Goal: Task Accomplishment & Management: Complete application form

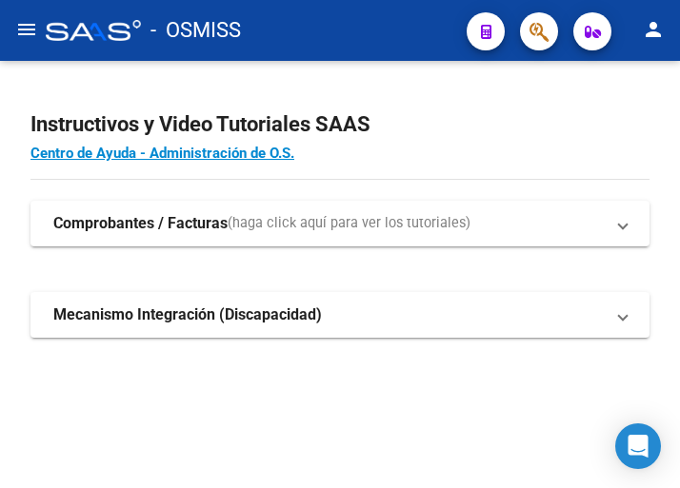
click at [18, 30] on mat-icon "menu" at bounding box center [26, 29] width 23 height 23
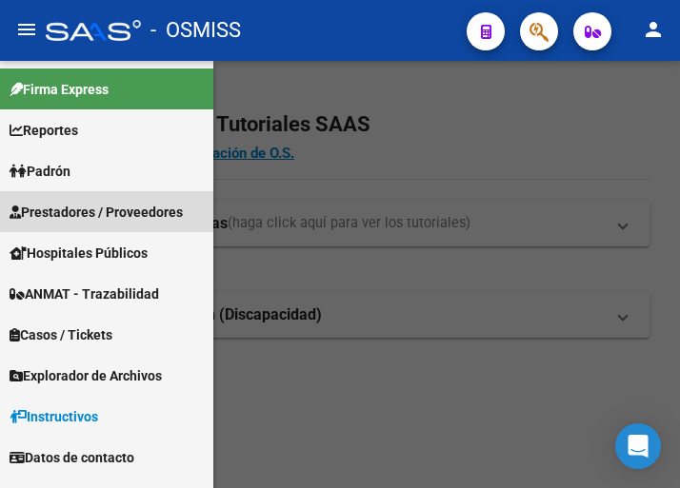
click at [77, 208] on span "Prestadores / Proveedores" at bounding box center [96, 212] width 173 height 21
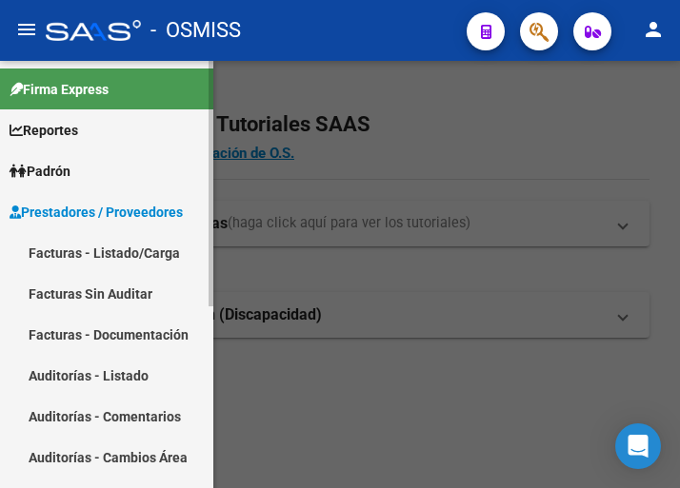
click at [117, 249] on link "Facturas - Listado/Carga" at bounding box center [106, 252] width 213 height 41
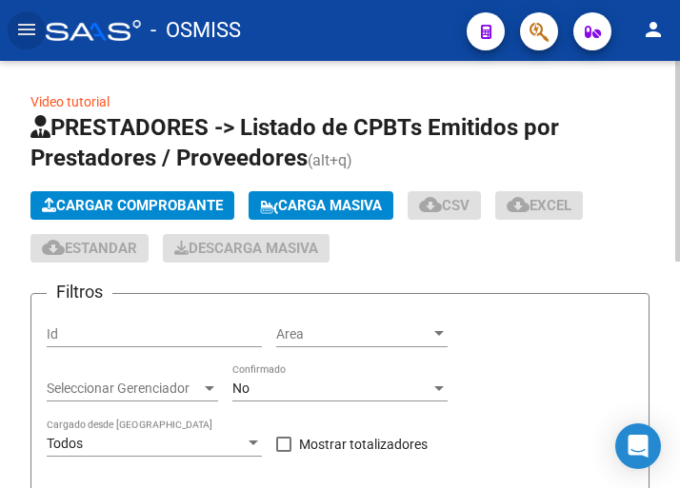
click at [172, 195] on button "Cargar Comprobante" at bounding box center [132, 205] width 204 height 29
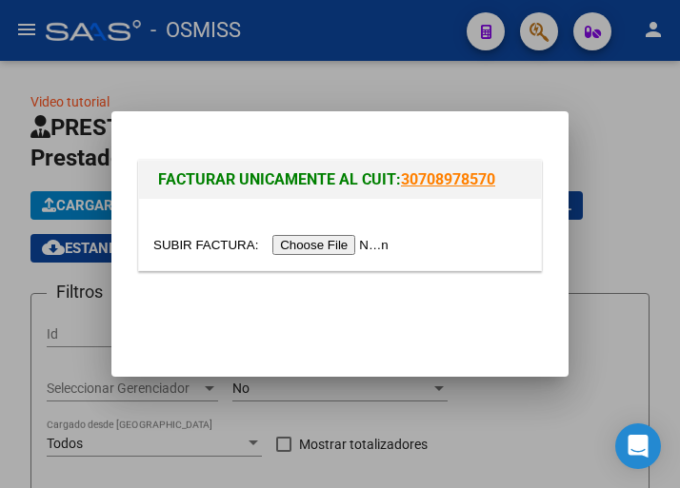
click at [322, 246] on input "file" at bounding box center [273, 245] width 241 height 20
type input "C:\fakepath\19885 osmiss.pdf"
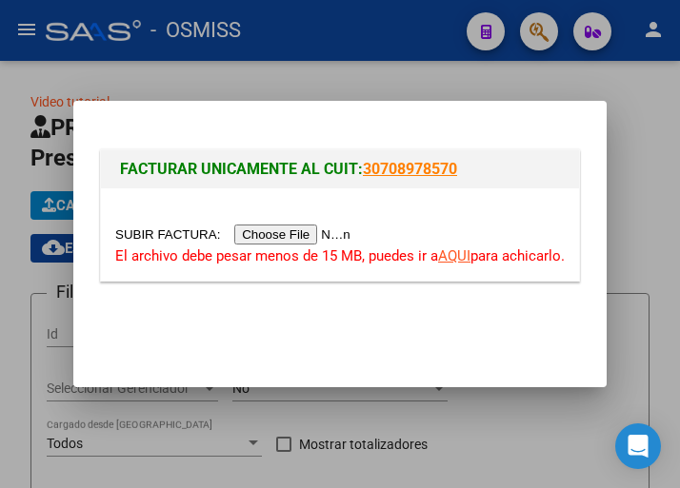
click at [287, 240] on input "file" at bounding box center [235, 235] width 241 height 20
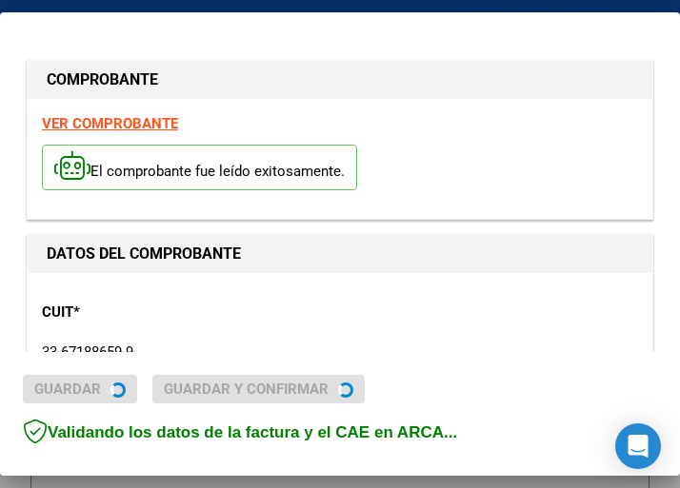
type input "2025-10-13"
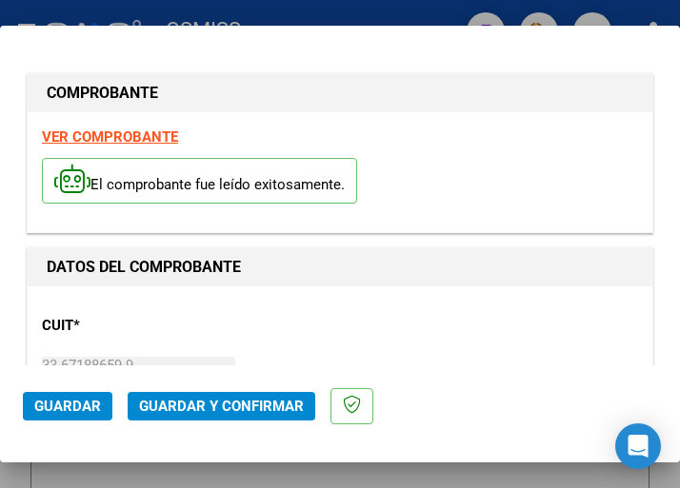
click at [136, 317] on p "CUIT *" at bounding box center [131, 326] width 179 height 22
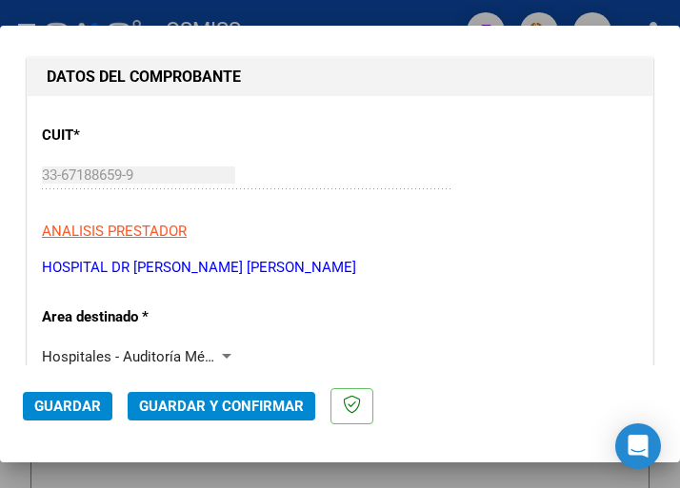
scroll to position [286, 0]
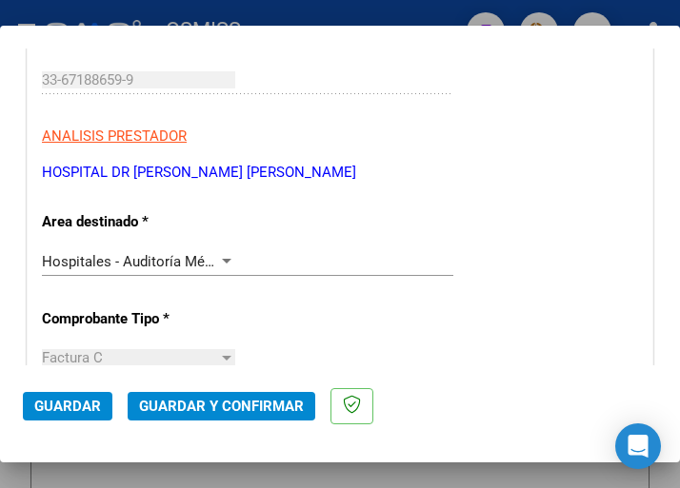
click at [222, 261] on div at bounding box center [227, 261] width 10 height 5
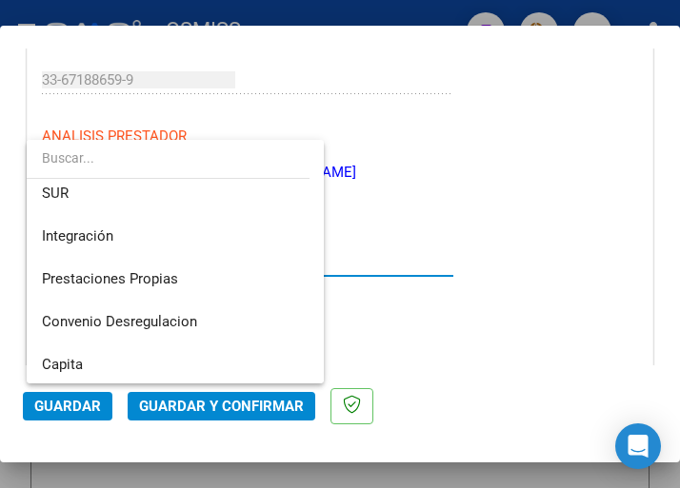
scroll to position [0, 0]
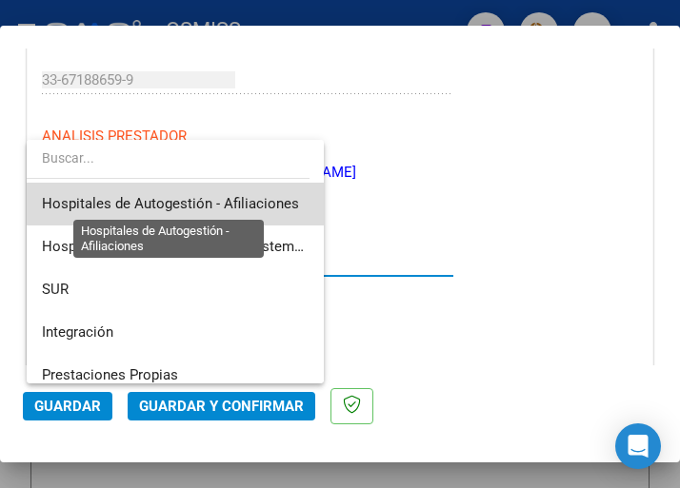
click at [198, 200] on span "Hospitales de Autogestión - Afiliaciones" at bounding box center [170, 203] width 257 height 17
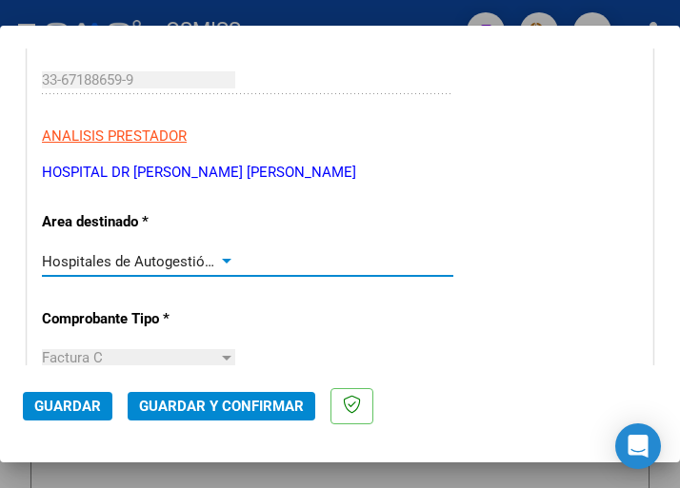
click at [222, 254] on div at bounding box center [226, 261] width 17 height 15
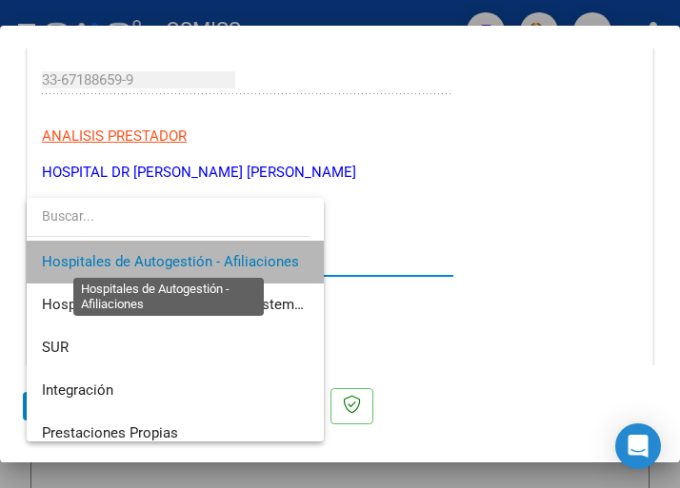
click at [222, 254] on span "Hospitales de Autogestión - Afiliaciones" at bounding box center [170, 261] width 257 height 17
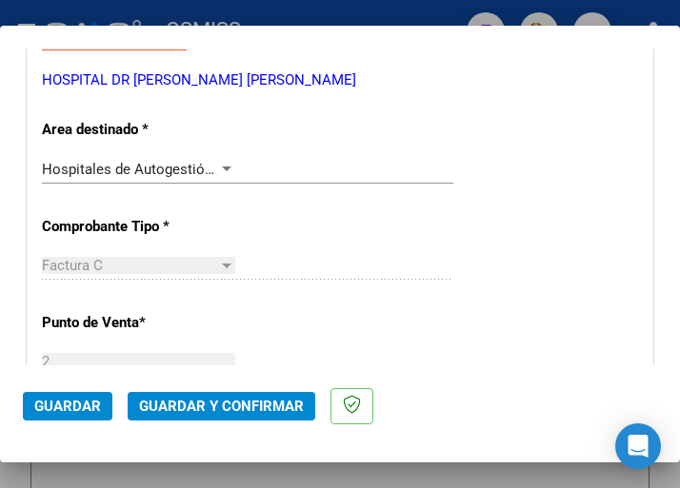
scroll to position [381, 0]
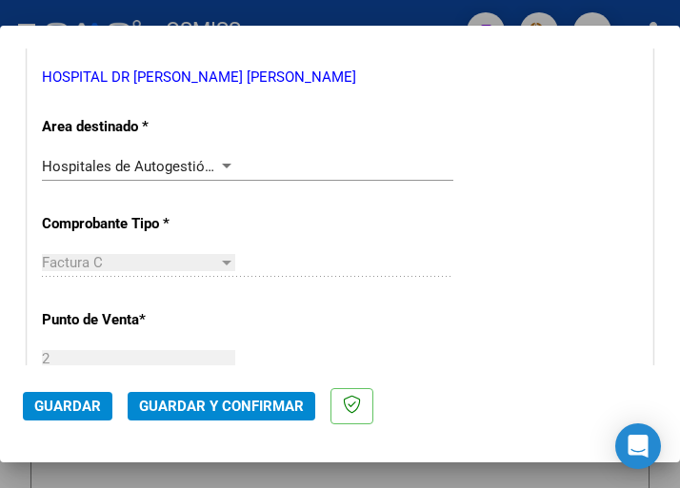
click at [218, 162] on div at bounding box center [226, 166] width 17 height 15
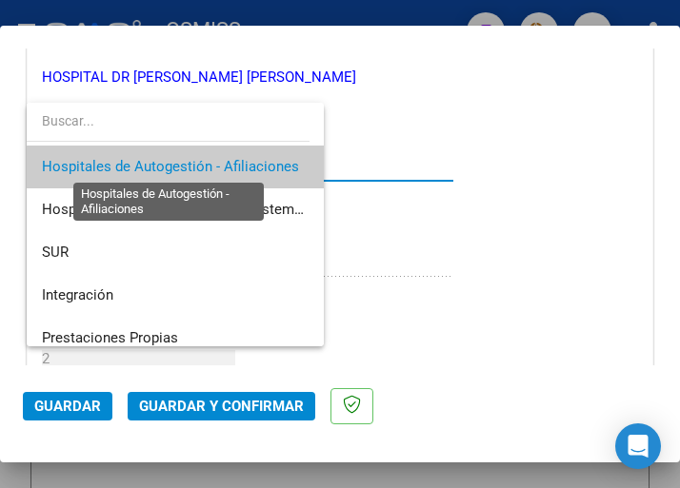
click at [218, 162] on span "Hospitales de Autogestión - Afiliaciones" at bounding box center [170, 166] width 257 height 17
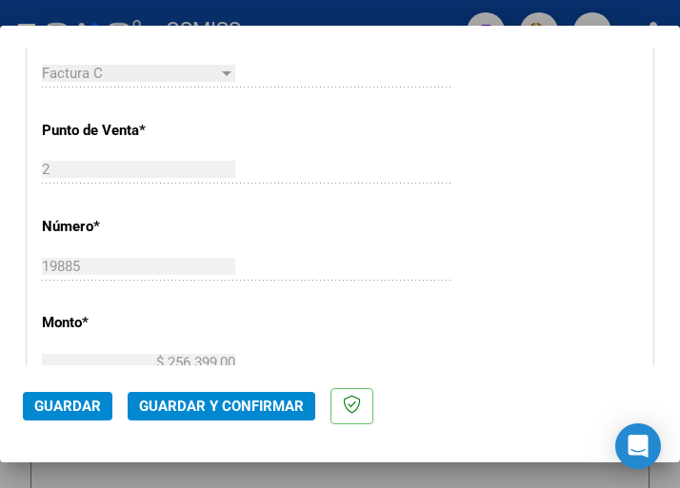
scroll to position [571, 0]
click at [208, 402] on span "Guardar y Confirmar" at bounding box center [221, 406] width 165 height 17
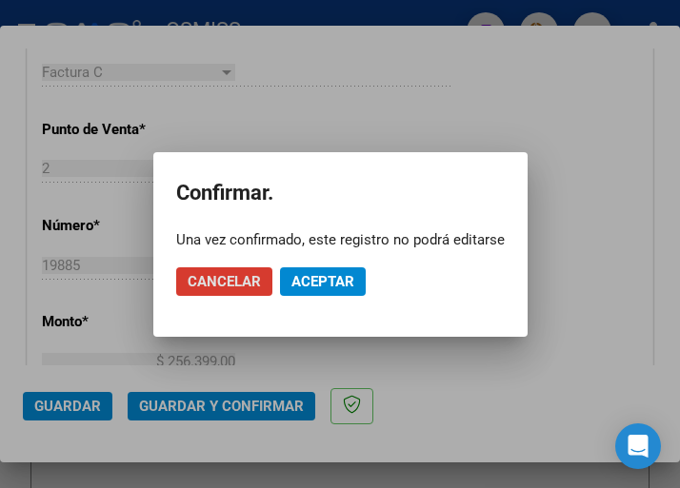
click at [322, 282] on span "Aceptar" at bounding box center [322, 281] width 63 height 17
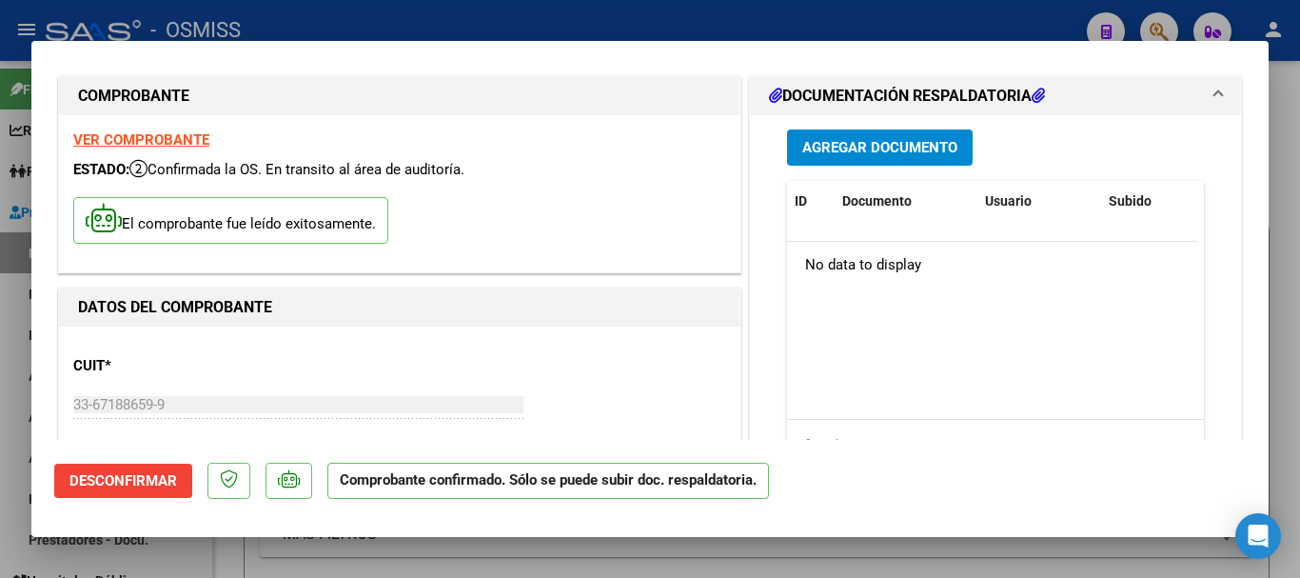
scroll to position [0, 0]
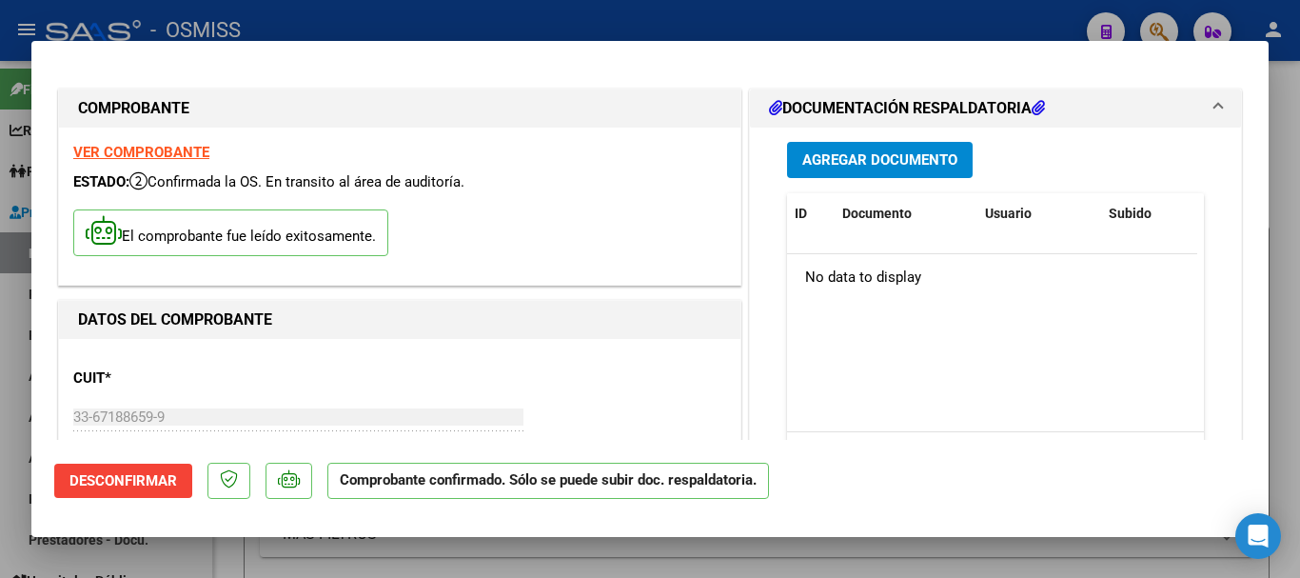
click at [679, 161] on span "Agregar Documento" at bounding box center [879, 160] width 155 height 17
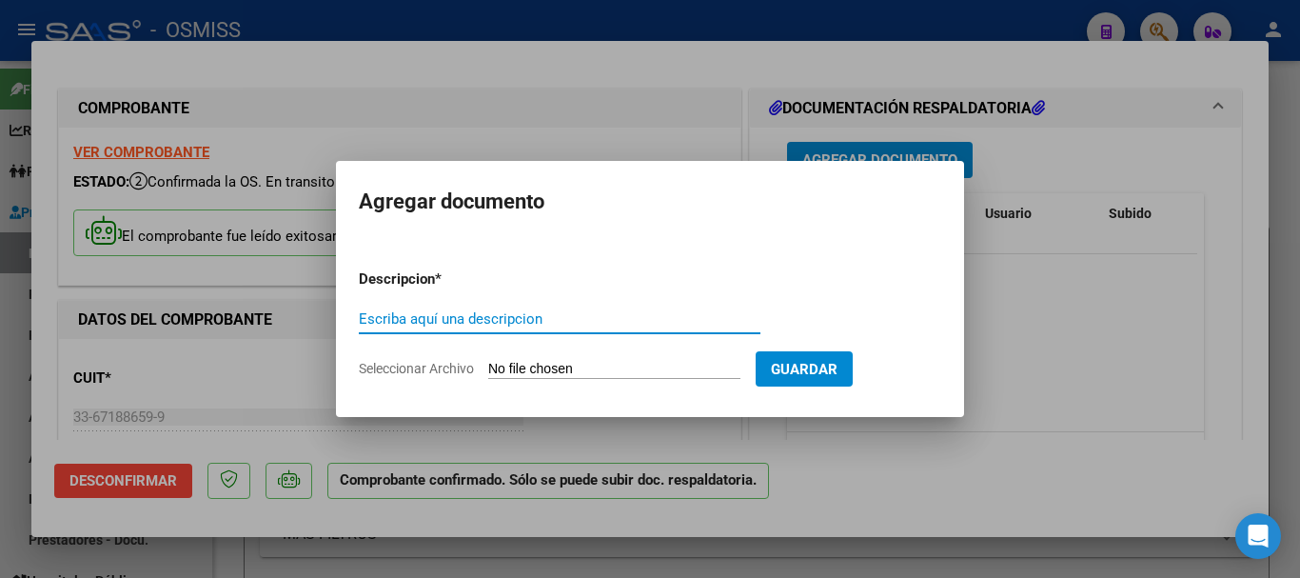
click at [408, 316] on input "Escriba aquí una descripcion" at bounding box center [560, 318] width 402 height 17
click at [451, 314] on input "doc respaldaytoria" at bounding box center [560, 318] width 402 height 17
click at [447, 315] on input "doc respaldaytoria" at bounding box center [560, 318] width 402 height 17
type input "doc respaldatoria"
click at [631, 366] on input "Seleccionar Archivo" at bounding box center [614, 370] width 252 height 18
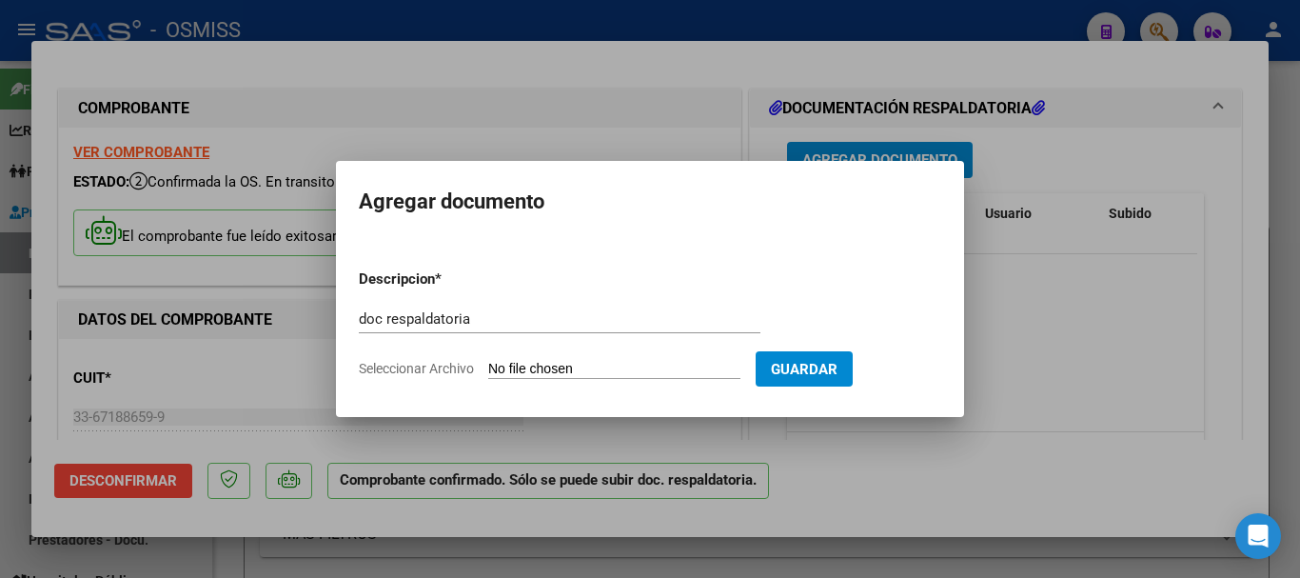
type input "C:\fakepath\2_pdfsam_19885 osmiss.pdf"
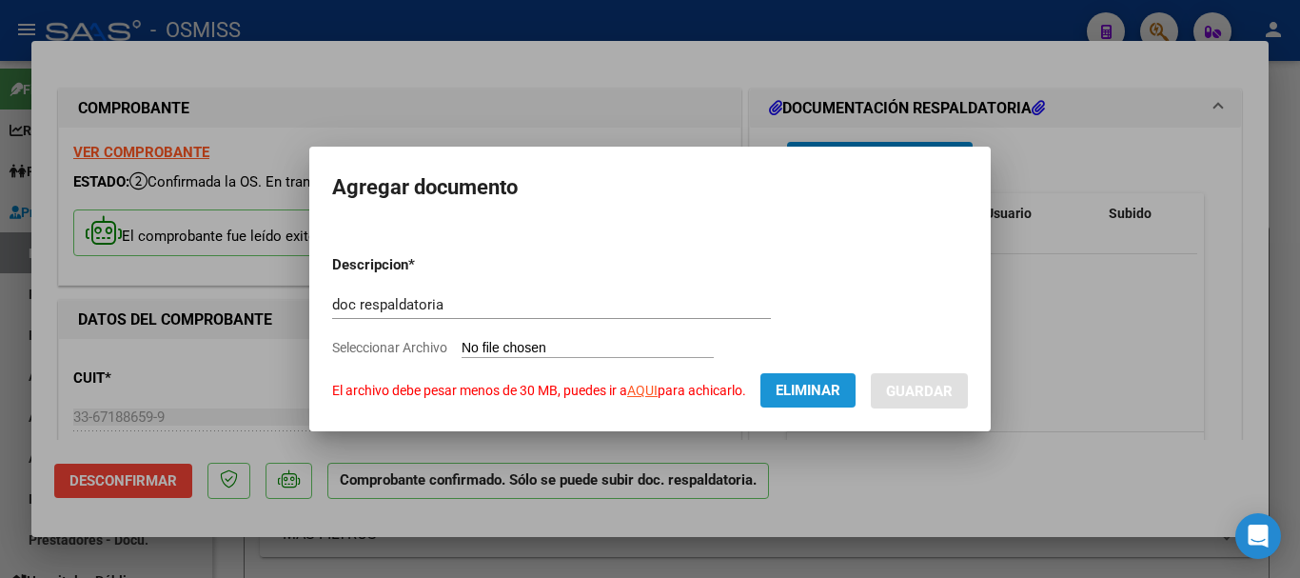
click at [679, 386] on span "Eliminar" at bounding box center [808, 390] width 65 height 17
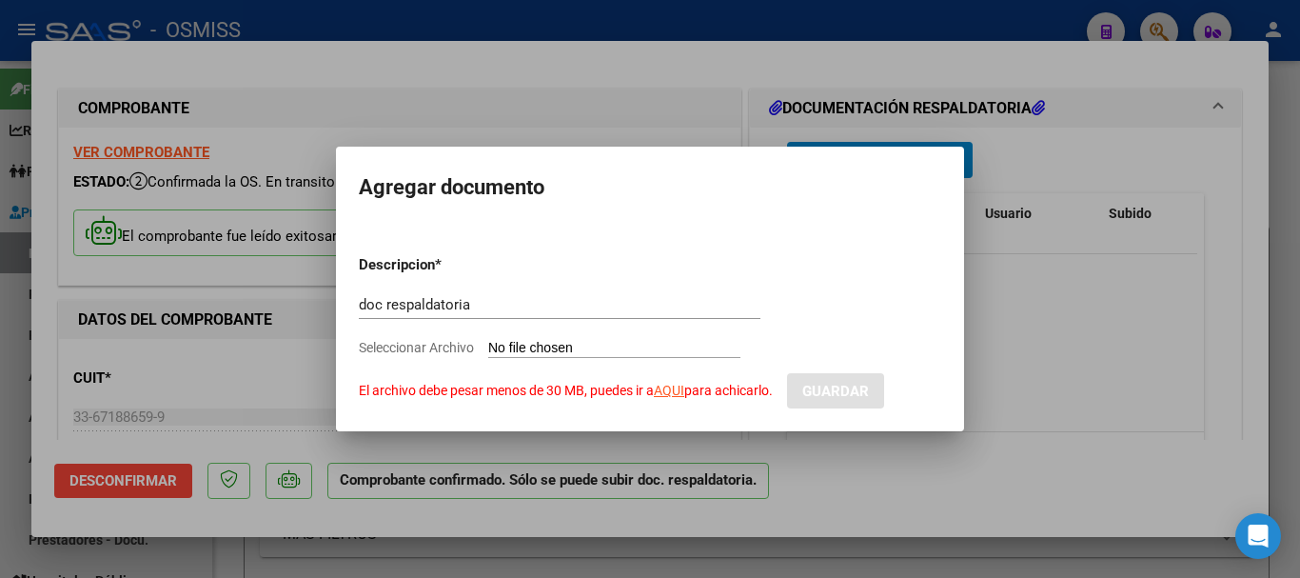
click at [655, 111] on div at bounding box center [650, 289] width 1300 height 578
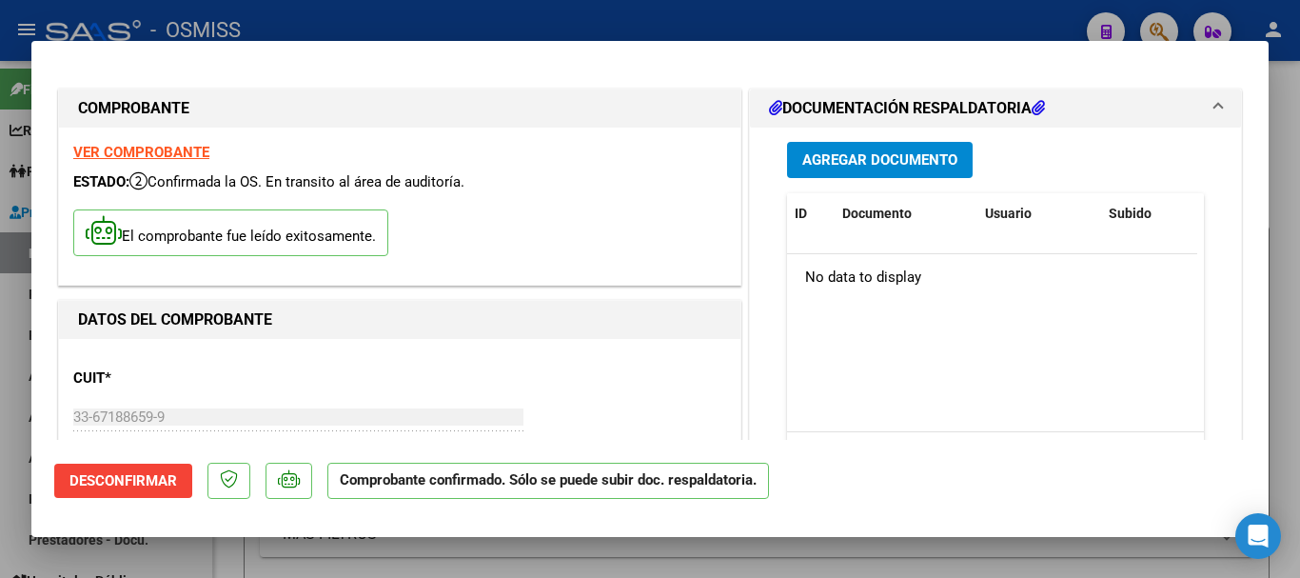
click at [590, 365] on div "CUIT * 33-67188659-9 Ingresar CUIT ANALISIS PRESTADOR HOSPITAL DR ENRIQUE VERA …" at bounding box center [399, 437] width 653 height 168
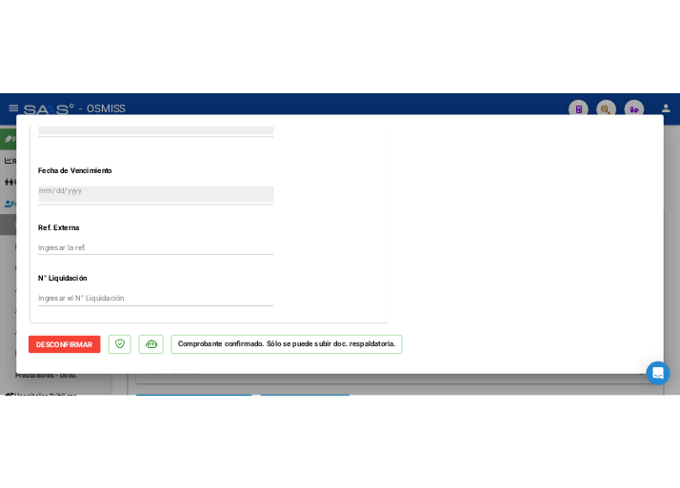
scroll to position [1253, 0]
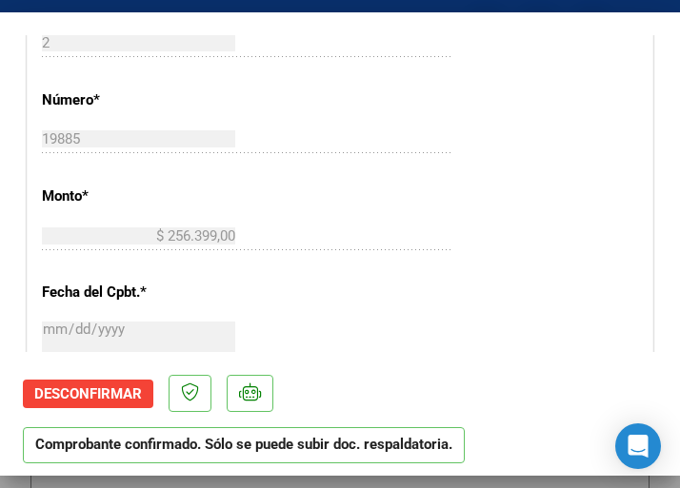
scroll to position [586, 0]
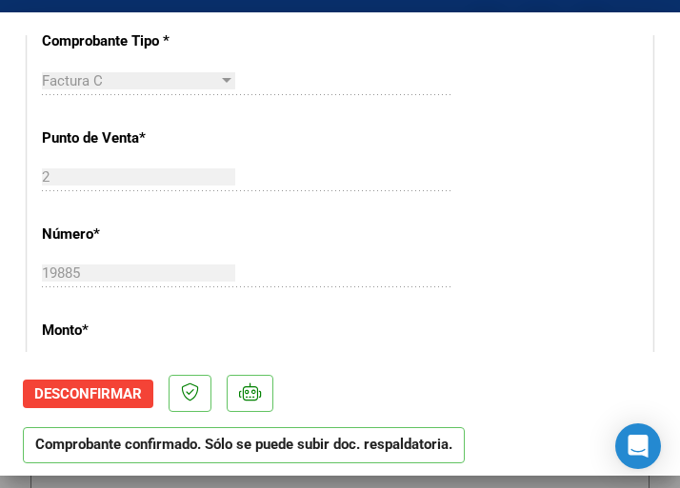
click at [374, 149] on div "CUIT * 33-67188659-9 Ingresar CUIT ANALISIS PRESTADOR HOSPITAL DR ENRIQUE VERA …" at bounding box center [340, 409] width 624 height 1371
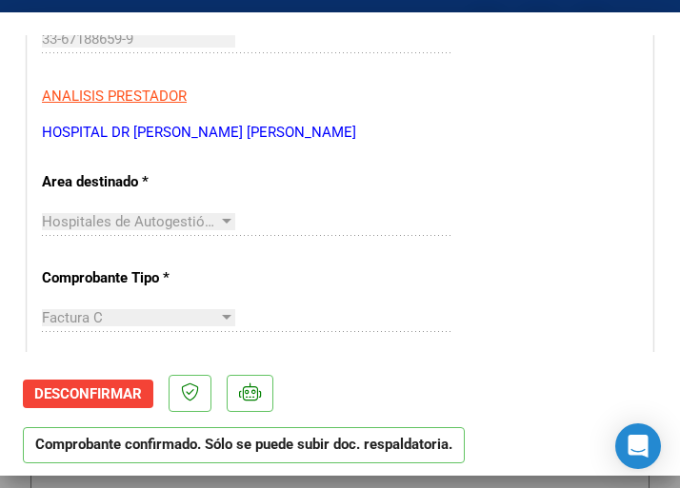
scroll to position [301, 0]
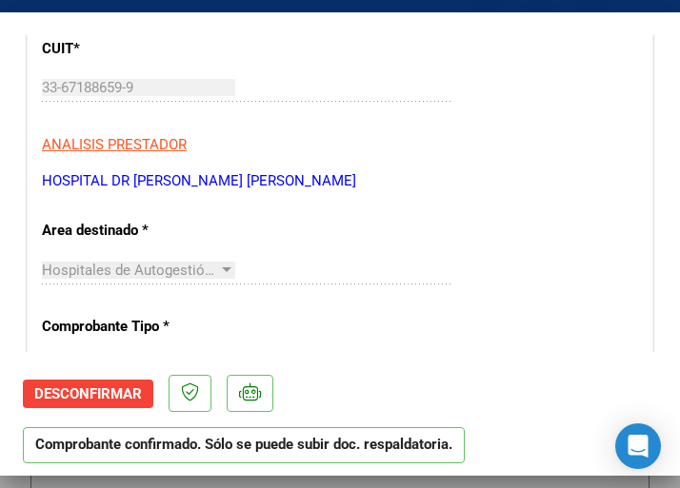
click at [493, 172] on p "HOSPITAL DR ENRIQUE VERA BARROS" at bounding box center [340, 181] width 596 height 22
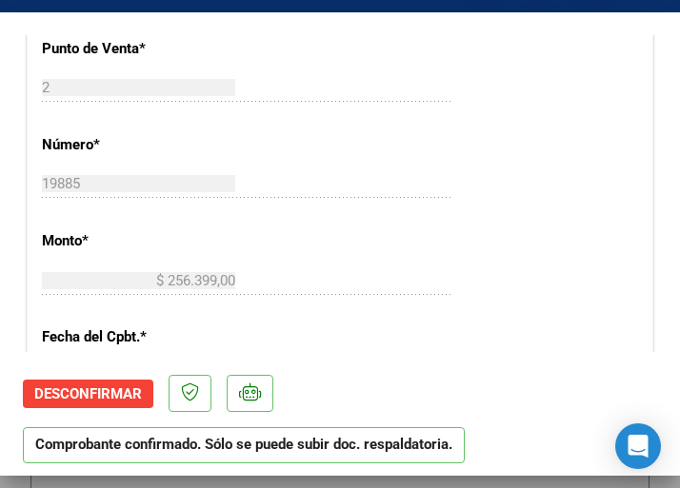
scroll to position [682, 0]
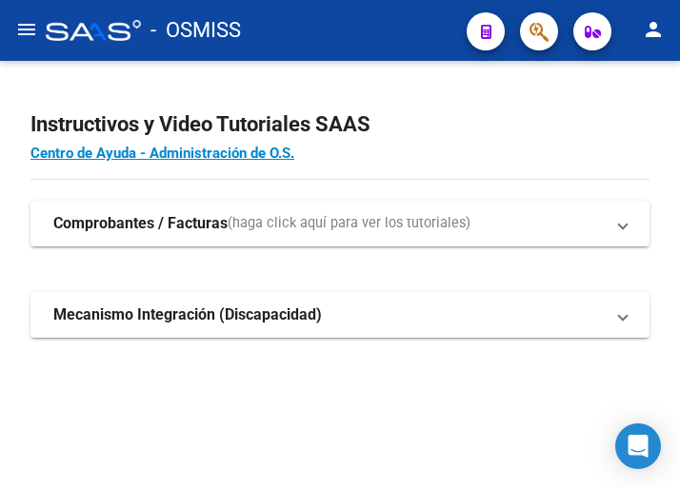
click at [36, 30] on mat-icon "menu" at bounding box center [26, 29] width 23 height 23
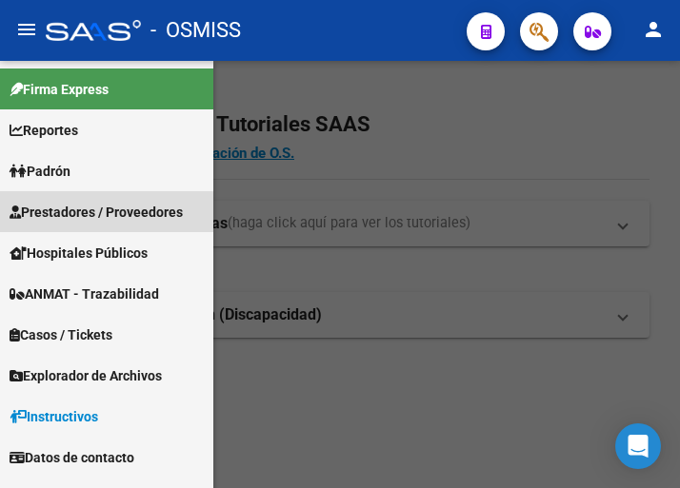
click at [78, 214] on span "Prestadores / Proveedores" at bounding box center [96, 212] width 173 height 21
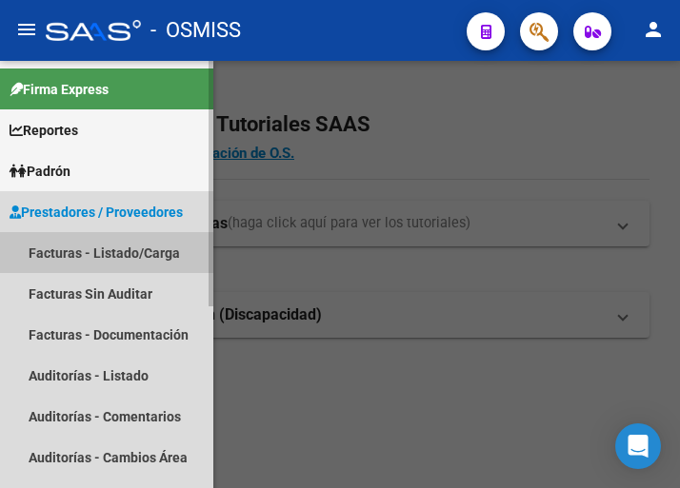
click at [108, 249] on link "Facturas - Listado/Carga" at bounding box center [106, 252] width 213 height 41
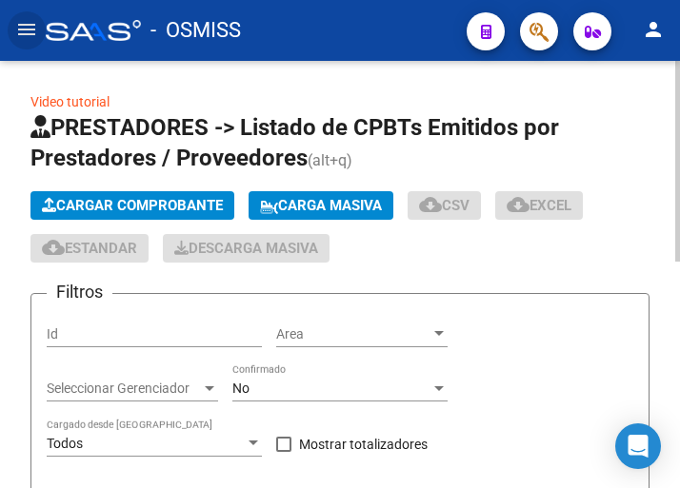
click at [200, 203] on span "Cargar Comprobante" at bounding box center [132, 205] width 181 height 17
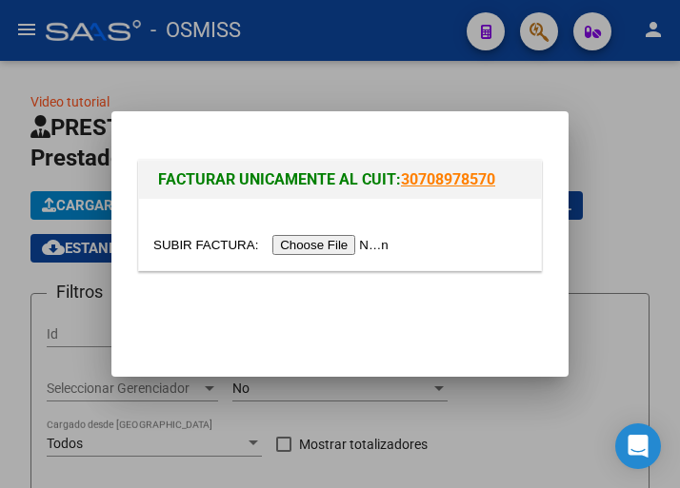
click at [288, 244] on input "file" at bounding box center [273, 245] width 241 height 20
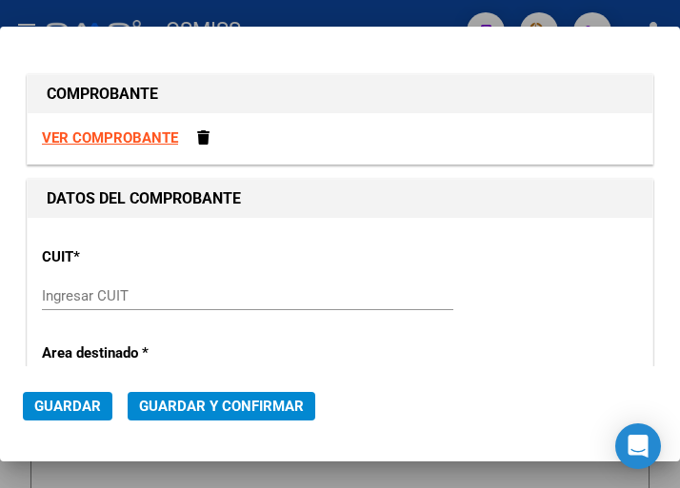
click at [110, 293] on input "Ingresar CUIT" at bounding box center [138, 295] width 193 height 17
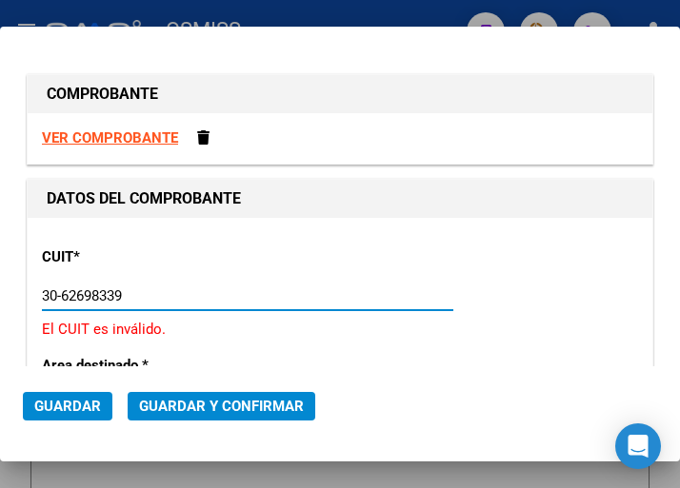
type input "30-62698339-8"
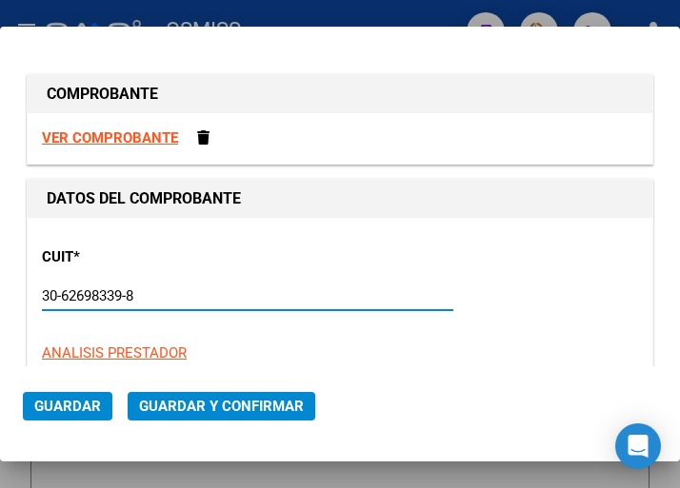
type input "196"
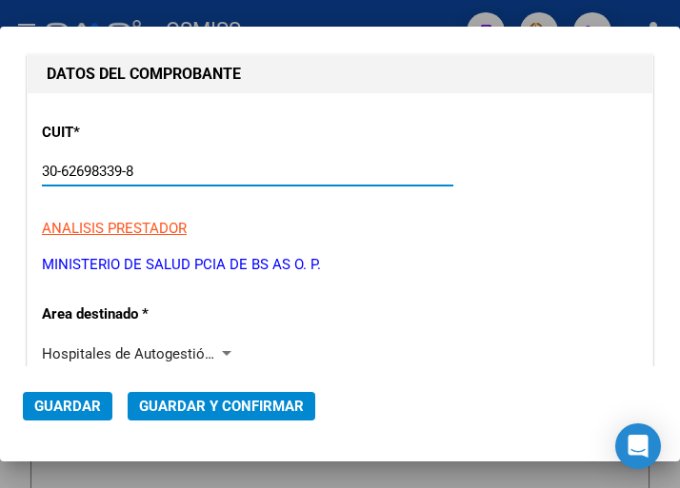
scroll to position [190, 0]
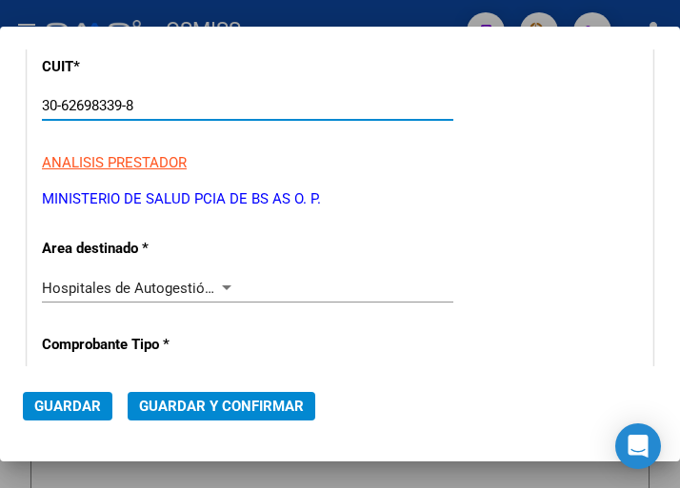
type input "30-62698339-8"
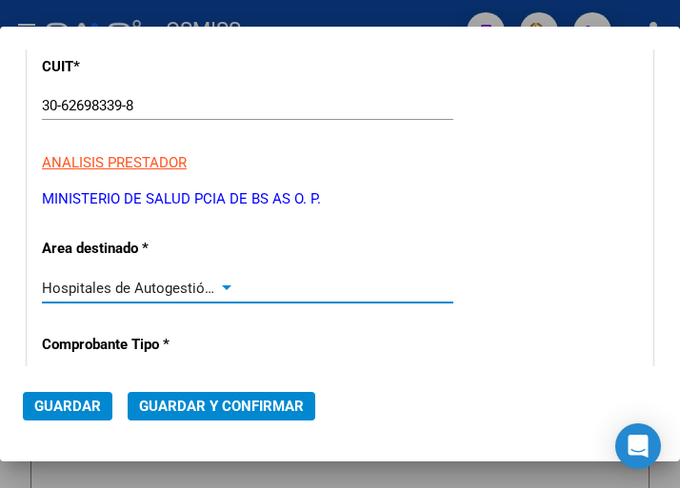
click at [222, 284] on div at bounding box center [226, 288] width 17 height 15
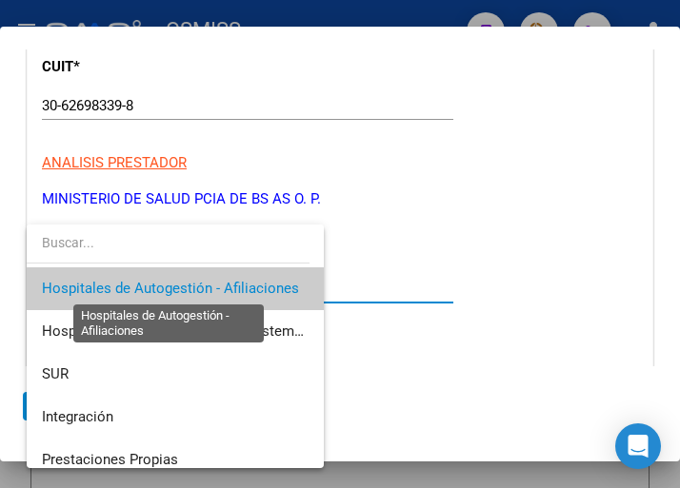
click at [222, 284] on span "Hospitales de Autogestión - Afiliaciones" at bounding box center [170, 288] width 257 height 17
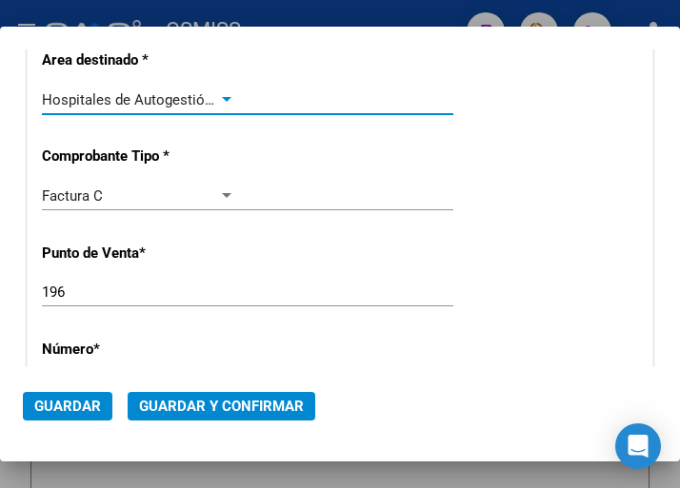
scroll to position [381, 0]
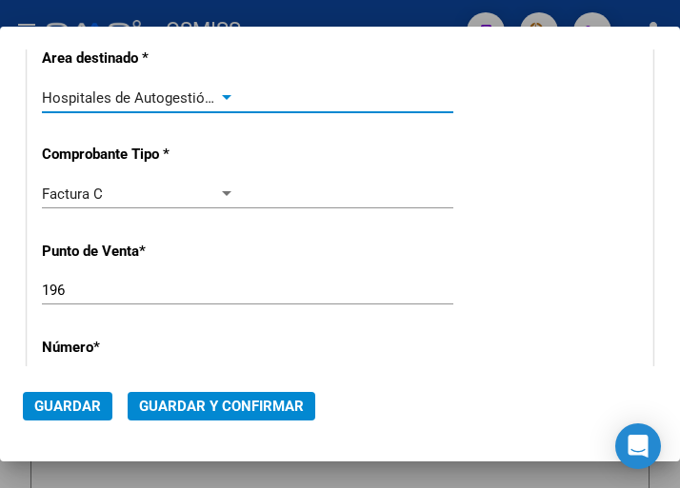
click at [69, 287] on input "196" at bounding box center [138, 290] width 193 height 17
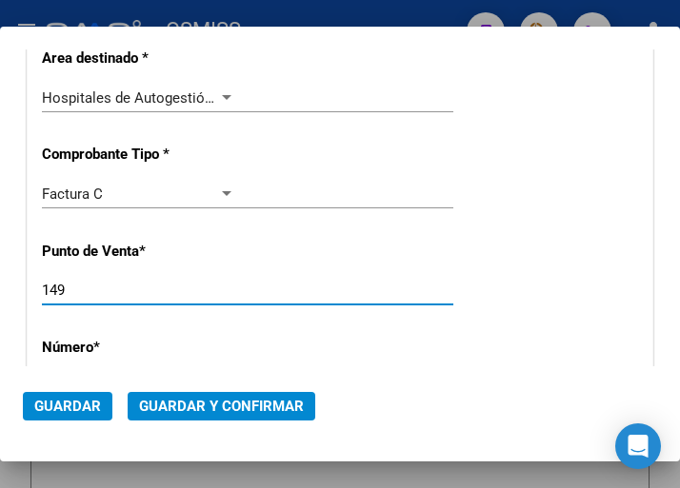
type input "149"
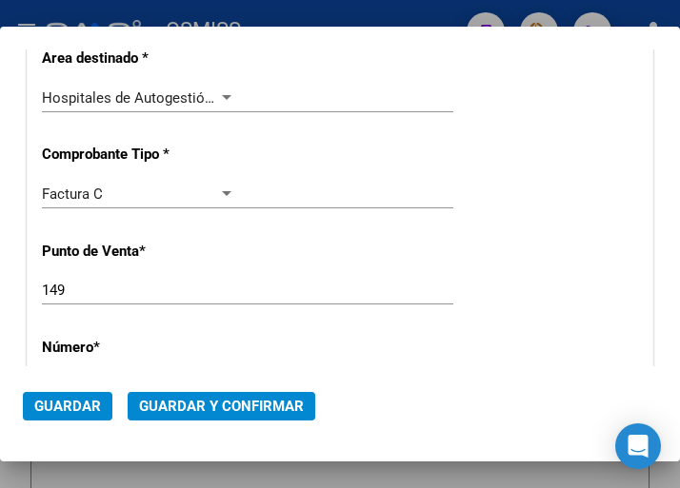
scroll to position [476, 0]
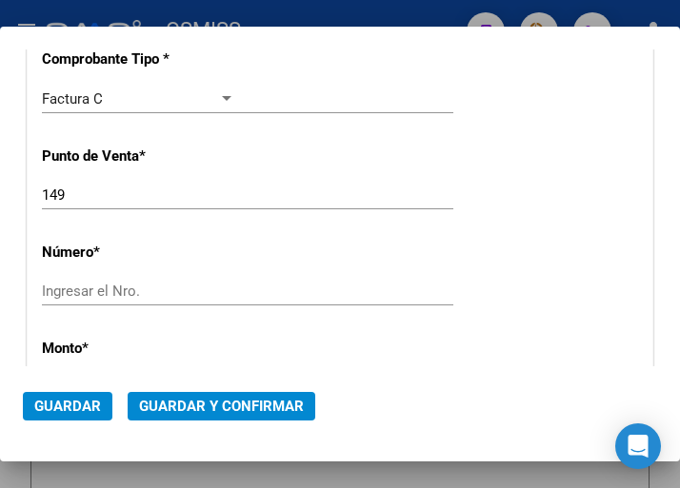
click at [83, 287] on input "Ingresar el Nro." at bounding box center [138, 291] width 193 height 17
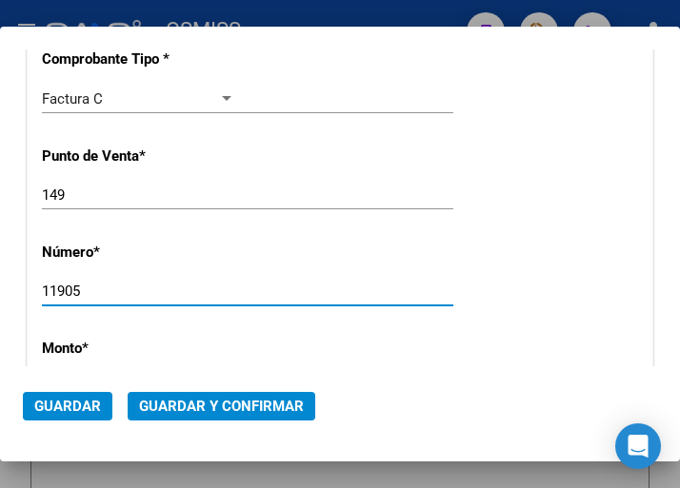
type input "11905"
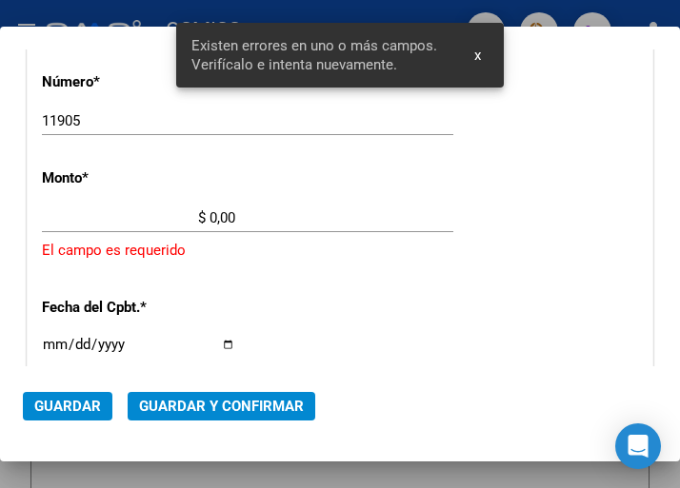
scroll to position [647, 0]
click at [211, 214] on input "$ 0,00" at bounding box center [138, 216] width 193 height 17
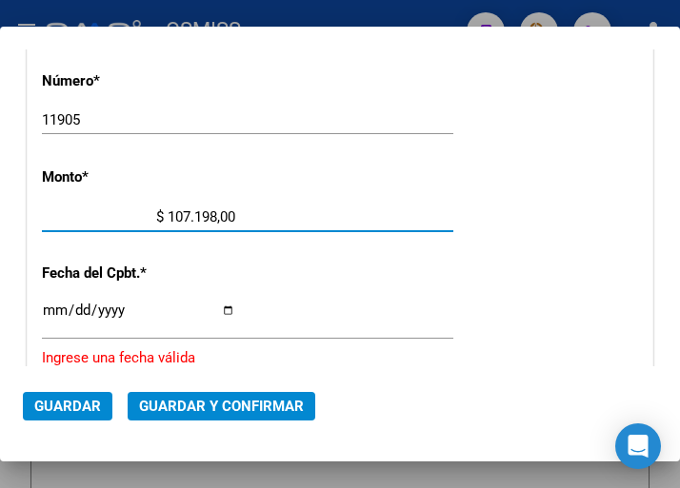
type input "$ 1.071.988,00"
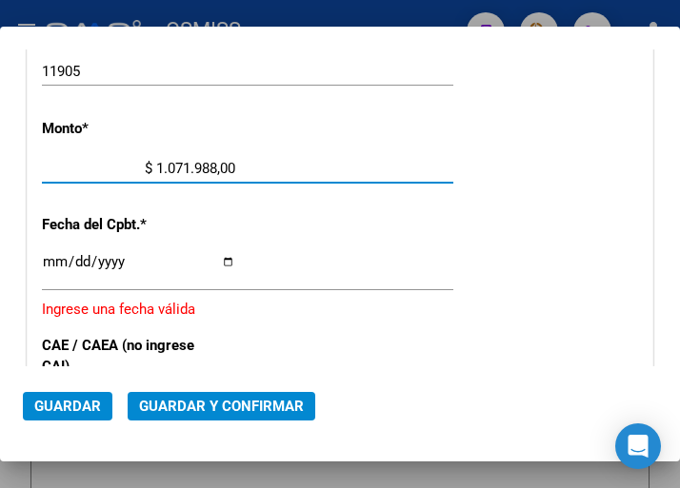
scroll to position [742, 0]
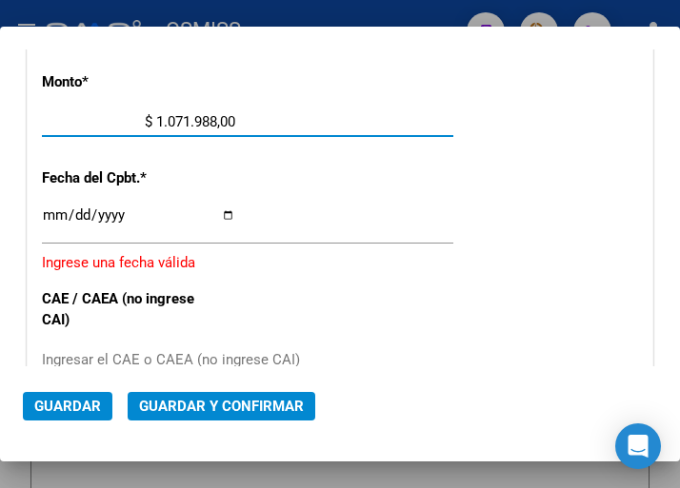
click at [52, 213] on input "Ingresar la fecha" at bounding box center [138, 223] width 193 height 30
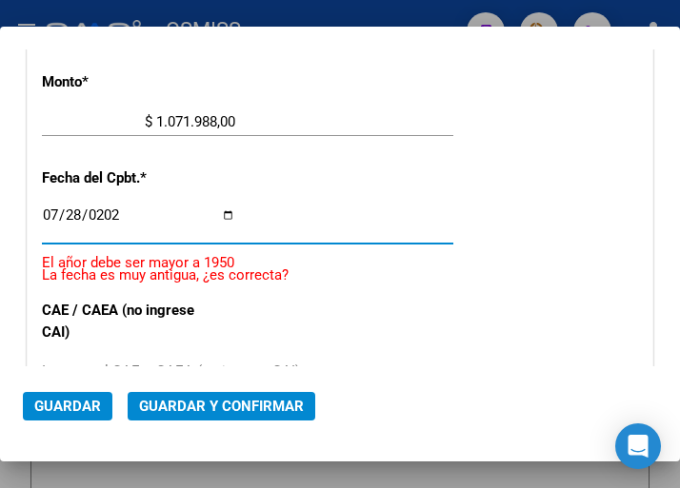
type input "2025-07-28"
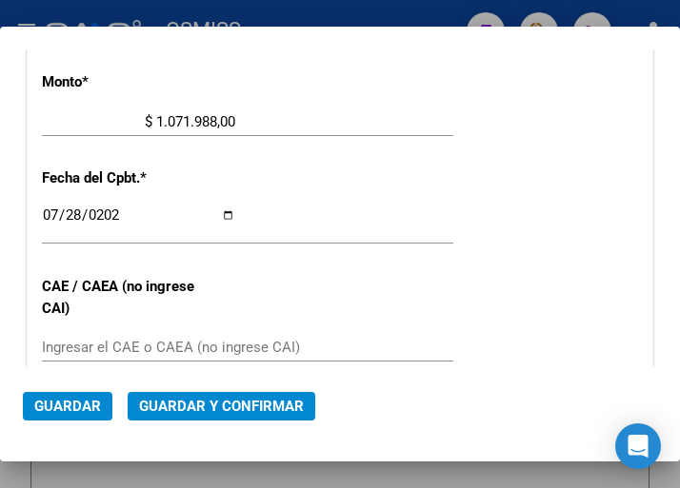
click at [106, 336] on div "Ingresar el CAE o CAEA (no ingrese CAI)" at bounding box center [247, 347] width 411 height 29
click at [59, 346] on input "Ingresar el CAE o CAEA (no ingrese CAI)" at bounding box center [138, 347] width 193 height 17
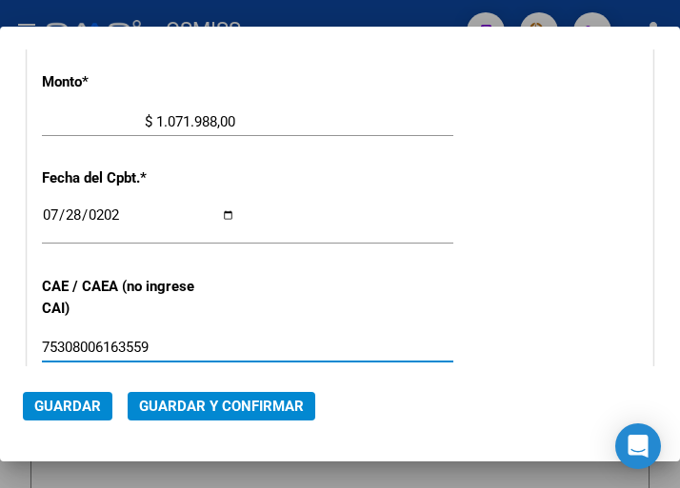
type input "75308006163559"
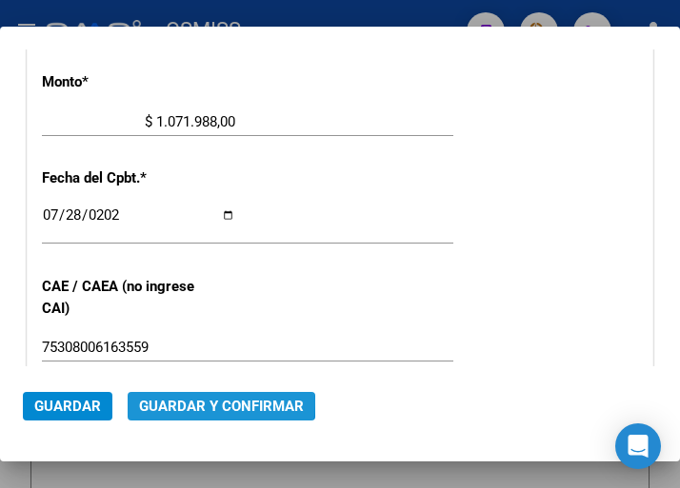
click at [211, 403] on span "Guardar y Confirmar" at bounding box center [221, 406] width 165 height 17
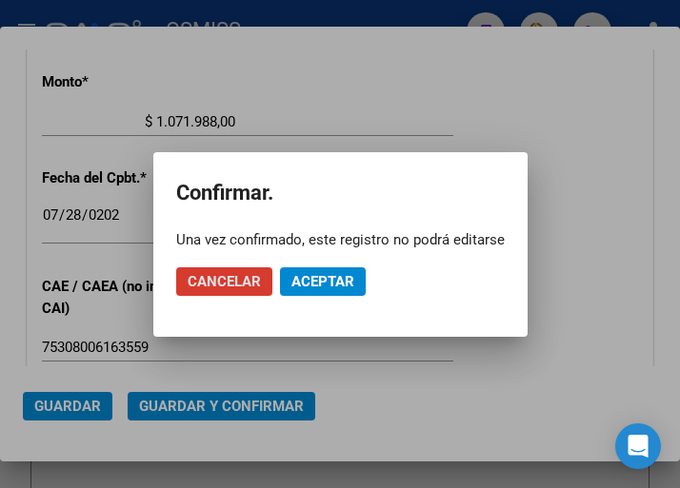
click at [321, 287] on span "Aceptar" at bounding box center [322, 281] width 63 height 17
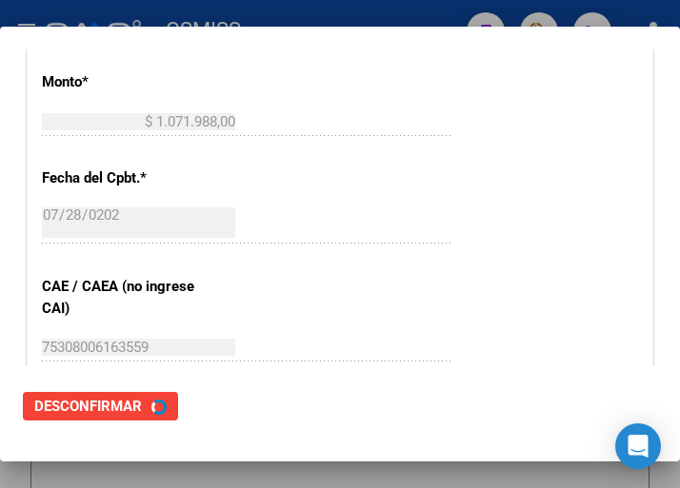
scroll to position [0, 0]
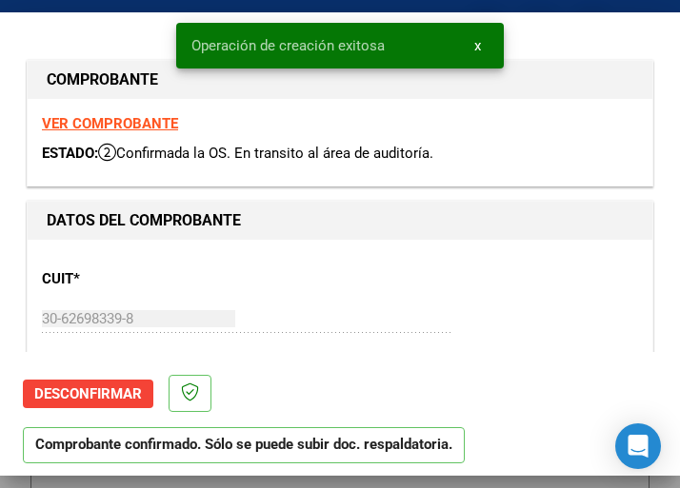
type input "2025-09-26"
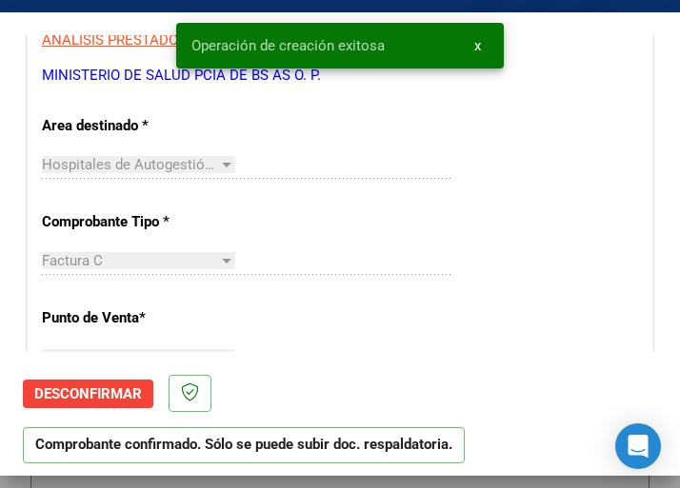
scroll to position [381, 0]
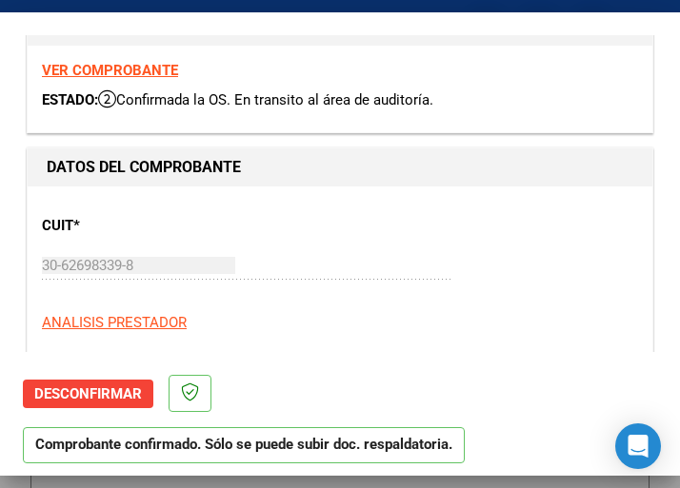
scroll to position [95, 0]
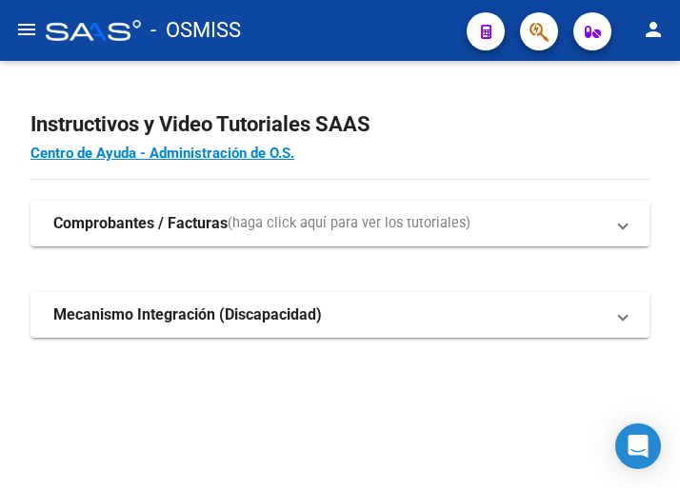
click at [22, 36] on mat-icon "menu" at bounding box center [26, 29] width 23 height 23
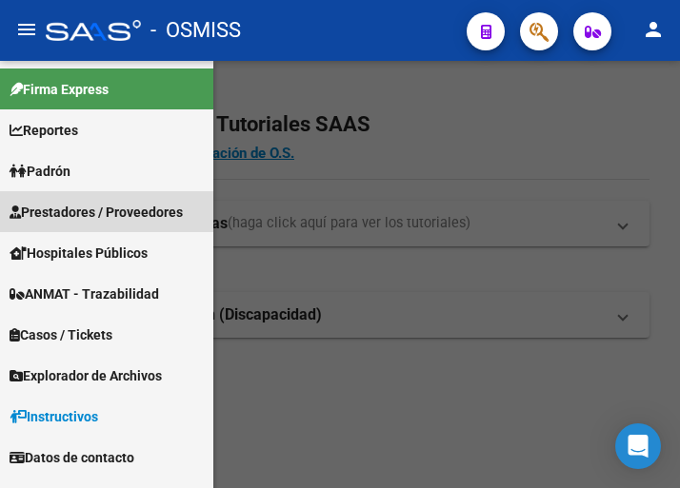
click at [88, 212] on span "Prestadores / Proveedores" at bounding box center [96, 212] width 173 height 21
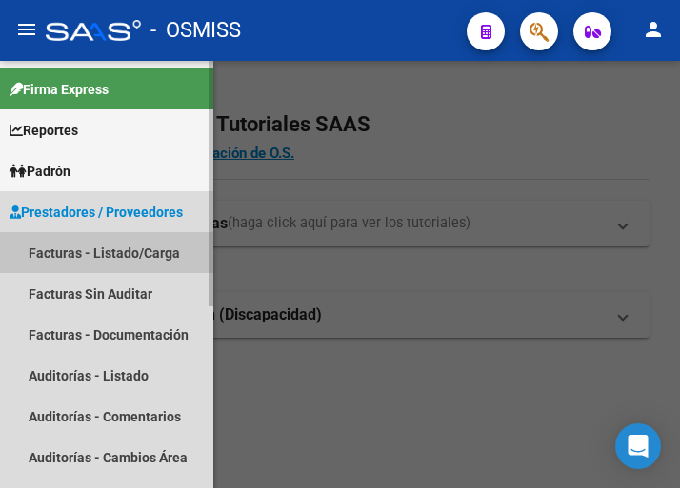
click at [98, 249] on link "Facturas - Listado/Carga" at bounding box center [106, 252] width 213 height 41
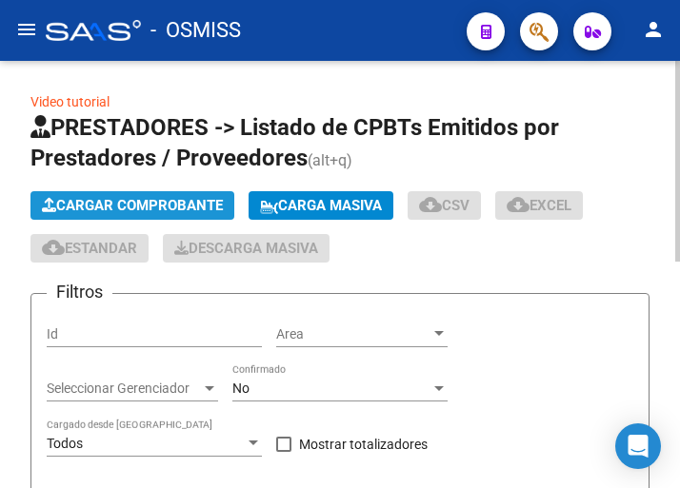
click at [181, 207] on span "Cargar Comprobante" at bounding box center [132, 205] width 181 height 17
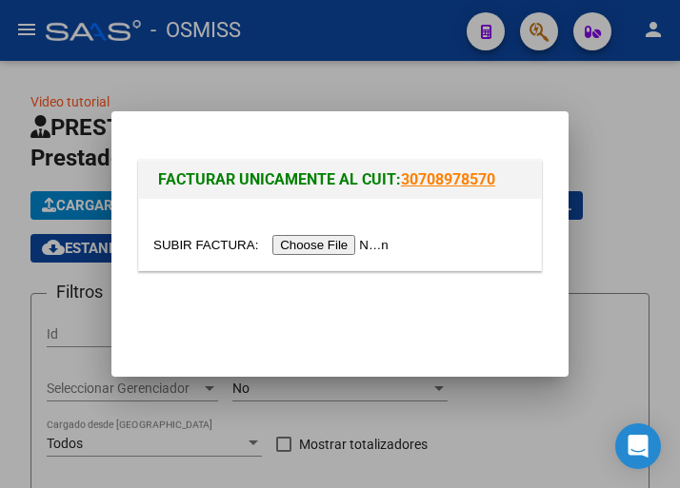
click at [310, 242] on input "file" at bounding box center [273, 245] width 241 height 20
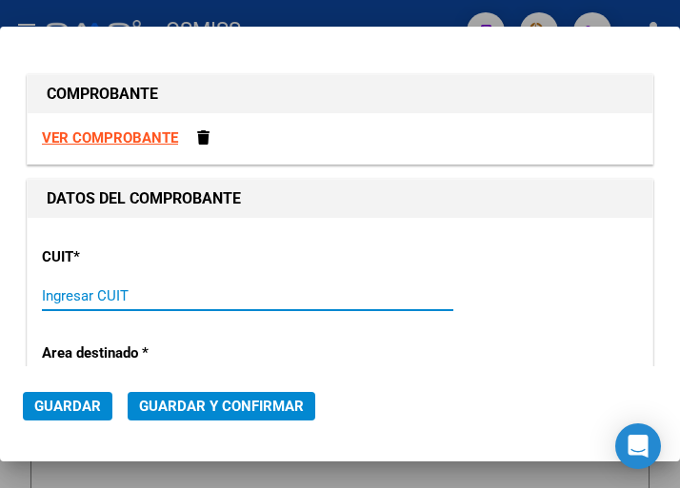
click at [112, 293] on input "Ingresar CUIT" at bounding box center [138, 295] width 193 height 17
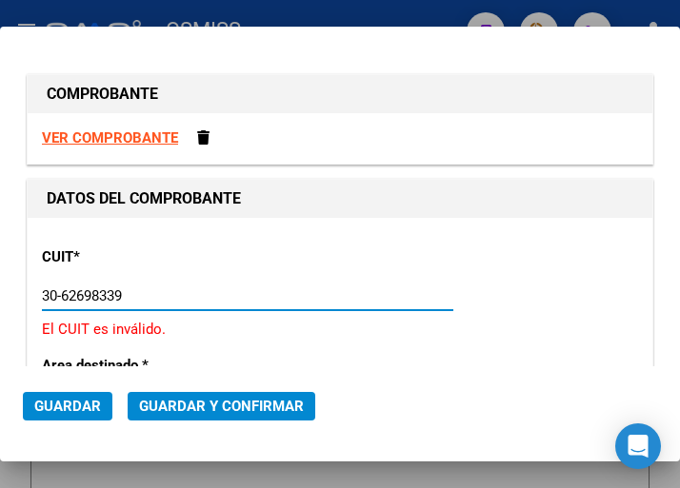
type input "30-62698339-8"
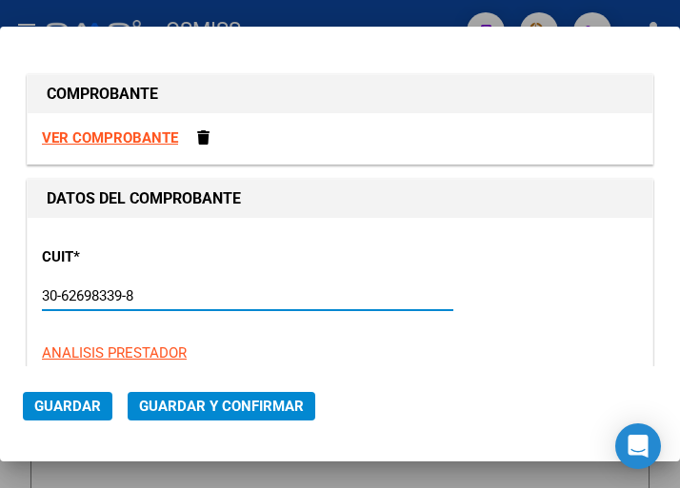
type input "149"
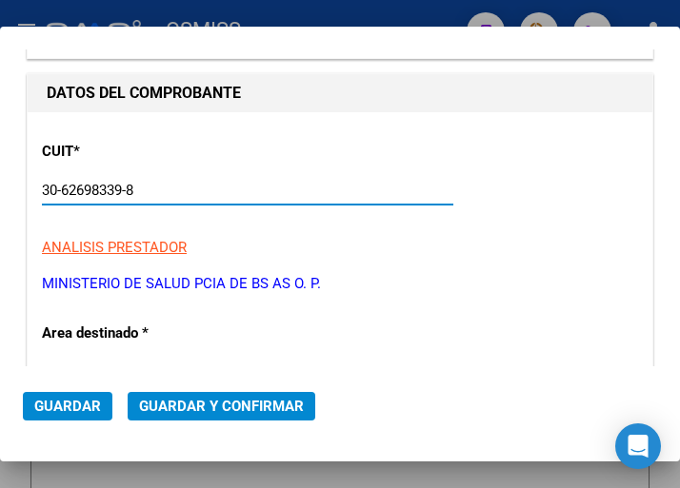
scroll to position [190, 0]
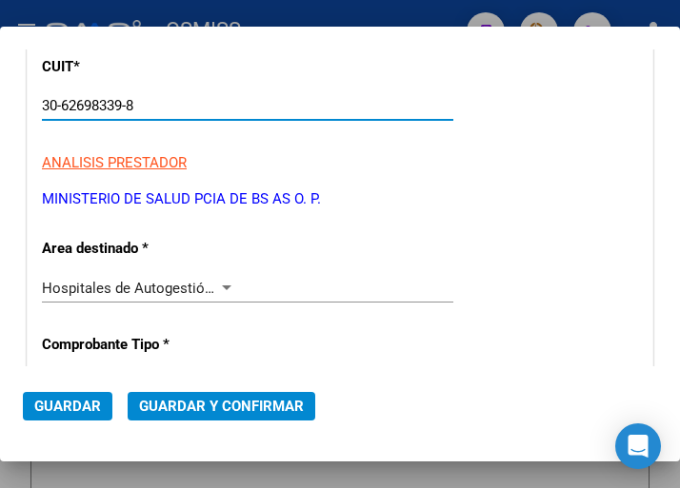
type input "30-62698339-8"
click at [225, 282] on div at bounding box center [226, 288] width 17 height 15
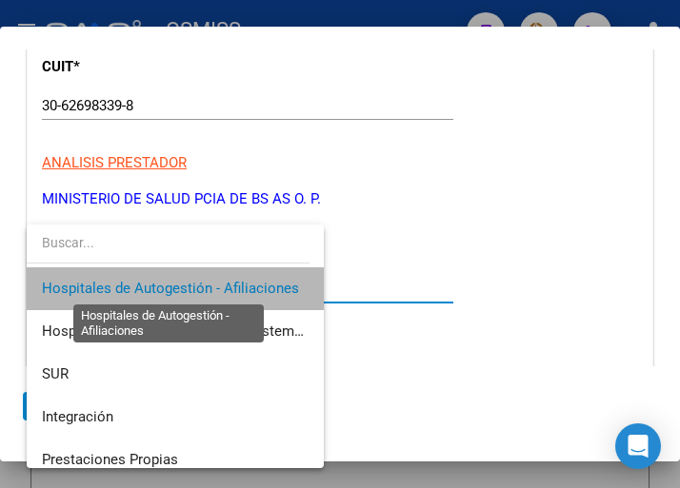
click at [225, 282] on span "Hospitales de Autogestión - Afiliaciones" at bounding box center [170, 288] width 257 height 17
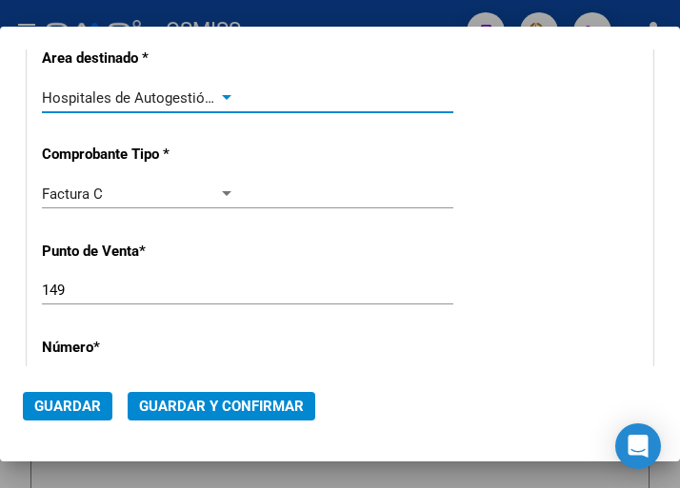
scroll to position [476, 0]
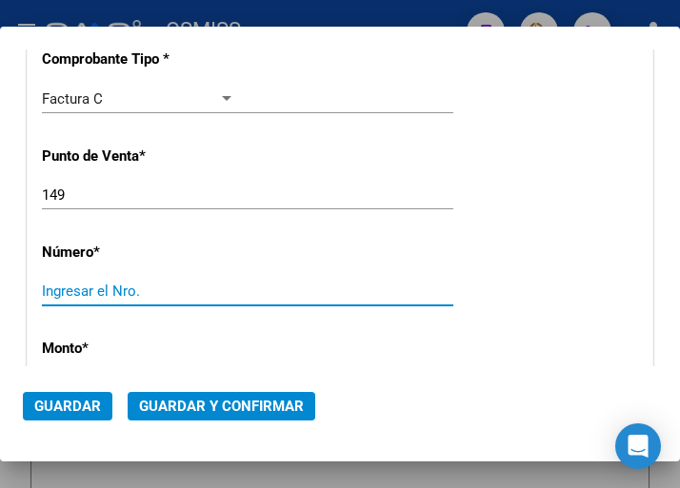
click at [116, 297] on input "Ingresar el Nro." at bounding box center [138, 291] width 193 height 17
type input "12077"
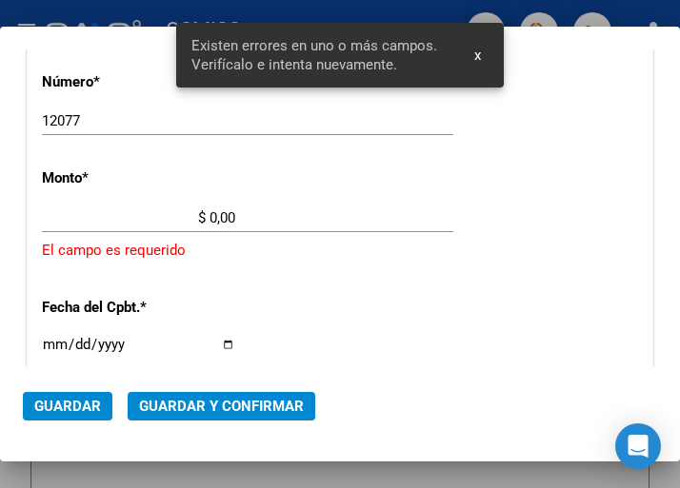
scroll to position [647, 0]
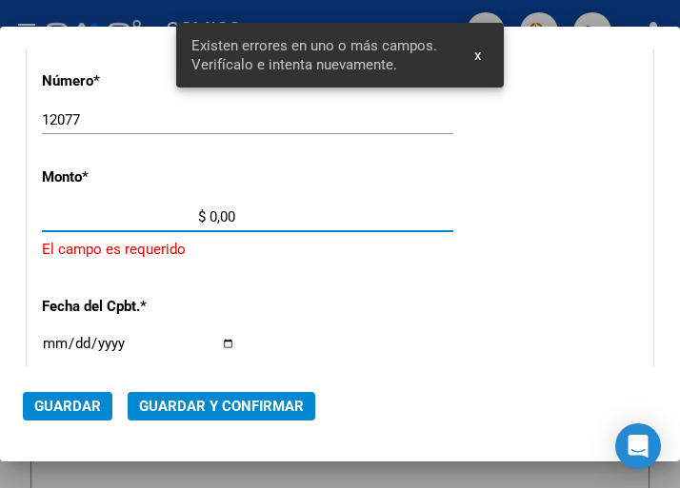
click at [209, 215] on input "$ 0,00" at bounding box center [138, 216] width 193 height 17
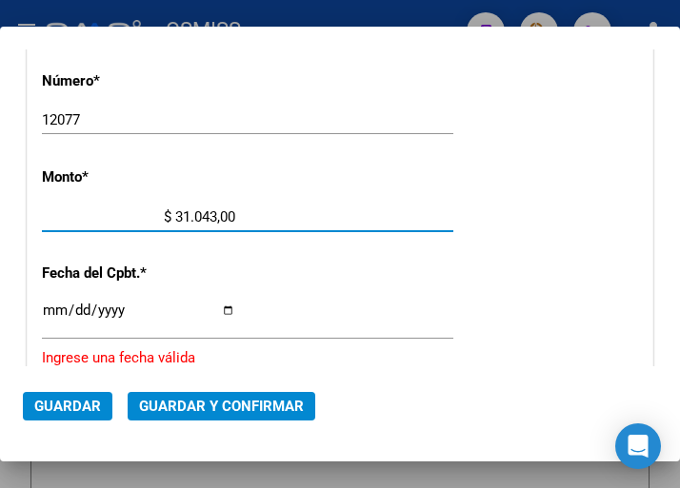
type input "$ 310.432,00"
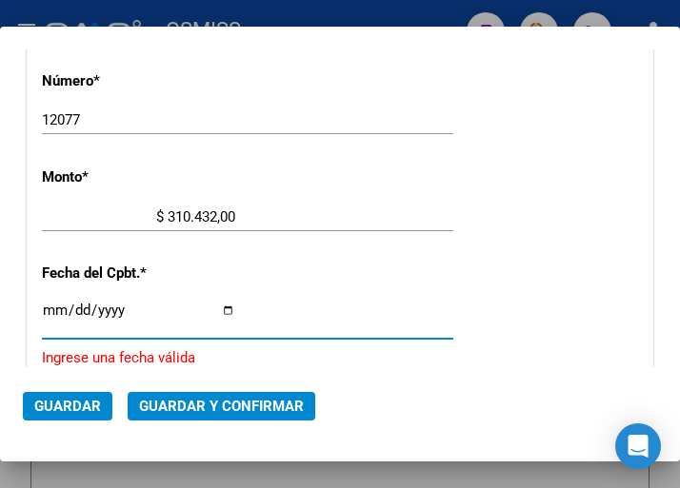
click at [50, 312] on input "Ingresar la fecha" at bounding box center [138, 318] width 193 height 30
type input "[DATE]"
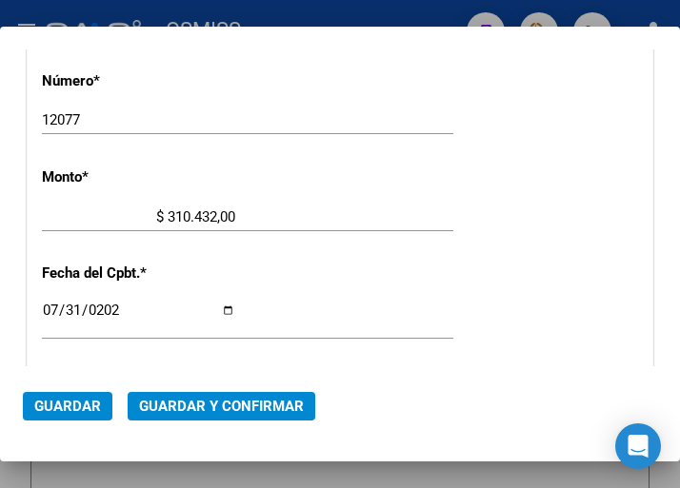
scroll to position [742, 0]
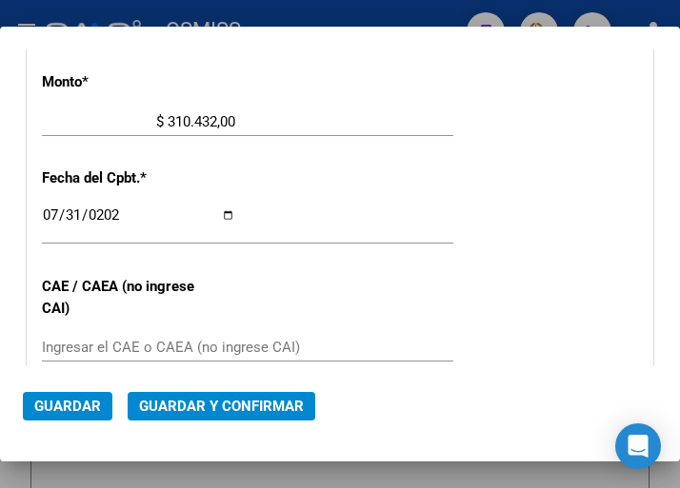
click at [71, 337] on div "Ingresar el CAE o CAEA (no ingrese CAI)" at bounding box center [247, 347] width 411 height 29
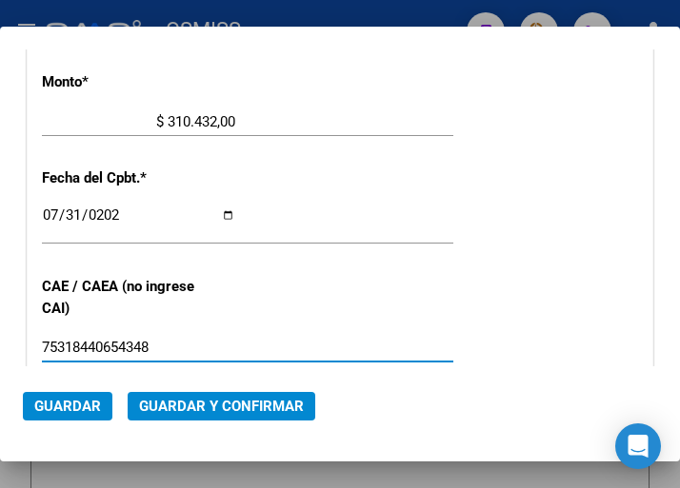
type input "75318440654348"
click at [286, 239] on div "2025-07-31 Ingresar la fecha" at bounding box center [247, 224] width 411 height 41
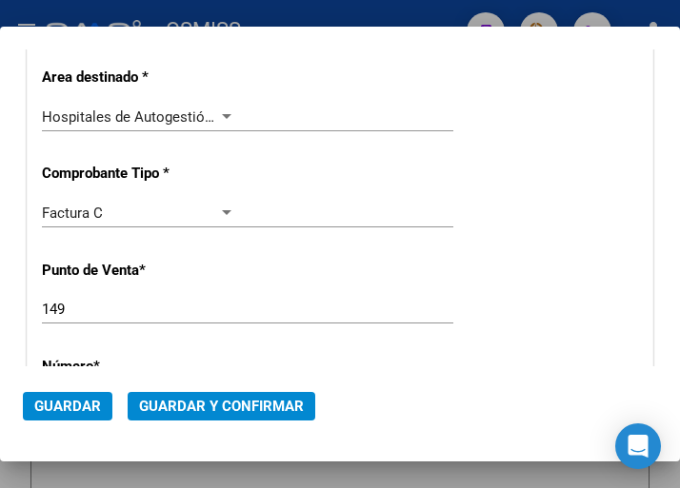
scroll to position [267, 0]
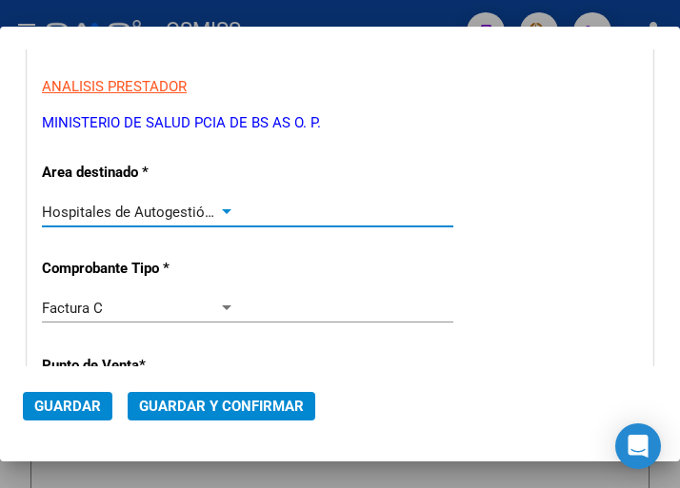
click at [218, 206] on div at bounding box center [226, 212] width 17 height 15
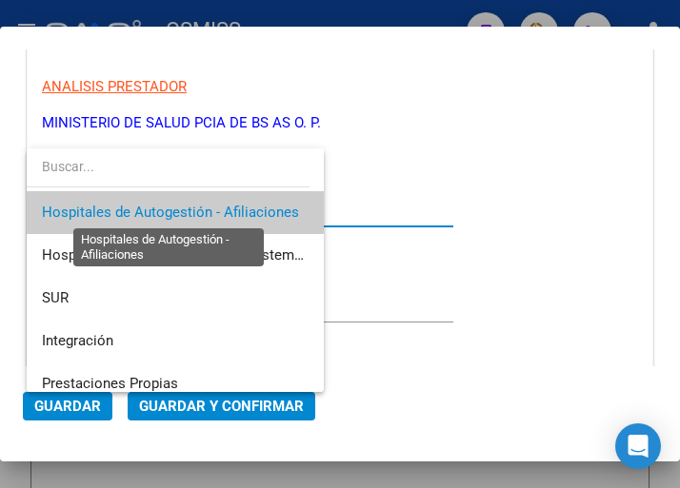
click at [218, 206] on span "Hospitales de Autogestión - Afiliaciones" at bounding box center [170, 212] width 257 height 17
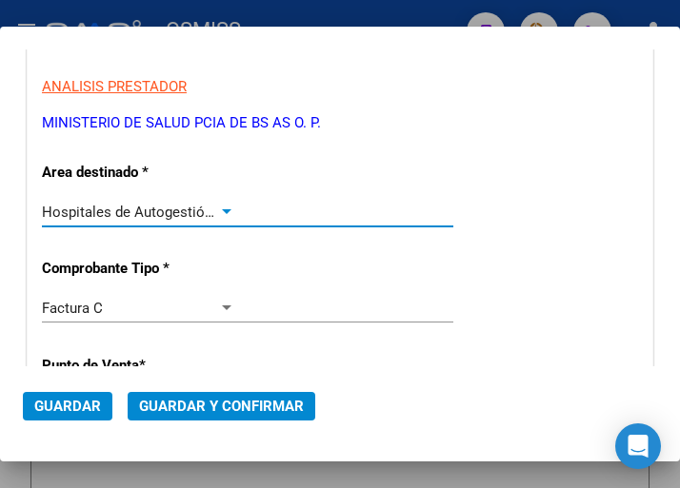
click at [207, 405] on span "Guardar y Confirmar" at bounding box center [221, 406] width 165 height 17
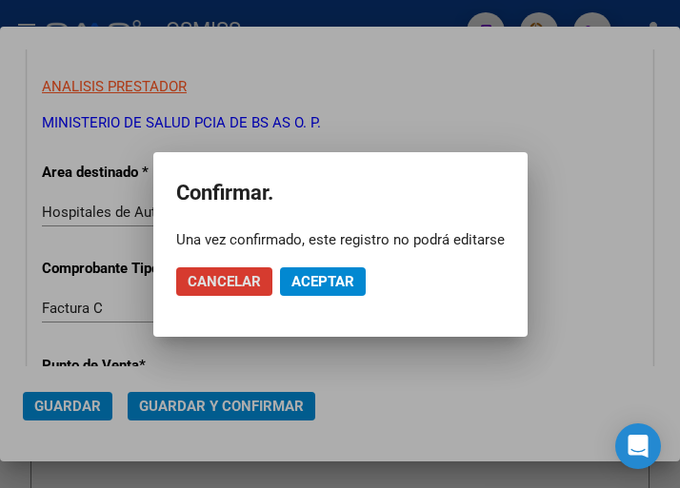
click at [323, 286] on span "Aceptar" at bounding box center [322, 281] width 63 height 17
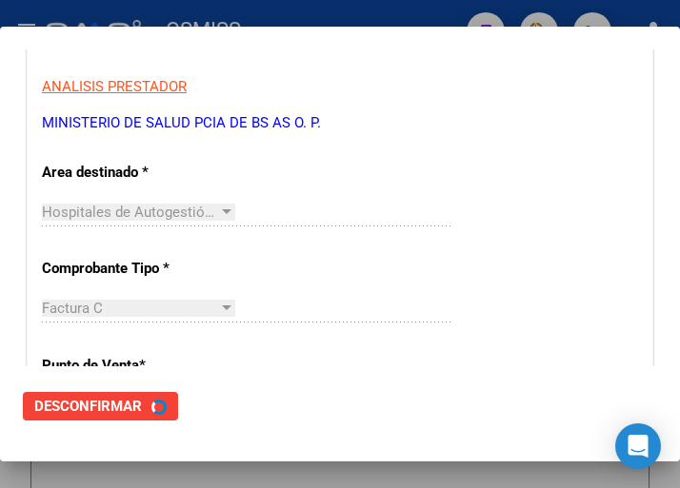
scroll to position [0, 0]
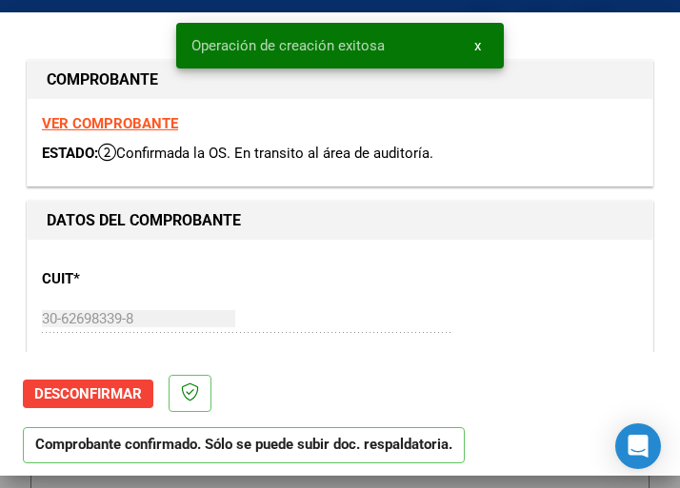
type input "[DATE]"
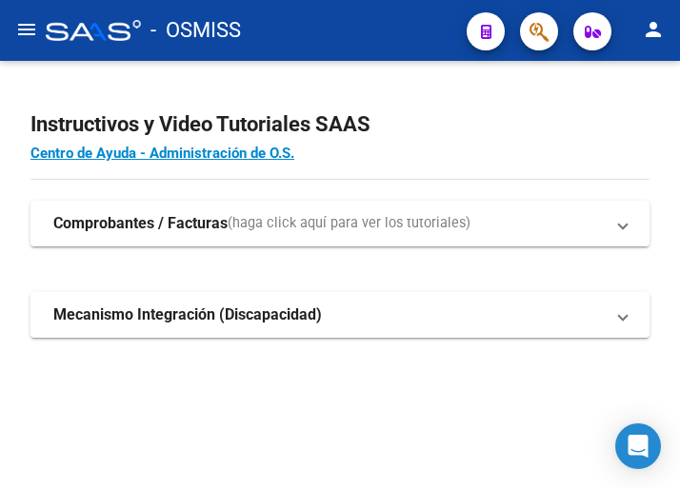
click at [26, 27] on mat-icon "menu" at bounding box center [26, 29] width 23 height 23
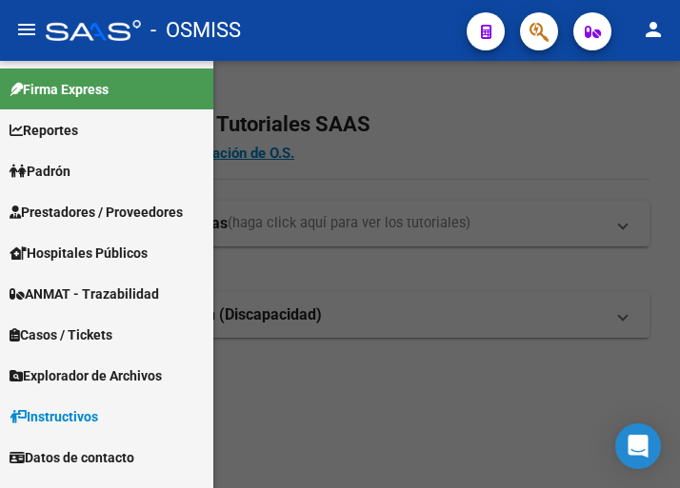
click at [107, 208] on span "Prestadores / Proveedores" at bounding box center [96, 212] width 173 height 21
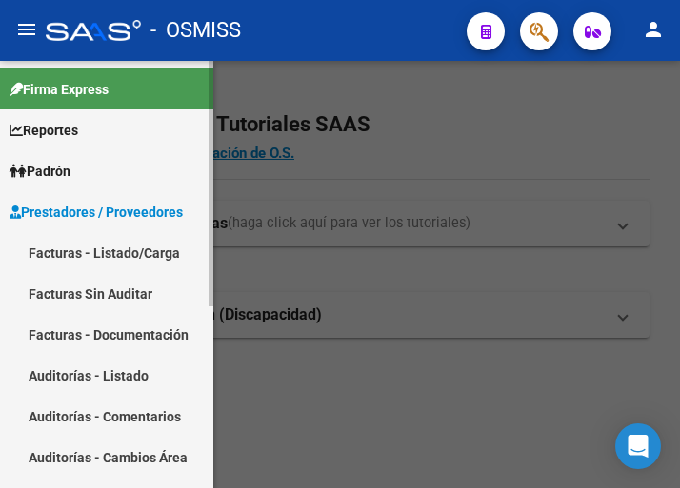
click at [122, 258] on link "Facturas - Listado/Carga" at bounding box center [106, 252] width 213 height 41
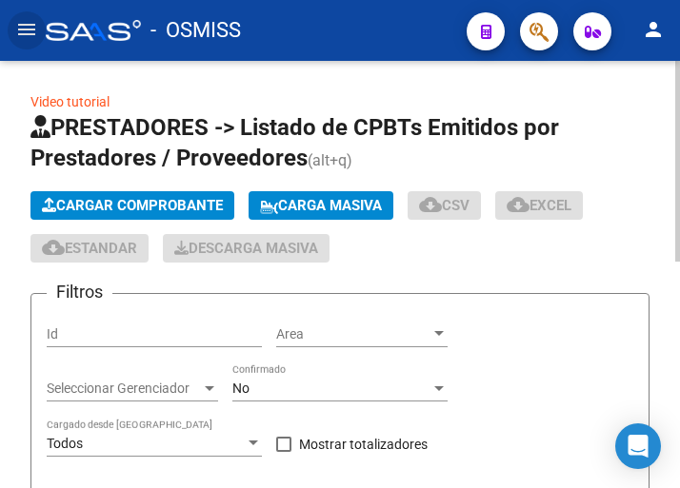
click at [169, 203] on span "Cargar Comprobante" at bounding box center [132, 205] width 181 height 17
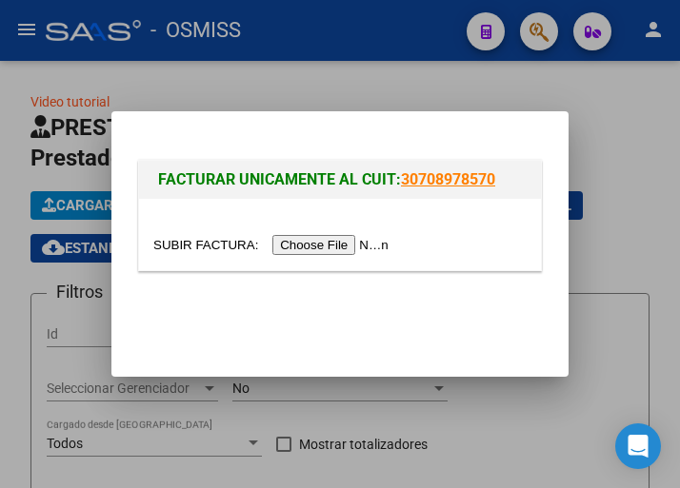
click at [322, 243] on input "file" at bounding box center [273, 245] width 241 height 20
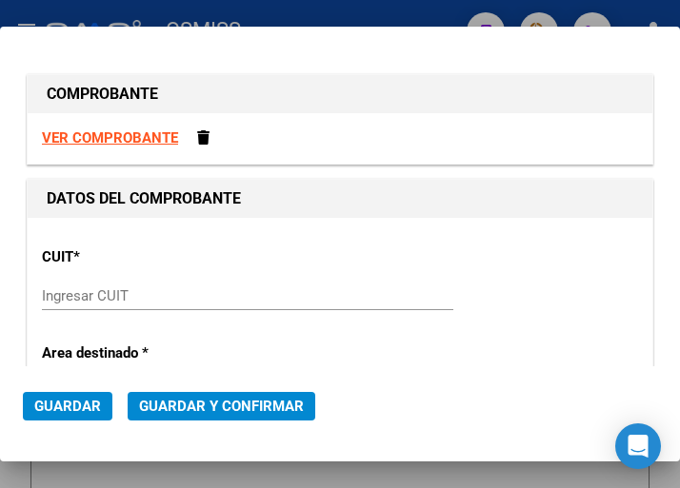
click at [97, 291] on input "Ingresar CUIT" at bounding box center [138, 295] width 193 height 17
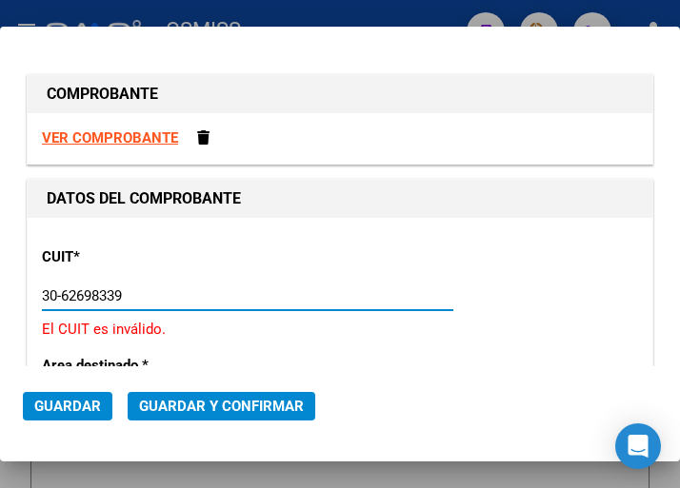
type input "30-62698339-8"
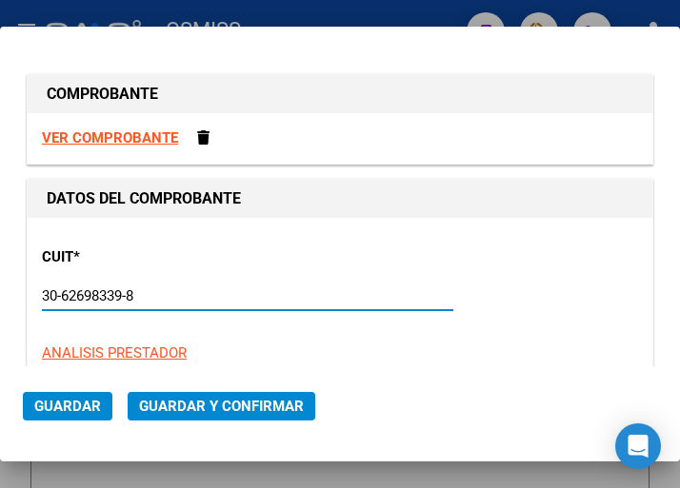
type input "149"
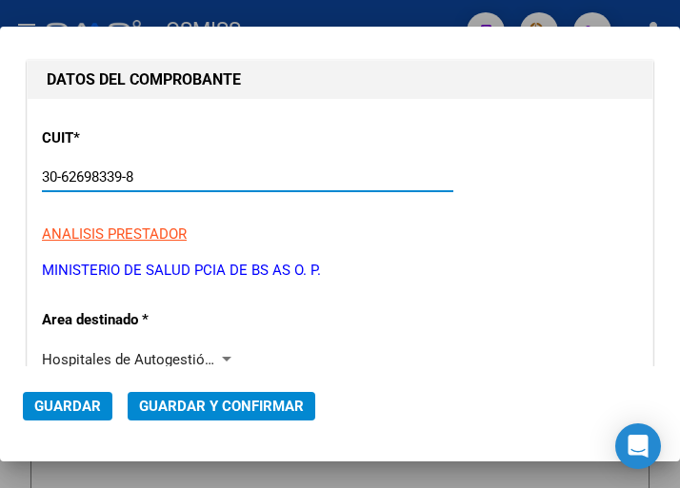
scroll to position [190, 0]
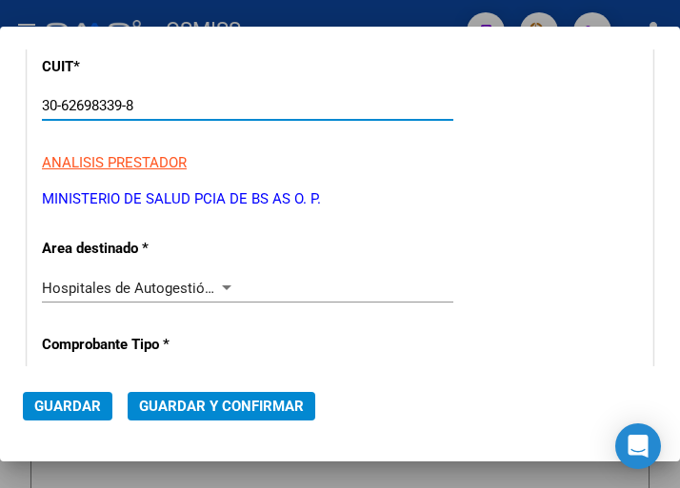
type input "30-62698339-8"
click at [220, 283] on div at bounding box center [226, 288] width 17 height 15
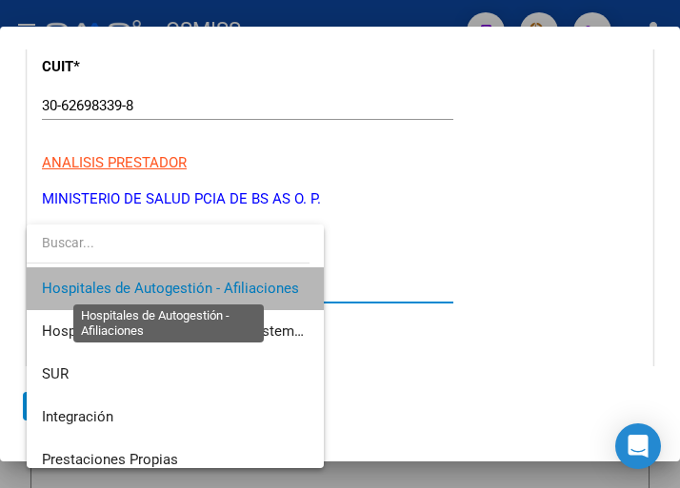
click at [220, 282] on span "Hospitales de Autogestión - Afiliaciones" at bounding box center [170, 288] width 257 height 17
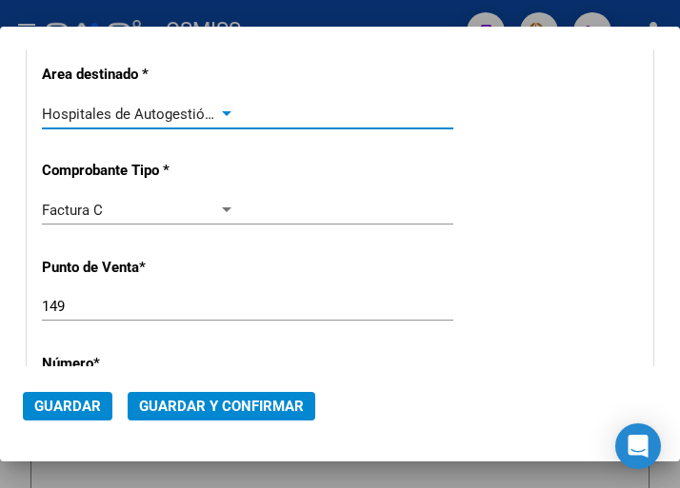
scroll to position [381, 0]
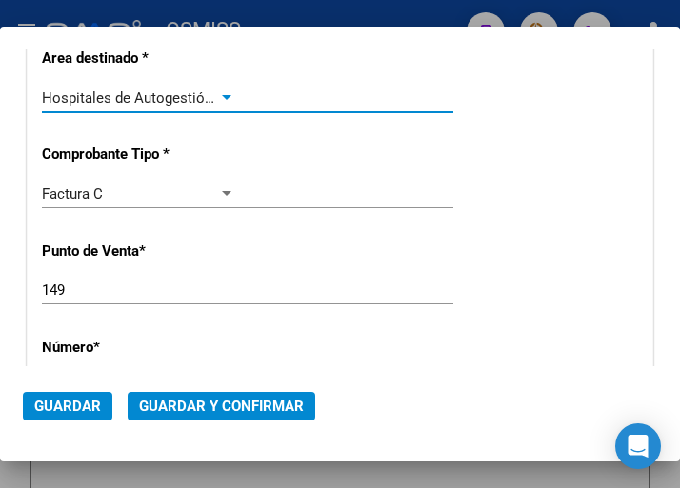
click at [222, 95] on div at bounding box center [227, 97] width 10 height 5
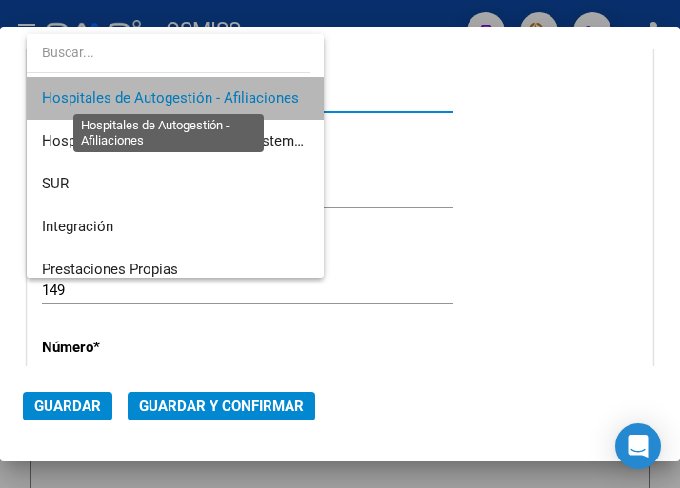
click at [220, 95] on span "Hospitales de Autogestión - Afiliaciones" at bounding box center [170, 97] width 257 height 17
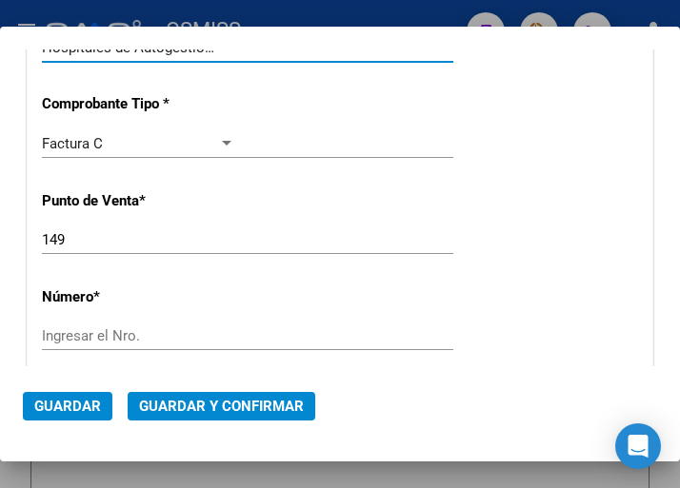
scroll to position [476, 0]
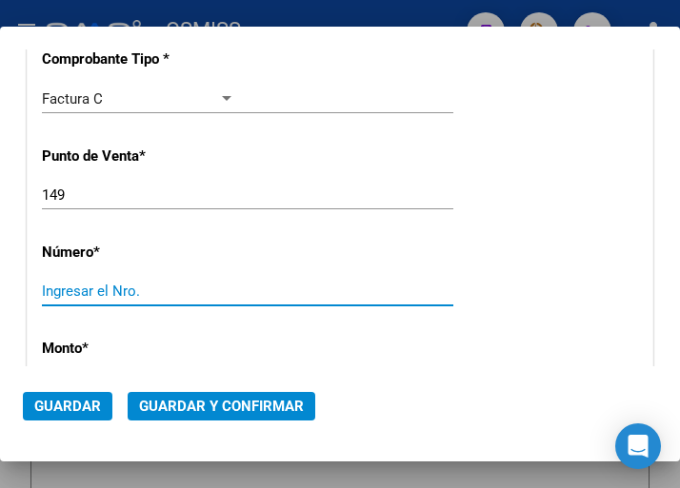
click at [95, 296] on input "Ingresar el Nro." at bounding box center [138, 291] width 193 height 17
type input "12078"
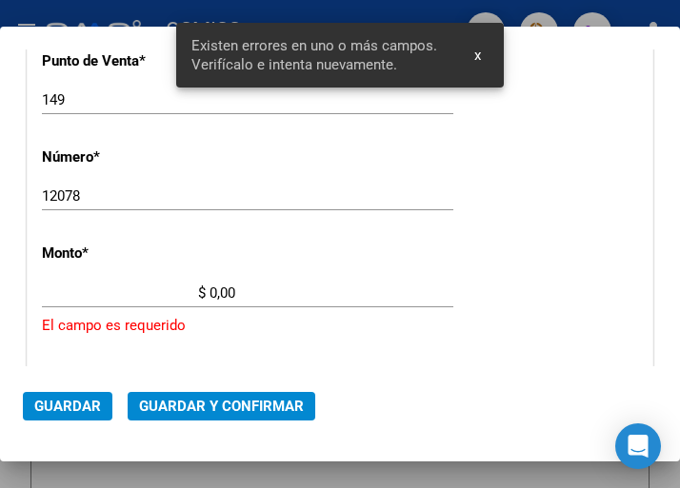
scroll to position [647, 0]
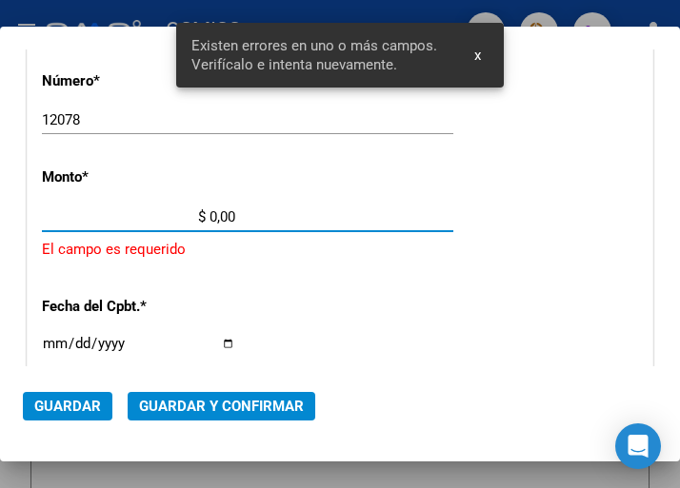
click at [209, 213] on input "$ 0,00" at bounding box center [138, 216] width 193 height 17
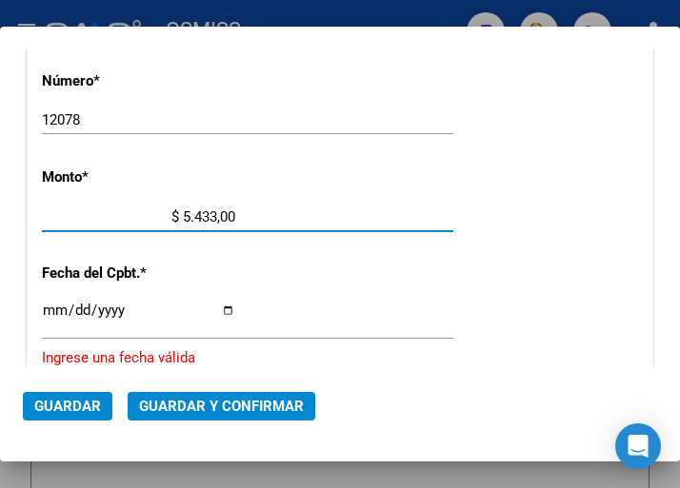
click at [227, 214] on input "$ 5.433,00" at bounding box center [138, 216] width 193 height 17
type input "$ 5.433,62"
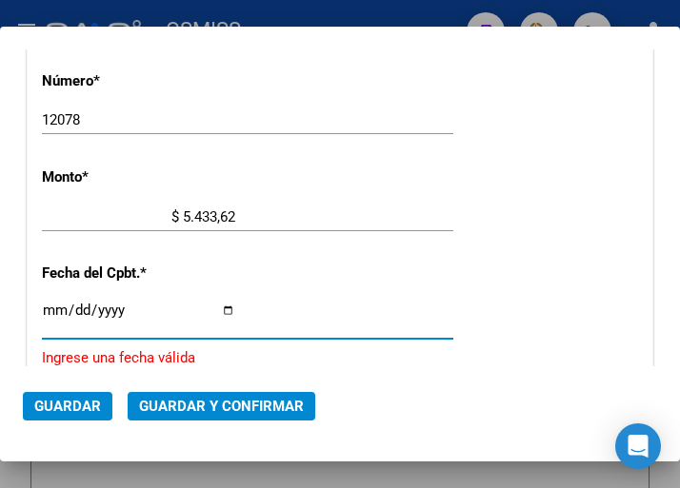
click at [49, 305] on input "Ingresar la fecha" at bounding box center [138, 318] width 193 height 30
type input "[DATE]"
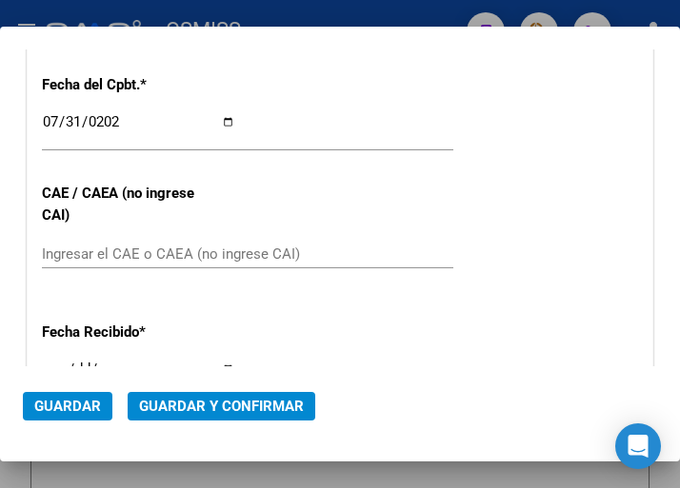
scroll to position [838, 0]
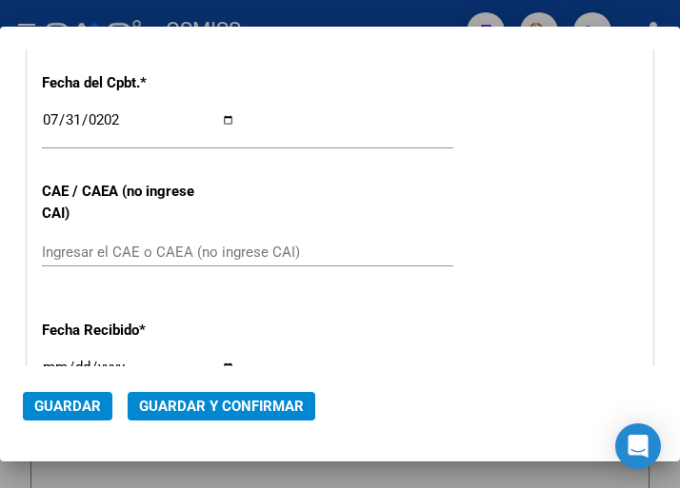
click at [125, 245] on input "Ingresar el CAE o CAEA (no ingrese CAI)" at bounding box center [138, 252] width 193 height 17
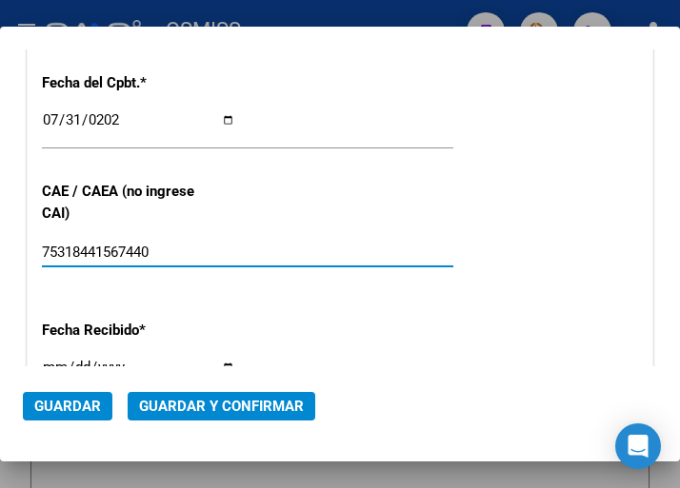
type input "75318441567440"
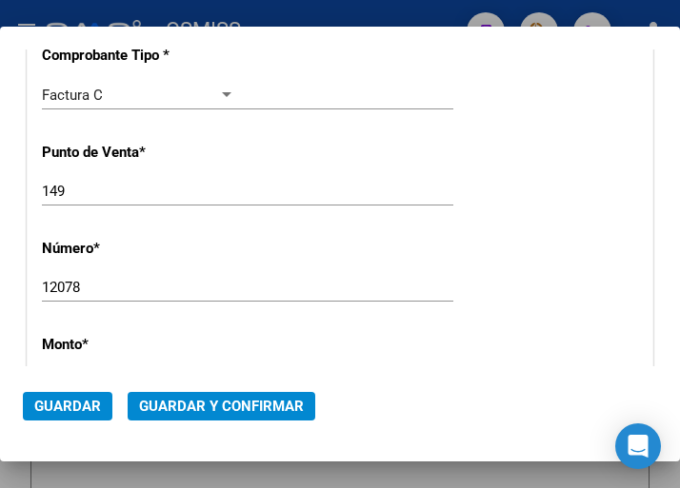
scroll to position [362, 0]
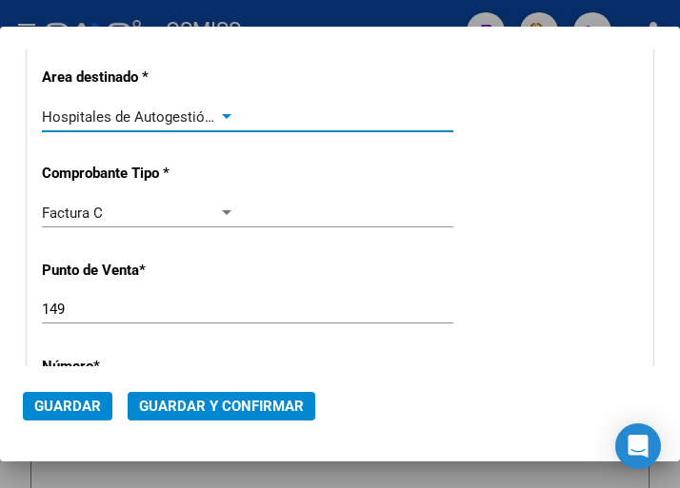
click at [224, 111] on div at bounding box center [226, 116] width 17 height 15
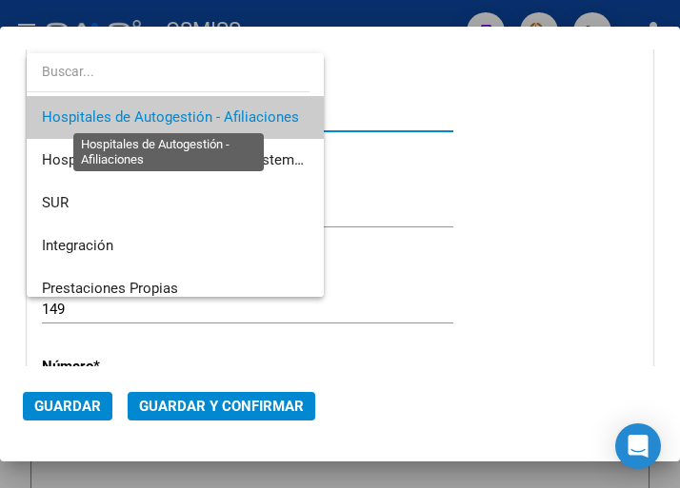
click at [224, 111] on span "Hospitales de Autogestión - Afiliaciones" at bounding box center [170, 117] width 257 height 17
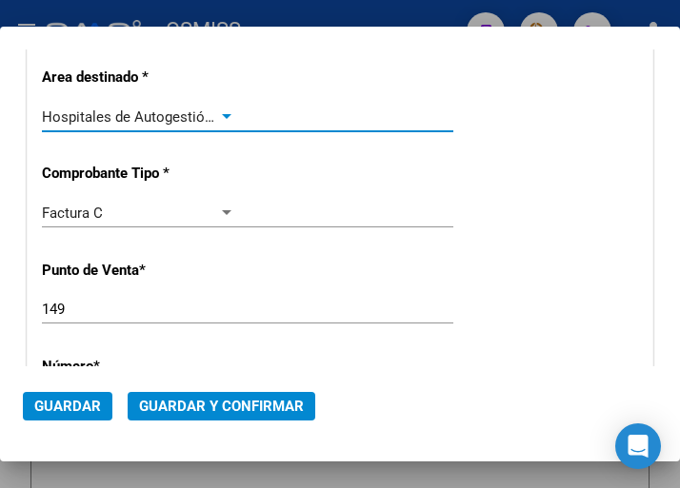
click at [236, 407] on span "Guardar y Confirmar" at bounding box center [221, 406] width 165 height 17
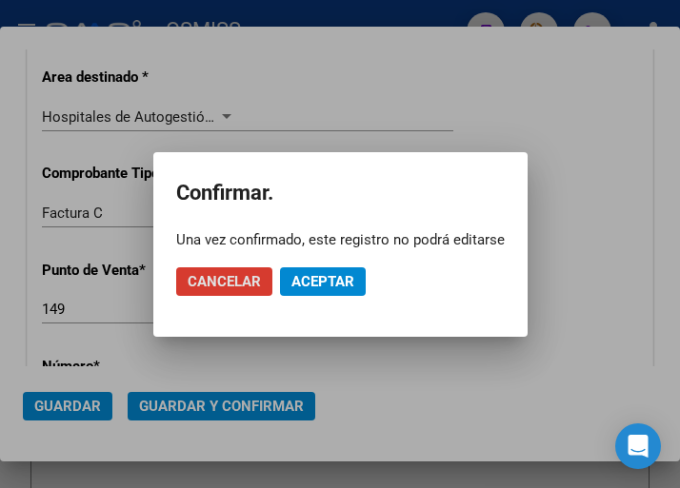
click at [306, 283] on span "Aceptar" at bounding box center [322, 281] width 63 height 17
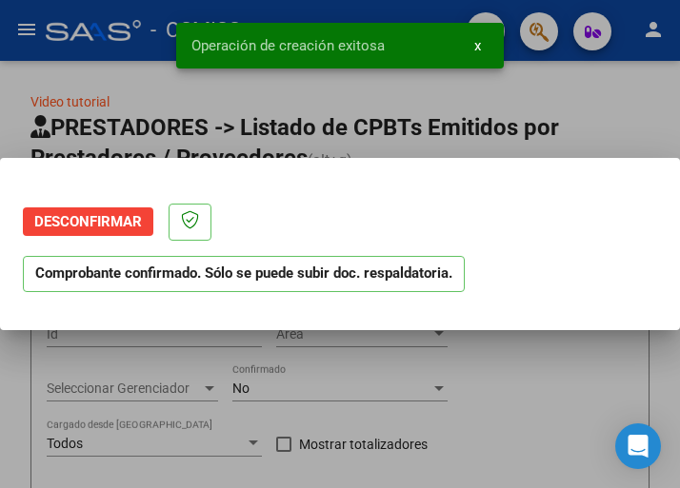
scroll to position [0, 0]
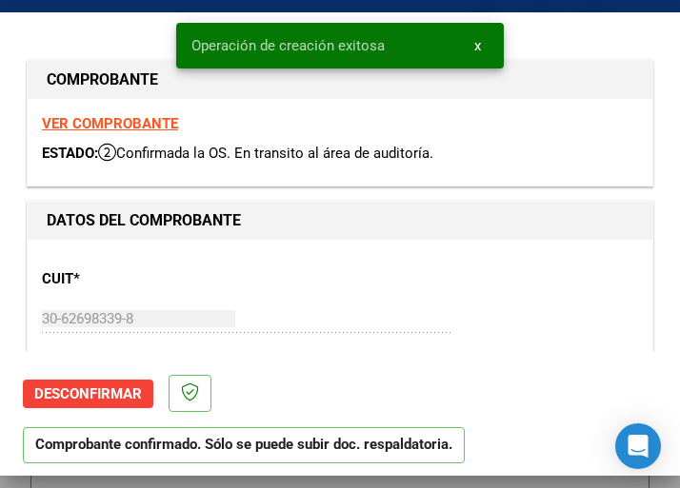
type input "[DATE]"
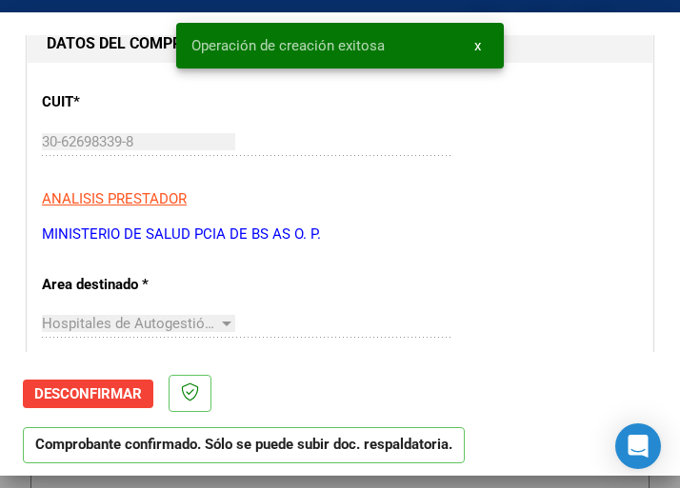
scroll to position [190, 0]
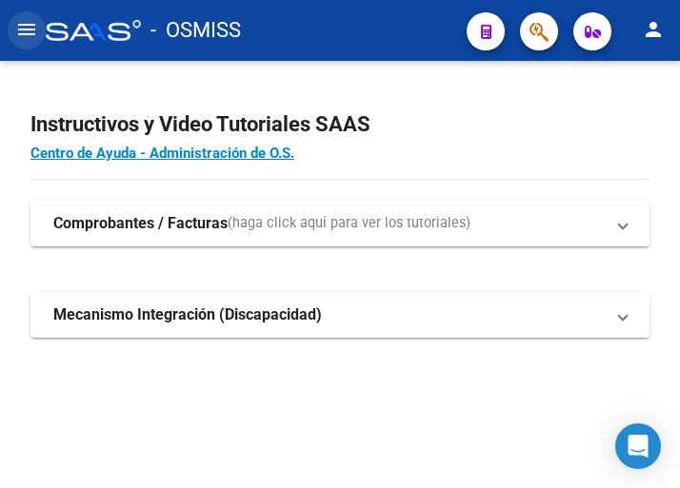
click at [27, 24] on mat-icon "menu" at bounding box center [26, 29] width 23 height 23
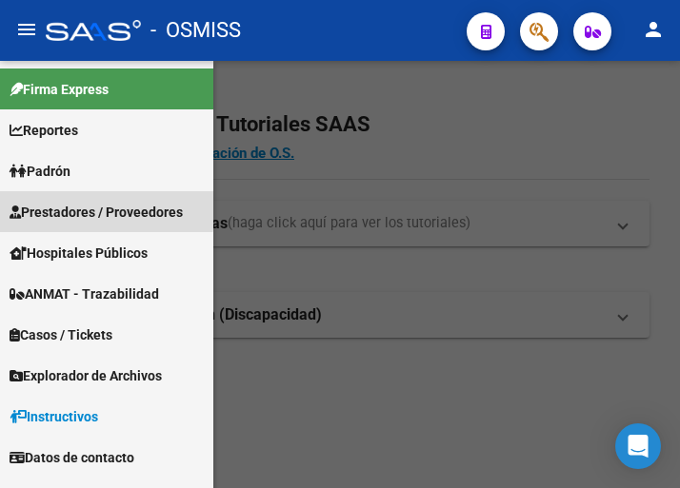
click at [83, 208] on span "Prestadores / Proveedores" at bounding box center [96, 212] width 173 height 21
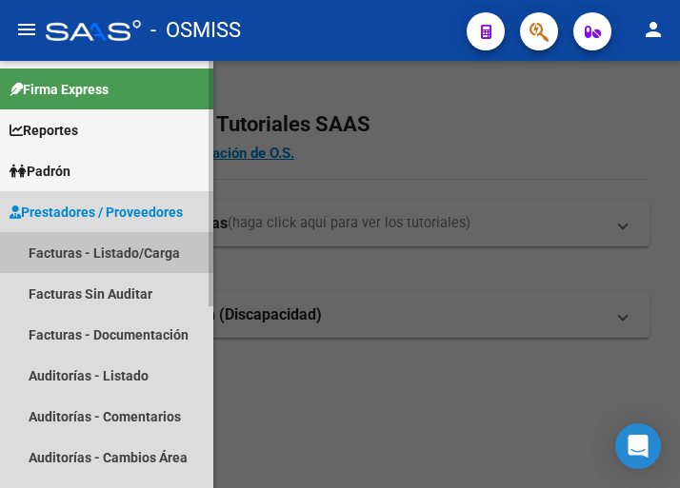
click at [107, 253] on link "Facturas - Listado/Carga" at bounding box center [106, 252] width 213 height 41
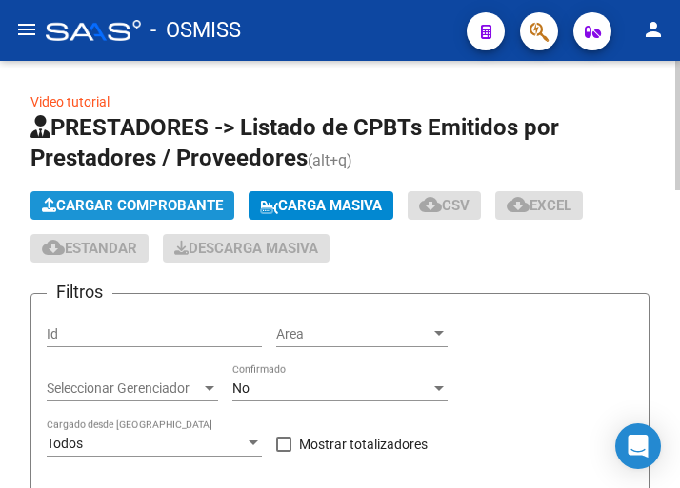
click at [189, 204] on span "Cargar Comprobante" at bounding box center [132, 205] width 181 height 17
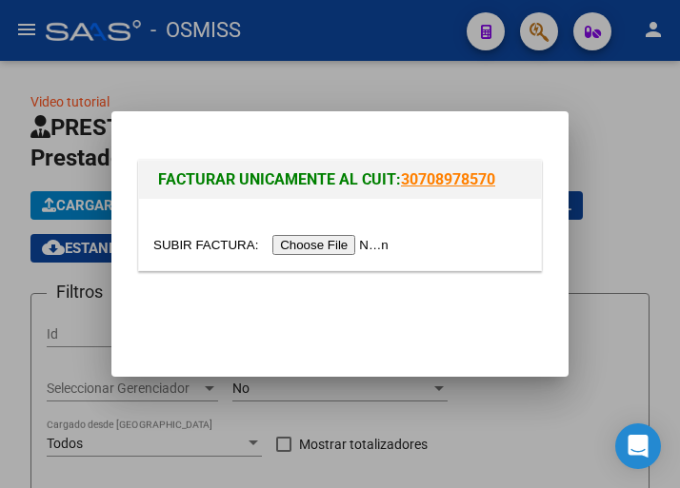
click at [316, 245] on input "file" at bounding box center [273, 245] width 241 height 20
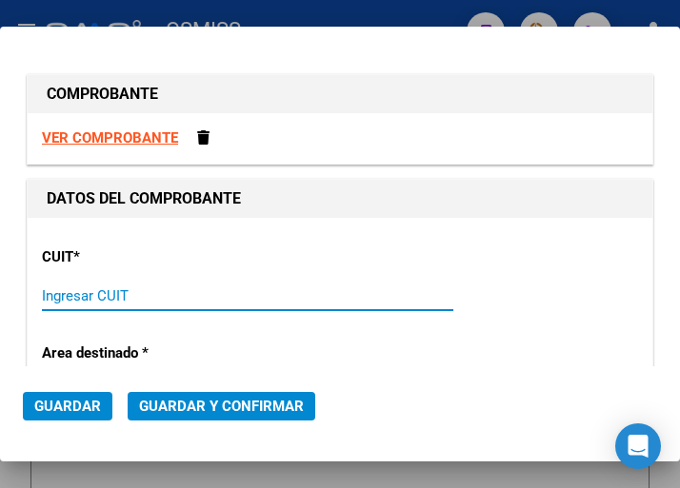
click at [77, 296] on input "Ingresar CUIT" at bounding box center [138, 295] width 193 height 17
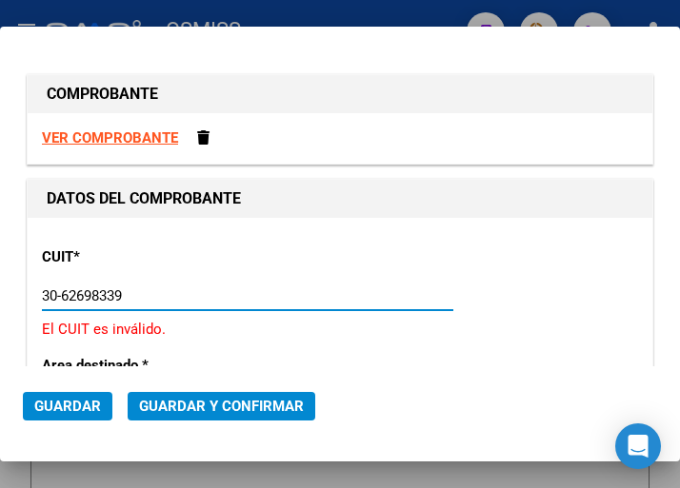
type input "30-62698339-8"
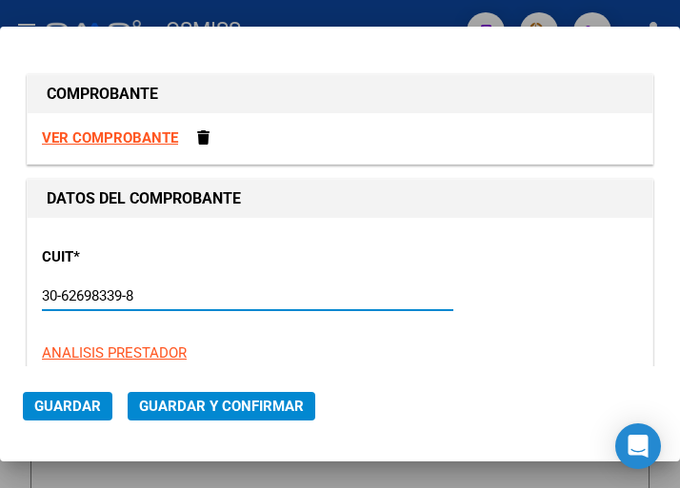
type input "149"
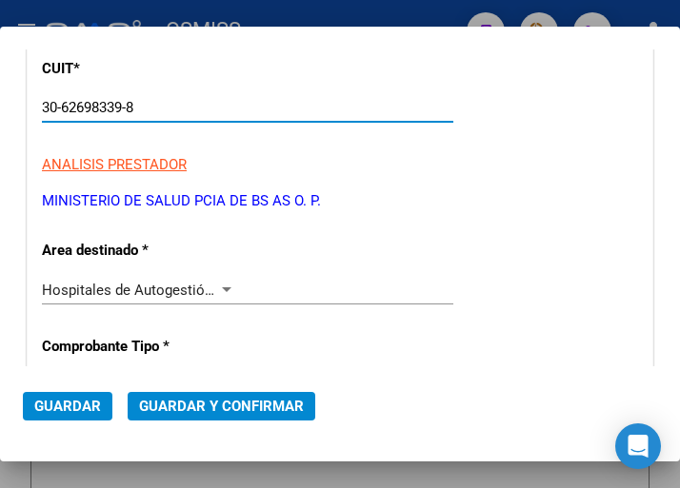
scroll to position [190, 0]
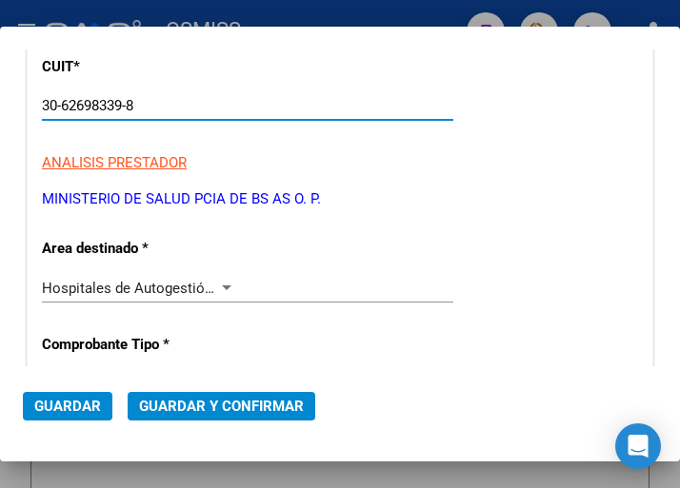
type input "30-62698339-8"
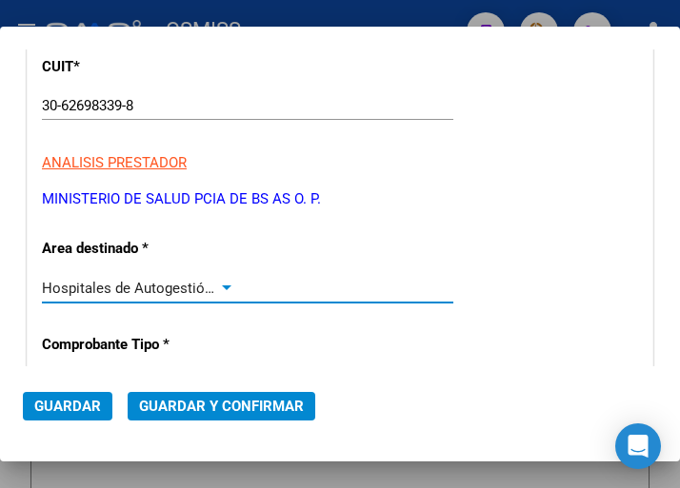
click at [219, 284] on div at bounding box center [226, 288] width 17 height 15
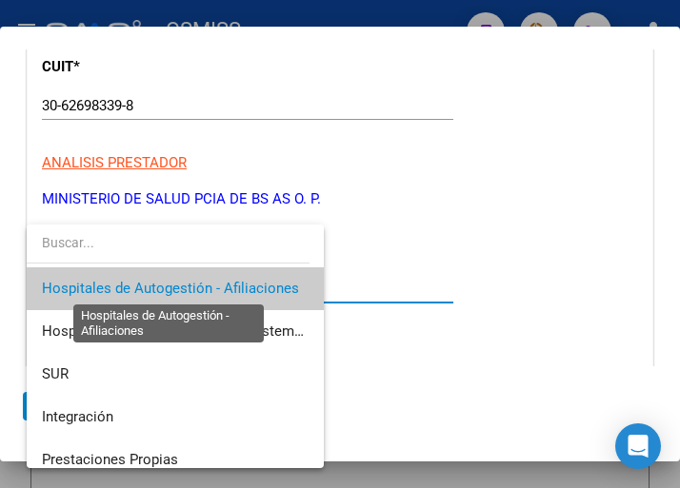
click at [219, 284] on span "Hospitales de Autogestión - Afiliaciones" at bounding box center [170, 288] width 257 height 17
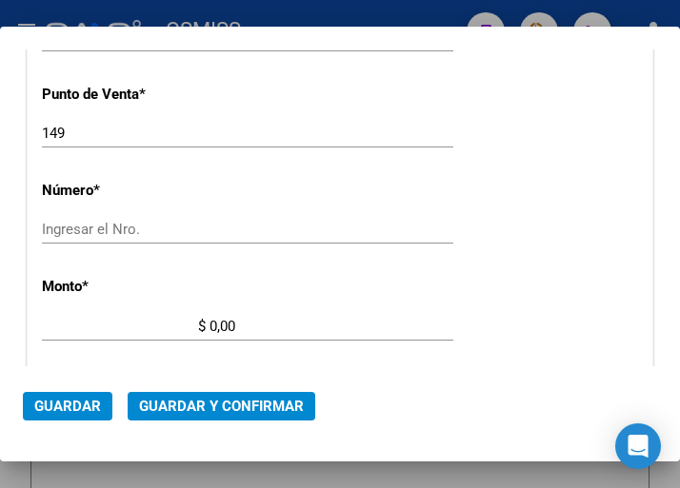
scroll to position [571, 0]
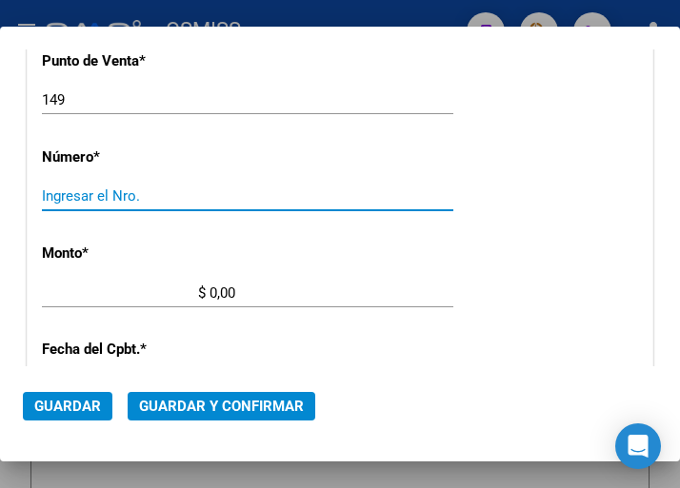
click at [112, 196] on input "Ingresar el Nro." at bounding box center [138, 196] width 193 height 17
type input "11902"
click at [212, 291] on input "$ 0,00" at bounding box center [138, 293] width 193 height 17
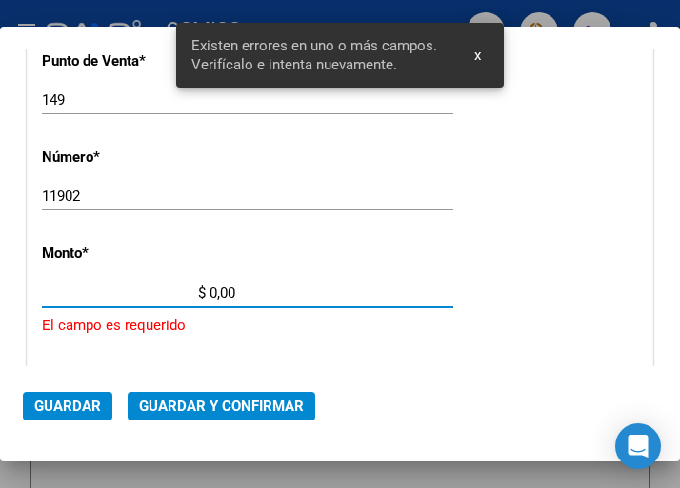
scroll to position [647, 0]
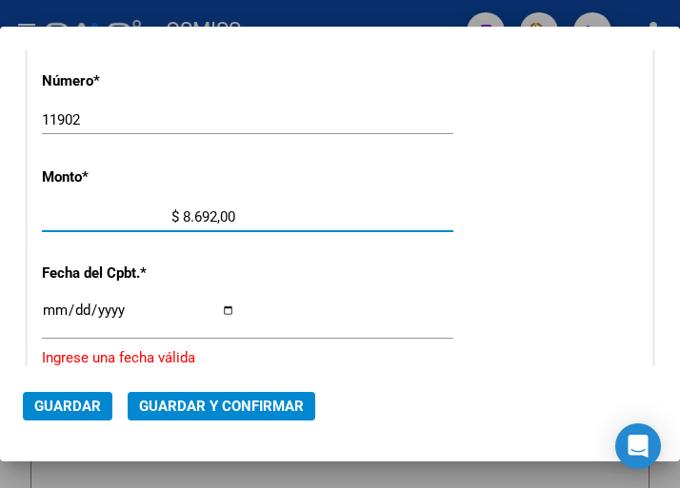
type input "$ 86.928,00"
click at [49, 308] on input "Ingresar la fecha" at bounding box center [138, 318] width 193 height 30
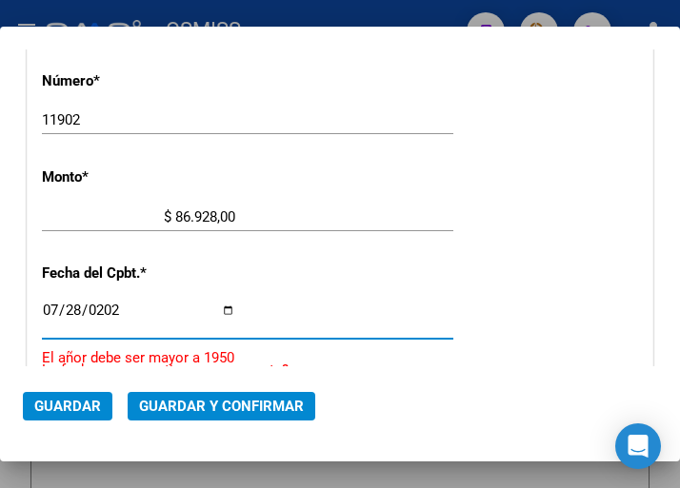
type input "2025-07-28"
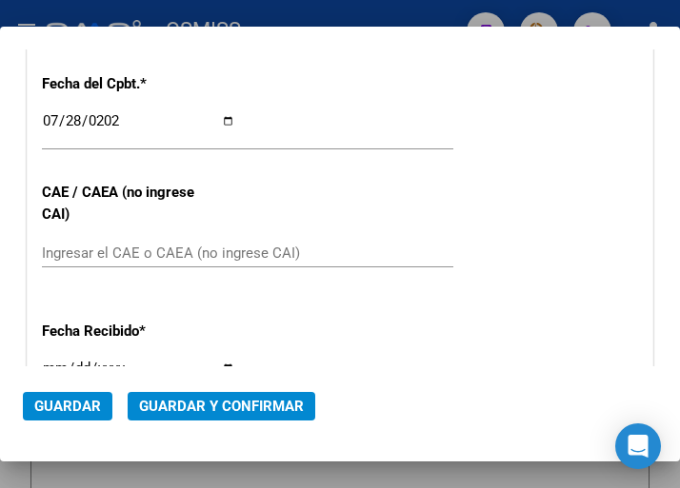
scroll to position [838, 0]
click at [73, 231] on div "CUIT * 30-62698339-8 Ingresar CUIT ANALISIS PRESTADOR MINISTERIO DE SALUD PCIA …" at bounding box center [340, 65] width 624 height 1371
click at [69, 245] on input "Ingresar el CAE o CAEA (no ingrese CAI)" at bounding box center [138, 252] width 193 height 17
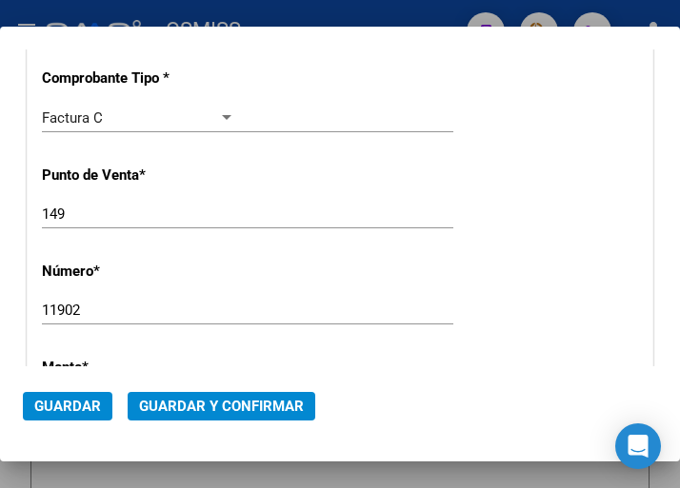
scroll to position [267, 0]
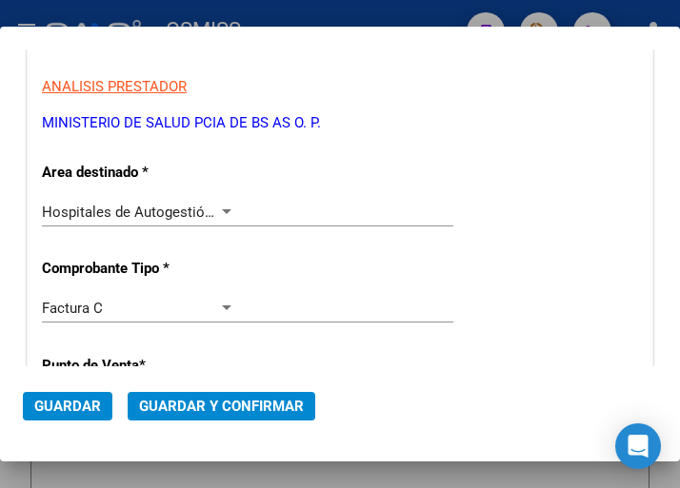
type input "75308004598952"
click at [222, 209] on div at bounding box center [227, 211] width 10 height 5
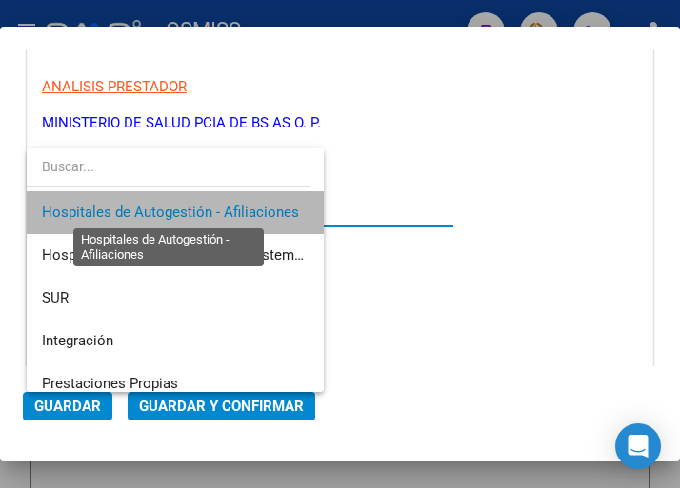
click at [217, 209] on span "Hospitales de Autogestión - Afiliaciones" at bounding box center [170, 212] width 257 height 17
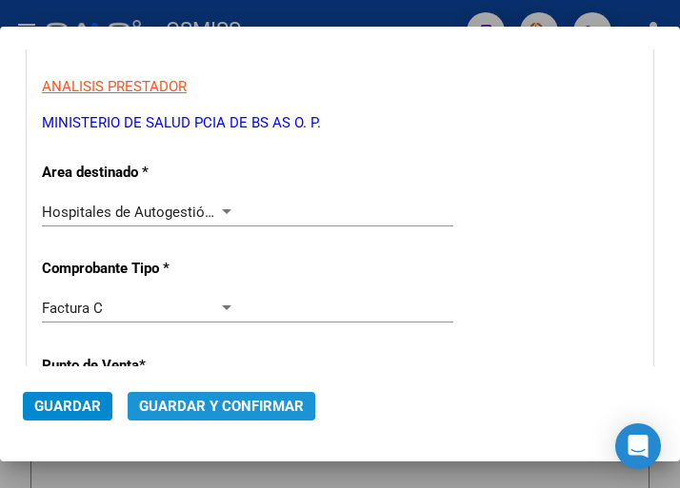
click at [212, 405] on span "Guardar y Confirmar" at bounding box center [221, 406] width 165 height 17
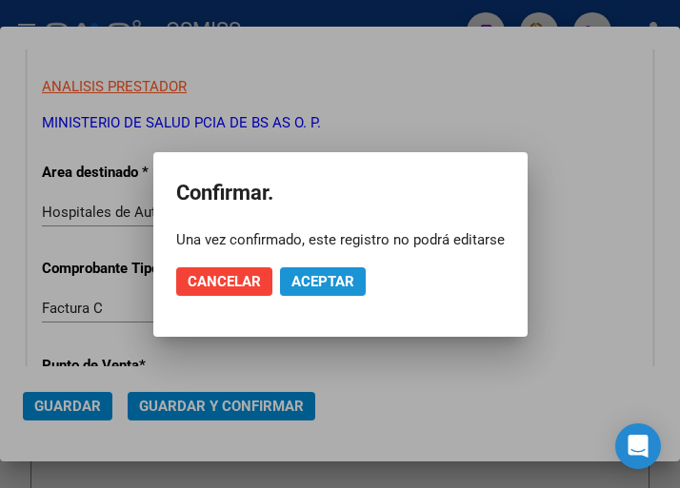
click at [319, 281] on span "Aceptar" at bounding box center [322, 281] width 63 height 17
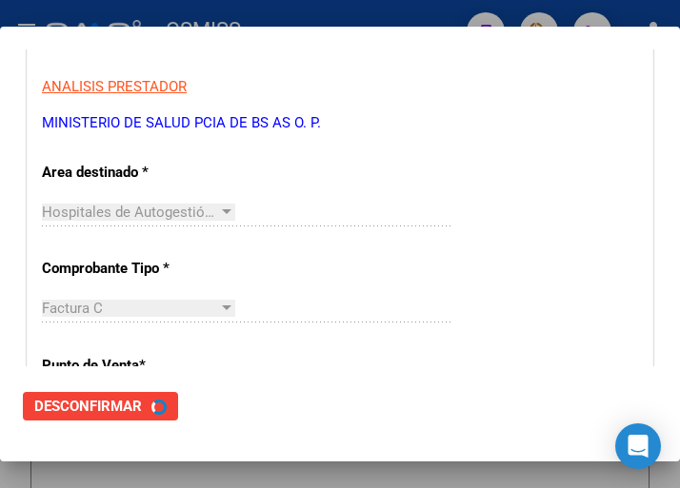
scroll to position [0, 0]
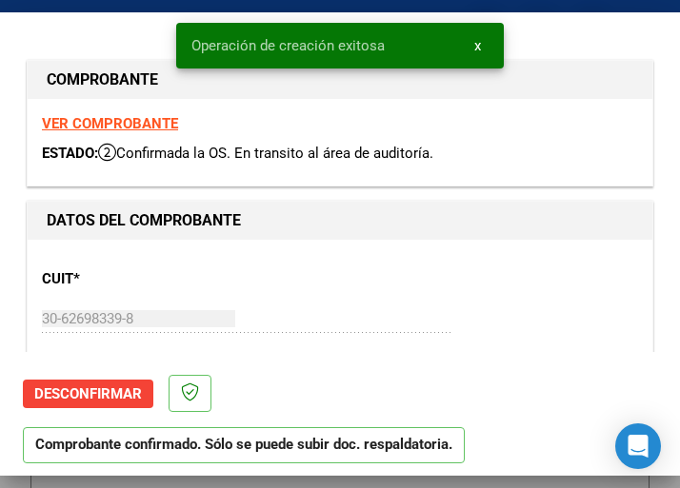
type input "2025-09-26"
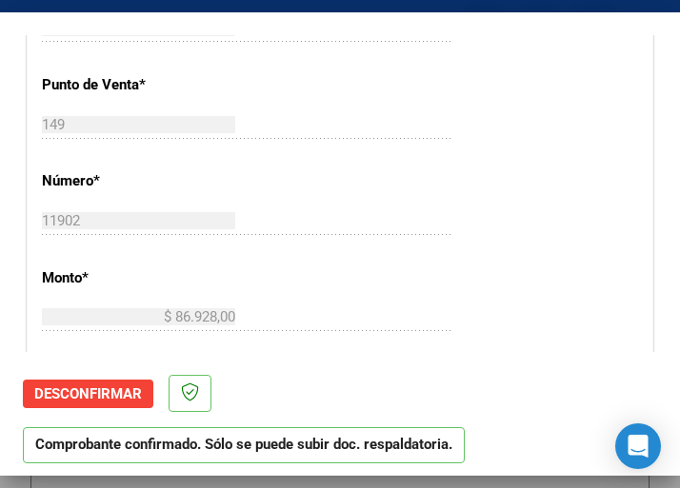
scroll to position [571, 0]
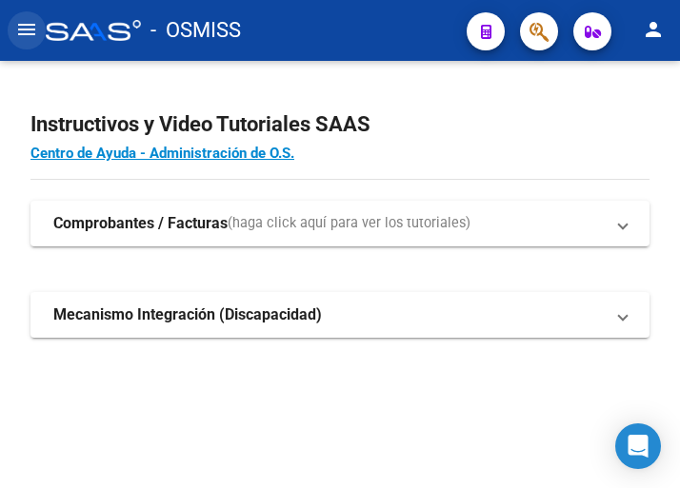
click at [26, 25] on mat-icon "menu" at bounding box center [26, 29] width 23 height 23
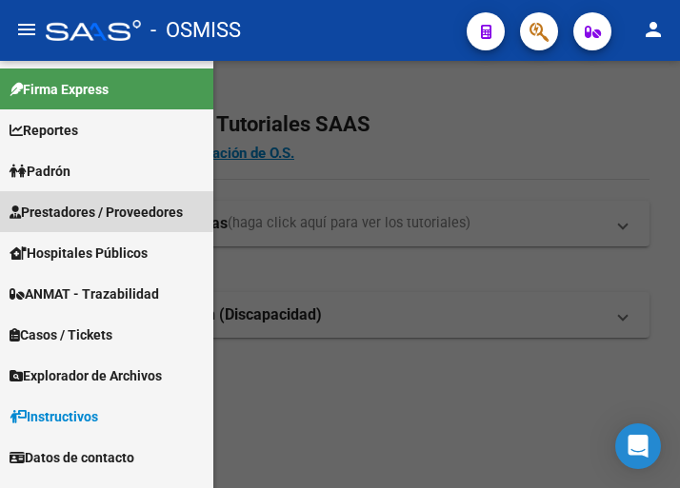
click at [85, 208] on span "Prestadores / Proveedores" at bounding box center [96, 212] width 173 height 21
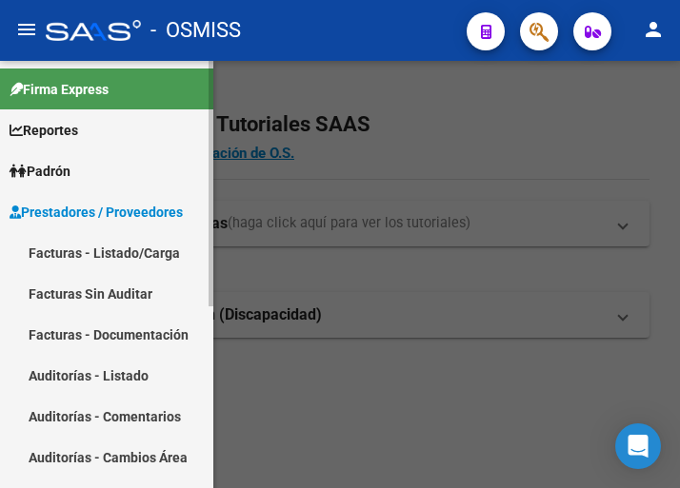
click at [89, 249] on link "Facturas - Listado/Carga" at bounding box center [106, 252] width 213 height 41
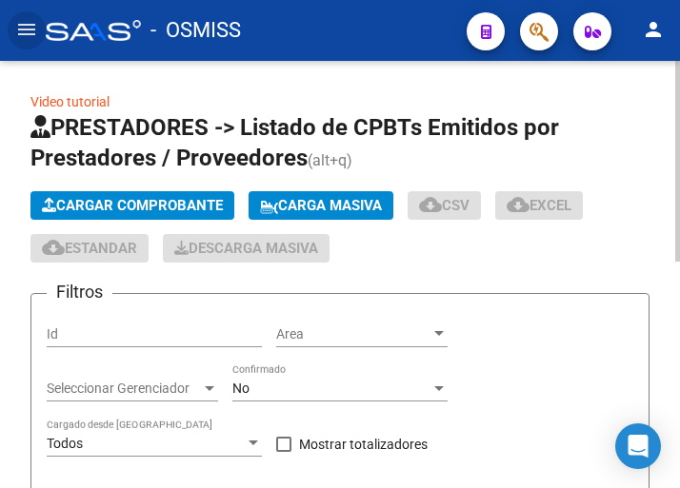
click at [177, 207] on span "Cargar Comprobante" at bounding box center [132, 205] width 181 height 17
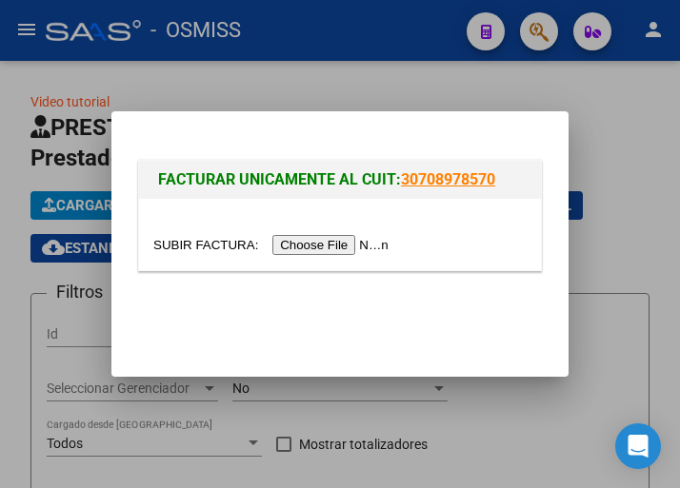
click at [337, 241] on input "file" at bounding box center [273, 245] width 241 height 20
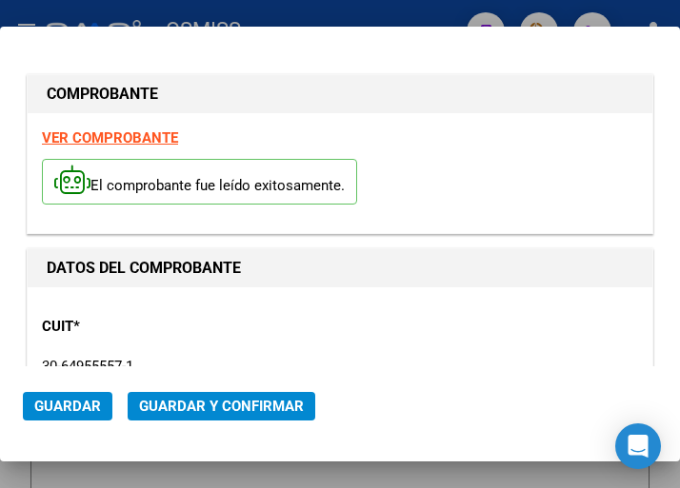
type input "[DATE]"
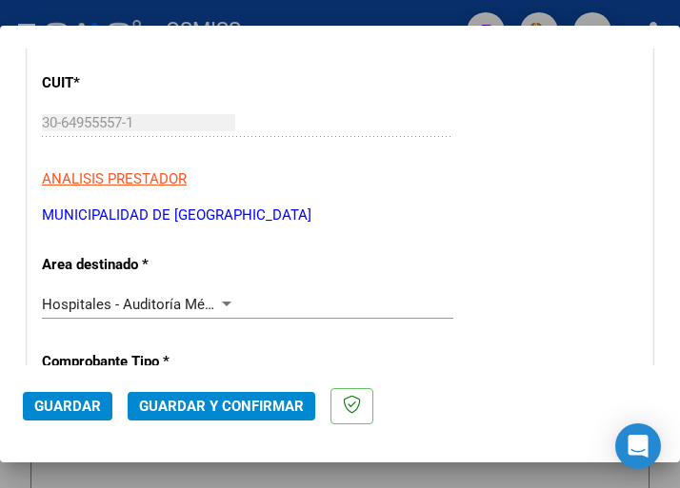
scroll to position [286, 0]
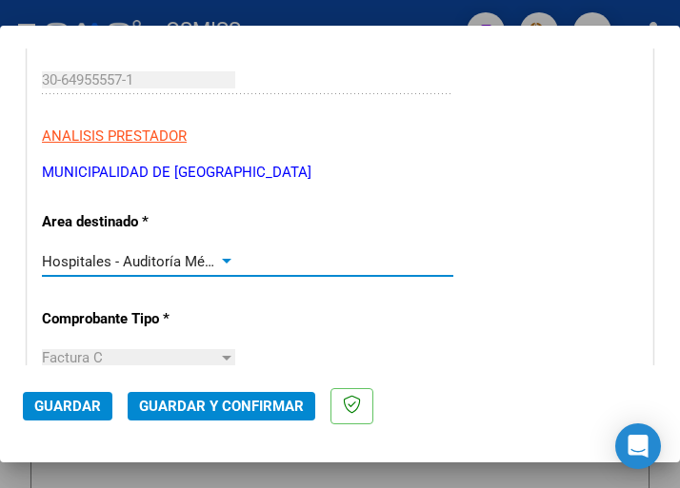
click at [224, 254] on div at bounding box center [226, 261] width 17 height 15
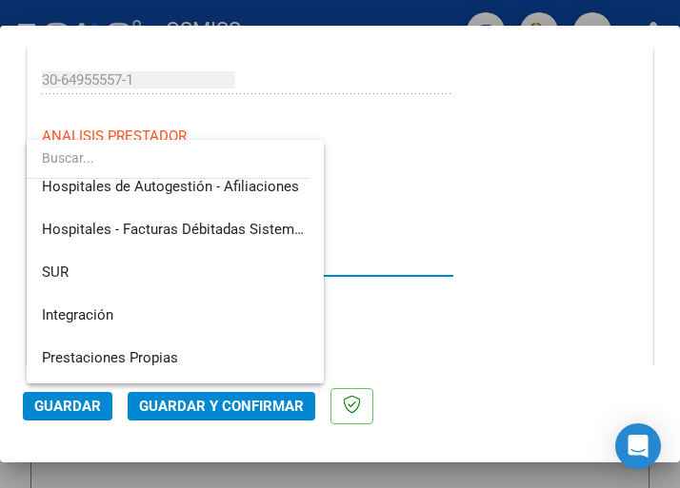
scroll to position [0, 0]
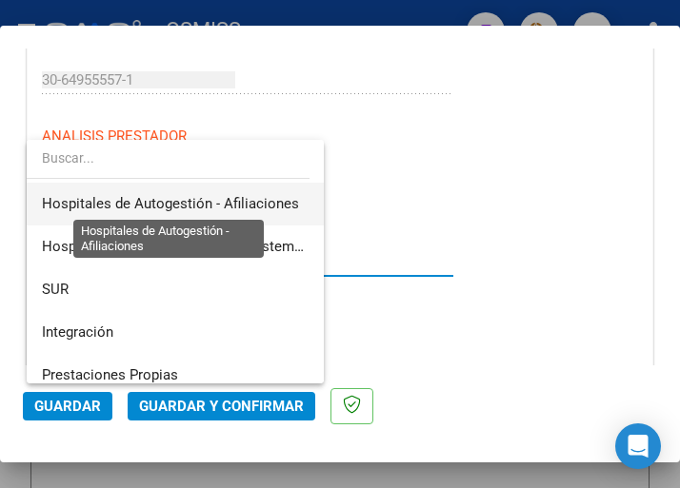
click at [255, 200] on span "Hospitales de Autogestión - Afiliaciones" at bounding box center [170, 203] width 257 height 17
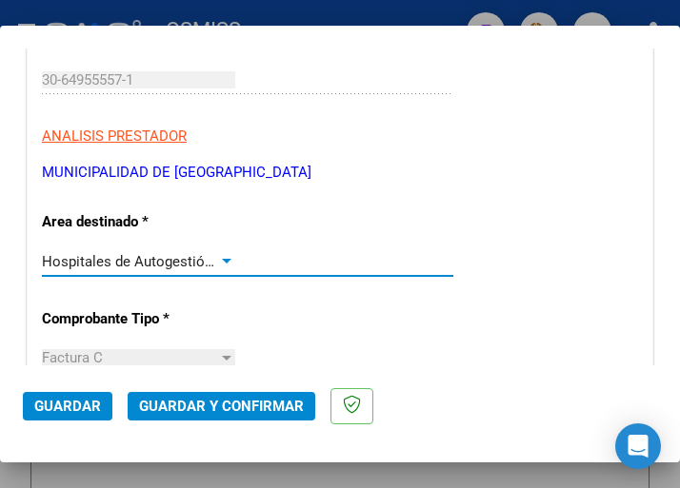
click at [218, 258] on div at bounding box center [226, 261] width 17 height 15
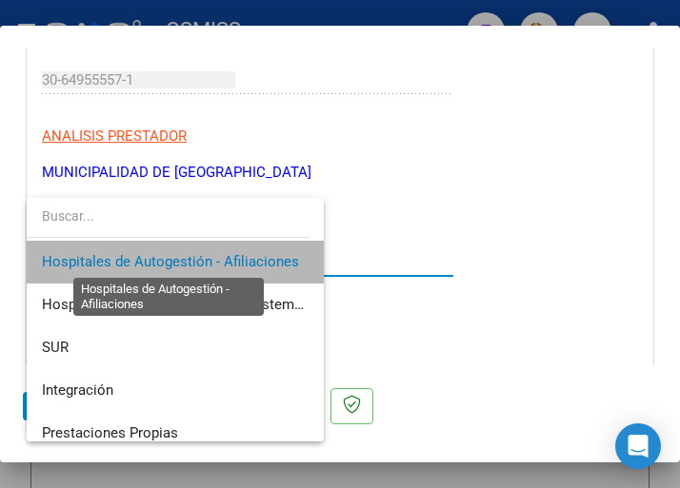
click at [260, 254] on span "Hospitales de Autogestión - Afiliaciones" at bounding box center [170, 261] width 257 height 17
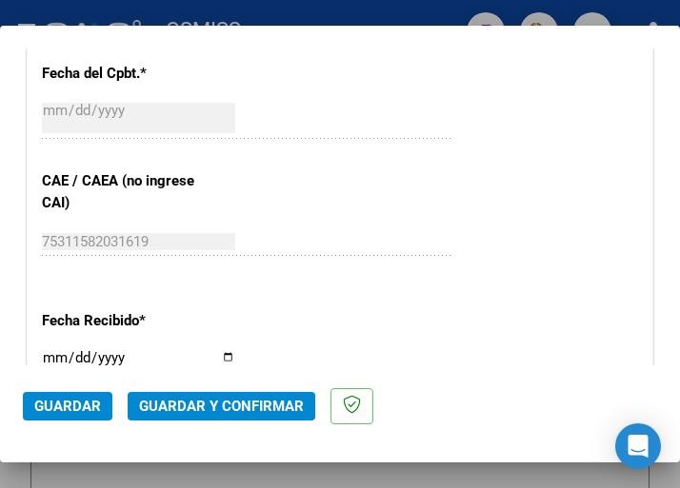
scroll to position [952, 0]
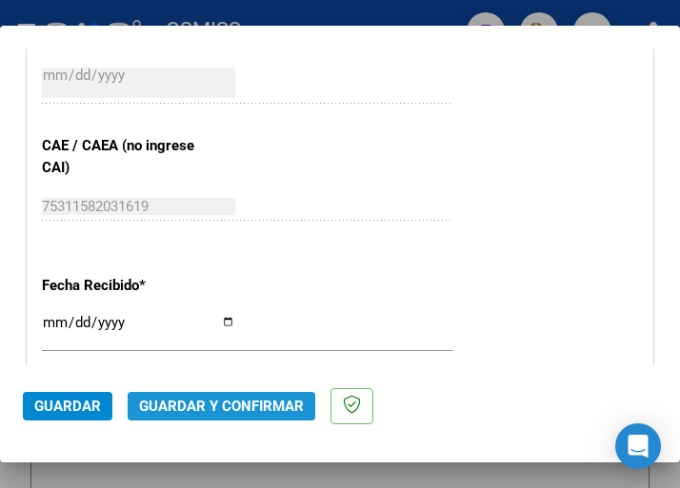
click at [211, 405] on span "Guardar y Confirmar" at bounding box center [221, 406] width 165 height 17
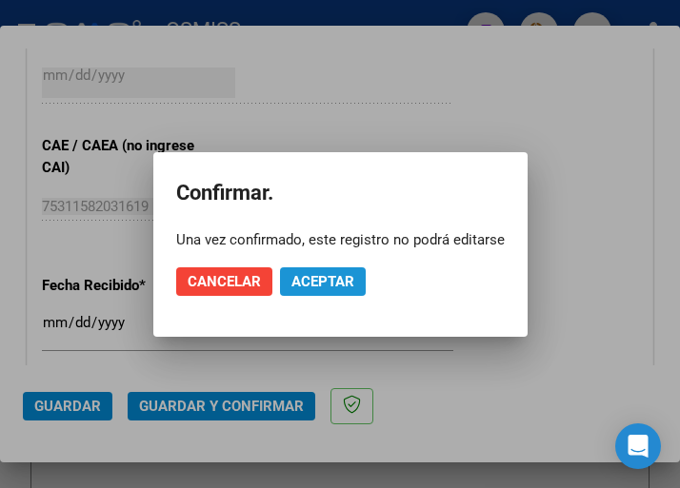
click at [308, 278] on span "Aceptar" at bounding box center [322, 281] width 63 height 17
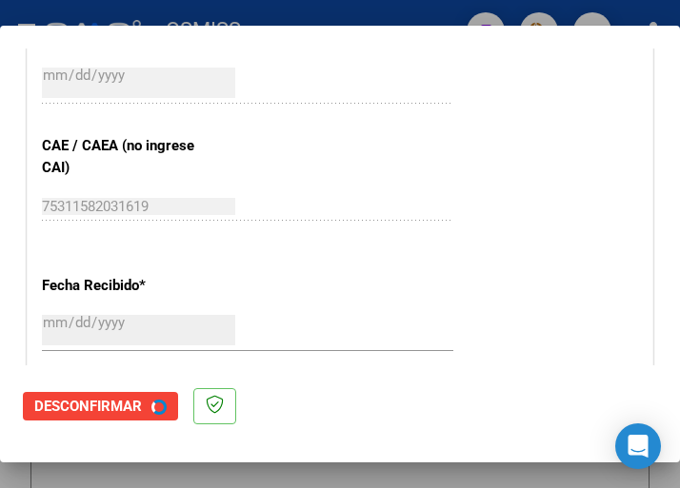
scroll to position [0, 0]
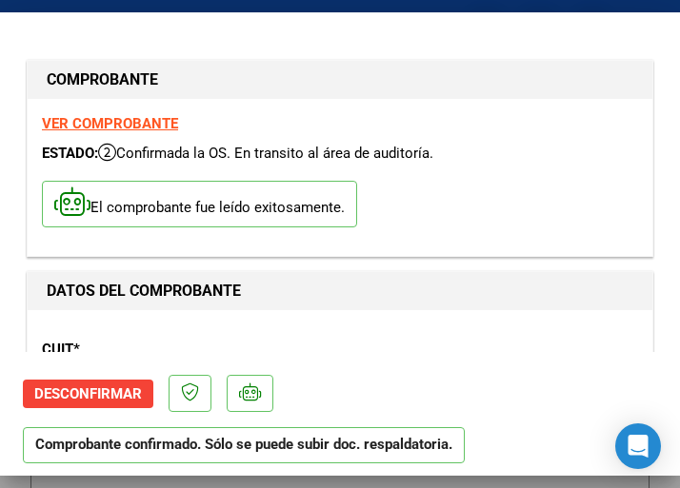
click at [400, 293] on h1 "DATOS DEL COMPROBANTE" at bounding box center [340, 291] width 586 height 23
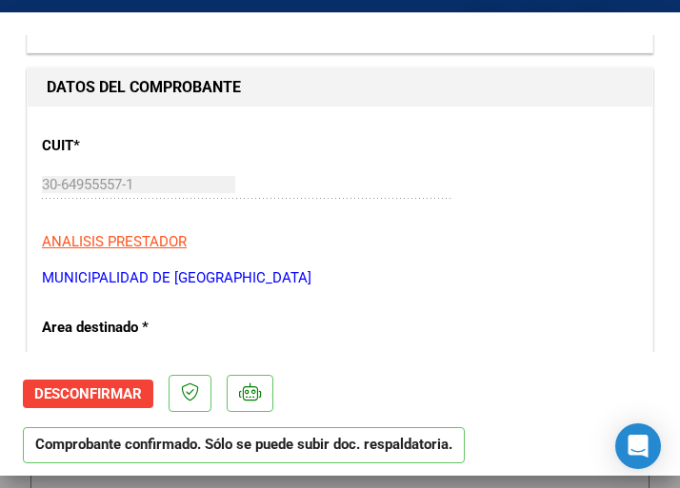
scroll to position [286, 0]
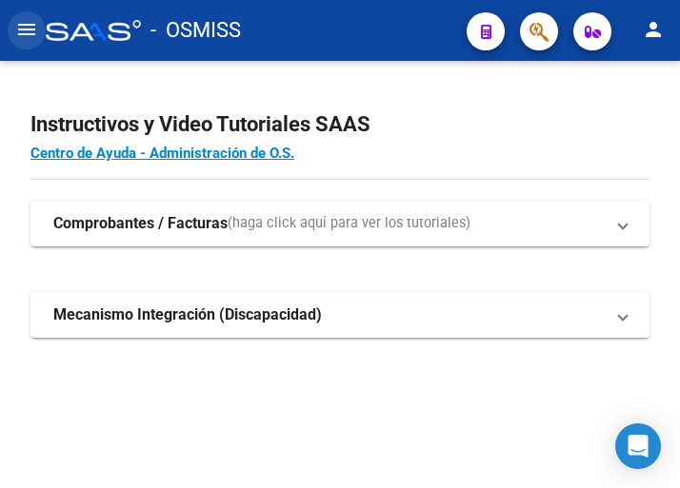
click at [25, 28] on mat-icon "menu" at bounding box center [26, 29] width 23 height 23
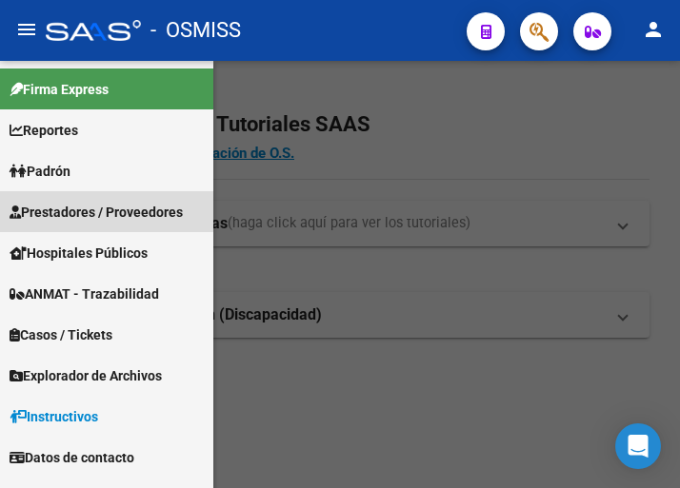
click at [97, 210] on span "Prestadores / Proveedores" at bounding box center [96, 212] width 173 height 21
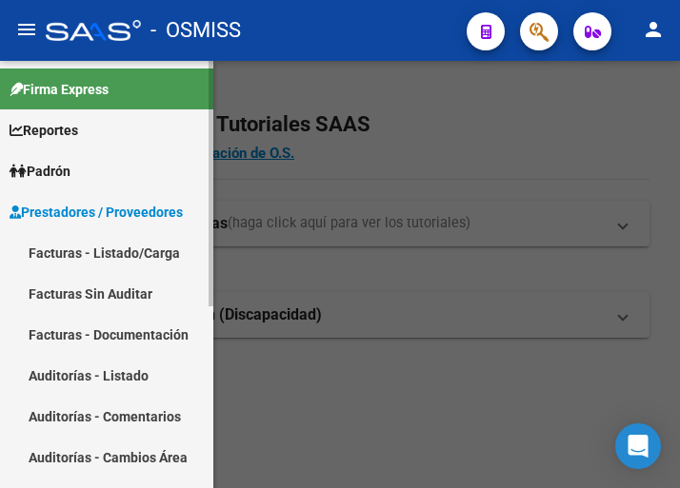
click at [111, 249] on link "Facturas - Listado/Carga" at bounding box center [106, 252] width 213 height 41
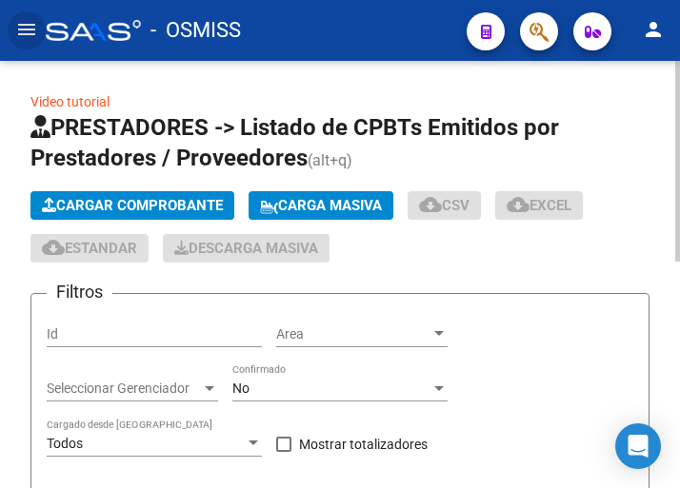
click at [167, 199] on span "Cargar Comprobante" at bounding box center [132, 205] width 181 height 17
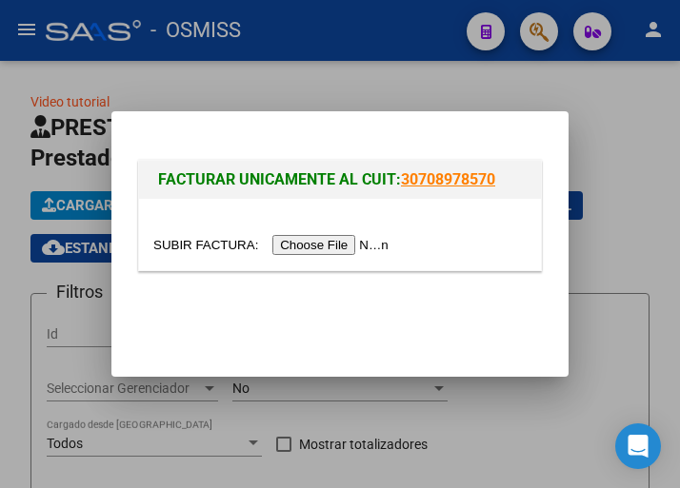
click at [349, 244] on input "file" at bounding box center [273, 245] width 241 height 20
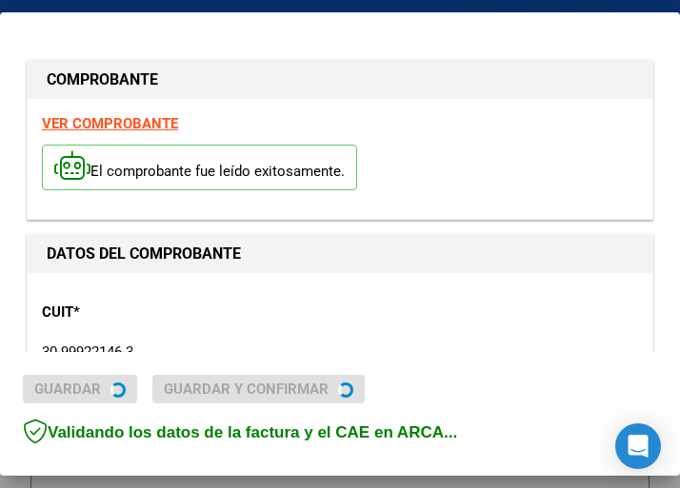
type input "2025-10-10"
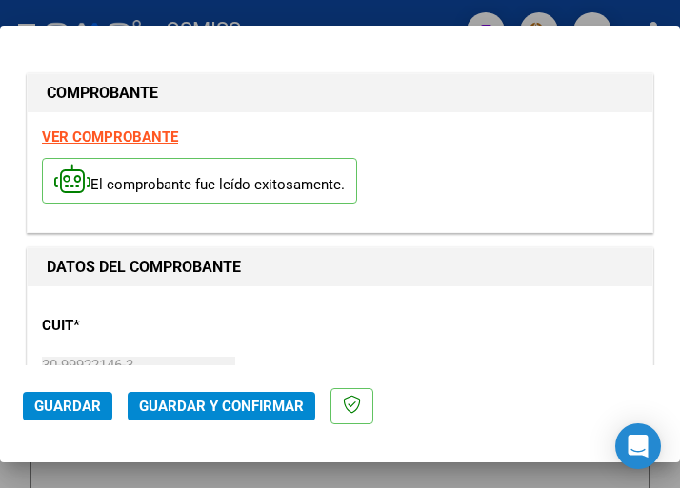
click at [205, 316] on p "CUIT *" at bounding box center [131, 326] width 179 height 22
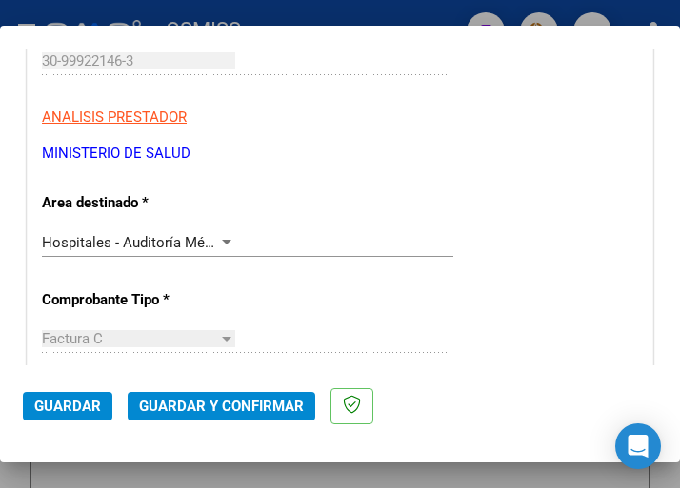
scroll to position [381, 0]
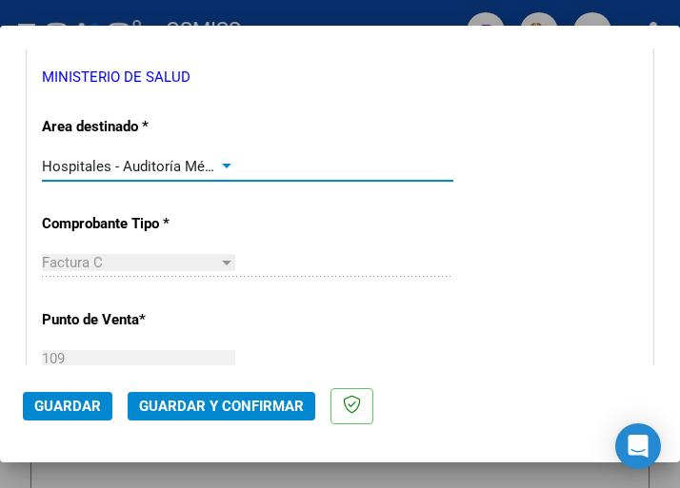
click at [223, 163] on div at bounding box center [226, 166] width 17 height 15
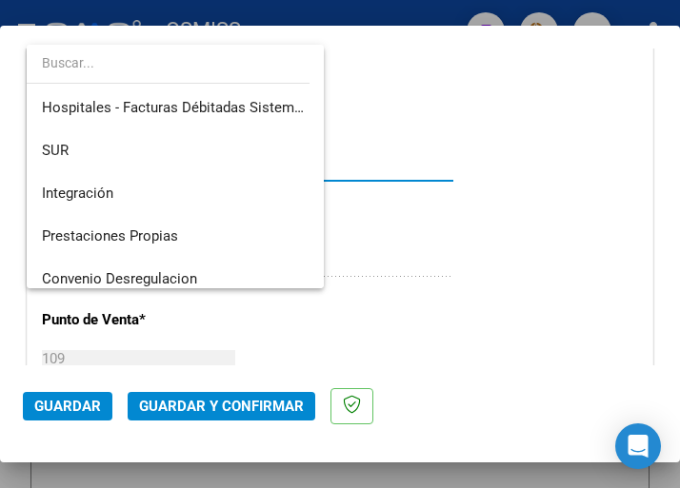
scroll to position [0, 0]
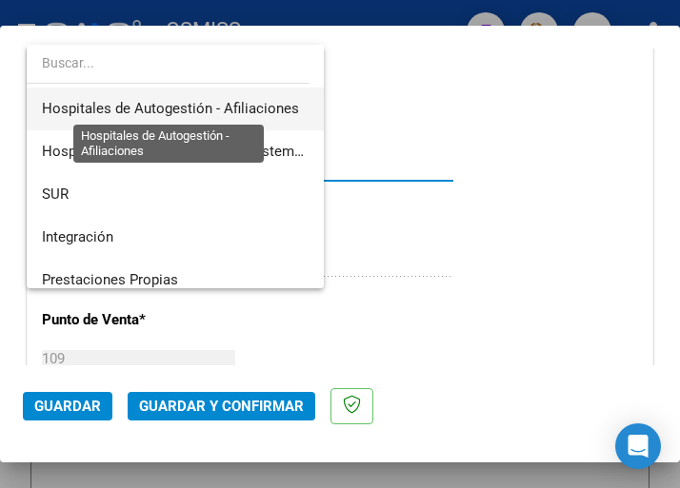
click at [233, 100] on span "Hospitales de Autogestión - Afiliaciones" at bounding box center [170, 108] width 257 height 17
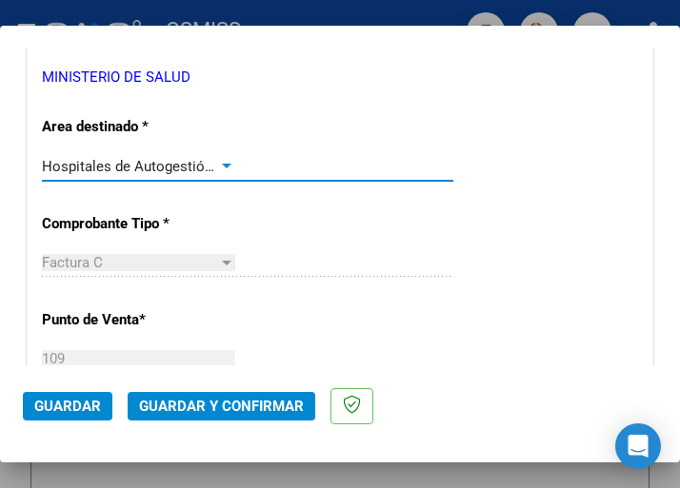
click at [222, 164] on div at bounding box center [227, 166] width 10 height 5
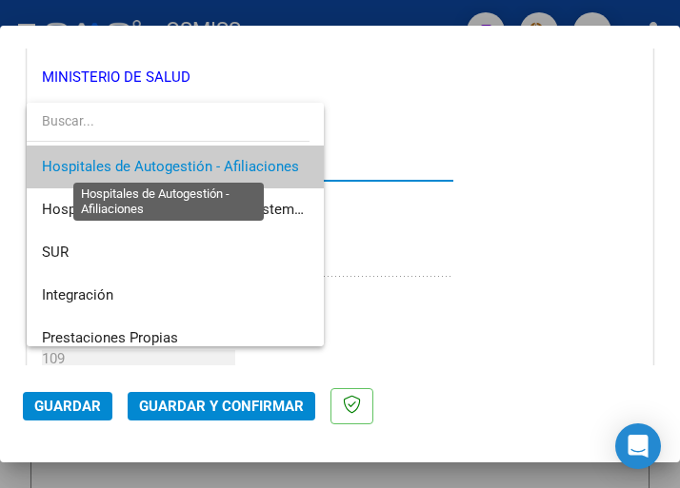
click at [221, 161] on span "Hospitales de Autogestión - Afiliaciones" at bounding box center [170, 166] width 257 height 17
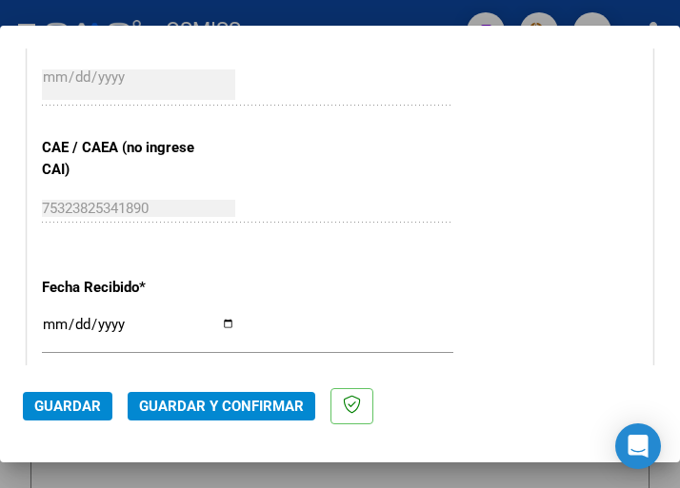
scroll to position [952, 0]
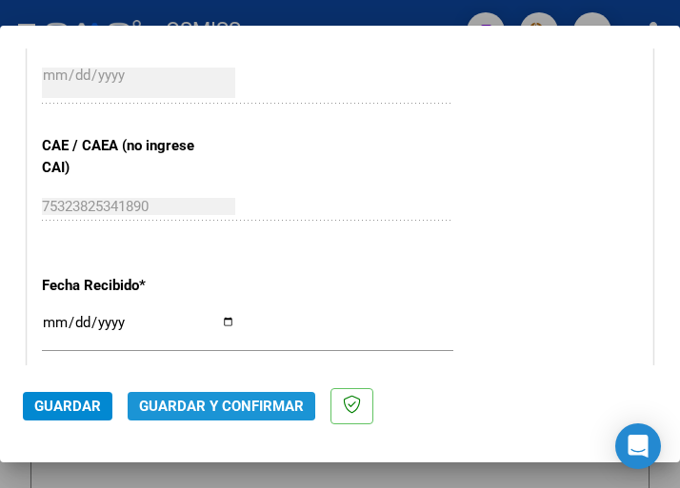
click at [214, 400] on span "Guardar y Confirmar" at bounding box center [221, 406] width 165 height 17
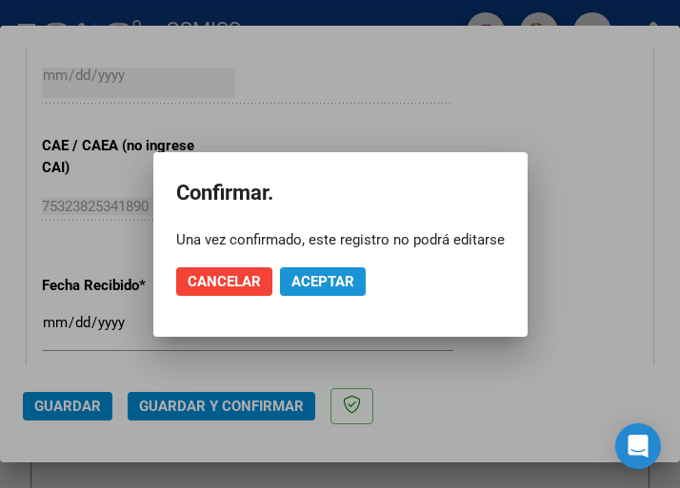
click at [315, 275] on span "Aceptar" at bounding box center [322, 281] width 63 height 17
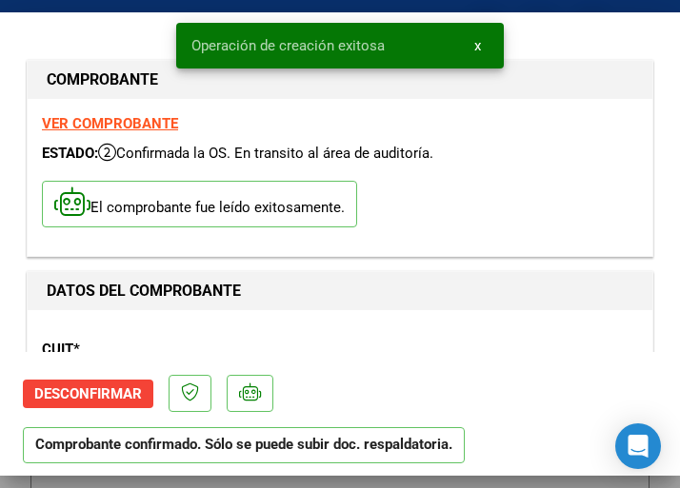
scroll to position [286, 0]
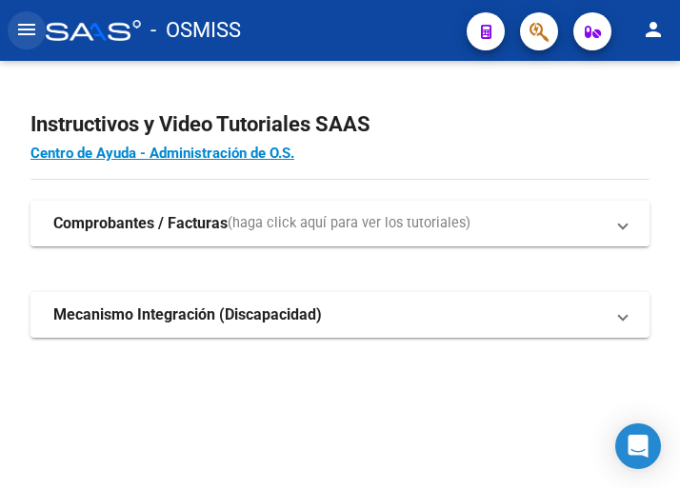
click at [30, 29] on mat-icon "menu" at bounding box center [26, 29] width 23 height 23
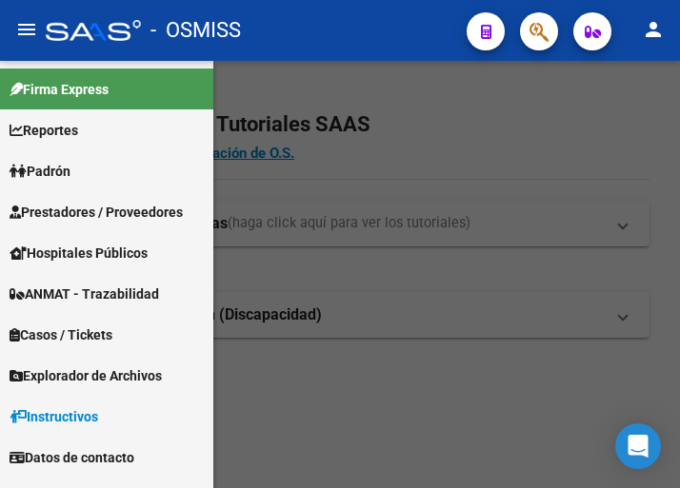
click at [113, 208] on span "Prestadores / Proveedores" at bounding box center [96, 212] width 173 height 21
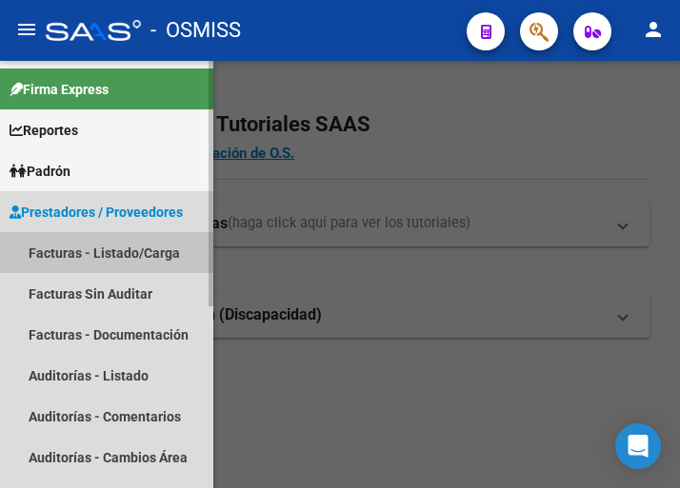
click at [138, 236] on link "Facturas - Listado/Carga" at bounding box center [106, 252] width 213 height 41
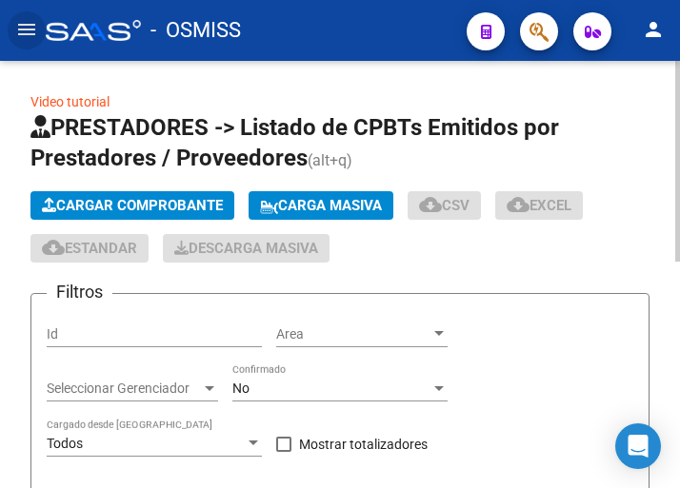
click at [193, 198] on button "Cargar Comprobante" at bounding box center [132, 205] width 204 height 29
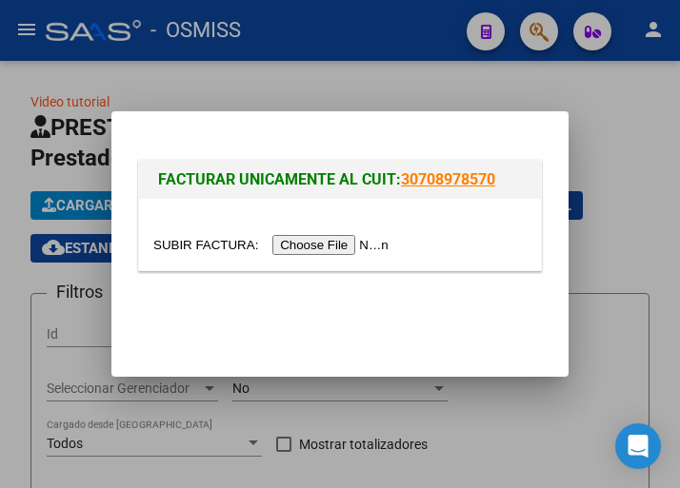
click at [312, 244] on input "file" at bounding box center [273, 245] width 241 height 20
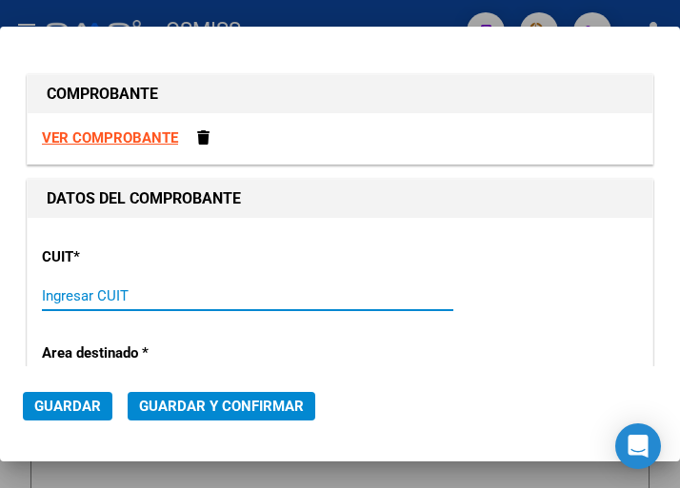
click at [103, 291] on input "Ingresar CUIT" at bounding box center [138, 295] width 193 height 17
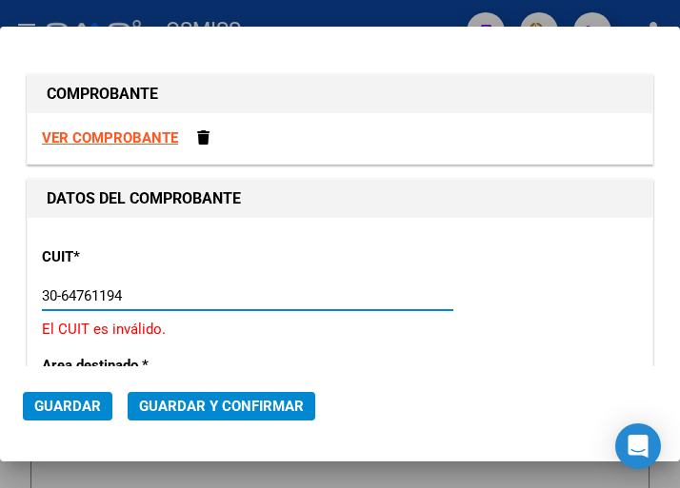
type input "30-64761194-6"
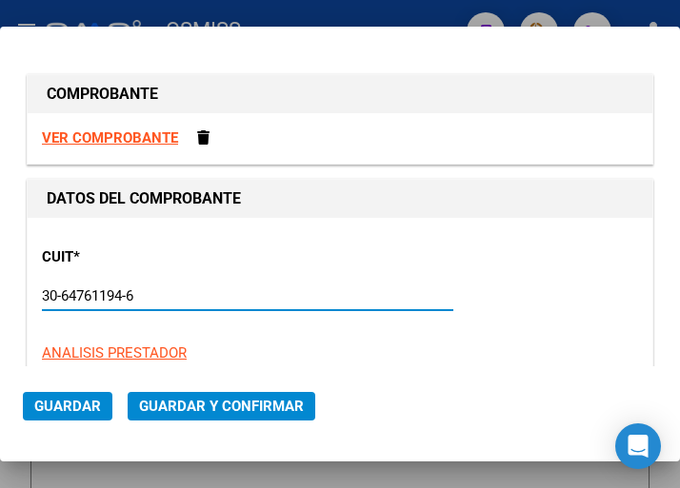
type input "1"
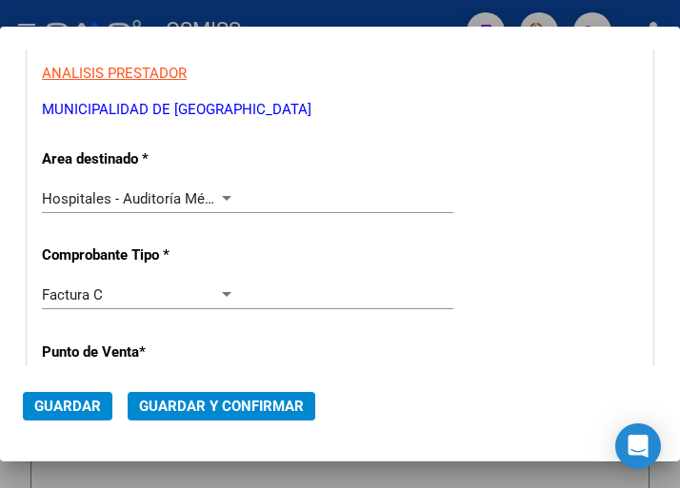
scroll to position [286, 0]
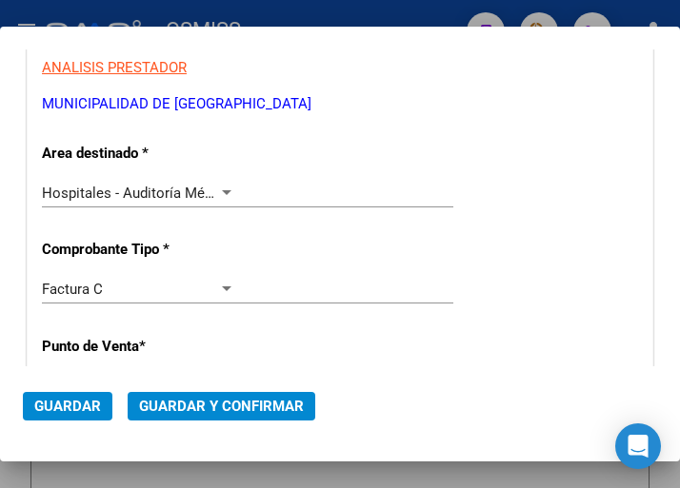
type input "30-64761194-6"
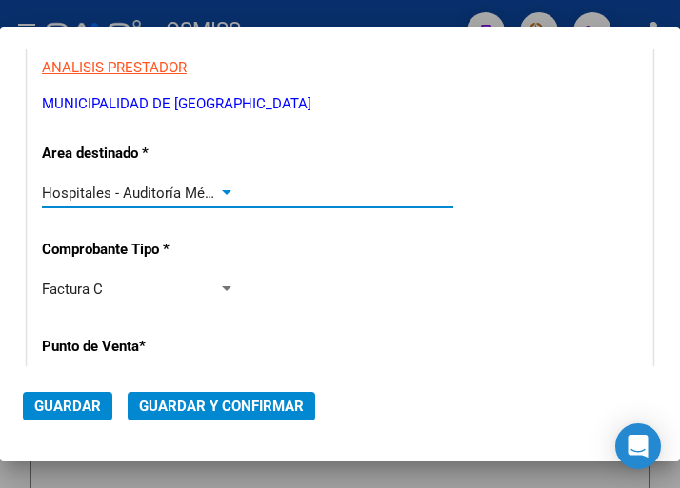
click at [222, 191] on div at bounding box center [227, 192] width 10 height 5
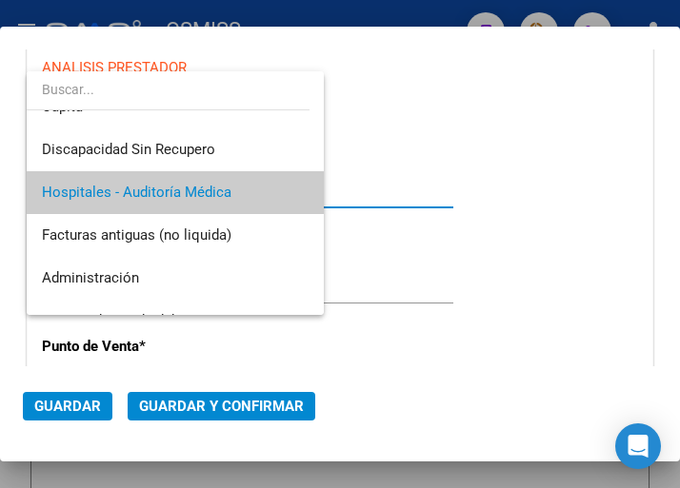
scroll to position [0, 0]
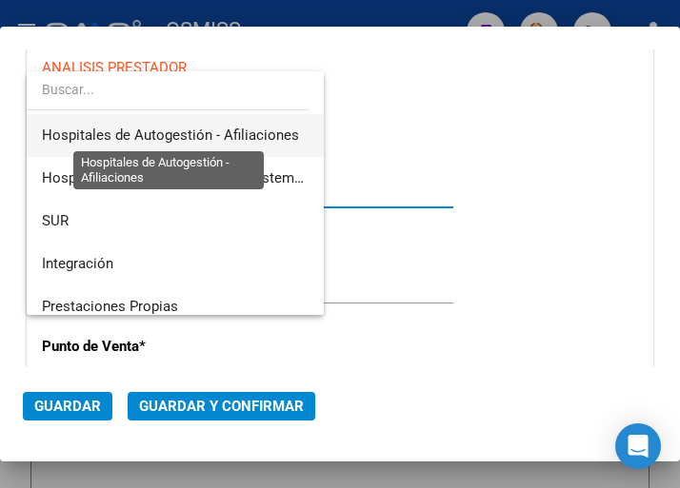
click at [214, 134] on span "Hospitales de Autogestión - Afiliaciones" at bounding box center [170, 135] width 257 height 17
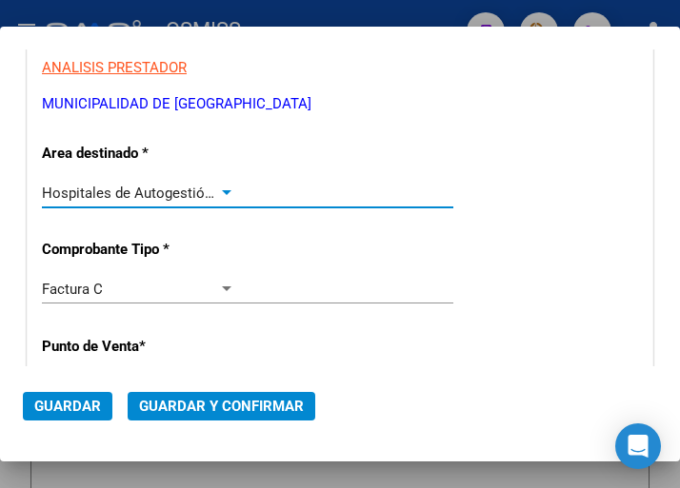
click at [218, 189] on div at bounding box center [226, 193] width 17 height 15
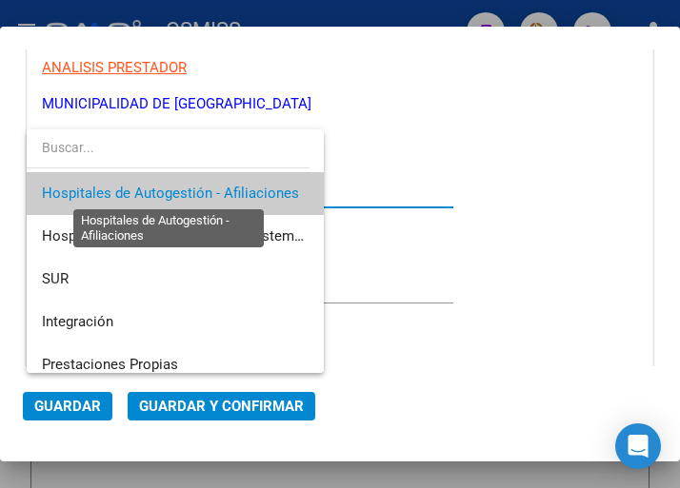
click at [225, 190] on span "Hospitales de Autogestión - Afiliaciones" at bounding box center [170, 193] width 257 height 17
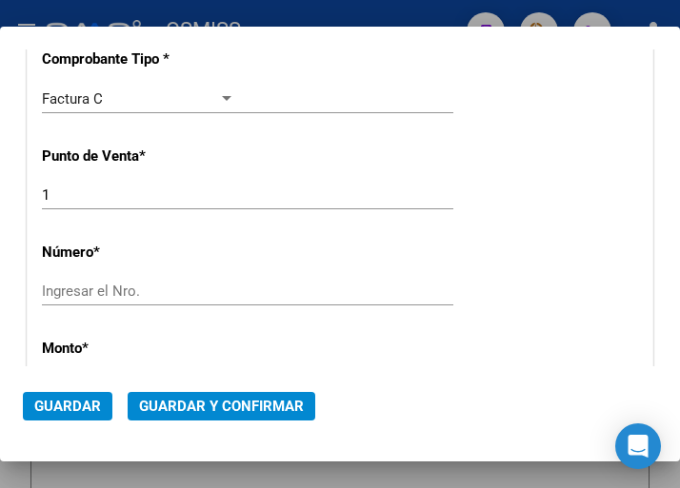
scroll to position [571, 0]
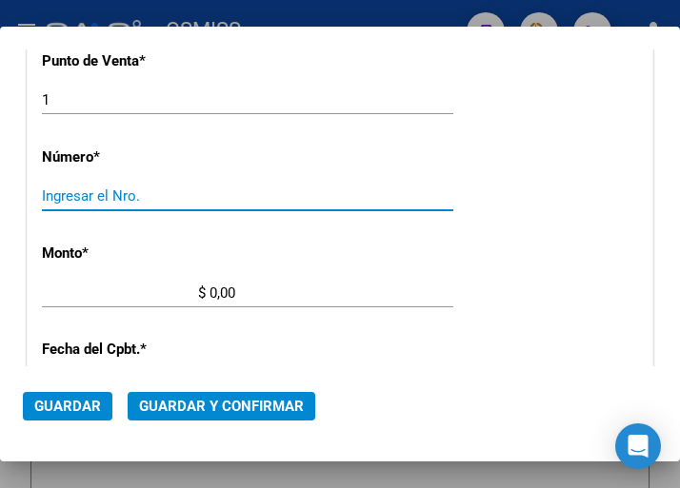
click at [86, 188] on input "Ingresar el Nro." at bounding box center [138, 196] width 193 height 17
type input "3796"
click at [209, 293] on input "$ 0,00" at bounding box center [138, 293] width 193 height 17
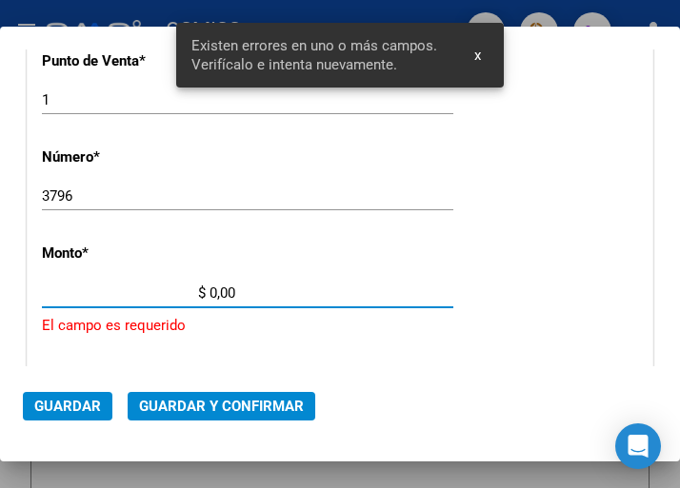
scroll to position [647, 0]
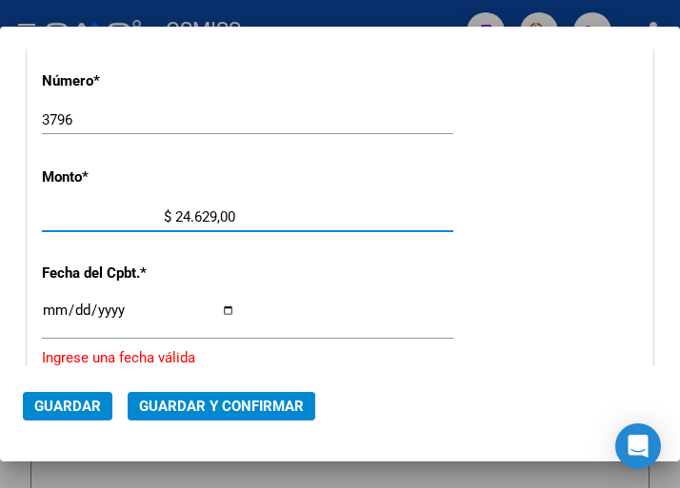
type input "$ 246.296,00"
click at [50, 309] on input "Ingresar la fecha" at bounding box center [138, 318] width 193 height 30
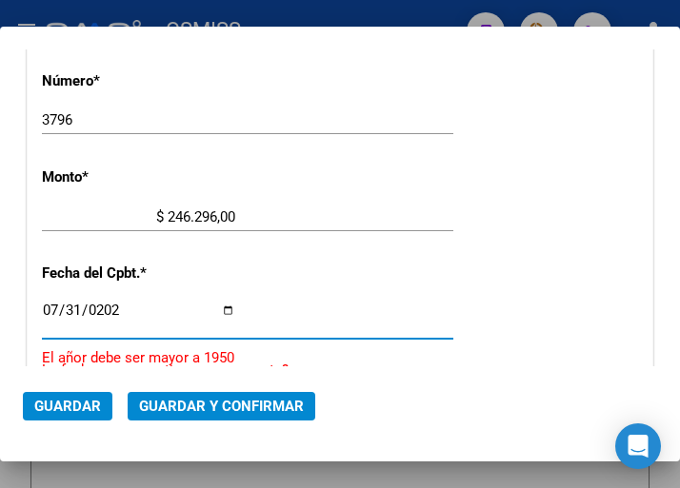
type input "[DATE]"
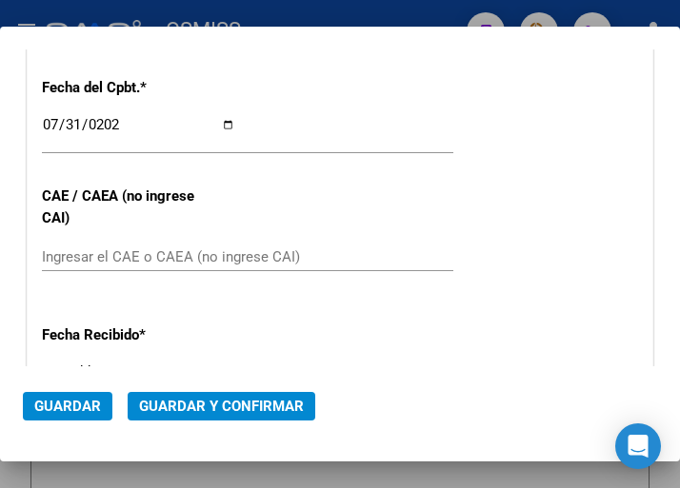
scroll to position [838, 0]
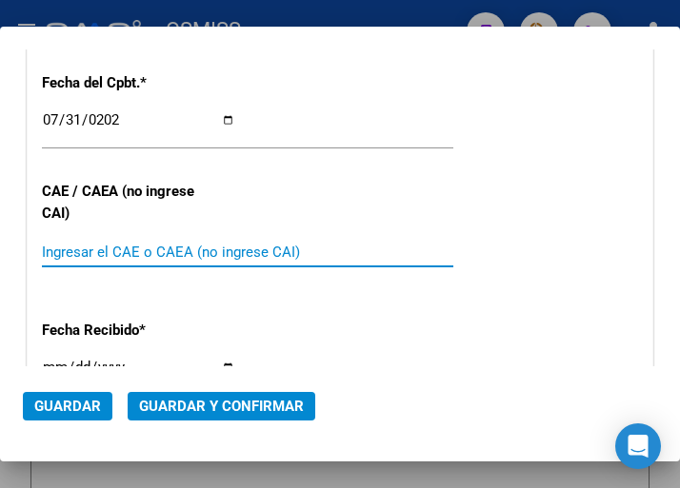
click at [106, 244] on input "Ingresar el CAE o CAEA (no ingrese CAI)" at bounding box center [138, 252] width 193 height 17
type input "75316539513934"
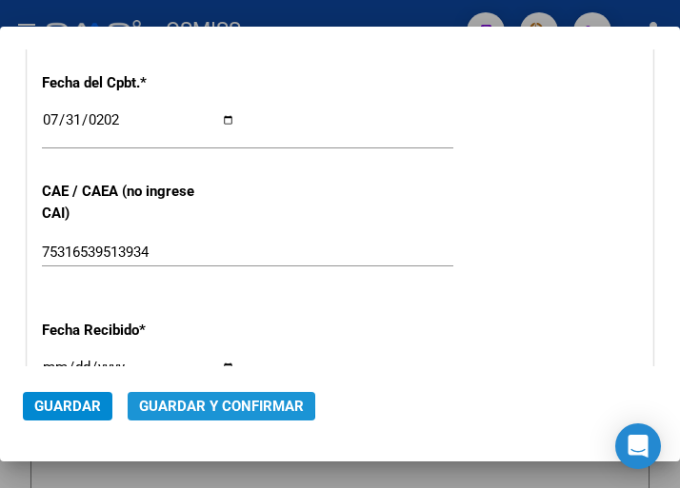
click at [218, 405] on span "Guardar y Confirmar" at bounding box center [221, 406] width 165 height 17
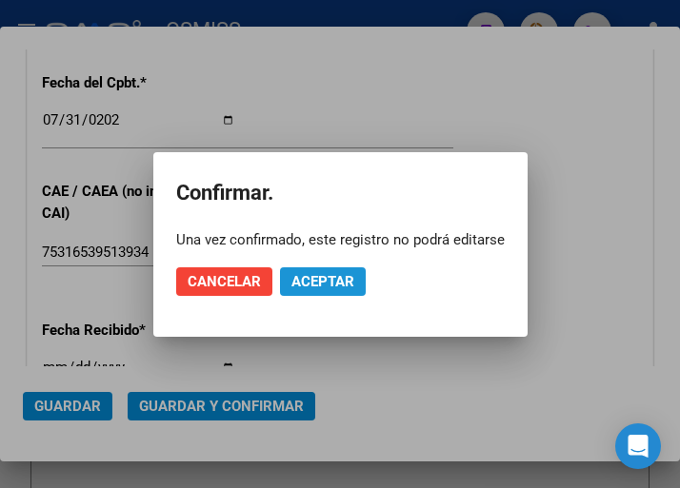
click at [317, 278] on span "Aceptar" at bounding box center [322, 281] width 63 height 17
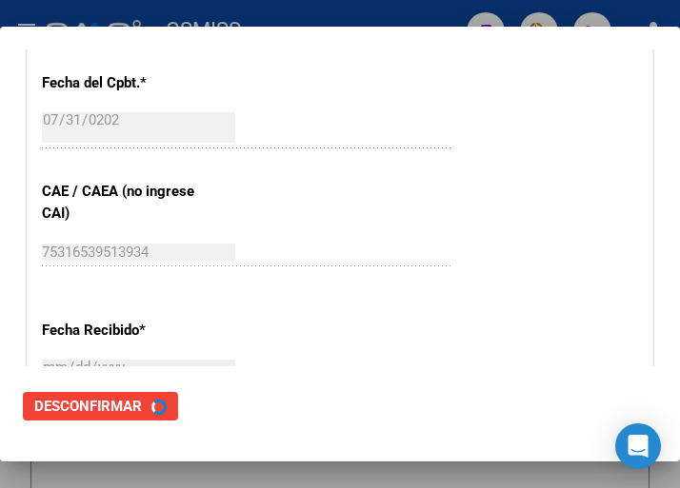
scroll to position [0, 0]
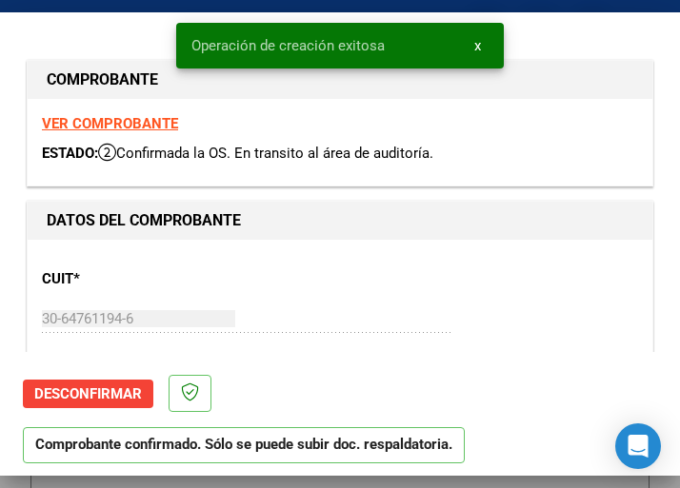
type input "[DATE]"
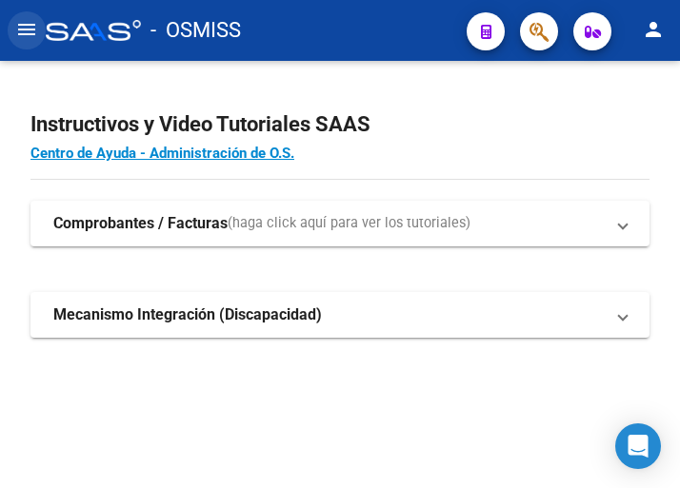
click at [30, 30] on mat-icon "menu" at bounding box center [26, 29] width 23 height 23
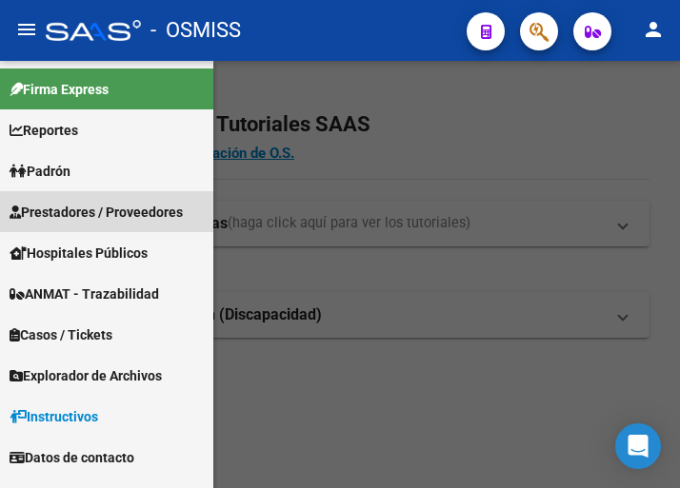
click at [103, 205] on span "Prestadores / Proveedores" at bounding box center [96, 212] width 173 height 21
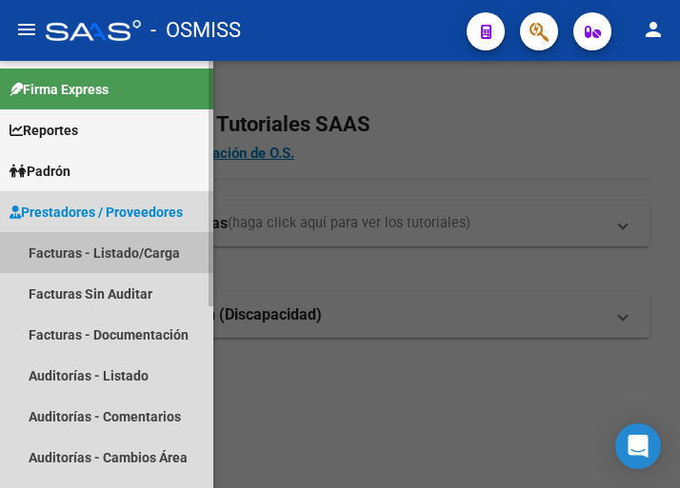
click at [106, 247] on link "Facturas - Listado/Carga" at bounding box center [106, 252] width 213 height 41
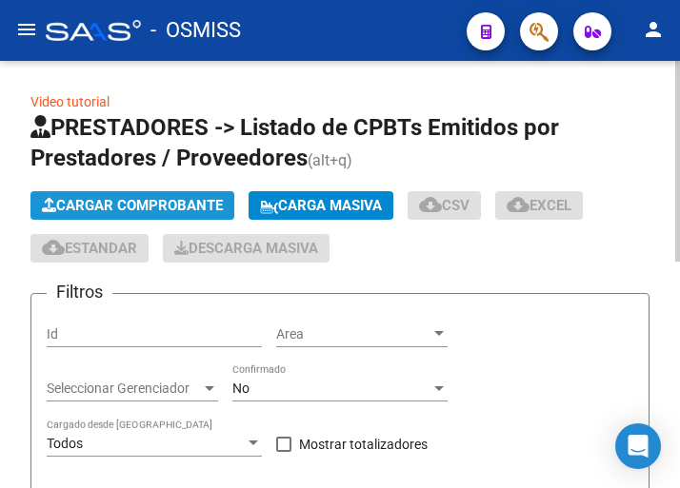
click at [188, 208] on span "Cargar Comprobante" at bounding box center [132, 205] width 181 height 17
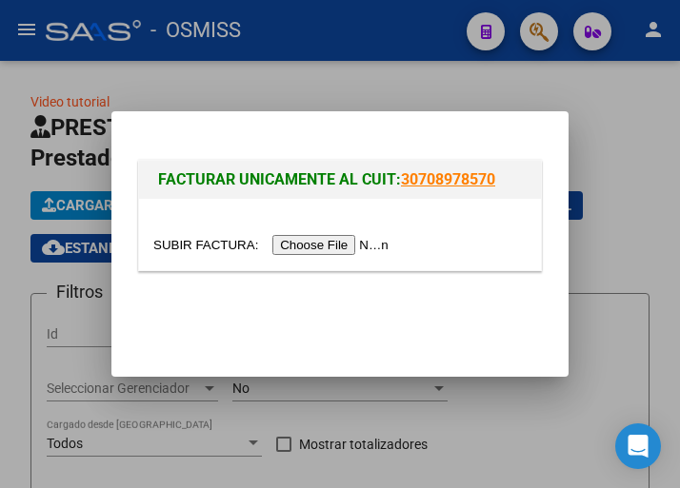
click at [325, 243] on input "file" at bounding box center [273, 245] width 241 height 20
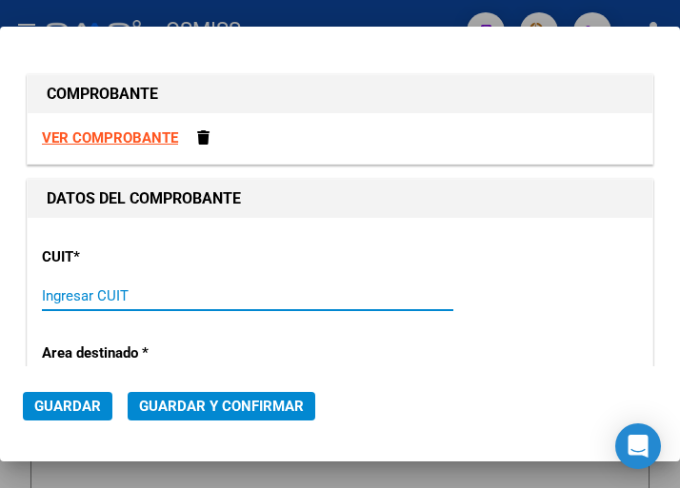
click at [116, 297] on input "Ingresar CUIT" at bounding box center [138, 295] width 193 height 17
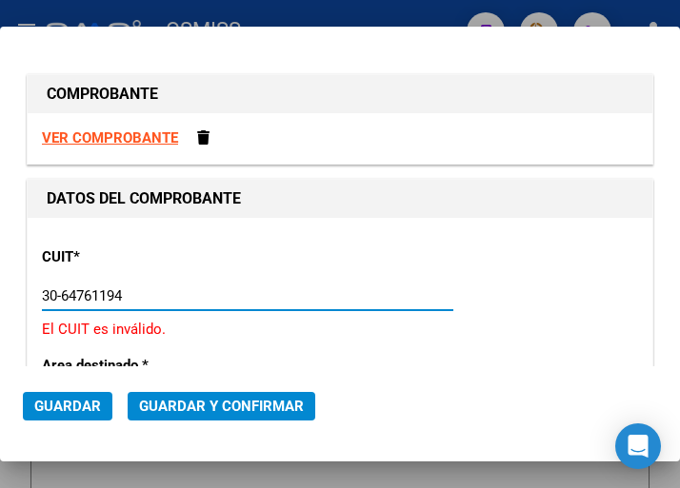
type input "30-64761194-6"
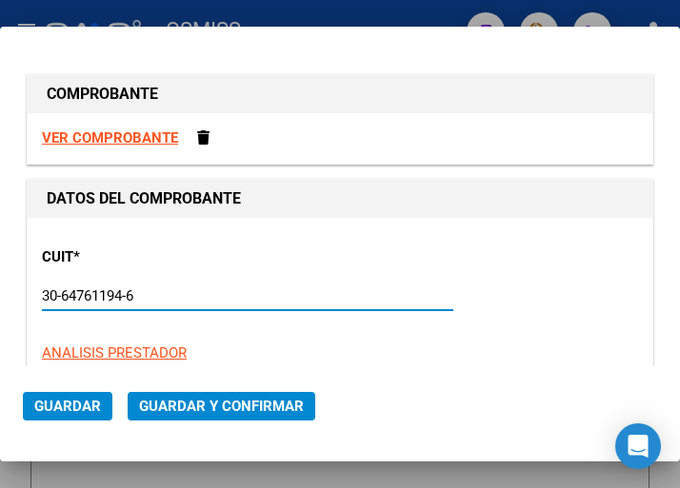
type input "1"
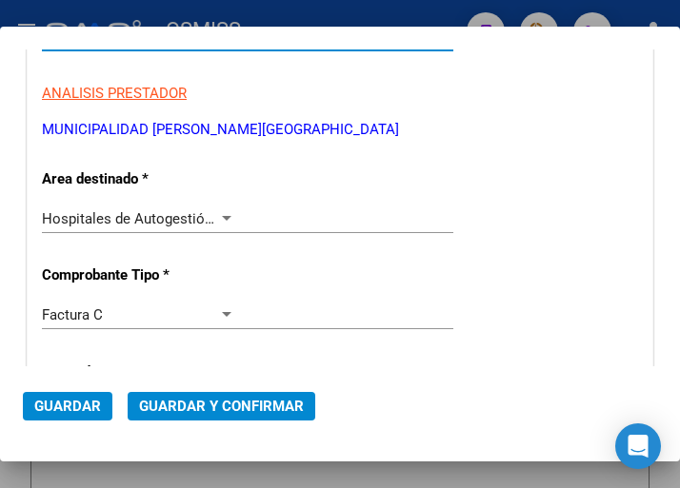
scroll to position [286, 0]
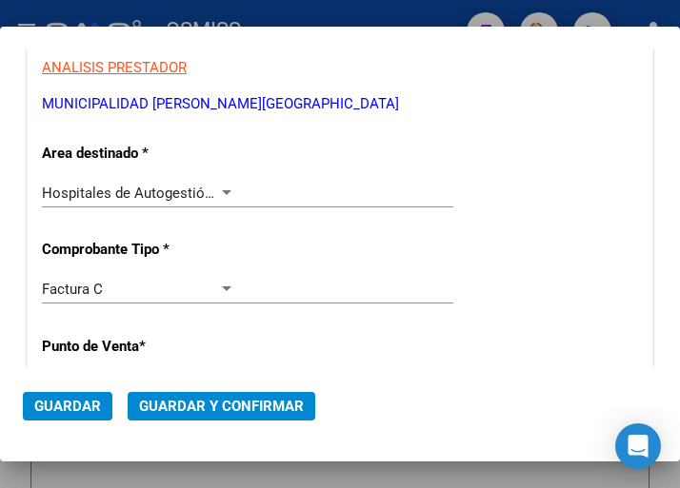
type input "30-64761194-6"
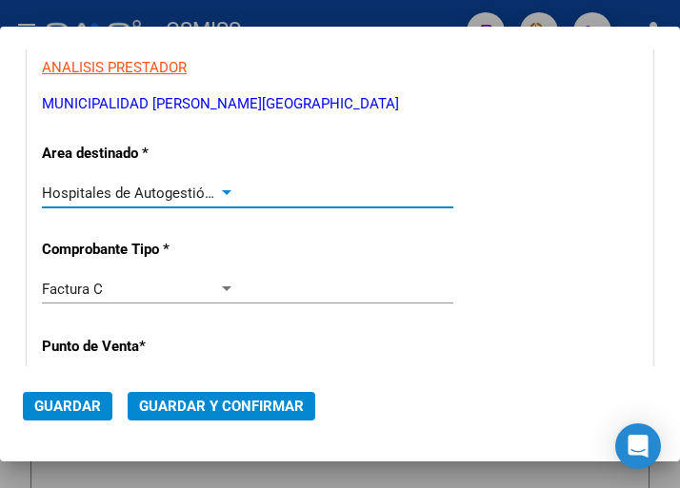
click at [220, 185] on div "Hospitales de Autogestión - Afiliaciones" at bounding box center [138, 193] width 193 height 17
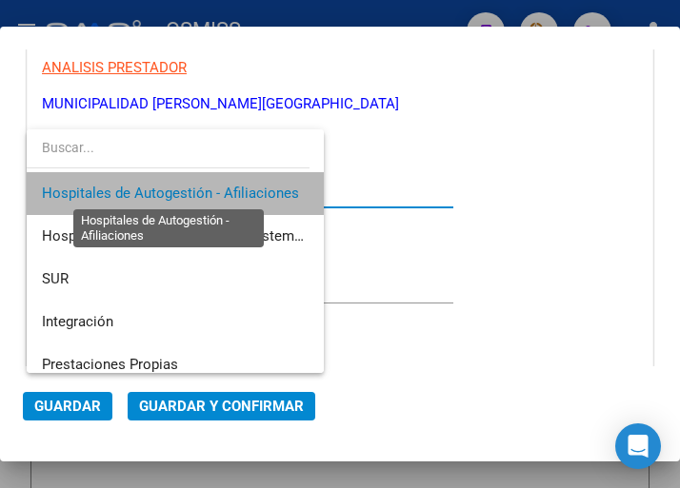
click at [220, 185] on span "Hospitales de Autogestión - Afiliaciones" at bounding box center [170, 193] width 257 height 17
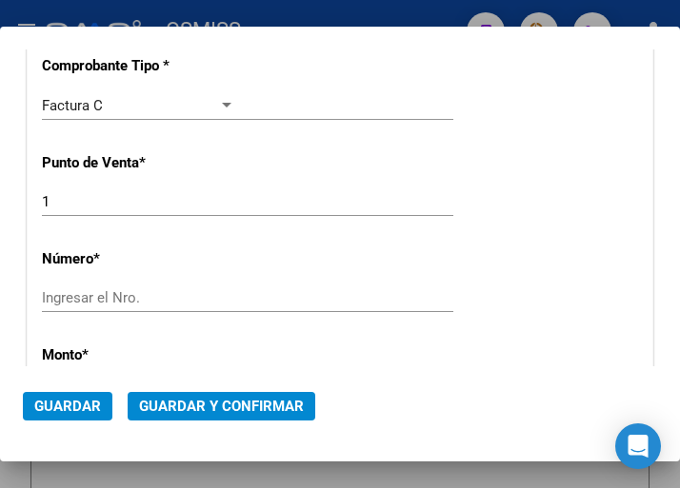
scroll to position [476, 0]
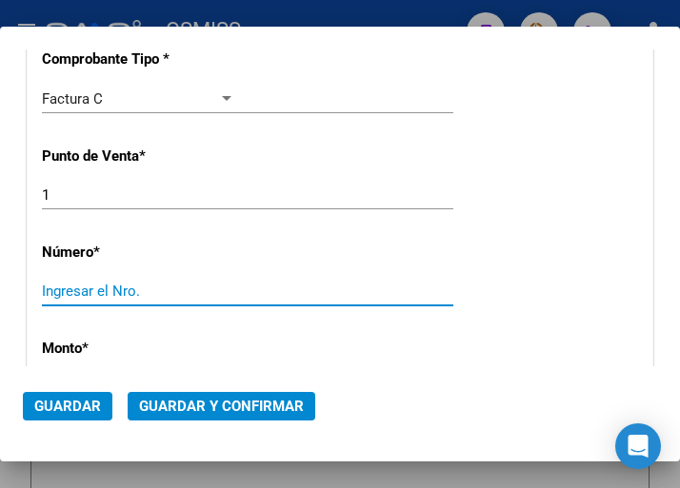
click at [83, 284] on input "Ingresar el Nro." at bounding box center [138, 291] width 193 height 17
type input "3797"
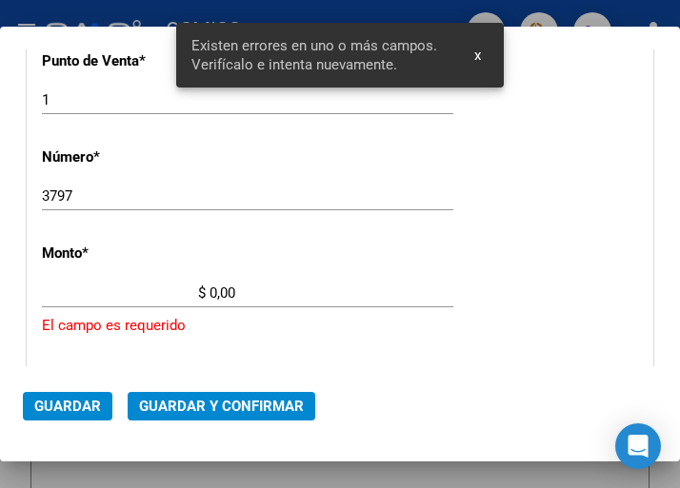
scroll to position [647, 0]
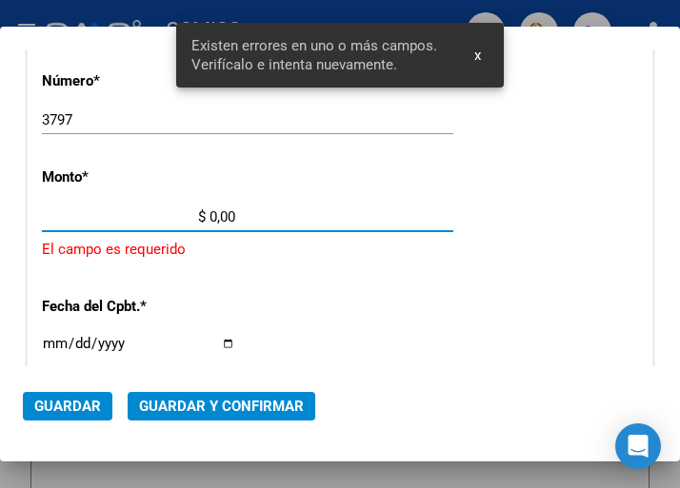
click at [210, 215] on input "$ 0,00" at bounding box center [138, 216] width 193 height 17
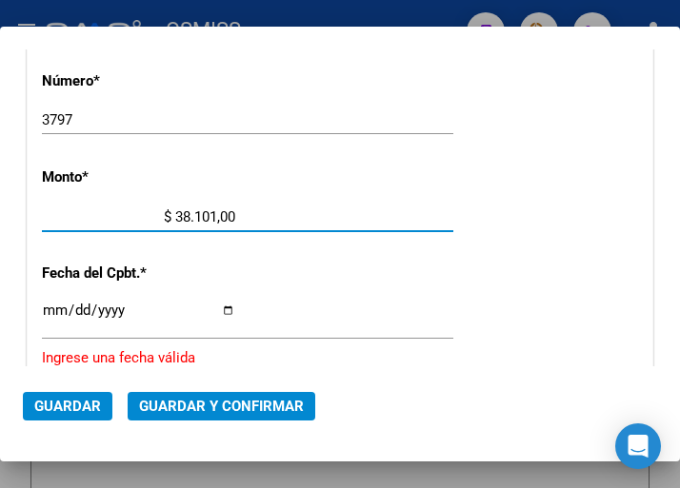
type input "$ 381.012,00"
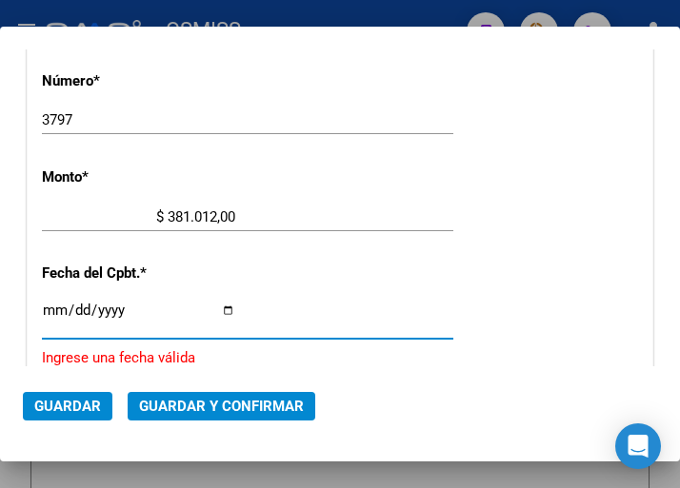
click at [47, 310] on input "Ingresar la fecha" at bounding box center [138, 318] width 193 height 30
type input "2025-07-31"
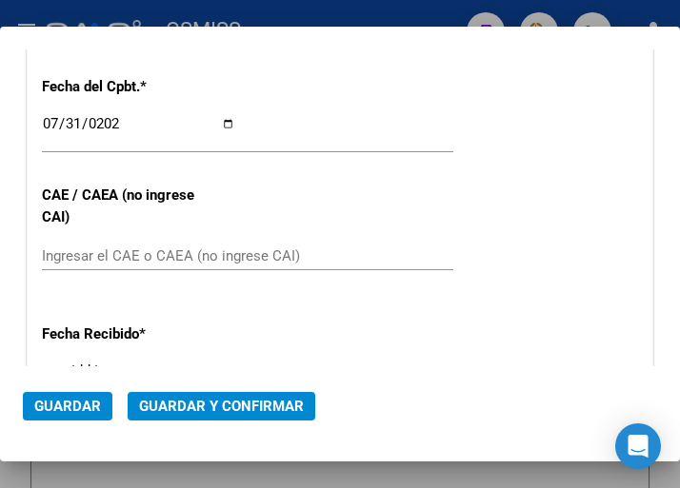
scroll to position [838, 0]
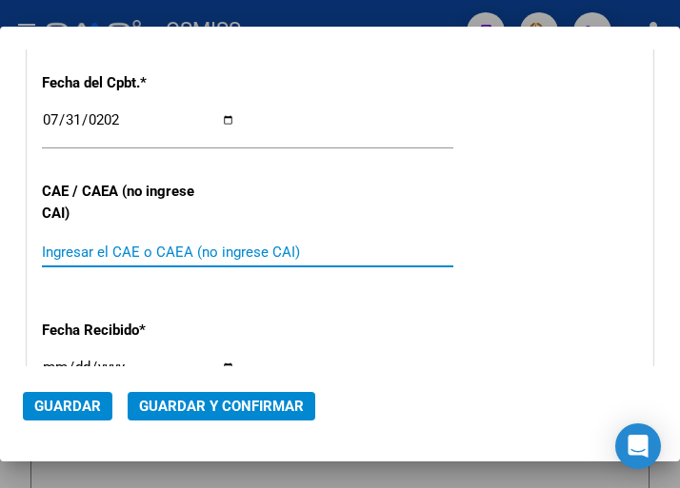
click at [103, 257] on input "Ingresar el CAE o CAEA (no ingrese CAI)" at bounding box center [138, 252] width 193 height 17
type input "75316539574991"
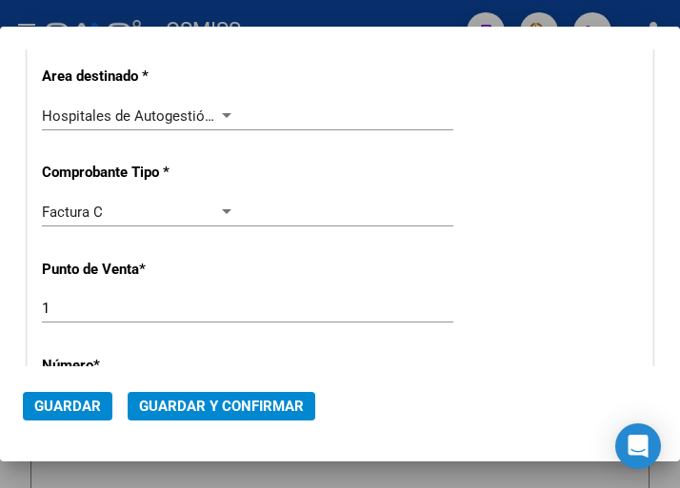
scroll to position [362, 0]
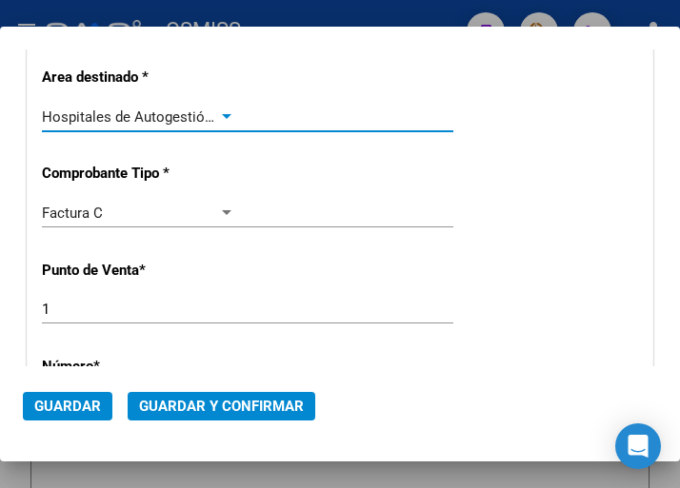
click at [222, 110] on div at bounding box center [226, 116] width 17 height 15
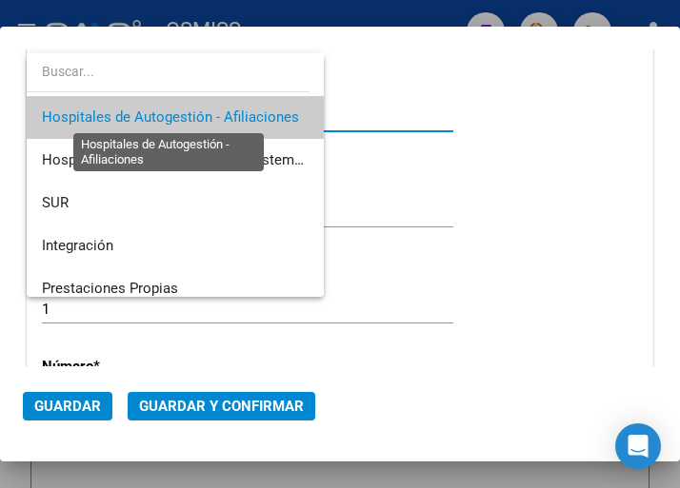
click at [222, 110] on span "Hospitales de Autogestión - Afiliaciones" at bounding box center [170, 117] width 257 height 17
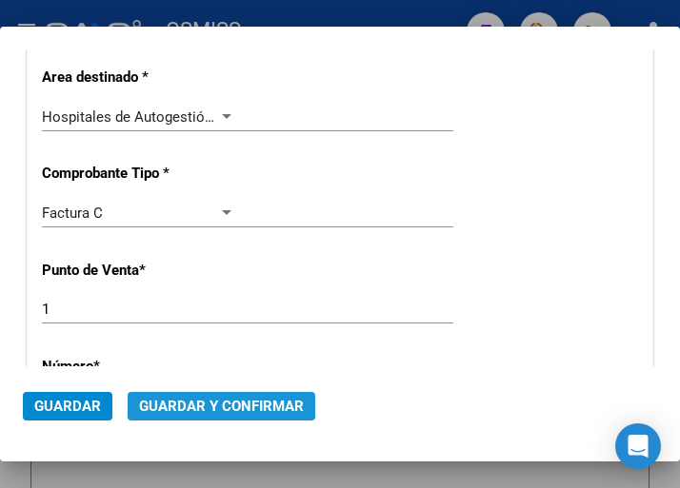
click at [200, 398] on span "Guardar y Confirmar" at bounding box center [221, 406] width 165 height 17
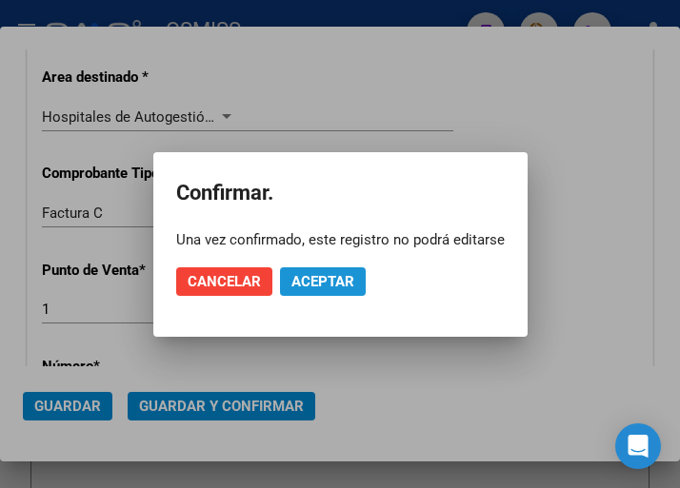
click at [315, 282] on span "Aceptar" at bounding box center [322, 281] width 63 height 17
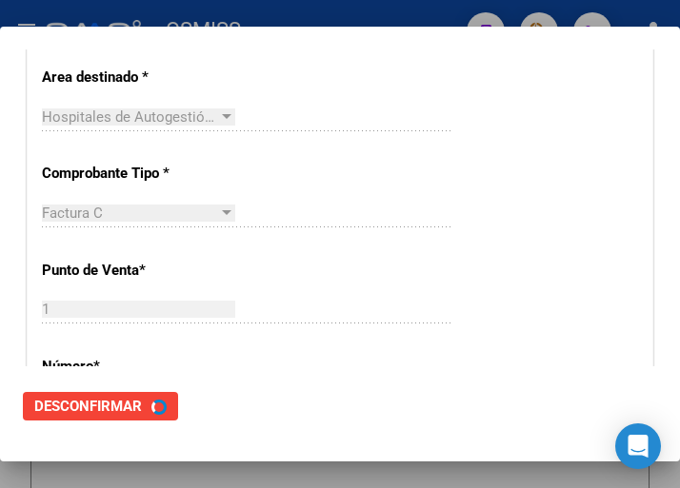
scroll to position [0, 0]
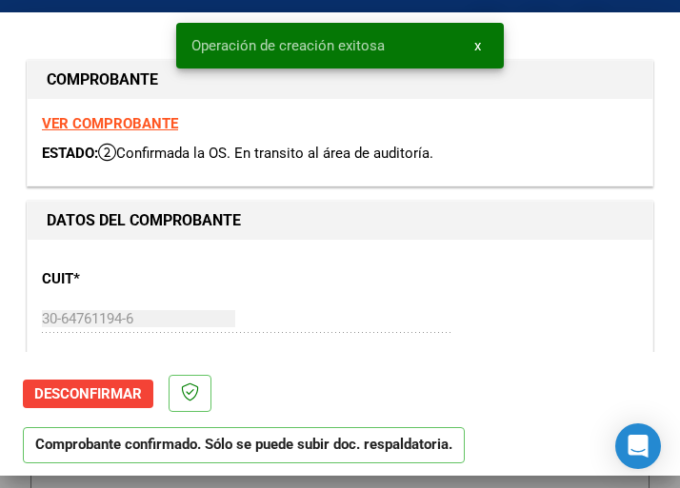
type input "2025-09-29"
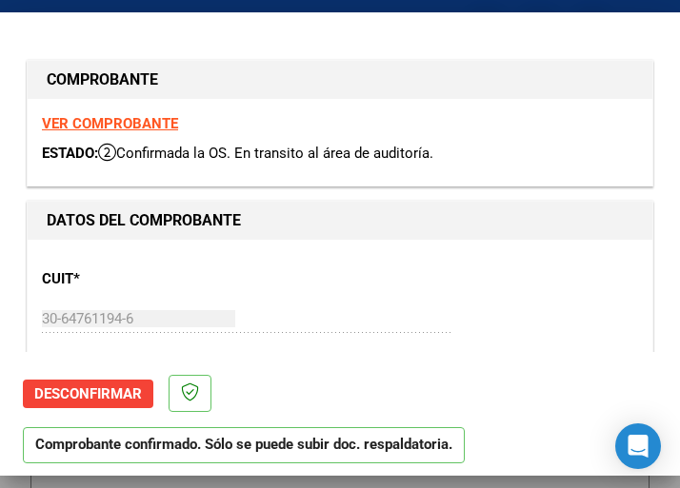
click at [373, 308] on div "30-64761194-6 Ingresar CUIT" at bounding box center [247, 319] width 411 height 29
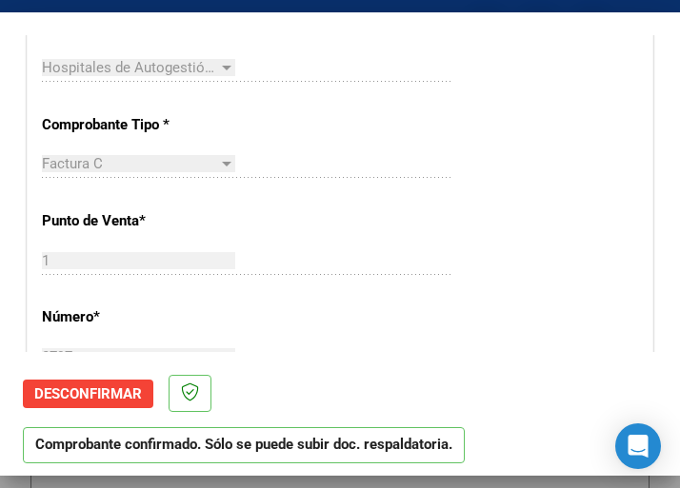
scroll to position [476, 0]
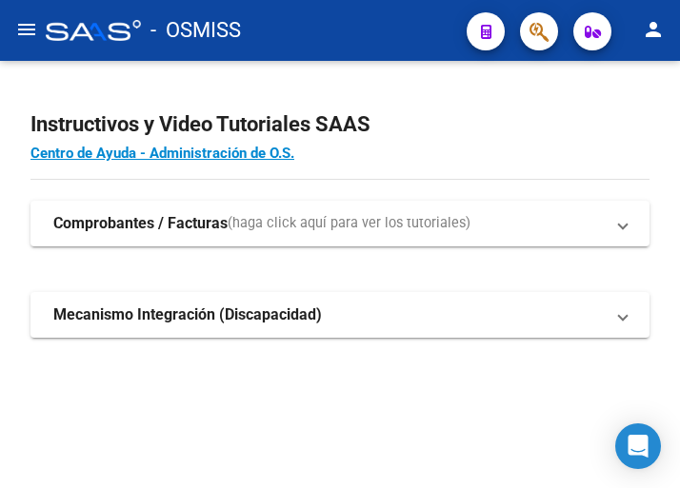
click at [24, 33] on mat-icon "menu" at bounding box center [26, 29] width 23 height 23
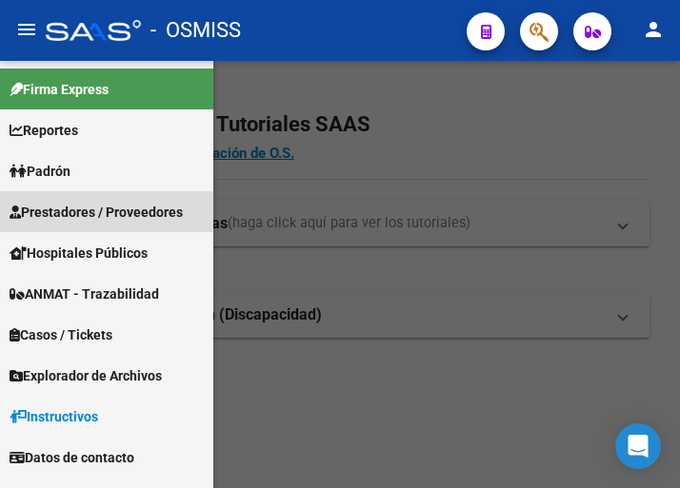
click at [95, 205] on span "Prestadores / Proveedores" at bounding box center [96, 212] width 173 height 21
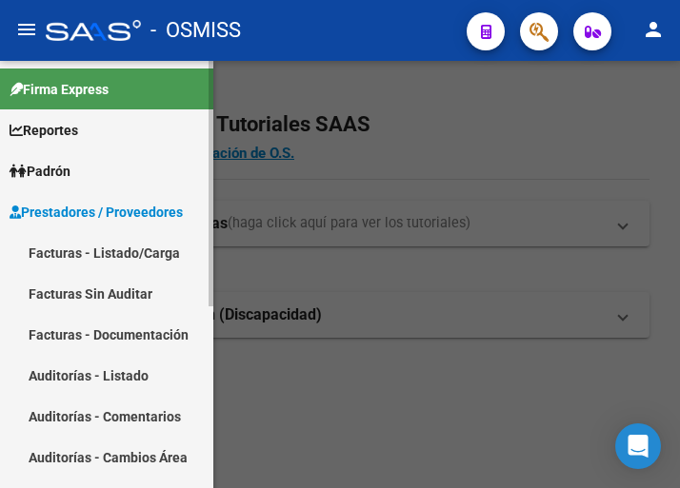
click at [107, 254] on link "Facturas - Listado/Carga" at bounding box center [106, 252] width 213 height 41
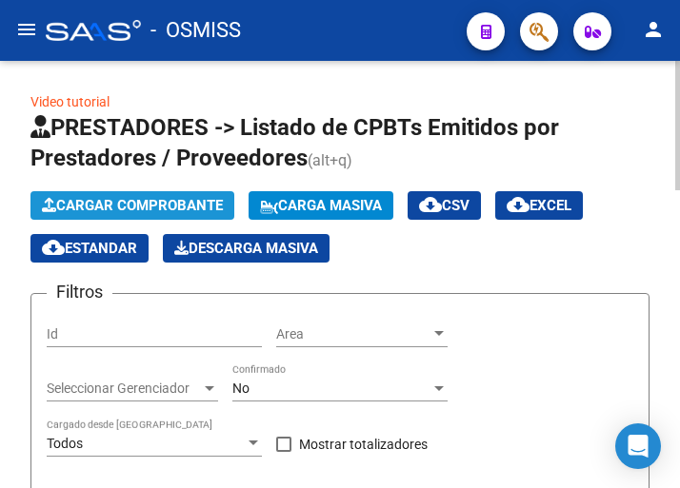
click at [199, 206] on span "Cargar Comprobante" at bounding box center [132, 205] width 181 height 17
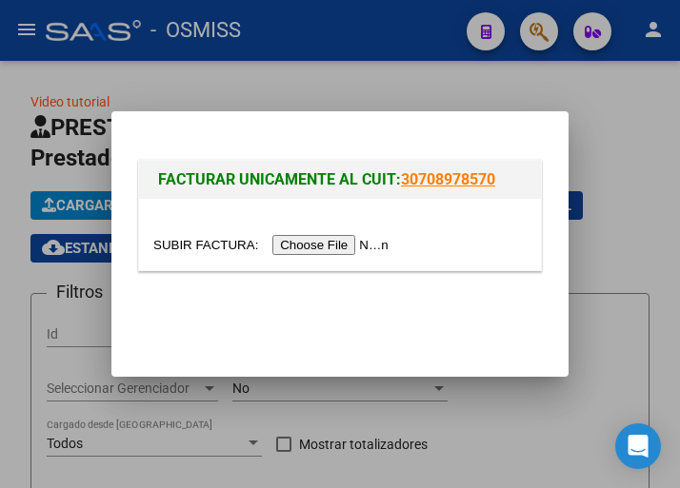
click at [315, 241] on input "file" at bounding box center [273, 245] width 241 height 20
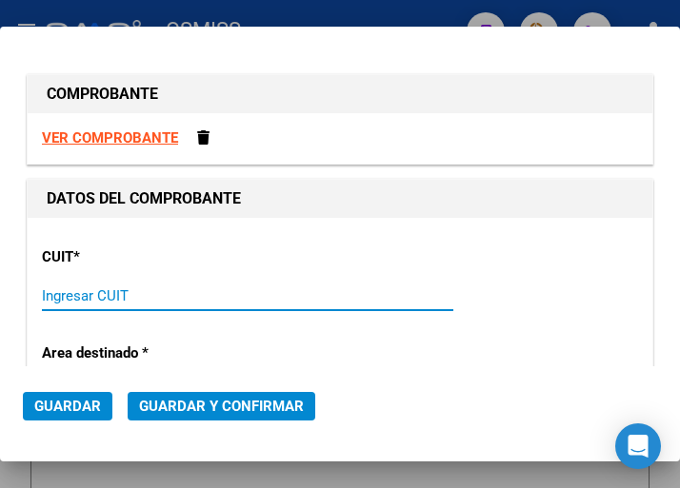
click at [101, 296] on input "Ingresar CUIT" at bounding box center [138, 295] width 193 height 17
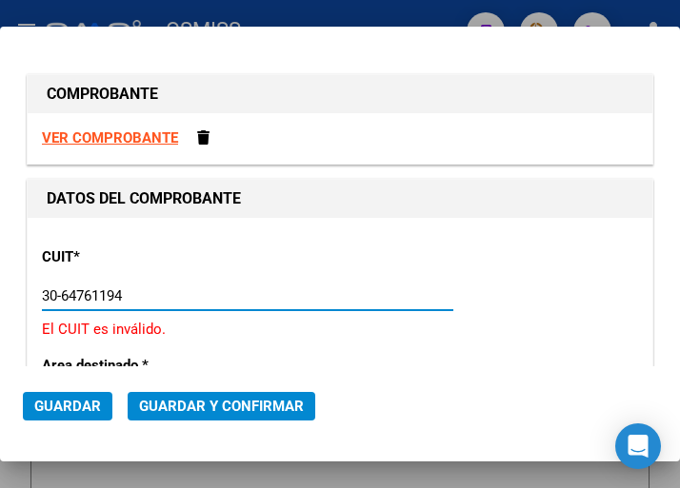
type input "30-64761194-6"
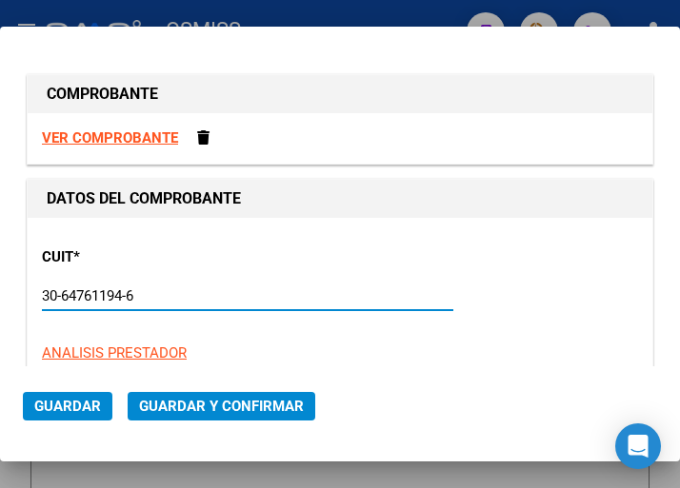
type input "1"
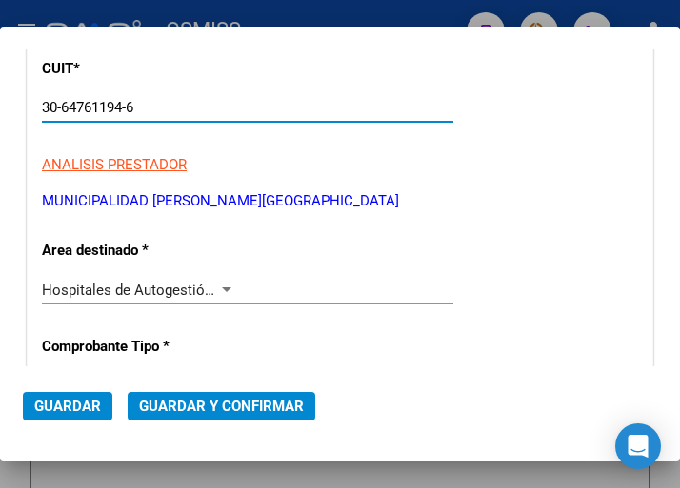
scroll to position [190, 0]
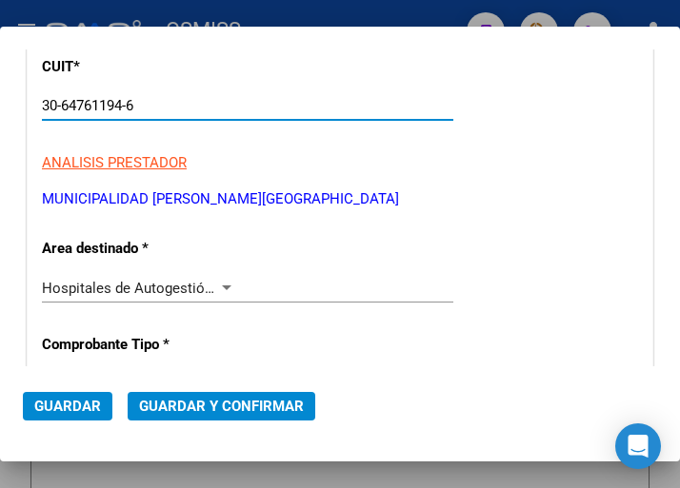
type input "30-64761194-6"
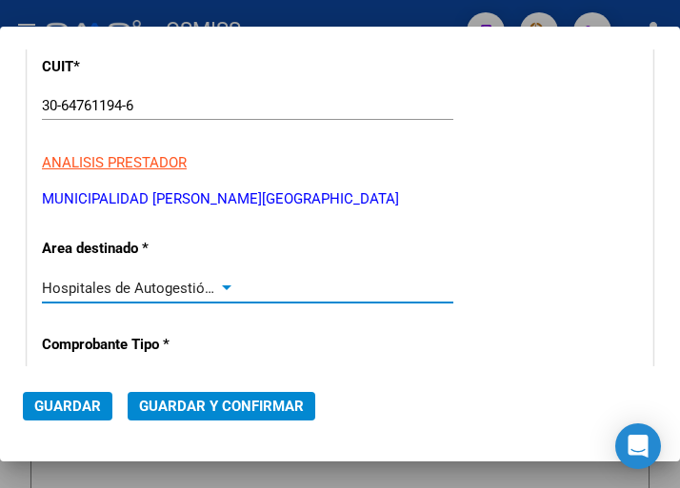
click at [218, 285] on div at bounding box center [226, 288] width 17 height 15
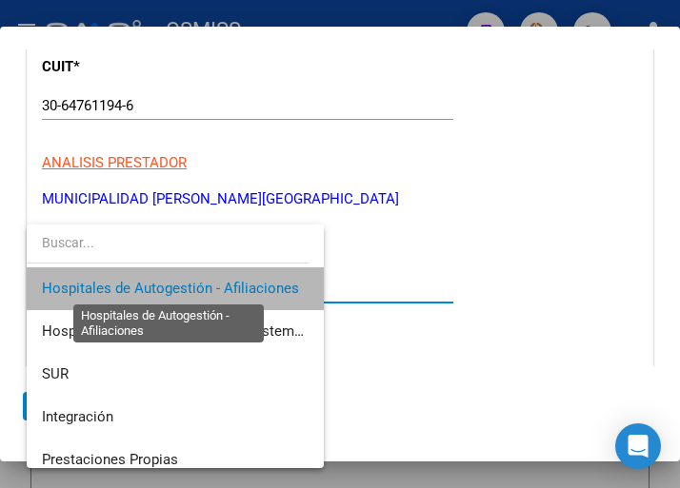
click at [218, 285] on span "Hospitales de Autogestión - Afiliaciones" at bounding box center [170, 288] width 257 height 17
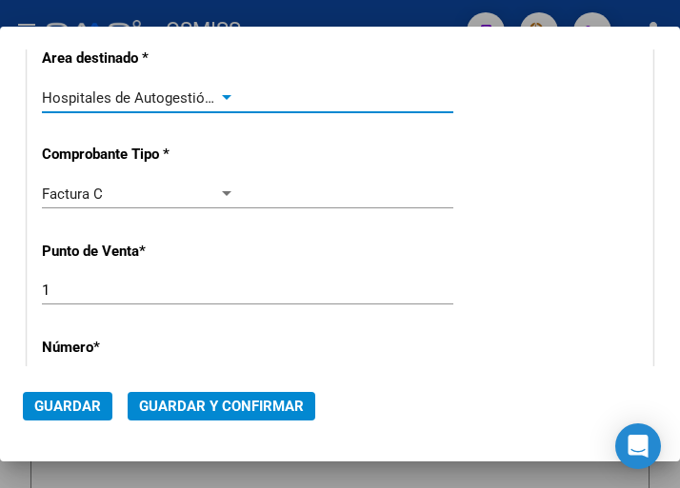
scroll to position [476, 0]
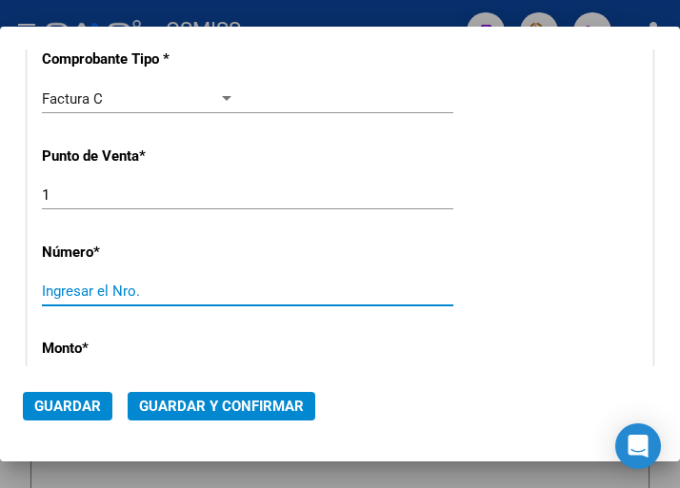
click at [95, 295] on input "Ingresar el Nro." at bounding box center [138, 291] width 193 height 17
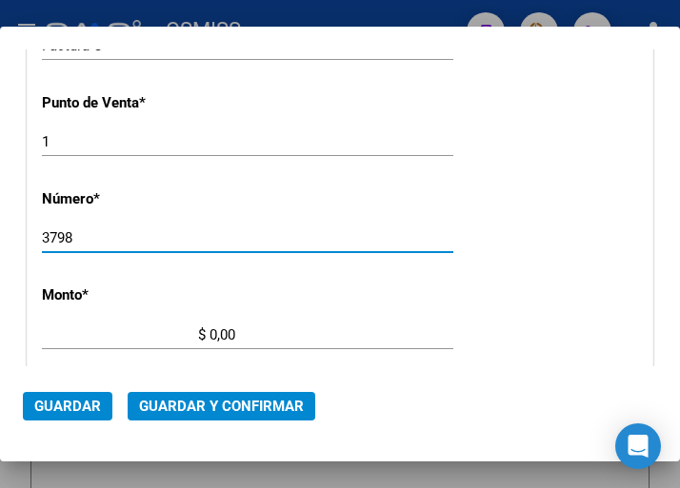
scroll to position [571, 0]
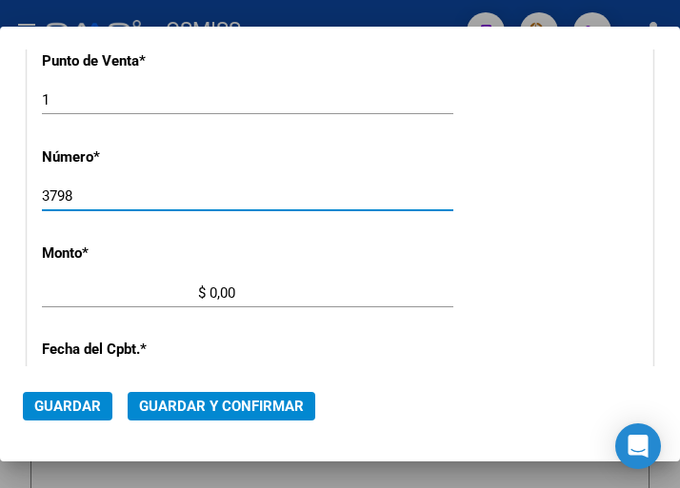
type input "3798"
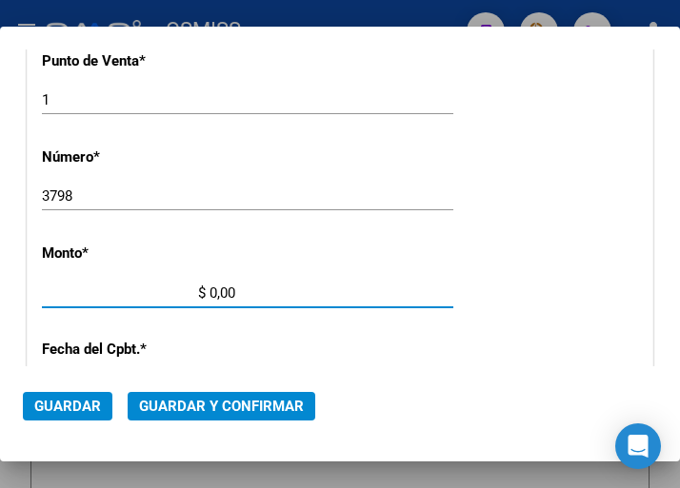
click at [209, 291] on input "$ 0,00" at bounding box center [138, 293] width 193 height 17
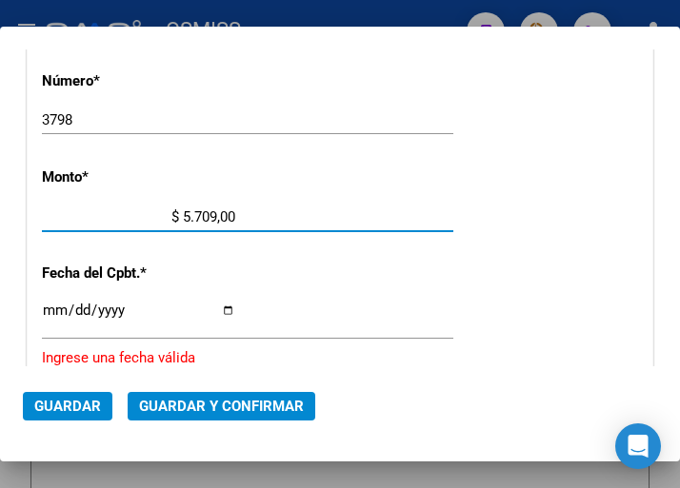
type input "$ 57.099,00"
click at [58, 305] on input "Ingresar la fecha" at bounding box center [138, 318] width 193 height 30
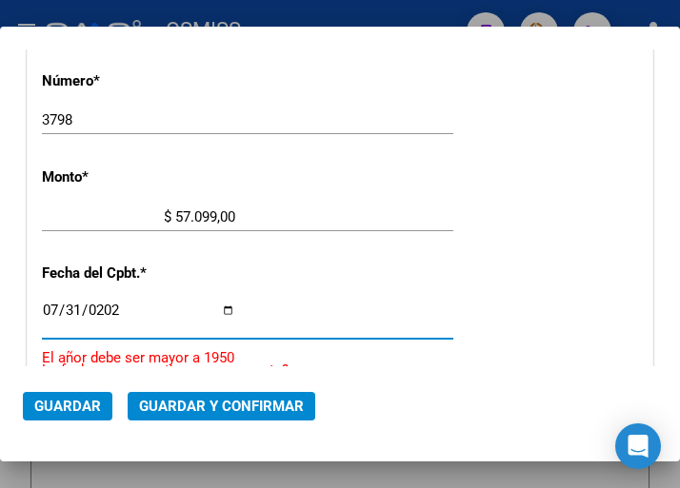
type input "2025-07-31"
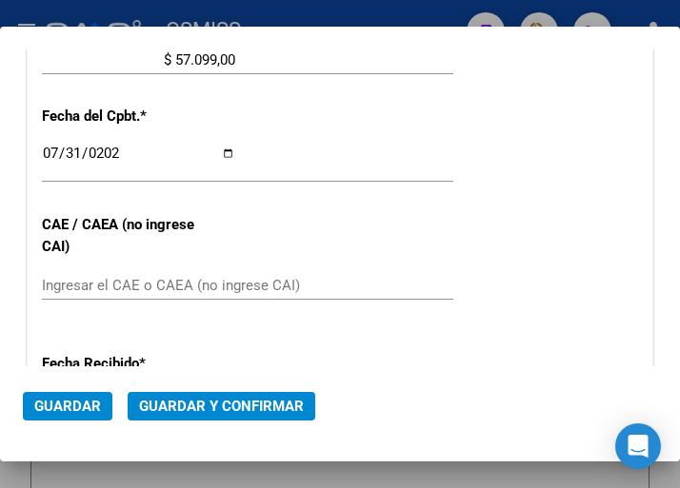
scroll to position [838, 0]
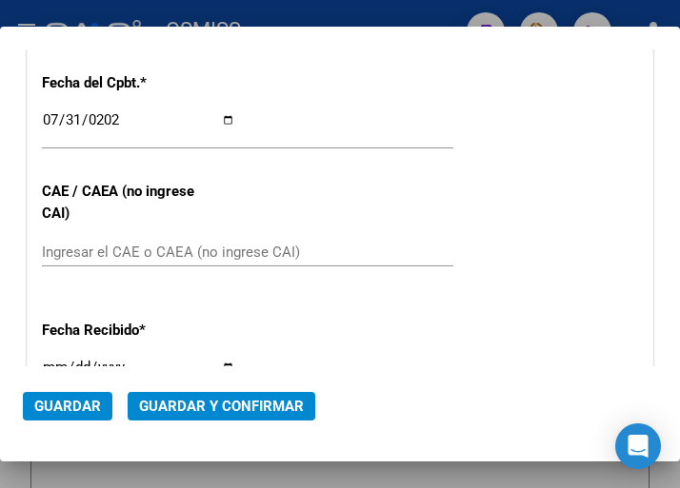
click at [91, 233] on div "CUIT * 30-64761194-6 Ingresar CUIT ANALISIS PRESTADOR MUNICIPALIDAD DE ZARATE A…" at bounding box center [340, 65] width 624 height 1371
click at [96, 245] on input "Ingresar el CAE o CAEA (no ingrese CAI)" at bounding box center [138, 252] width 193 height 17
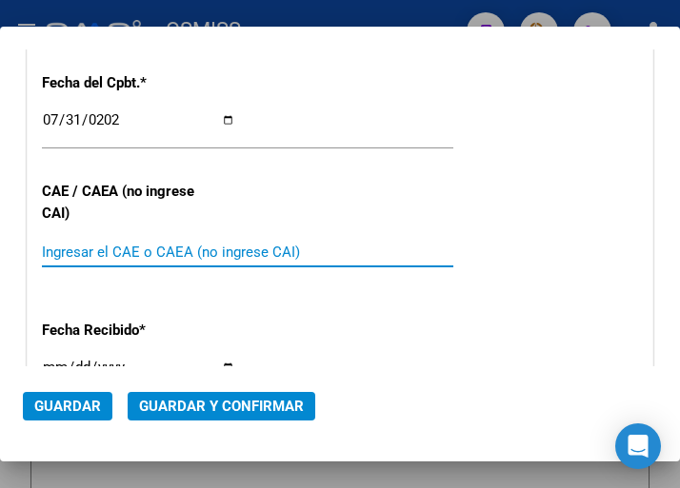
click at [129, 249] on input "Ingresar el CAE o CAEA (no ingrese CAI)" at bounding box center [138, 252] width 193 height 17
type input "75316539609379"
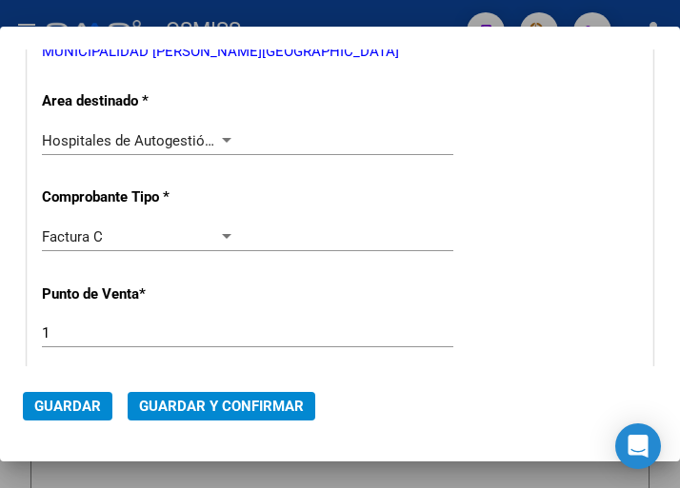
scroll to position [267, 0]
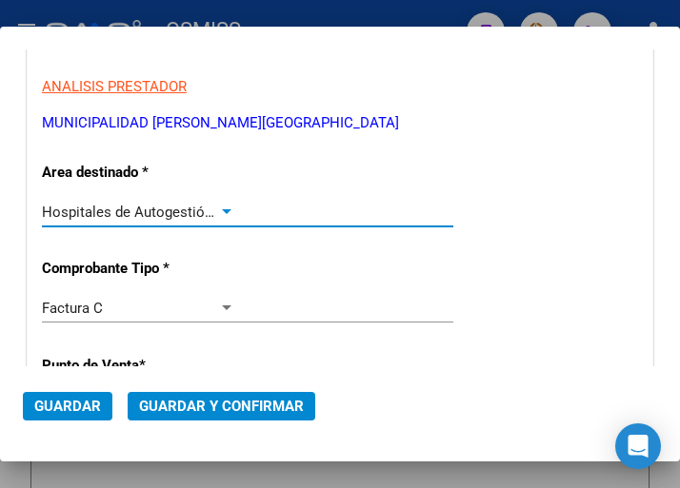
click at [220, 206] on div at bounding box center [226, 212] width 17 height 15
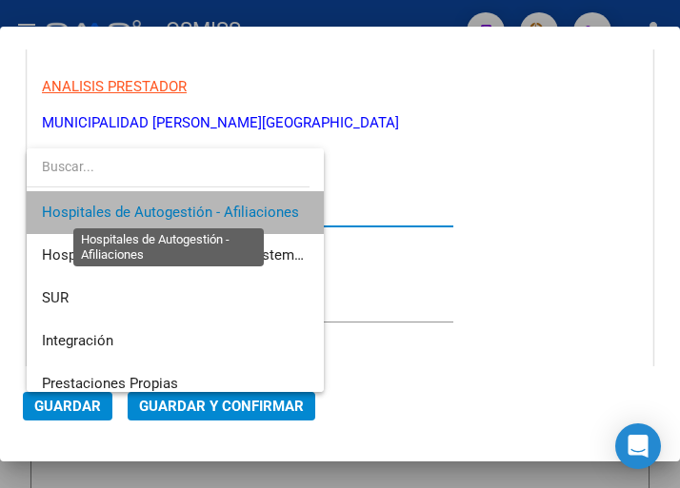
click at [220, 206] on span "Hospitales de Autogestión - Afiliaciones" at bounding box center [170, 212] width 257 height 17
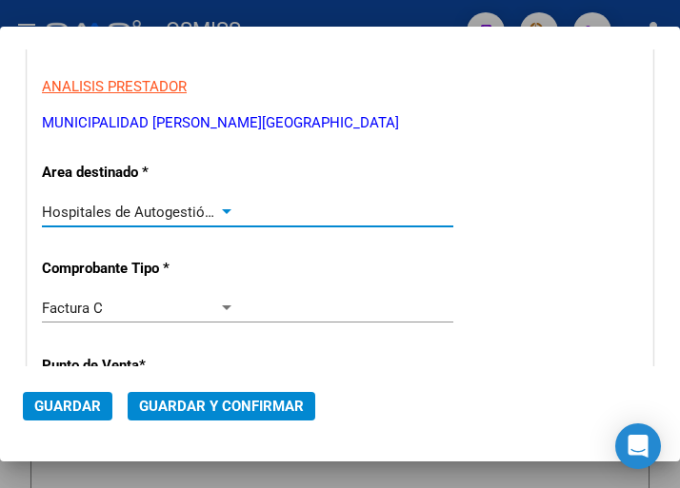
click at [215, 398] on span "Guardar y Confirmar" at bounding box center [221, 406] width 165 height 17
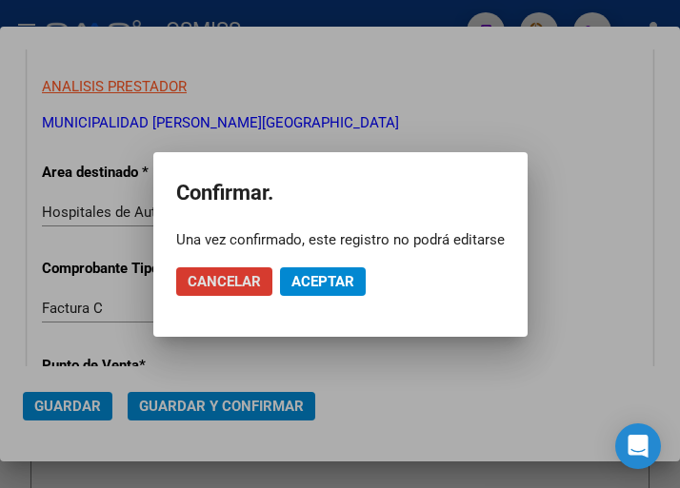
click at [326, 278] on span "Aceptar" at bounding box center [322, 281] width 63 height 17
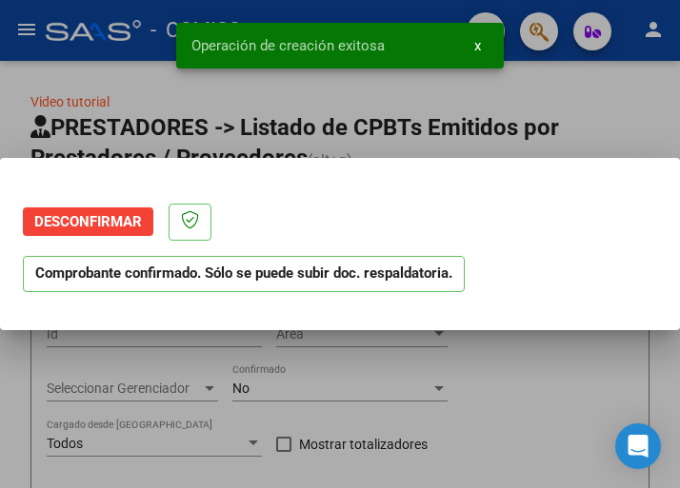
scroll to position [0, 0]
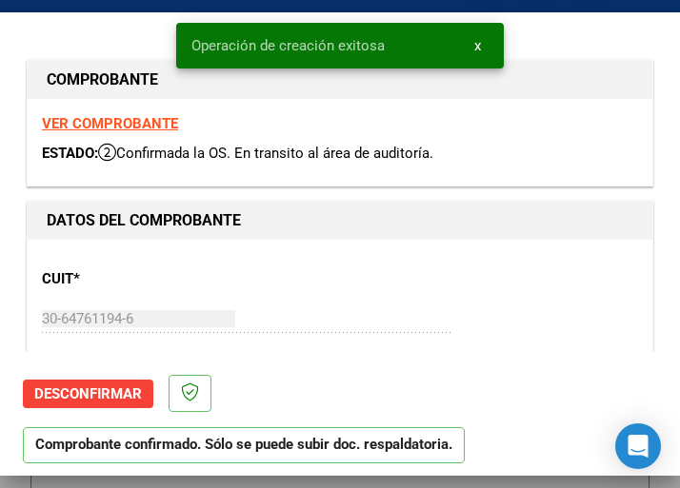
type input "2025-09-29"
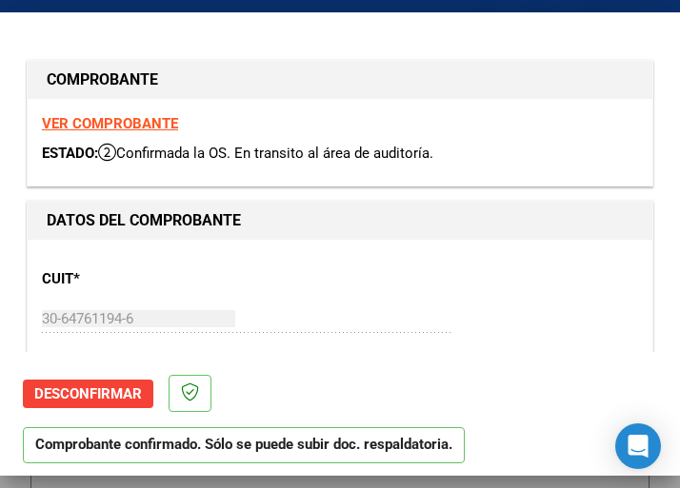
click at [245, 290] on div "CUIT * 30-64761194-6 Ingresar CUIT ANALISIS PRESTADOR MUNICIPALIDAD DE ZARATE A…" at bounding box center [340, 338] width 596 height 168
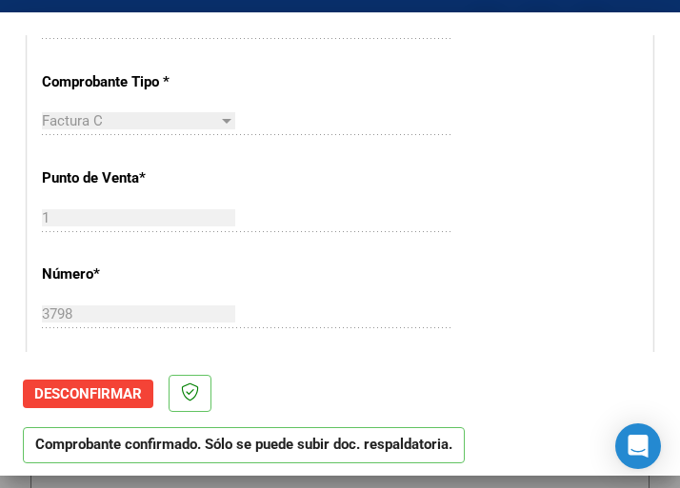
scroll to position [666, 0]
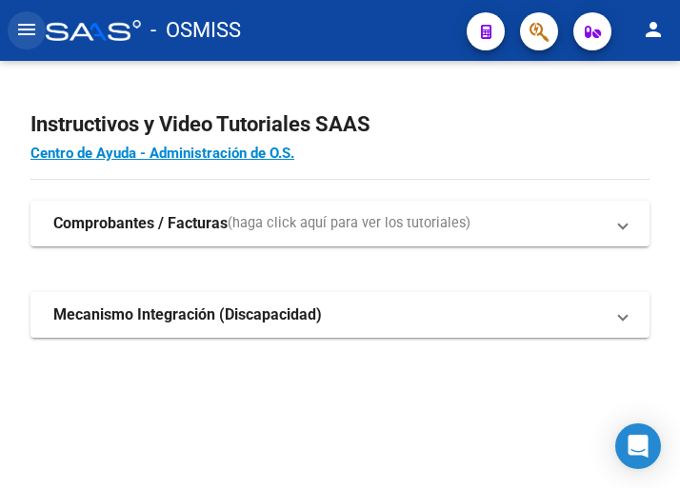
click at [30, 33] on mat-icon "menu" at bounding box center [26, 29] width 23 height 23
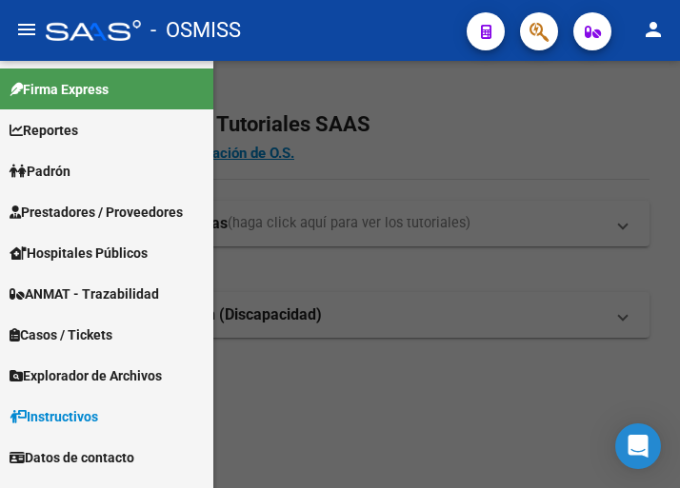
click at [103, 208] on span "Prestadores / Proveedores" at bounding box center [96, 212] width 173 height 21
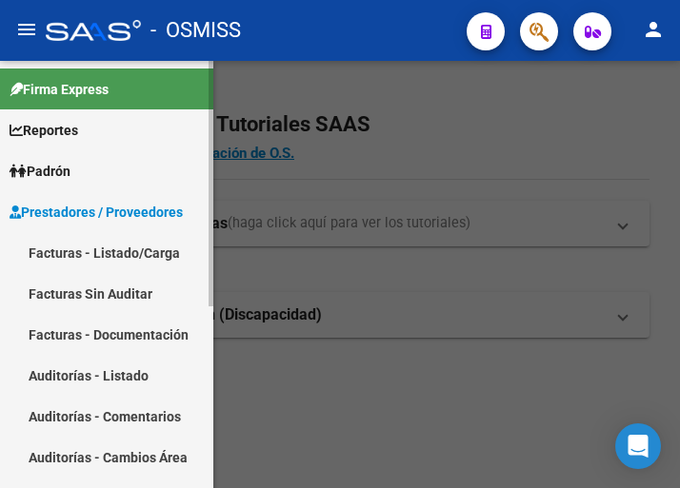
click at [118, 253] on link "Facturas - Listado/Carga" at bounding box center [106, 252] width 213 height 41
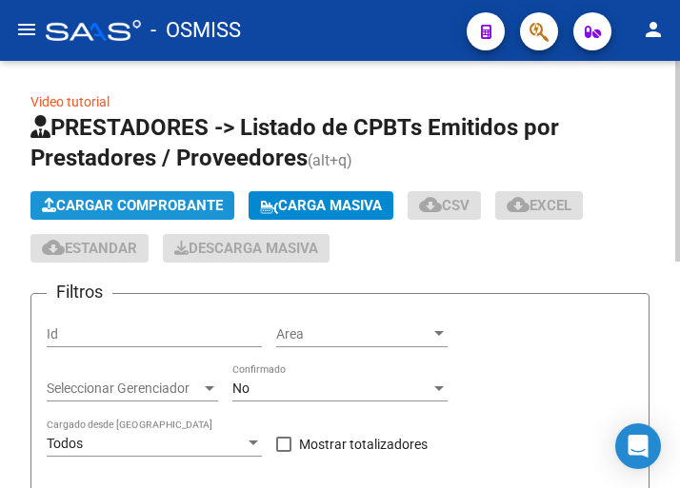
click at [163, 198] on button "Cargar Comprobante" at bounding box center [132, 205] width 204 height 29
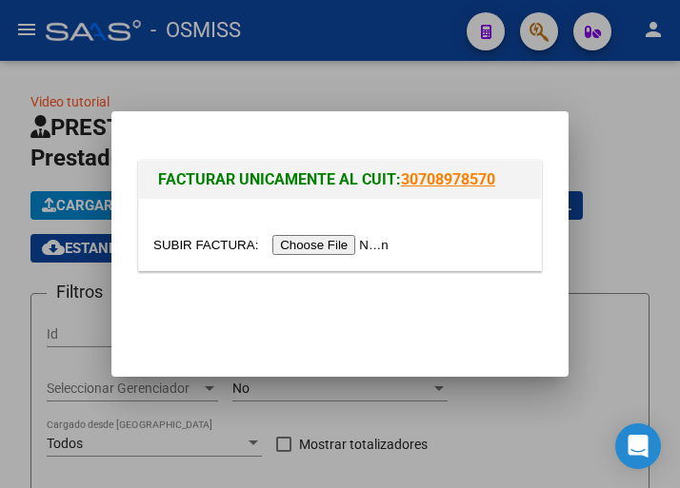
click at [339, 240] on input "file" at bounding box center [273, 245] width 241 height 20
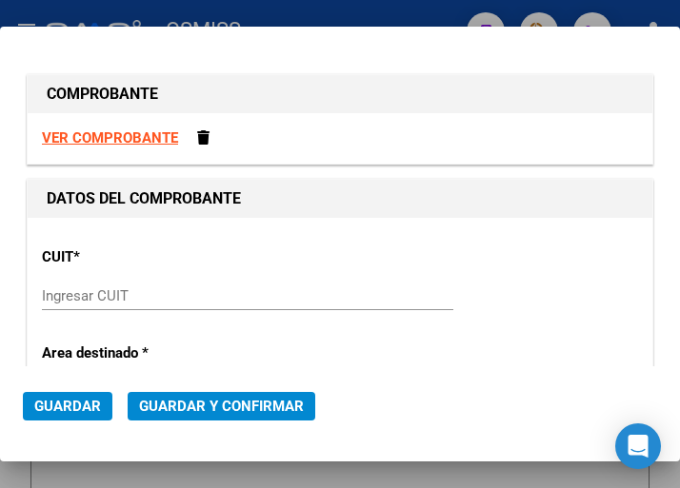
click at [109, 290] on input "Ingresar CUIT" at bounding box center [138, 295] width 193 height 17
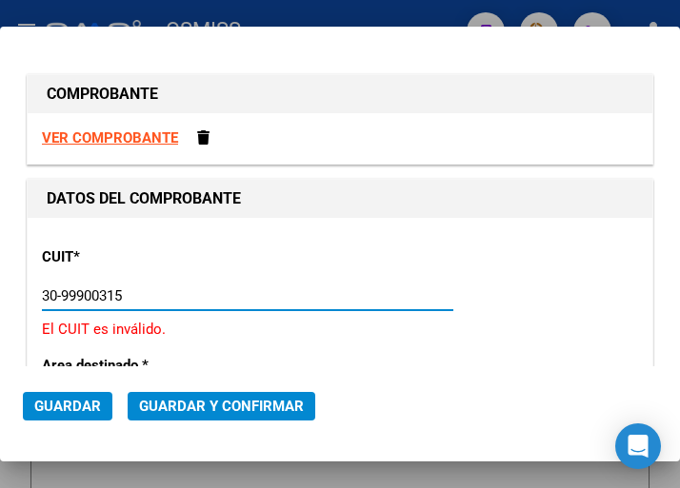
type input "30-99900315-6"
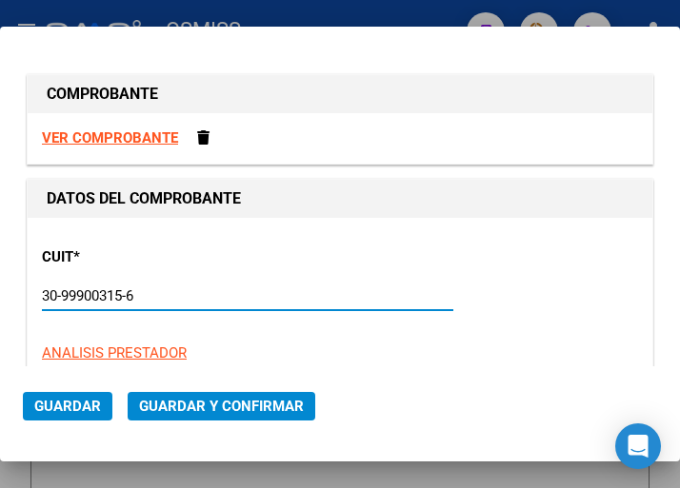
type input "42"
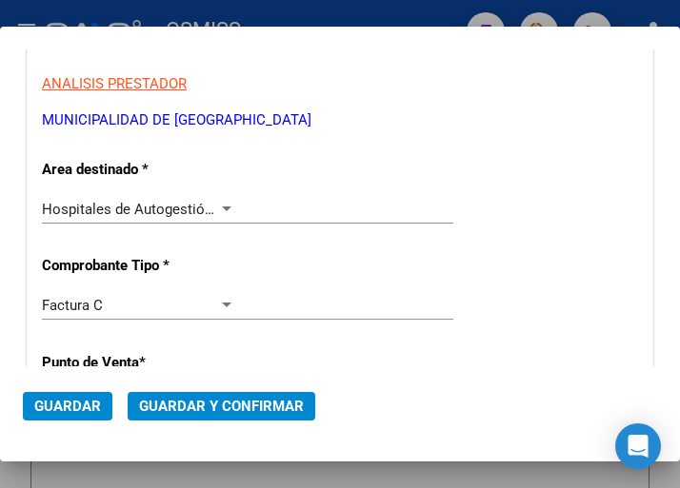
scroll to position [286, 0]
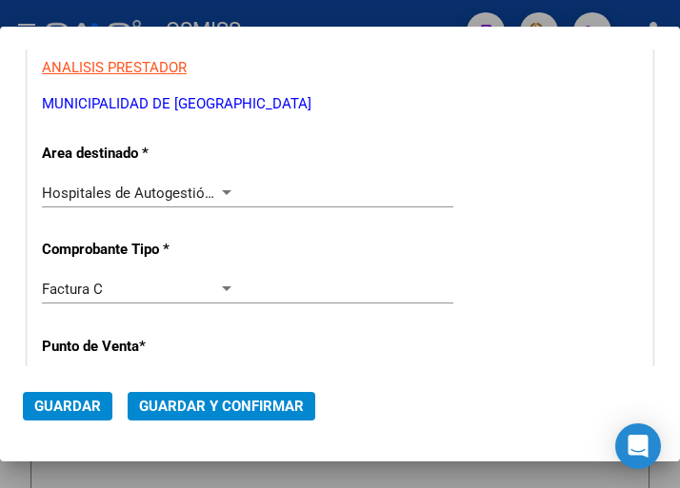
type input "30-99900315-6"
click at [222, 186] on div at bounding box center [226, 193] width 17 height 15
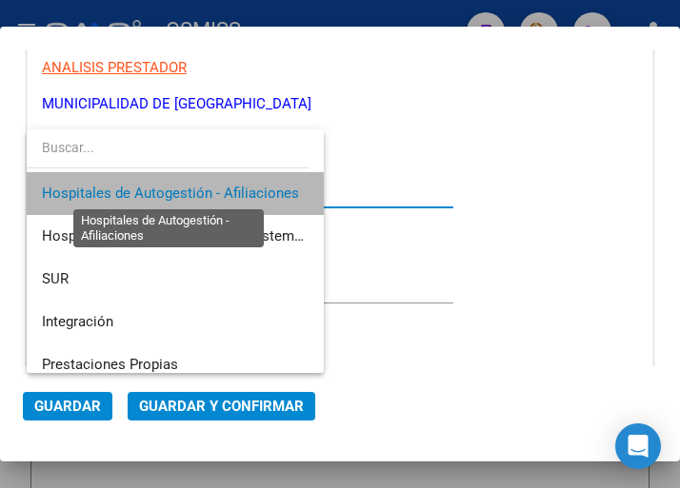
click at [222, 186] on span "Hospitales de Autogestión - Afiliaciones" at bounding box center [170, 193] width 257 height 17
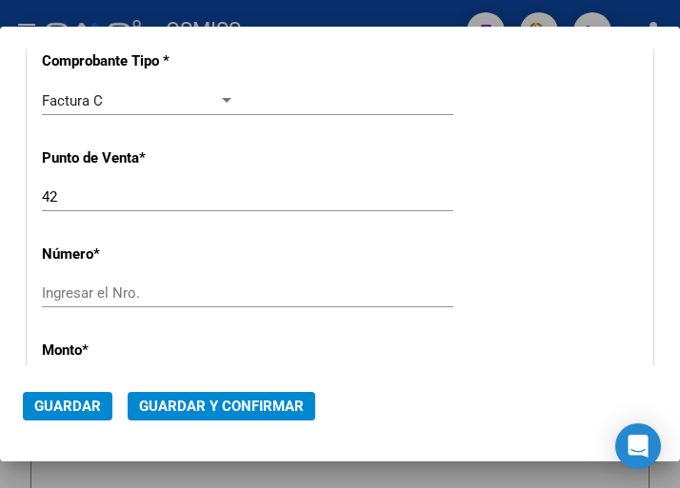
scroll to position [476, 0]
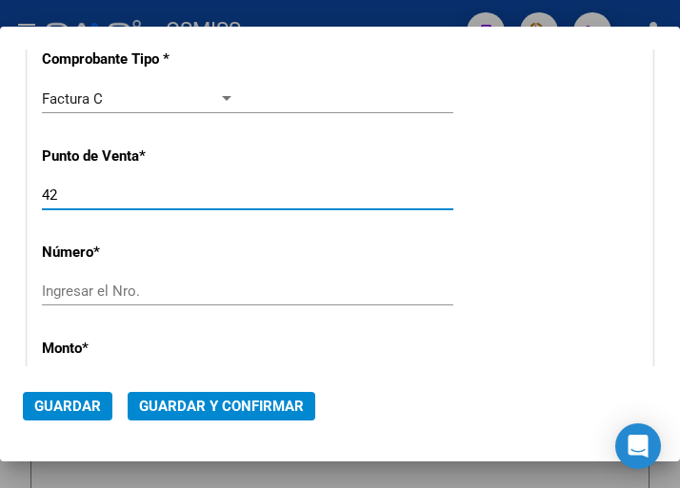
click at [68, 196] on input "42" at bounding box center [138, 195] width 193 height 17
type input "4"
type input "12"
click at [109, 289] on input "Ingresar el Nro." at bounding box center [138, 291] width 193 height 17
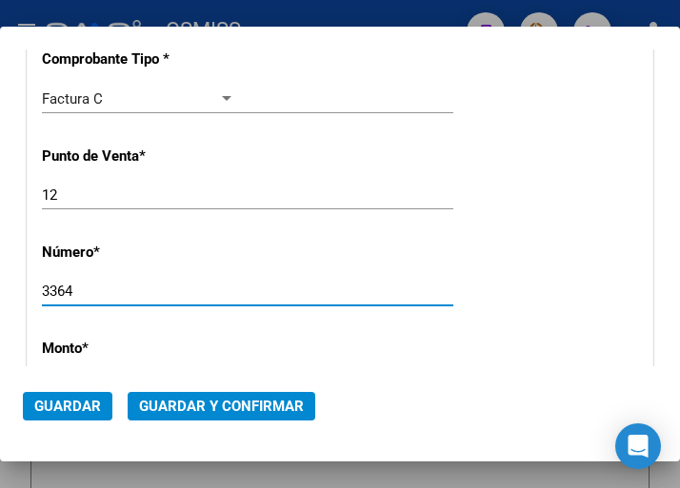
type input "3364"
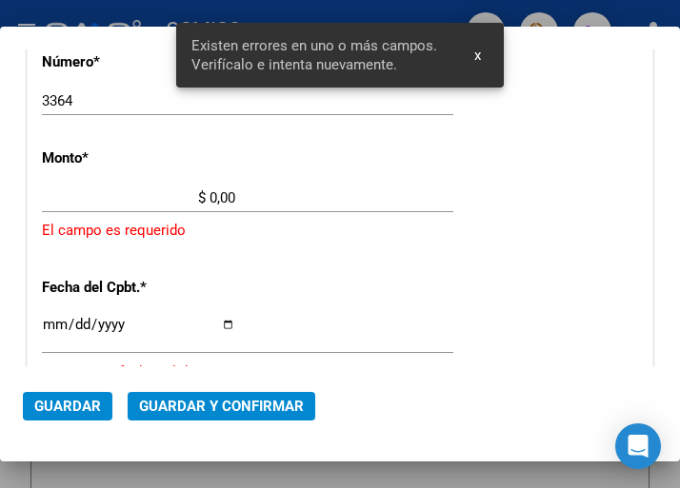
scroll to position [647, 0]
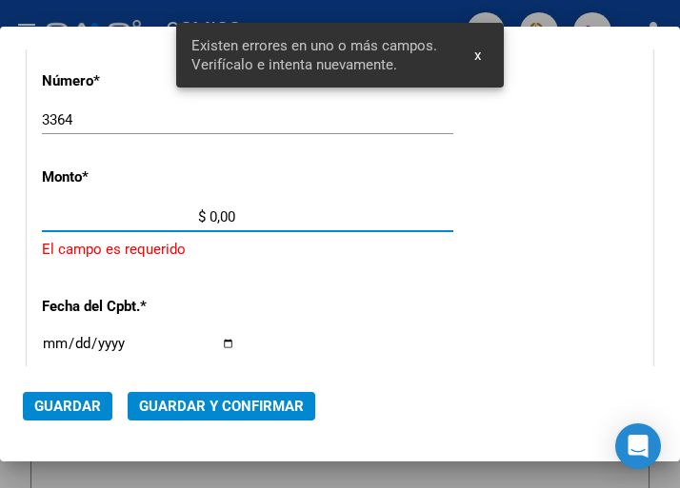
click at [212, 213] on input "$ 0,00" at bounding box center [138, 216] width 193 height 17
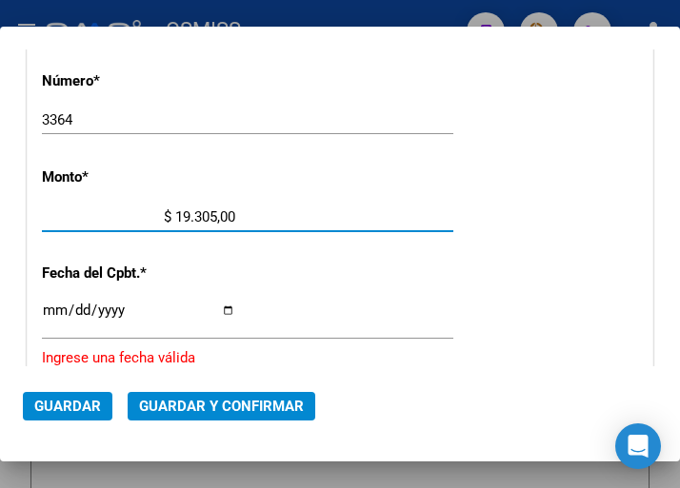
type input "$ 193.050,00"
click at [55, 308] on input "Ingresar la fecha" at bounding box center [138, 318] width 193 height 30
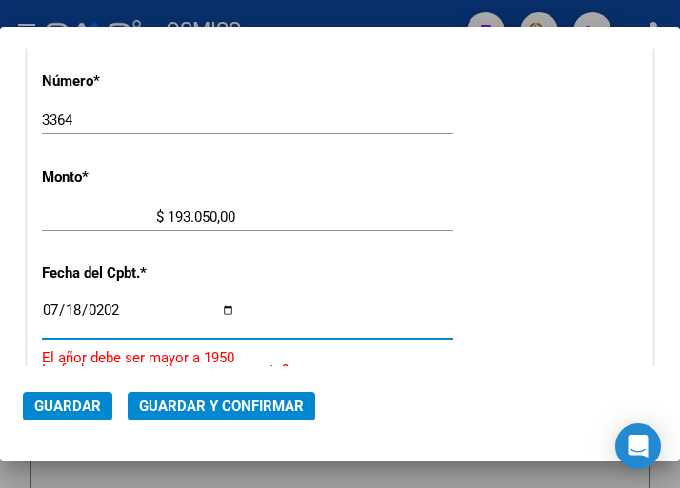
type input "[DATE]"
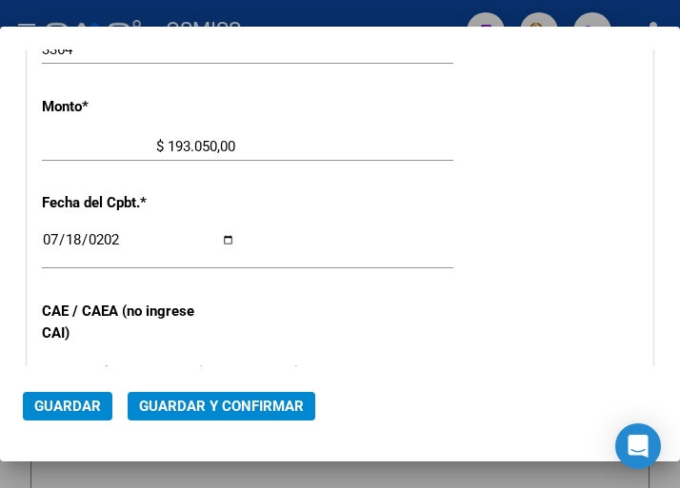
scroll to position [742, 0]
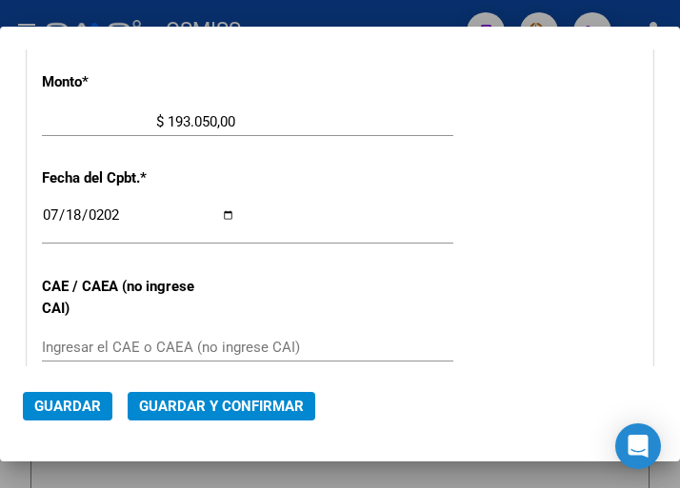
click at [83, 346] on input "Ingresar el CAE o CAEA (no ingrese CAI)" at bounding box center [138, 347] width 193 height 17
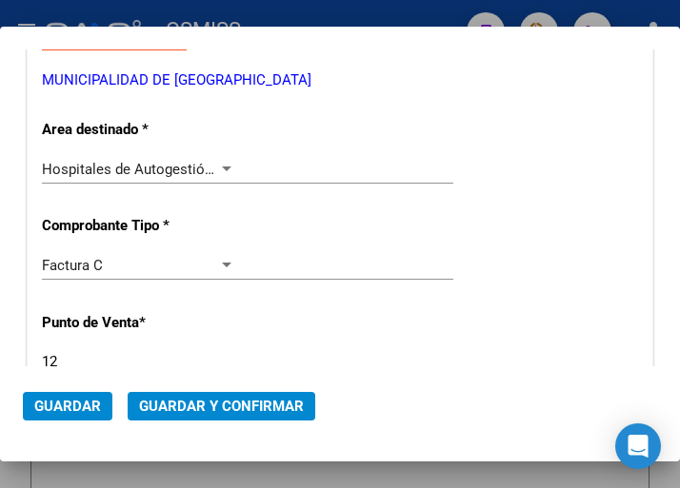
scroll to position [267, 0]
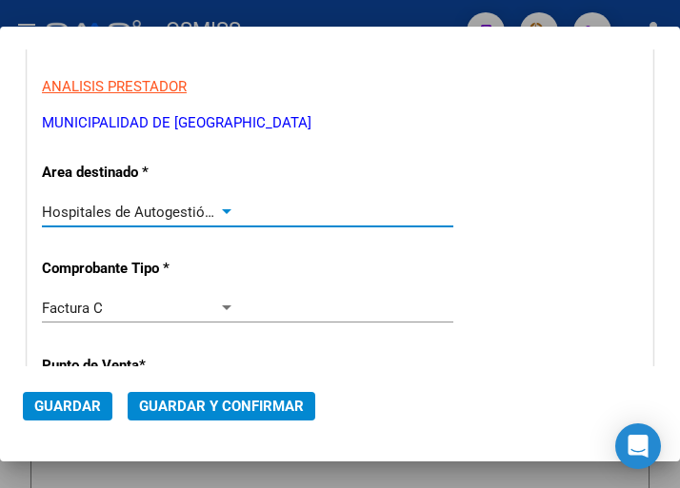
click at [217, 204] on div "Hospitales de Autogestión - Afiliaciones" at bounding box center [138, 212] width 193 height 17
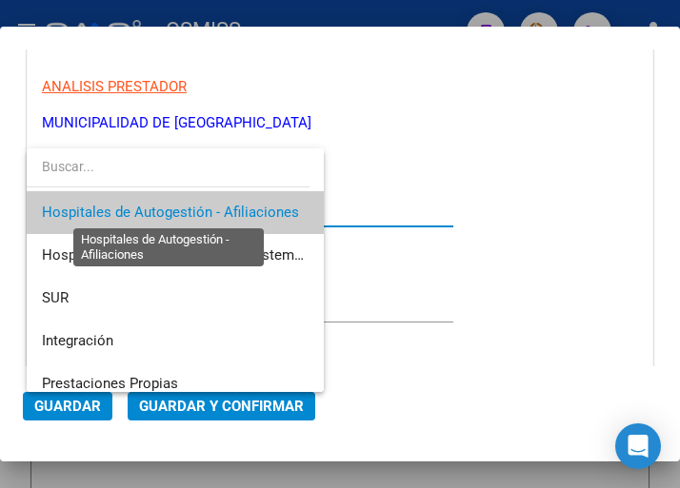
click at [217, 204] on span "Hospitales de Autogestión - Afiliaciones" at bounding box center [170, 212] width 257 height 17
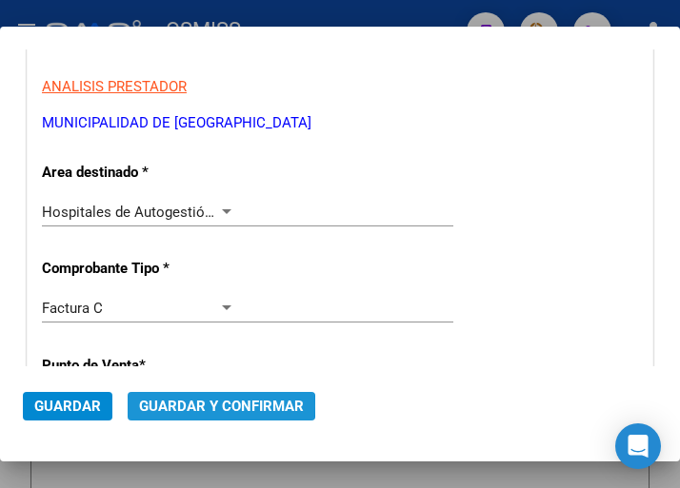
click at [217, 406] on span "Guardar y Confirmar" at bounding box center [221, 406] width 165 height 17
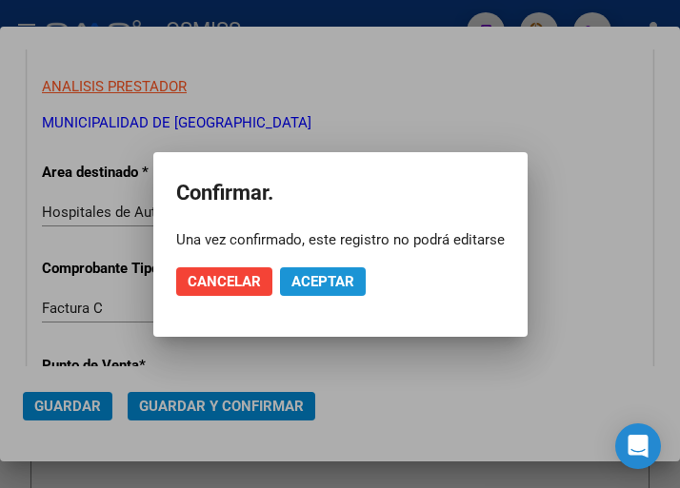
click at [322, 274] on span "Aceptar" at bounding box center [322, 281] width 63 height 17
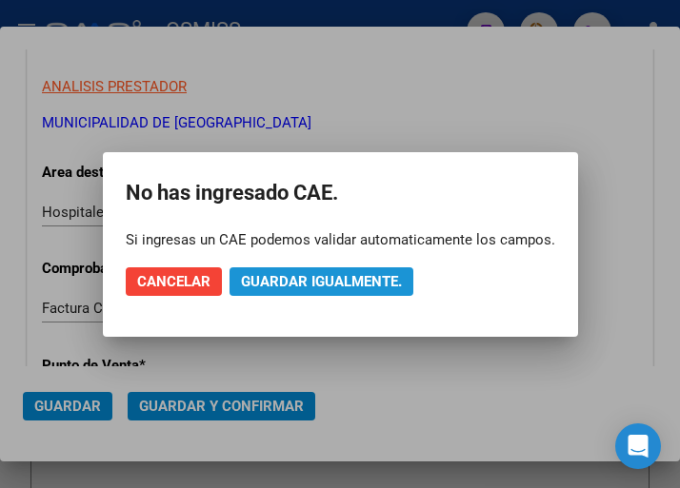
click at [322, 274] on span "Guardar igualmente." at bounding box center [321, 281] width 161 height 17
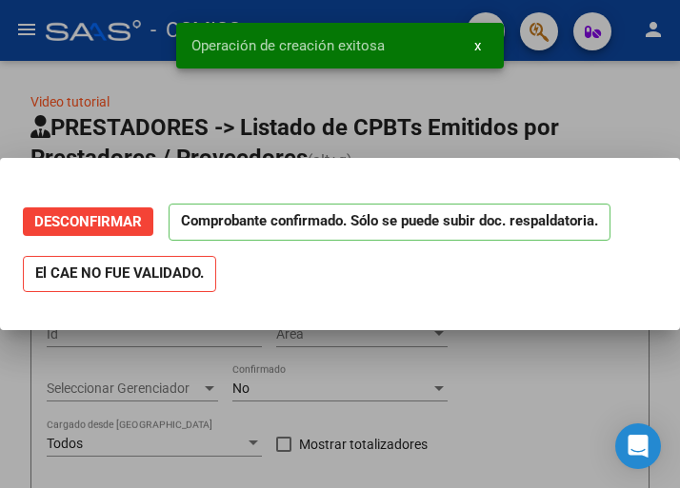
scroll to position [0, 0]
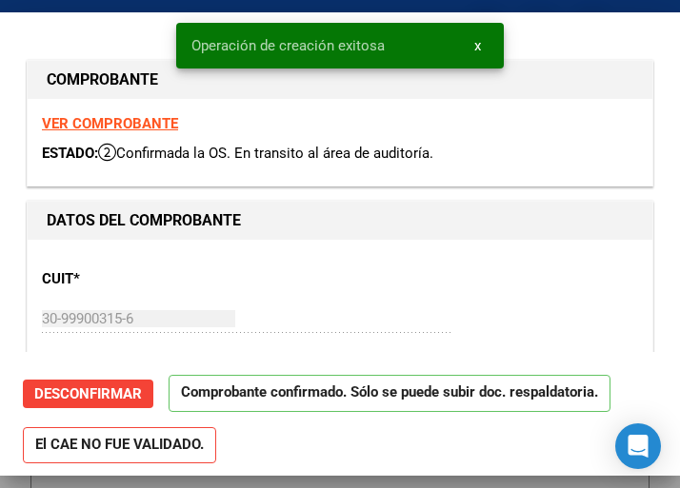
type input "2025-08-17"
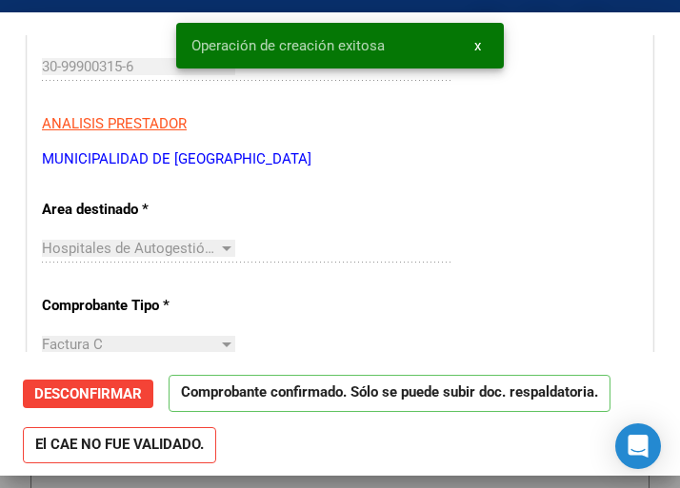
scroll to position [286, 0]
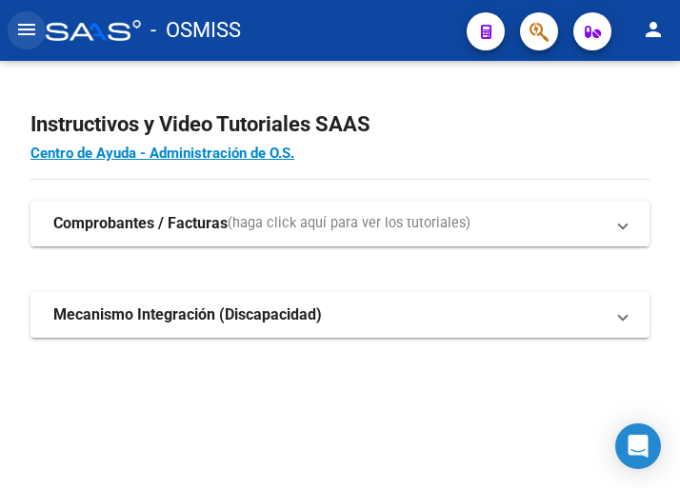
click at [25, 25] on mat-icon "menu" at bounding box center [26, 29] width 23 height 23
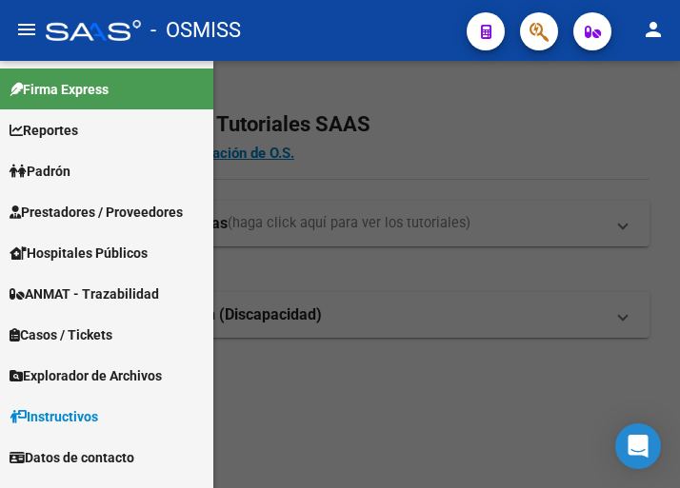
click at [91, 215] on span "Prestadores / Proveedores" at bounding box center [96, 212] width 173 height 21
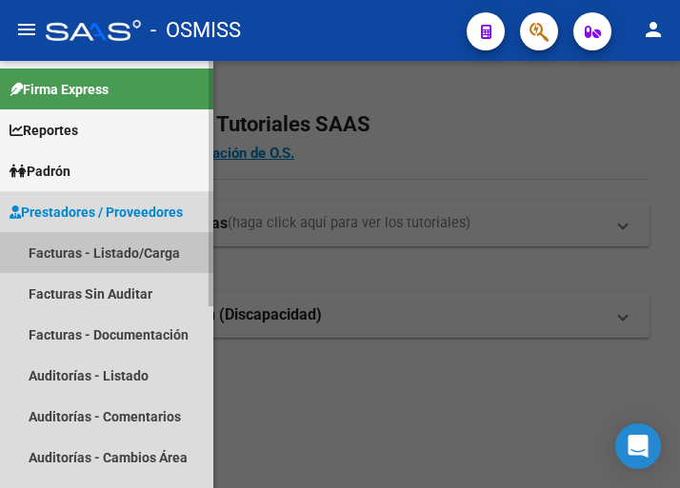
click at [113, 250] on link "Facturas - Listado/Carga" at bounding box center [106, 252] width 213 height 41
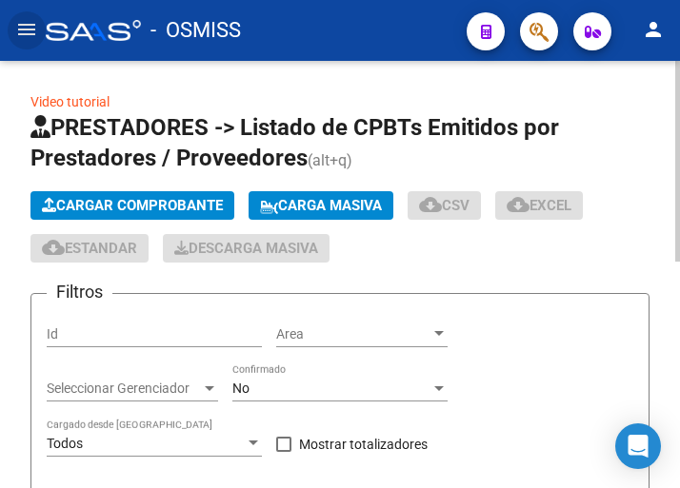
click at [178, 202] on span "Cargar Comprobante" at bounding box center [132, 205] width 181 height 17
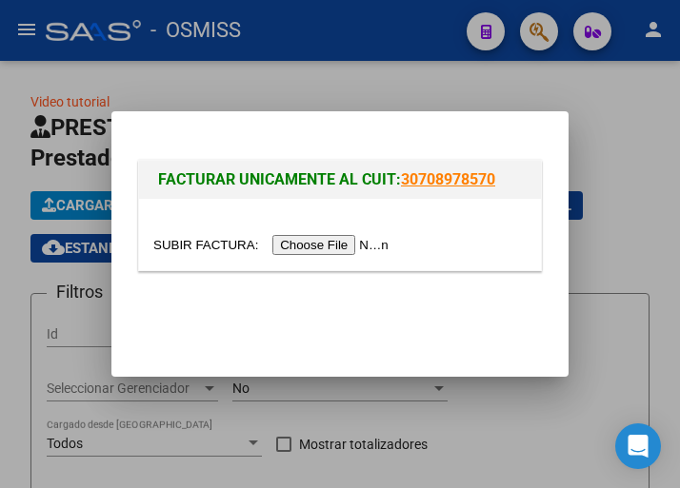
click at [324, 246] on input "file" at bounding box center [273, 245] width 241 height 20
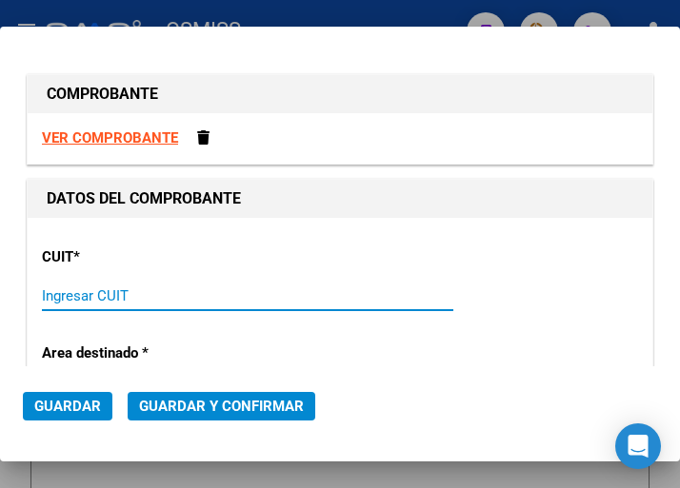
click at [81, 296] on input "Ingresar CUIT" at bounding box center [138, 295] width 193 height 17
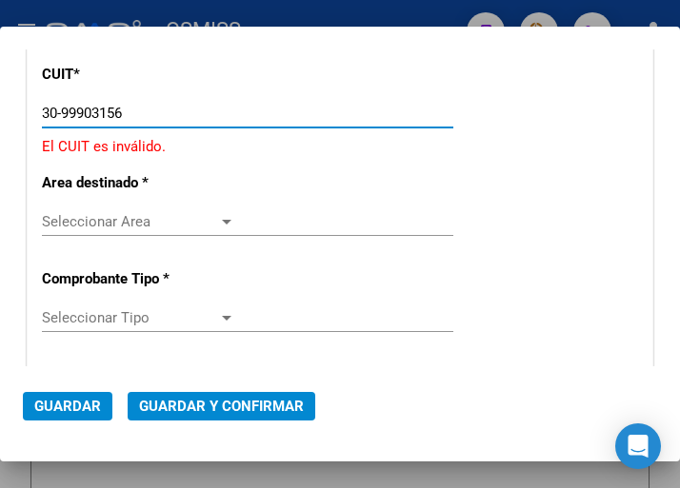
scroll to position [190, 0]
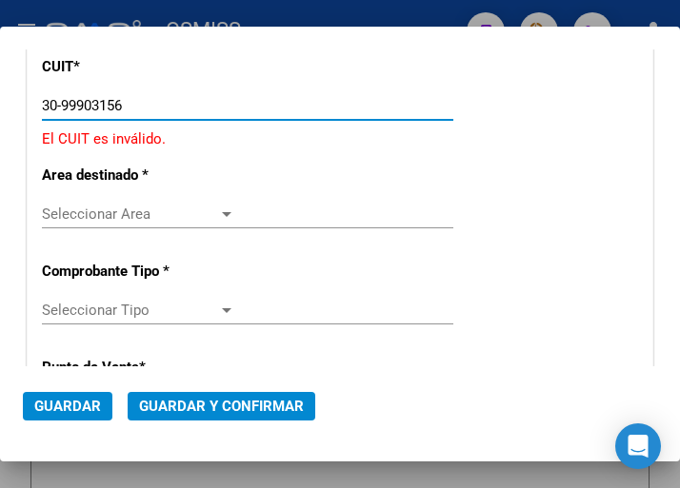
type input "30-99903156"
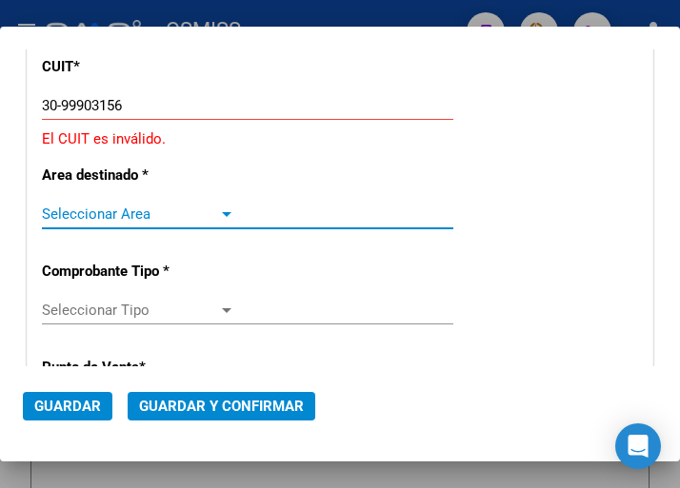
click at [222, 212] on div at bounding box center [227, 214] width 10 height 5
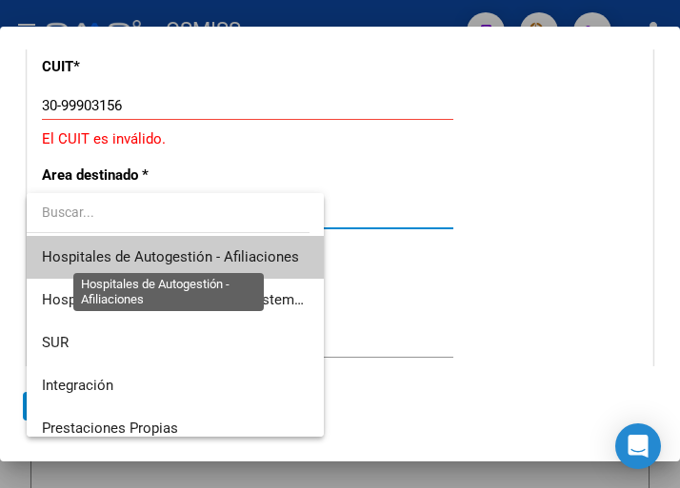
click at [224, 251] on span "Hospitales de Autogestión - Afiliaciones" at bounding box center [170, 256] width 257 height 17
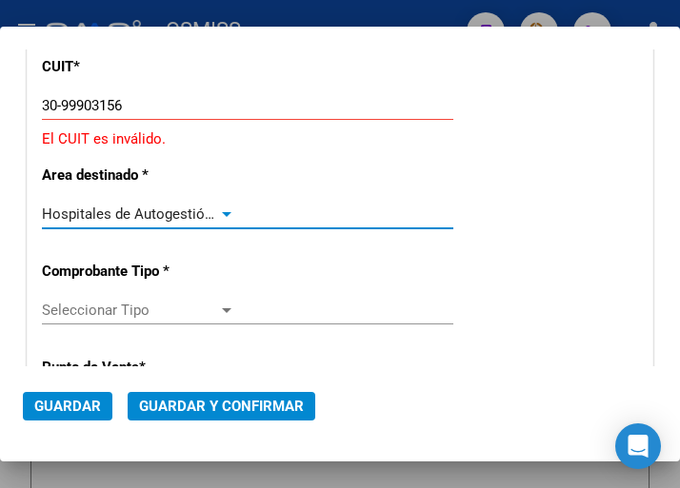
click at [220, 206] on div "Hospitales de Autogestión - Afiliaciones" at bounding box center [138, 214] width 193 height 17
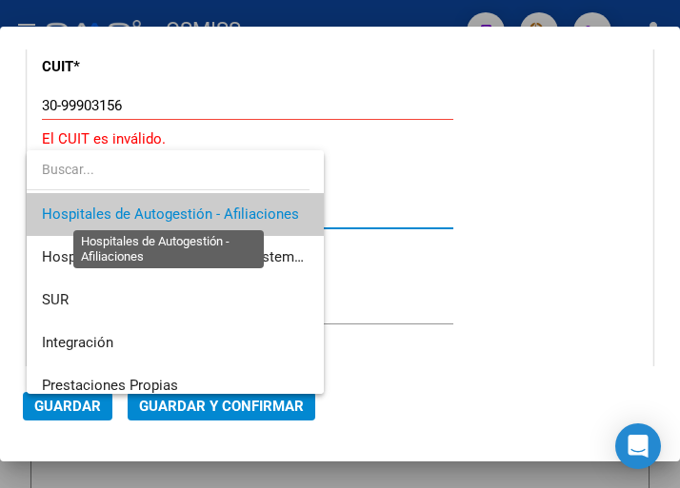
click at [220, 206] on span "Hospitales de Autogestión - Afiliaciones" at bounding box center [170, 214] width 257 height 17
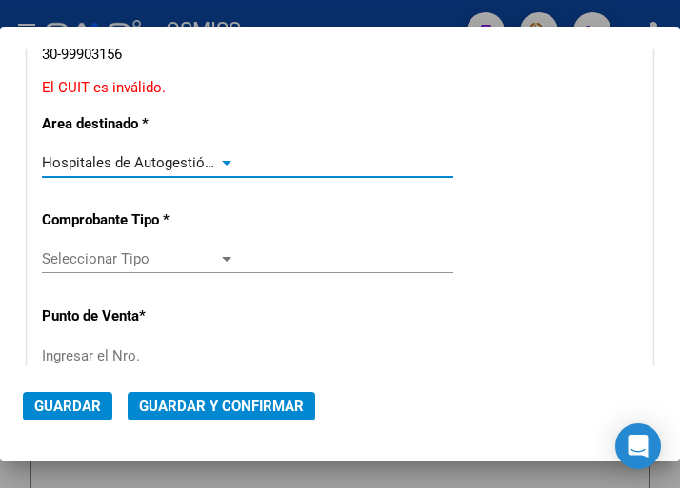
scroll to position [286, 0]
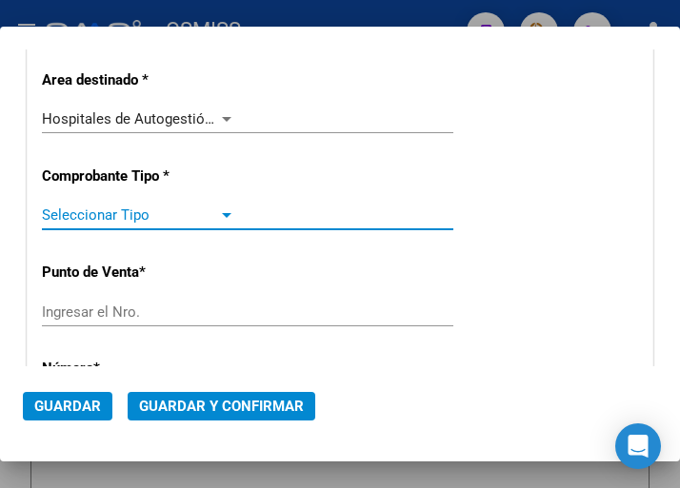
click at [219, 210] on div at bounding box center [226, 215] width 17 height 15
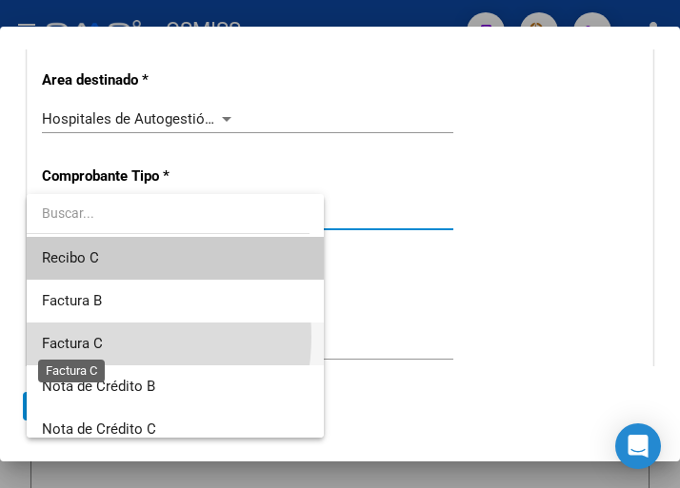
click at [91, 337] on span "Factura C" at bounding box center [72, 343] width 61 height 17
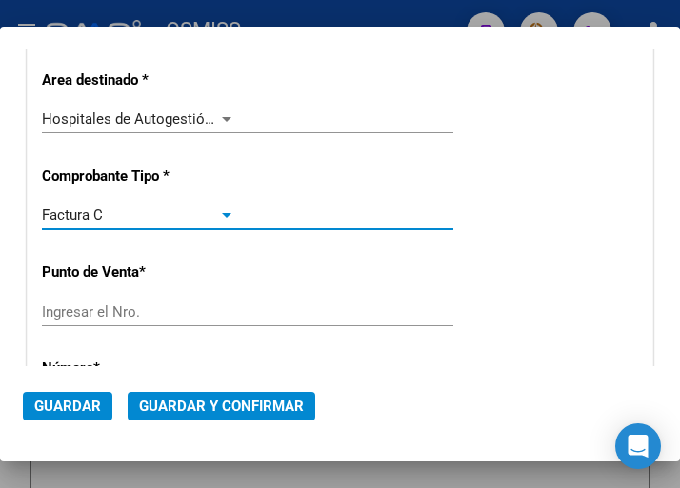
click at [212, 112] on span "Hospitales de Autogestión - Afiliaciones" at bounding box center [170, 118] width 257 height 17
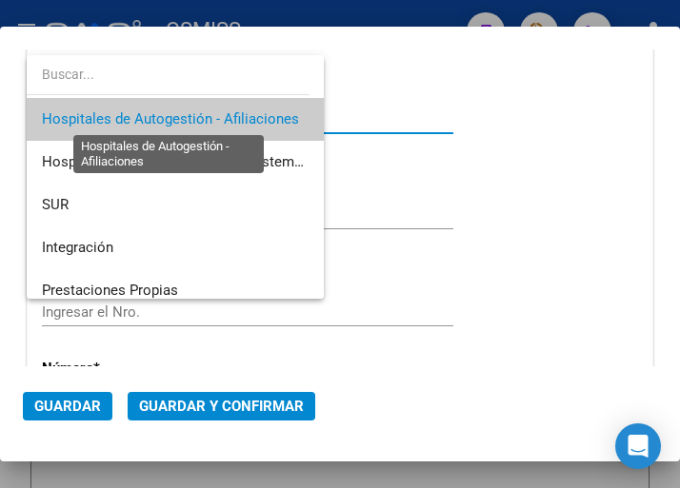
click at [216, 121] on span "Hospitales de Autogestión - Afiliaciones" at bounding box center [170, 118] width 257 height 17
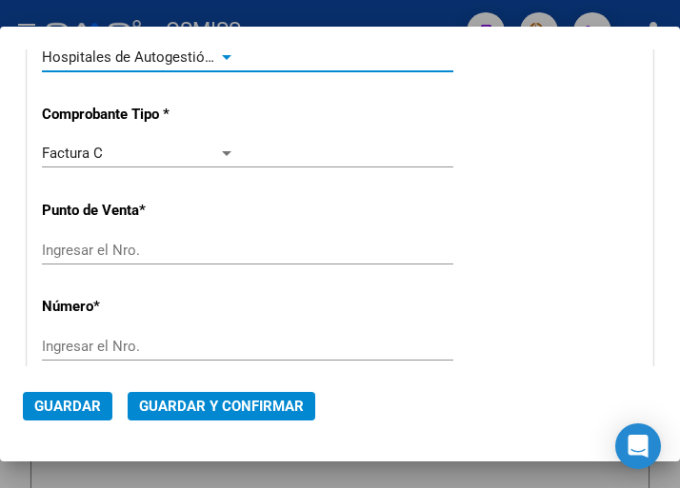
scroll to position [381, 0]
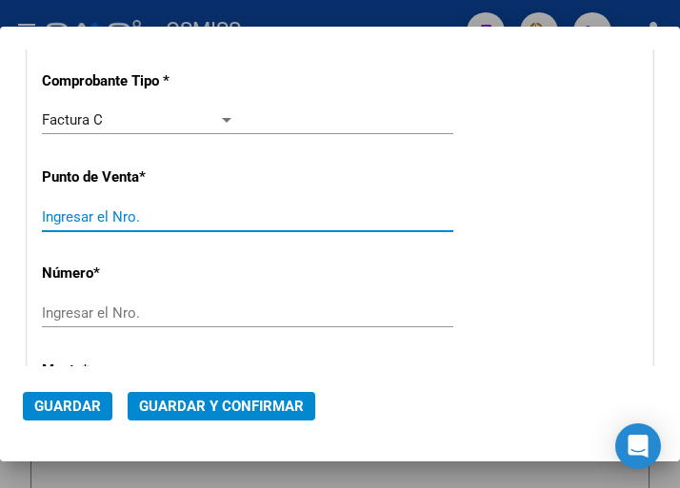
click at [128, 215] on input "Ingresar el Nro." at bounding box center [138, 216] width 193 height 17
type input "12"
click at [94, 305] on input "Ingresar el Nro." at bounding box center [138, 313] width 193 height 17
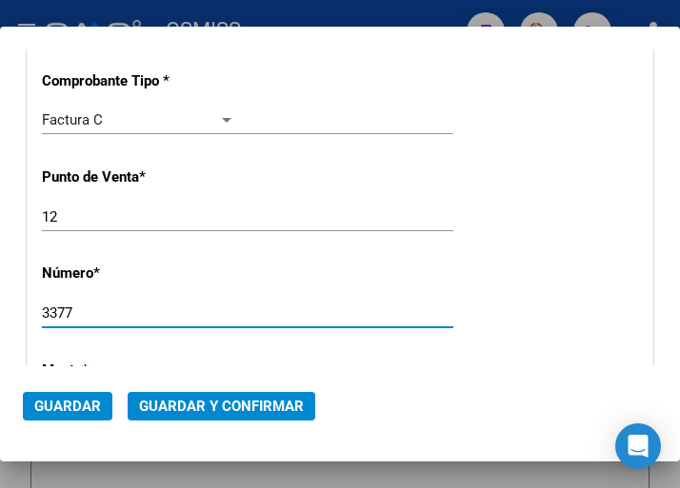
type input "3377"
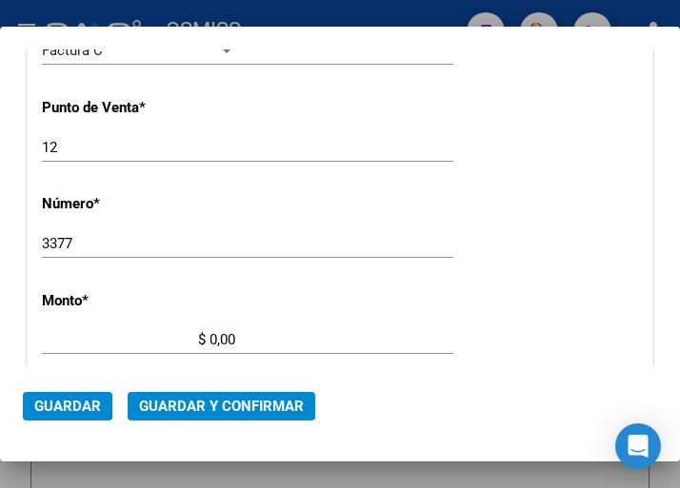
scroll to position [476, 0]
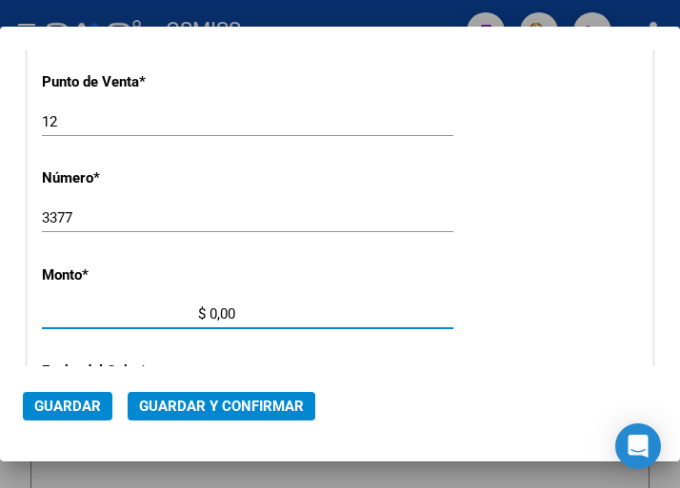
click at [210, 310] on input "$ 0,00" at bounding box center [138, 314] width 193 height 17
click at [230, 309] on input "$ 270.432,00" at bounding box center [138, 314] width 193 height 17
type input "$ 270.432,98"
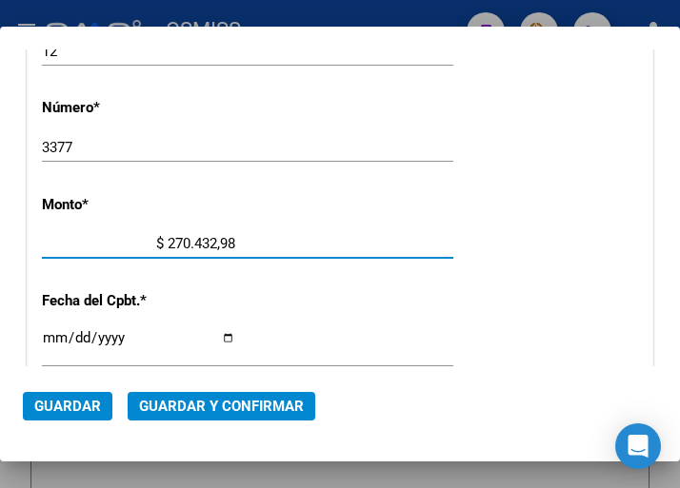
scroll to position [666, 0]
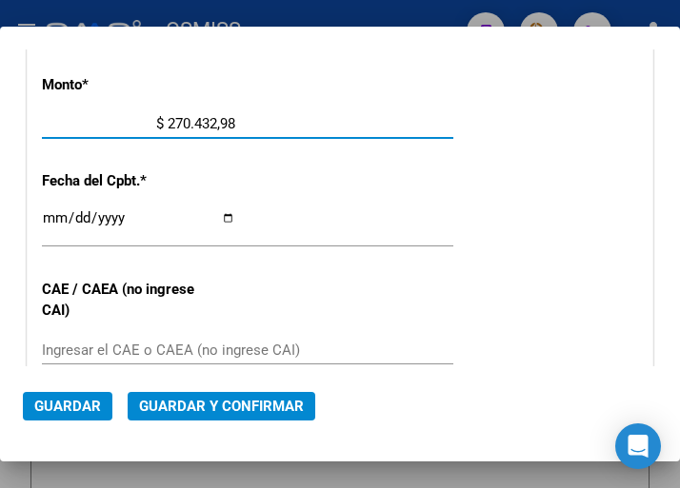
click at [51, 215] on input "Ingresar la fecha" at bounding box center [138, 225] width 193 height 30
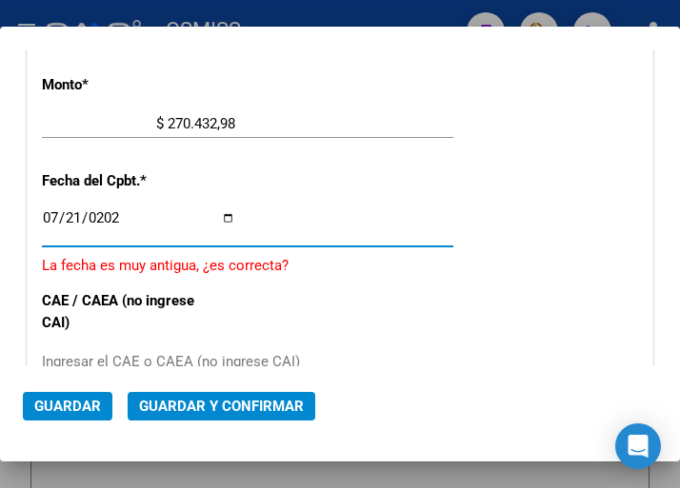
type input "2025-07-21"
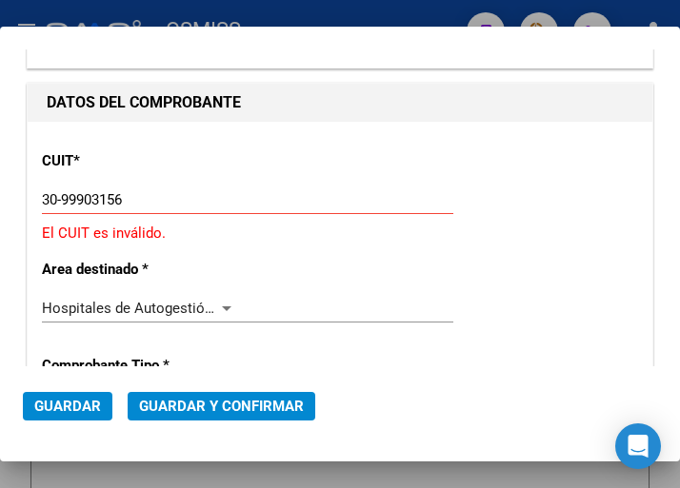
scroll to position [95, 0]
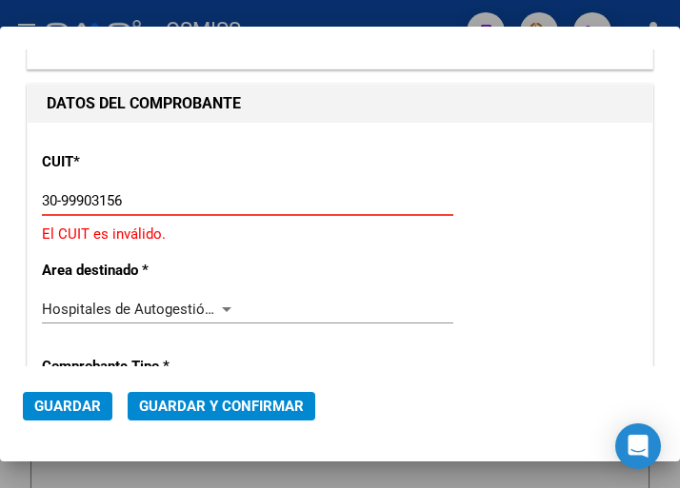
click at [131, 200] on input "30-99903156" at bounding box center [138, 200] width 193 height 17
click at [92, 201] on input "30-99903156" at bounding box center [138, 200] width 193 height 17
type input "30-99900315-6"
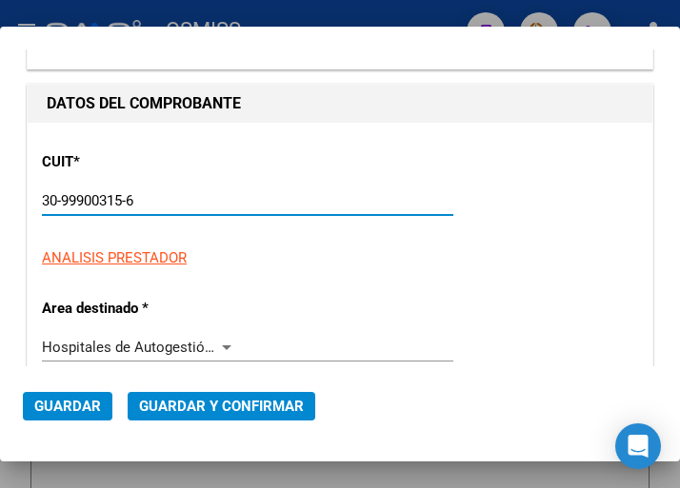
type input "2025-08-20"
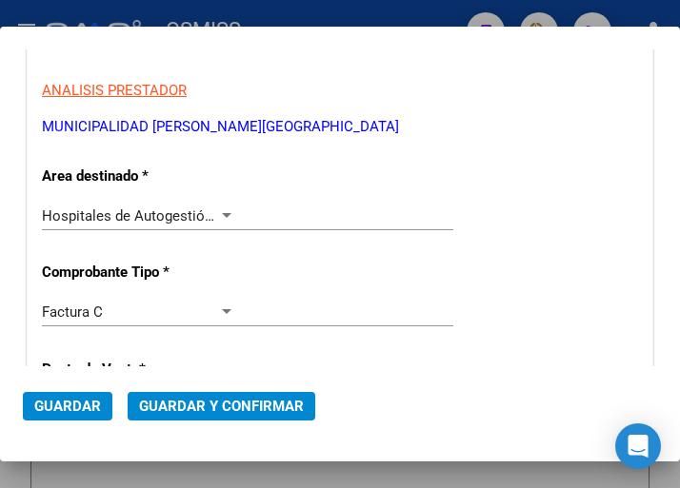
scroll to position [286, 0]
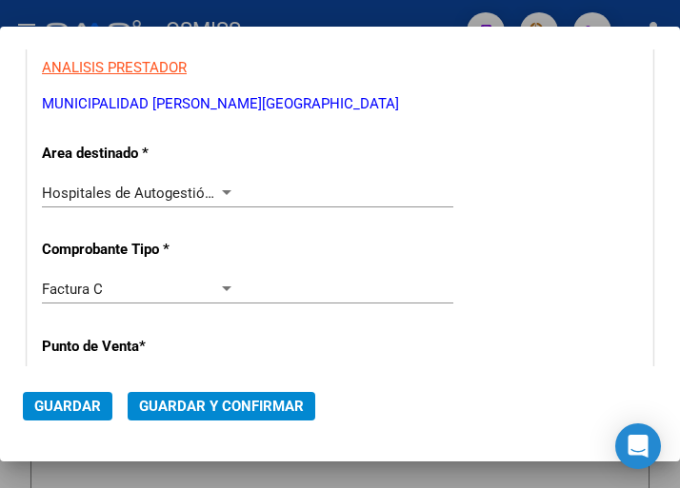
type input "30-99900315-6"
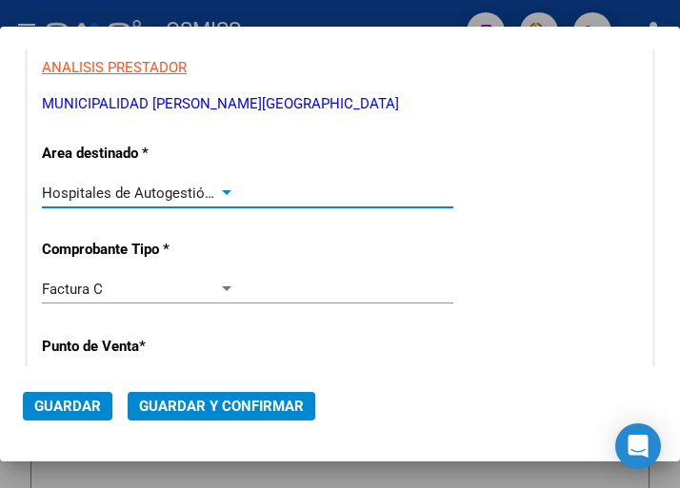
click at [222, 190] on div at bounding box center [227, 192] width 10 height 5
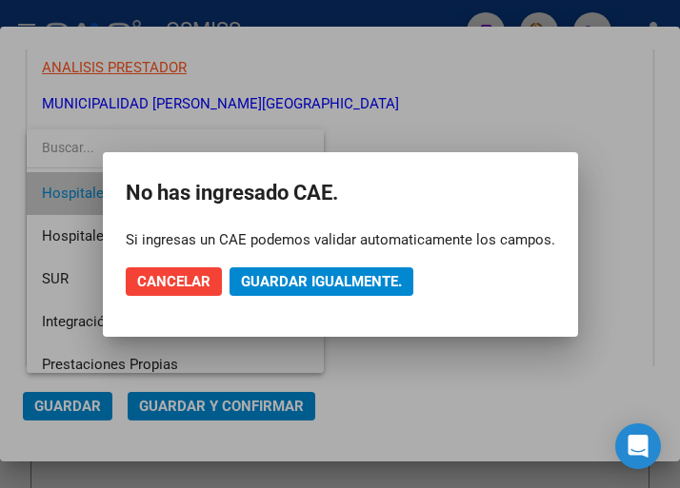
click at [219, 190] on h2 "No has ingresado CAE." at bounding box center [340, 193] width 429 height 36
click at [149, 283] on span "Cancelar" at bounding box center [173, 281] width 73 height 17
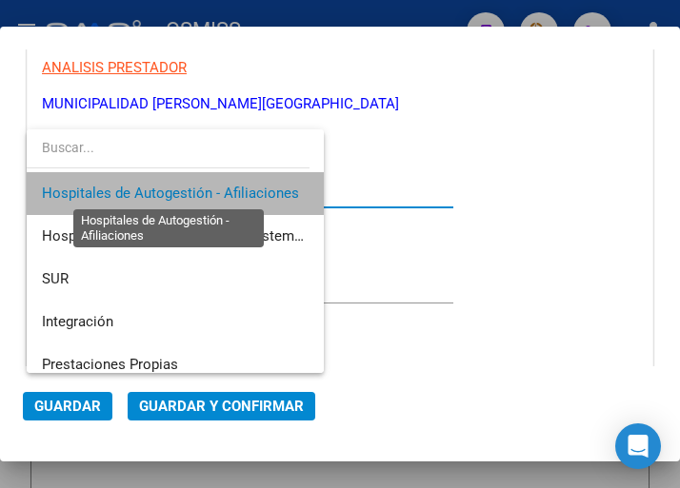
click at [237, 187] on span "Hospitales de Autogestión - Afiliaciones" at bounding box center [170, 193] width 257 height 17
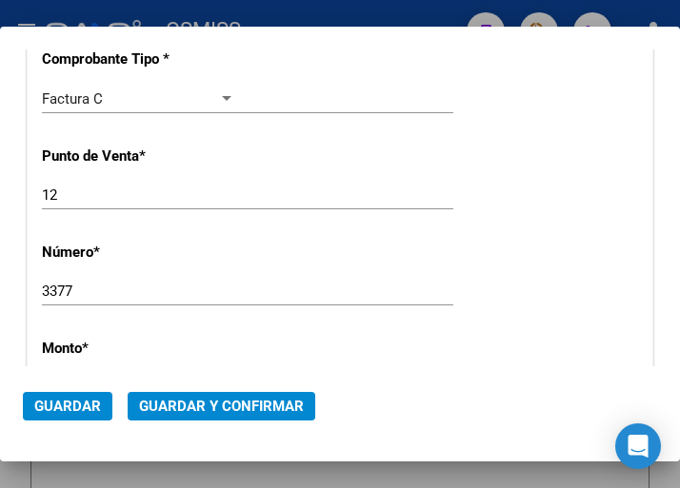
scroll to position [571, 0]
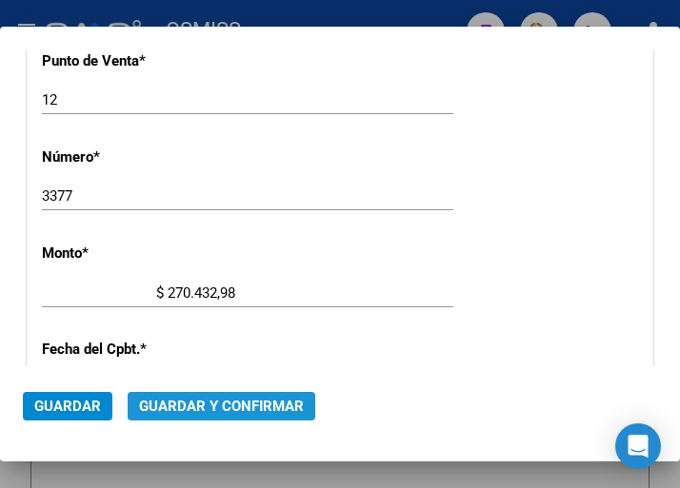
click at [231, 410] on span "Guardar y Confirmar" at bounding box center [221, 406] width 165 height 17
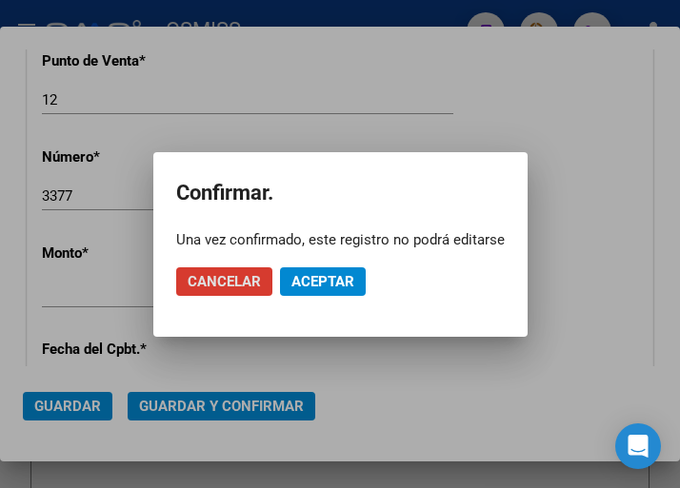
click at [321, 284] on span "Aceptar" at bounding box center [322, 281] width 63 height 17
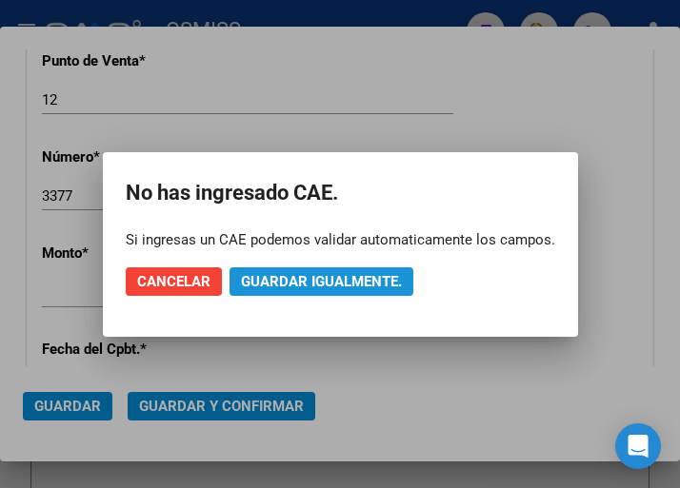
click at [325, 283] on span "Guardar igualmente." at bounding box center [321, 281] width 161 height 17
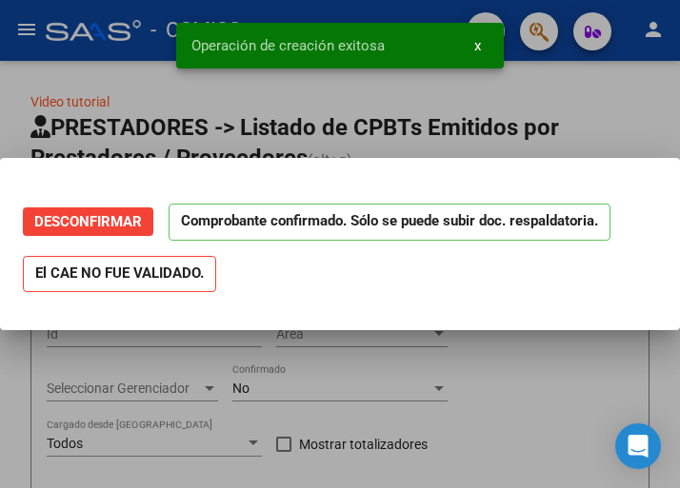
scroll to position [0, 0]
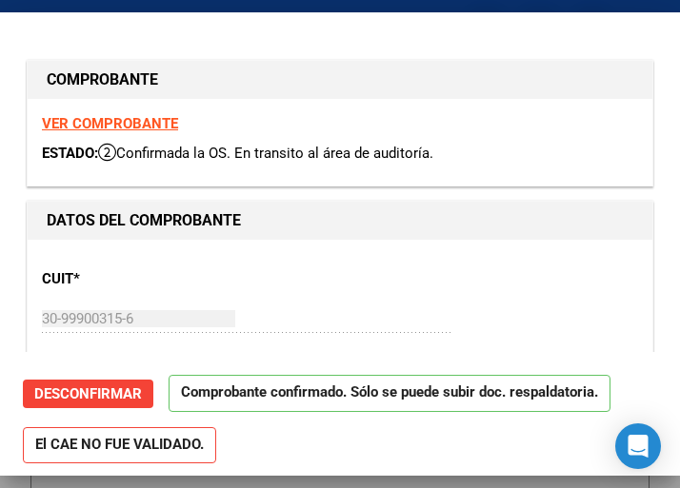
click at [273, 291] on div "CUIT * 30-99900315-6 Ingresar CUIT ANALISIS PRESTADOR MUNICIPALIDAD DE ROSARIO …" at bounding box center [340, 338] width 596 height 168
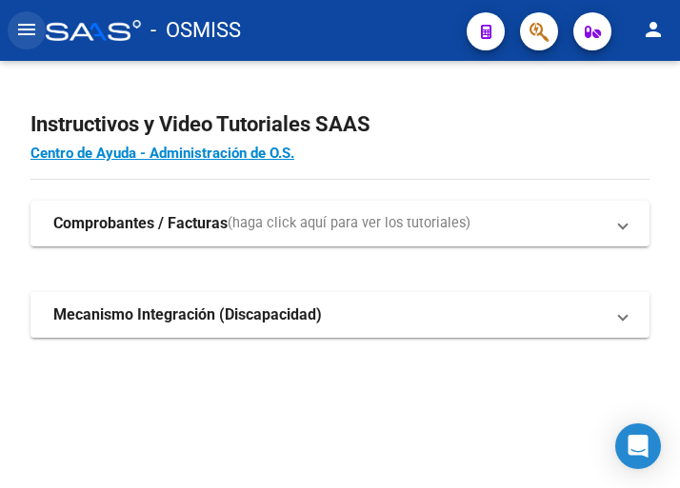
click at [26, 24] on mat-icon "menu" at bounding box center [26, 29] width 23 height 23
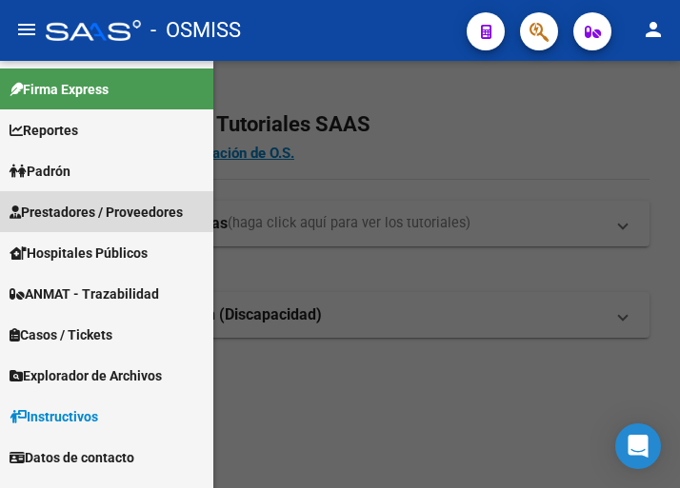
click at [95, 209] on span "Prestadores / Proveedores" at bounding box center [96, 212] width 173 height 21
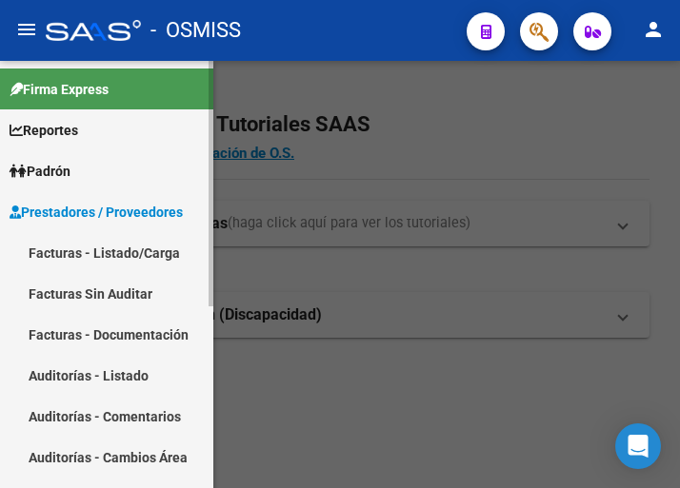
click at [114, 253] on link "Facturas - Listado/Carga" at bounding box center [106, 252] width 213 height 41
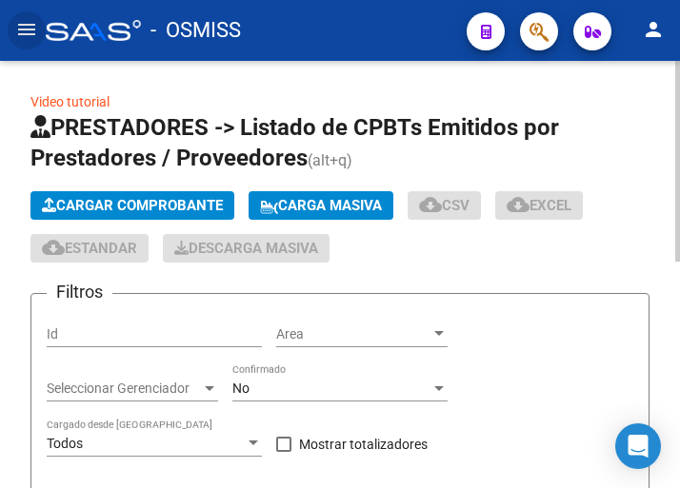
click at [192, 204] on span "Cargar Comprobante" at bounding box center [132, 205] width 181 height 17
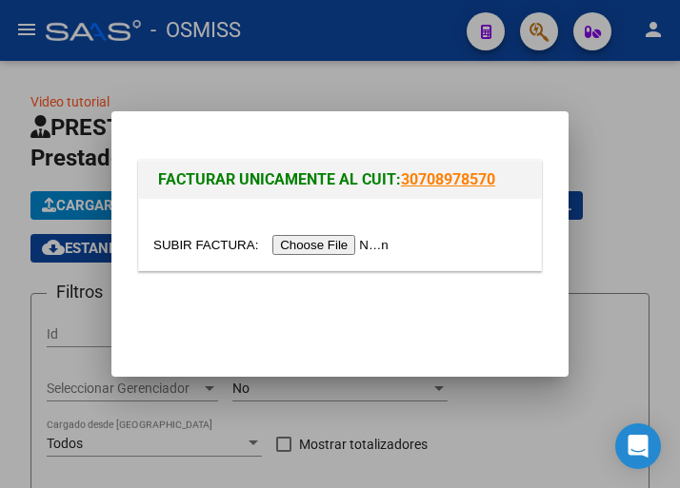
click at [343, 243] on input "file" at bounding box center [273, 245] width 241 height 20
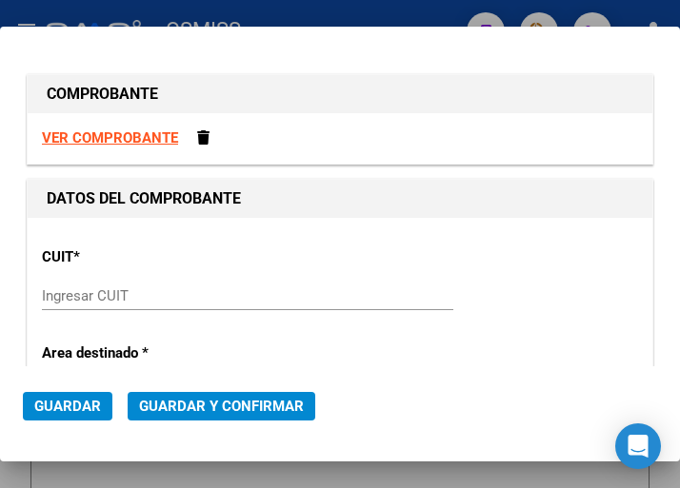
click at [84, 302] on input "Ingresar CUIT" at bounding box center [138, 295] width 193 height 17
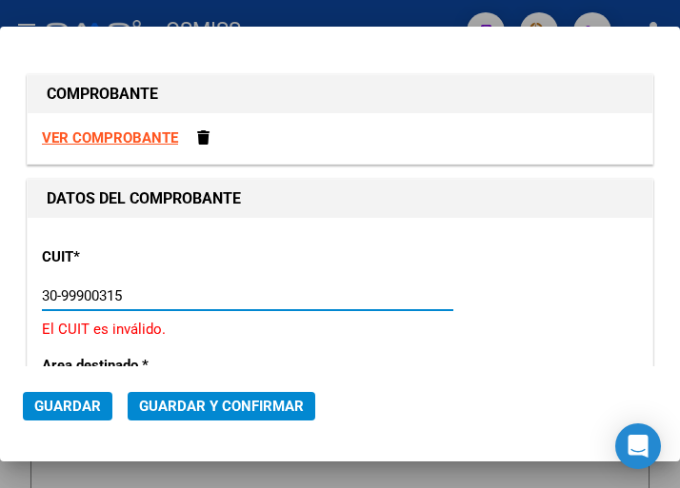
type input "30-99900315-6"
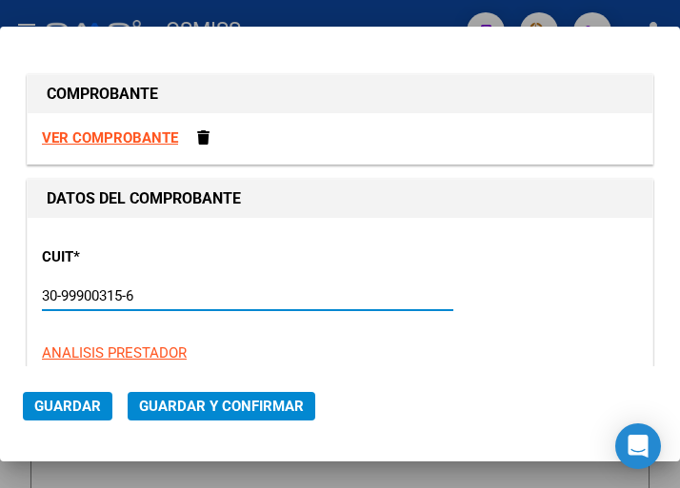
type input "12"
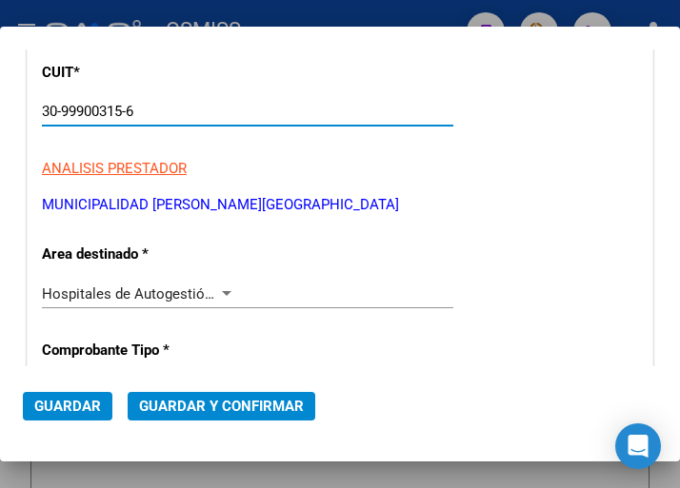
scroll to position [190, 0]
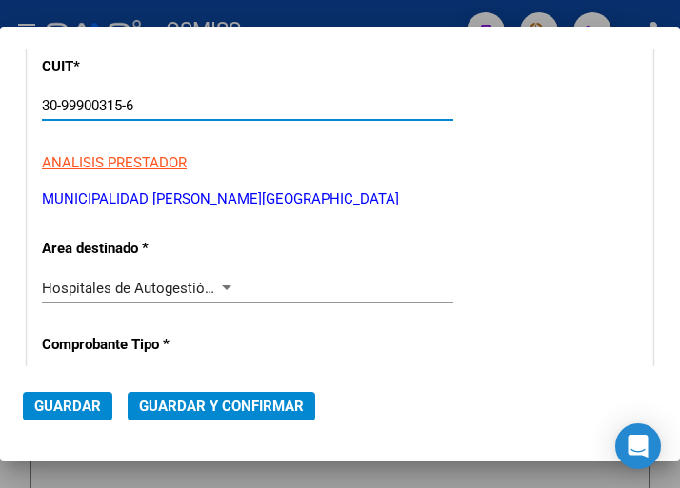
type input "30-99900315-6"
click at [222, 282] on div at bounding box center [226, 288] width 17 height 15
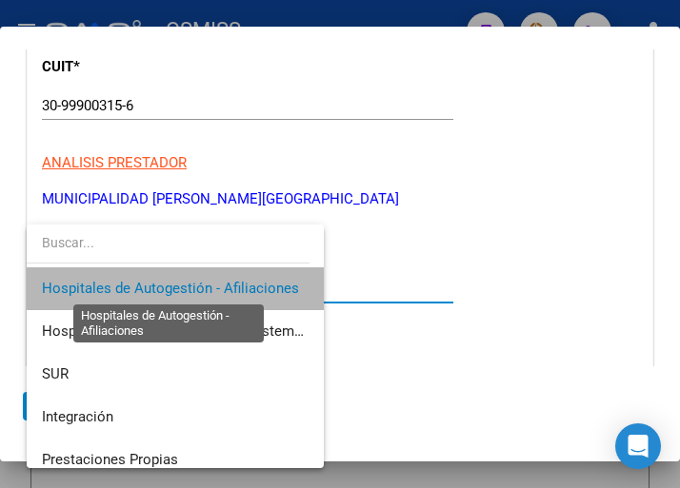
click at [222, 282] on span "Hospitales de Autogestión - Afiliaciones" at bounding box center [170, 288] width 257 height 17
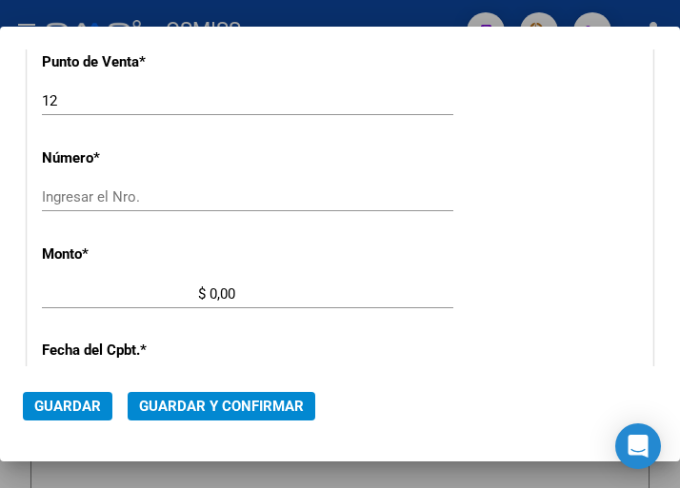
scroll to position [571, 0]
click at [87, 194] on input "Ingresar el Nro." at bounding box center [138, 196] width 193 height 17
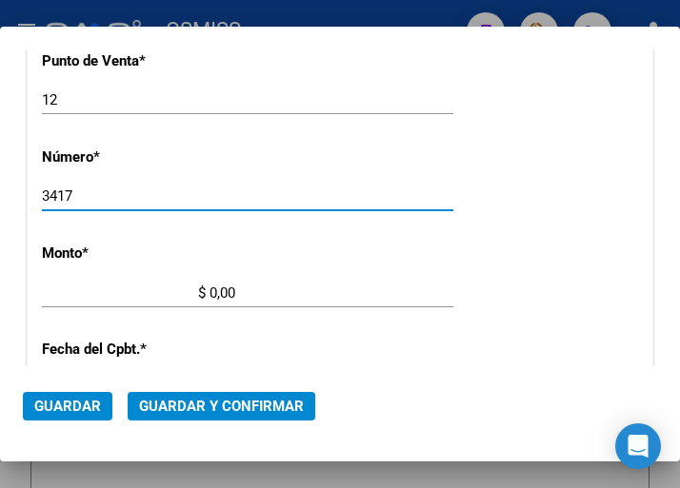
type input "3417"
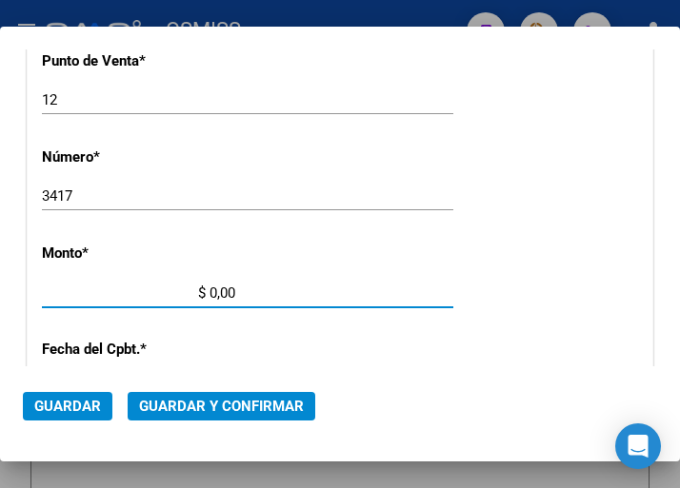
click at [211, 293] on input "$ 0,00" at bounding box center [138, 293] width 193 height 17
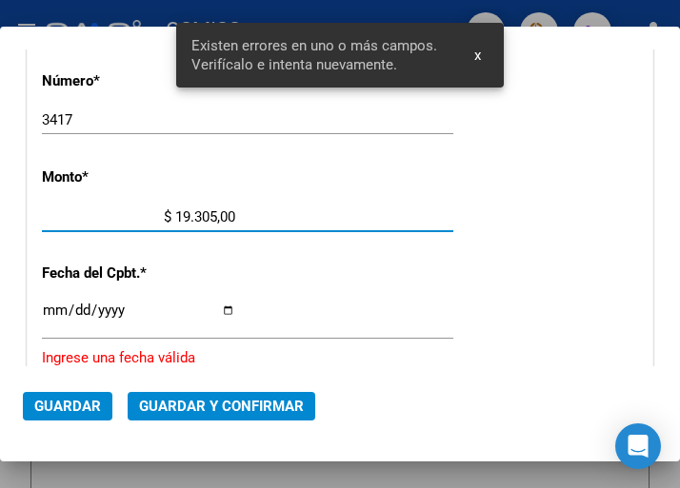
type input "$ 193.050,00"
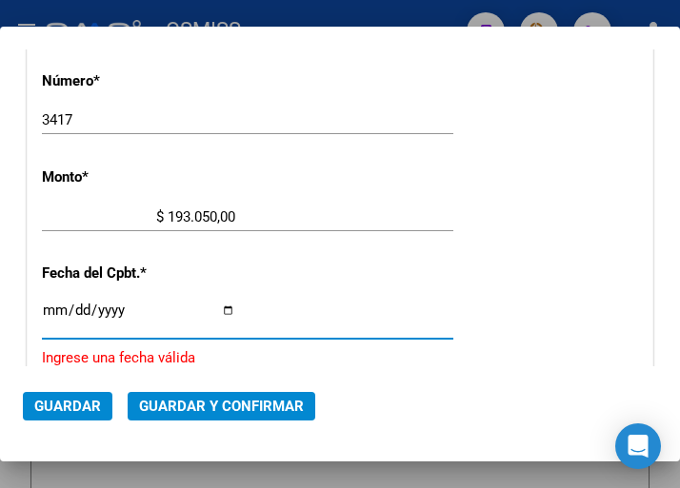
click at [45, 305] on input "Ingresar la fecha" at bounding box center [138, 318] width 193 height 30
type input "2025-07-30"
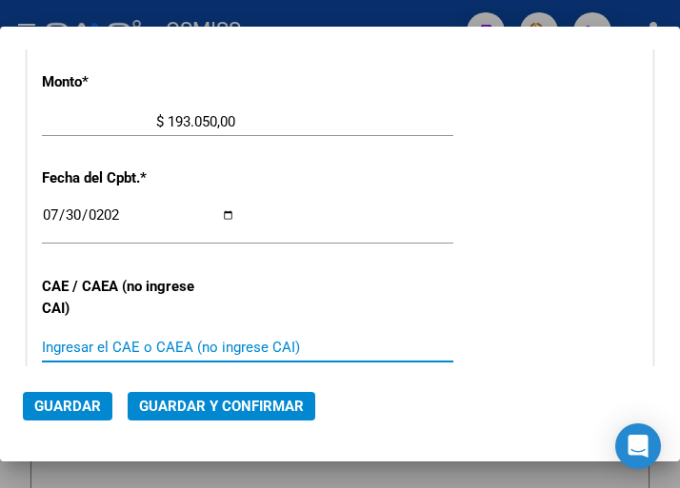
click at [104, 353] on input "Ingresar el CAE o CAEA (no ingrese CAI)" at bounding box center [138, 347] width 193 height 17
click at [212, 413] on span "Guardar y Confirmar" at bounding box center [221, 406] width 165 height 17
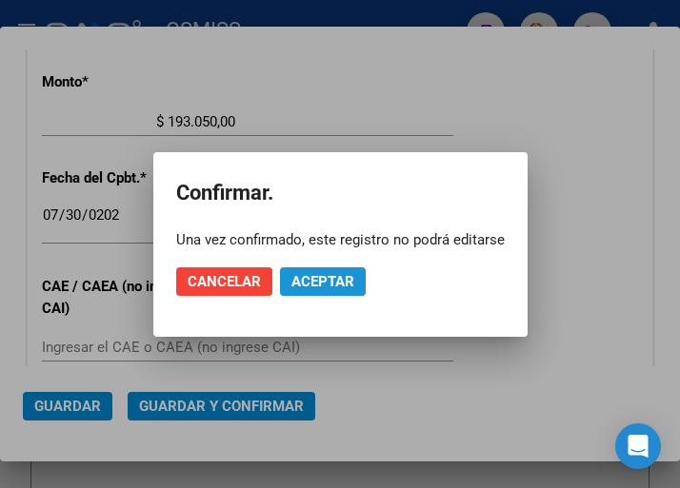
click at [324, 279] on span "Aceptar" at bounding box center [322, 281] width 63 height 17
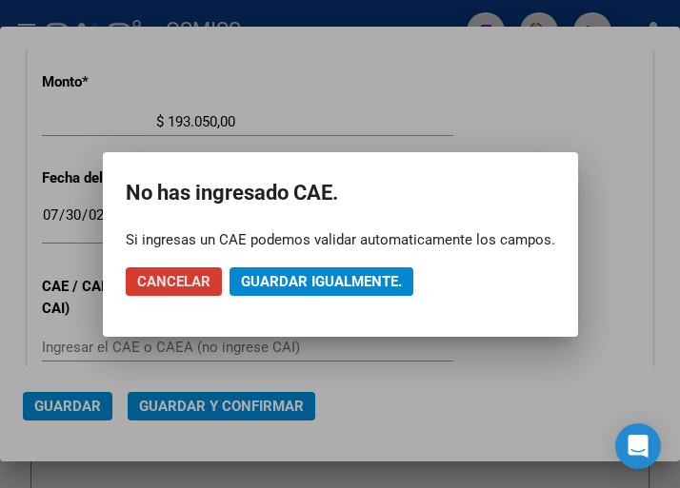
click at [324, 279] on span "Guardar igualmente." at bounding box center [321, 281] width 161 height 17
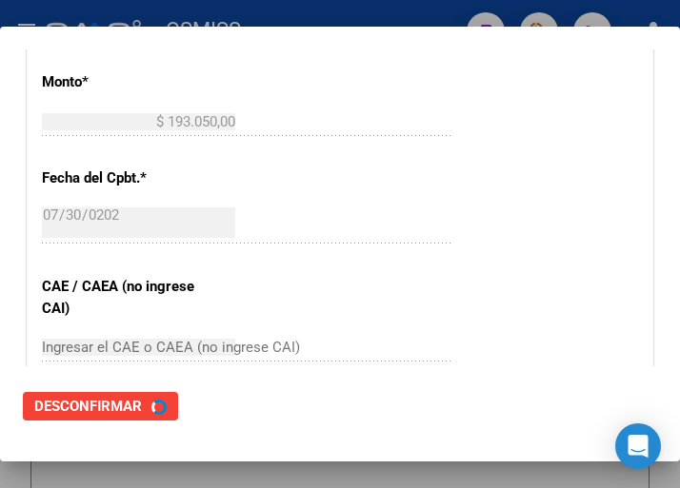
scroll to position [0, 0]
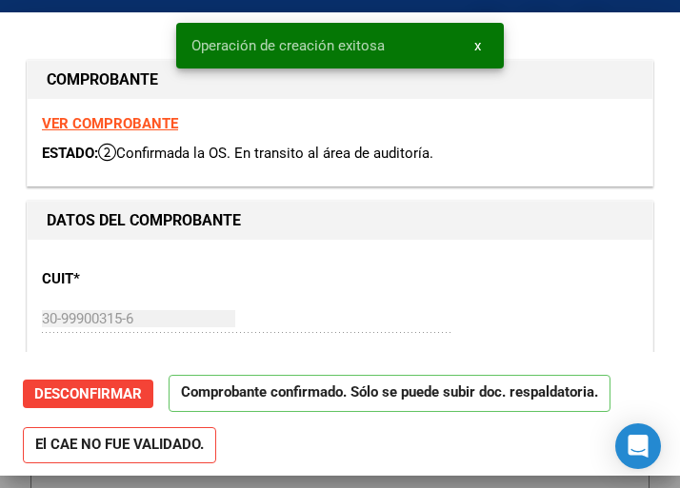
type input "2025-08-29"
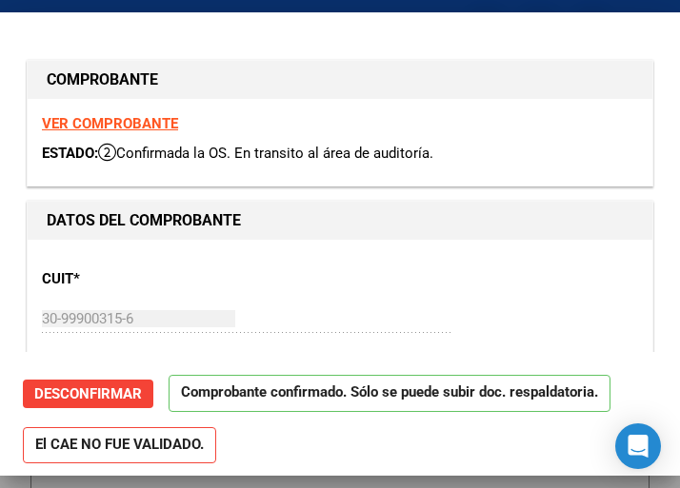
click at [246, 331] on div "30-99900315-6 Ingresar CUIT" at bounding box center [247, 319] width 411 height 29
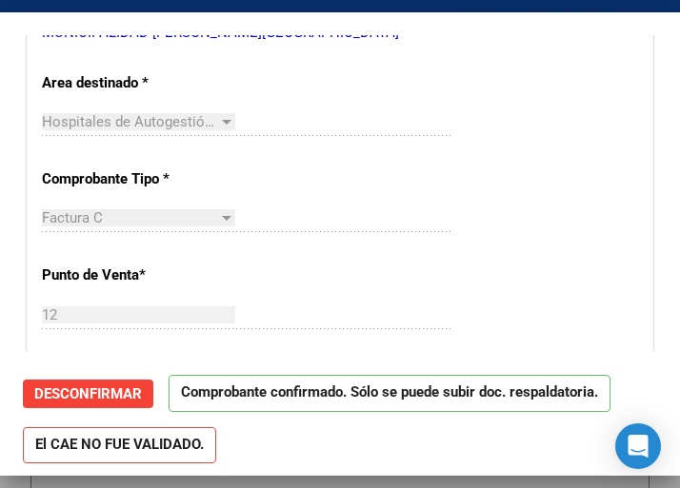
scroll to position [381, 0]
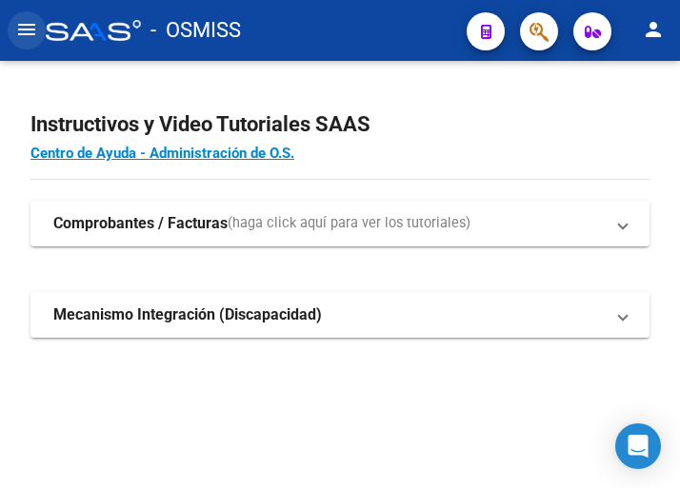
click at [24, 16] on button "menu" at bounding box center [27, 30] width 38 height 38
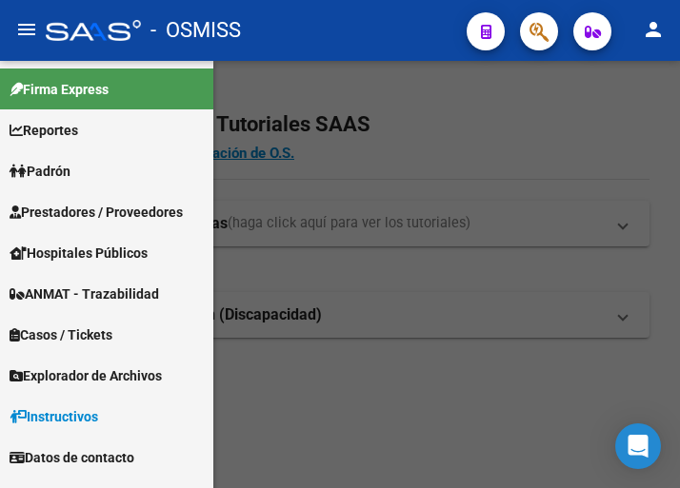
click at [91, 207] on span "Prestadores / Proveedores" at bounding box center [96, 212] width 173 height 21
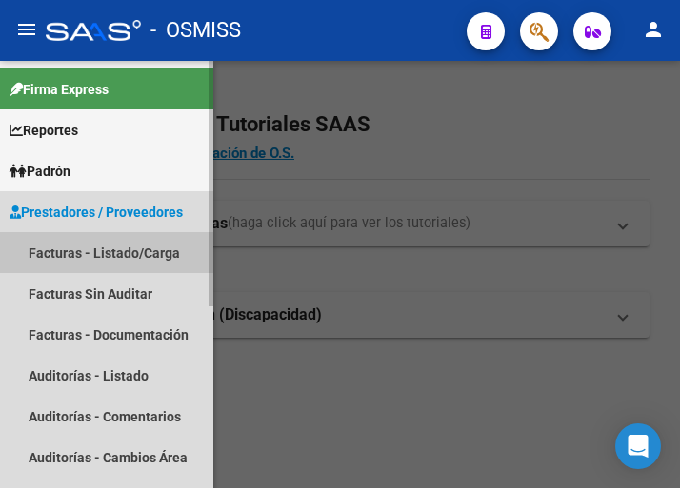
click at [93, 244] on link "Facturas - Listado/Carga" at bounding box center [106, 252] width 213 height 41
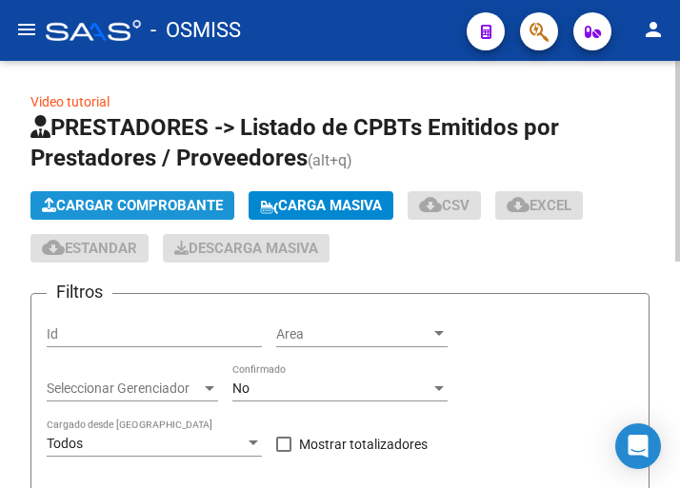
click at [166, 195] on button "Cargar Comprobante" at bounding box center [132, 205] width 204 height 29
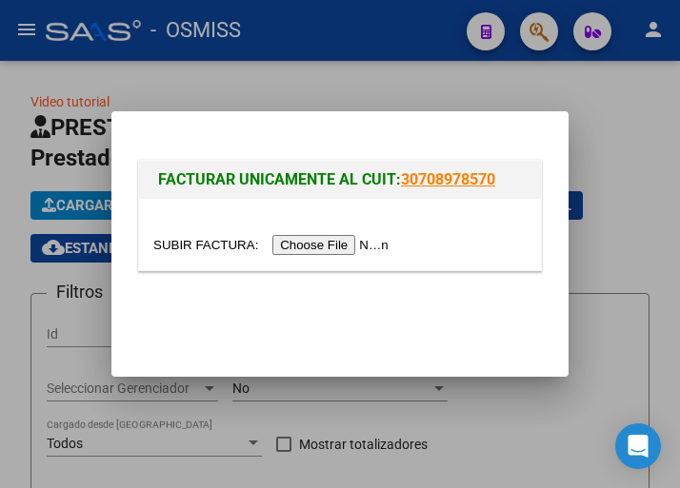
click at [343, 249] on input "file" at bounding box center [273, 245] width 241 height 20
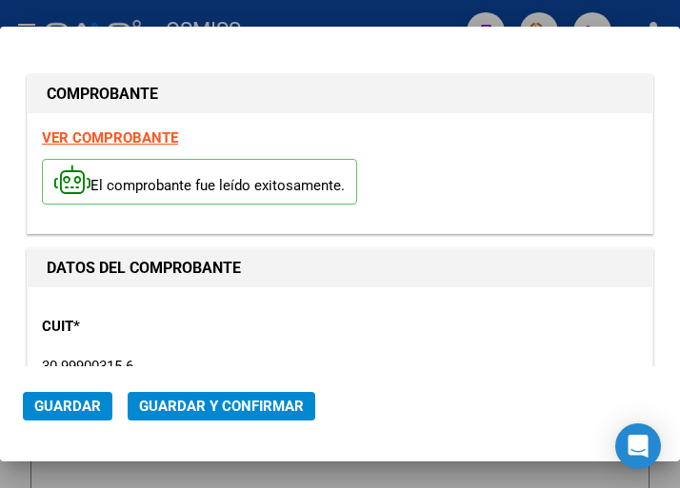
type input "[DATE]"
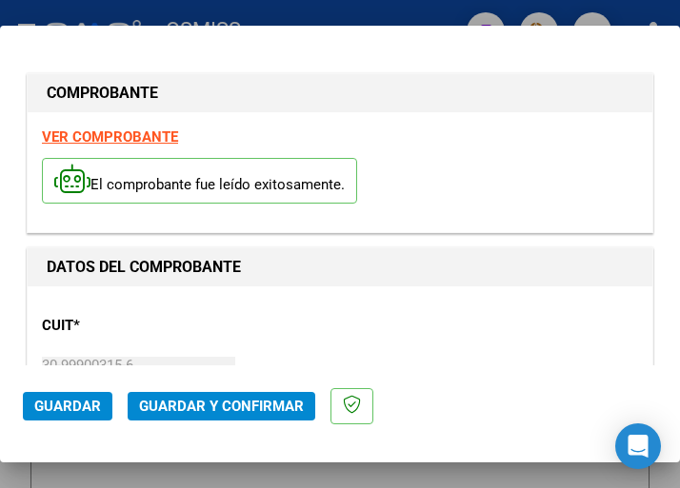
click at [247, 315] on div "CUIT * 30-99900315-6 Ingresar CUIT ANALISIS PRESTADOR MUNICIPALIDAD DE [PERSON_…" at bounding box center [340, 385] width 596 height 168
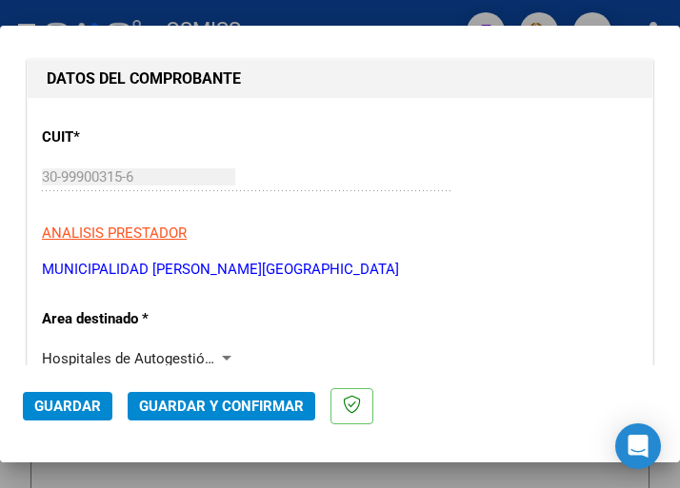
scroll to position [190, 0]
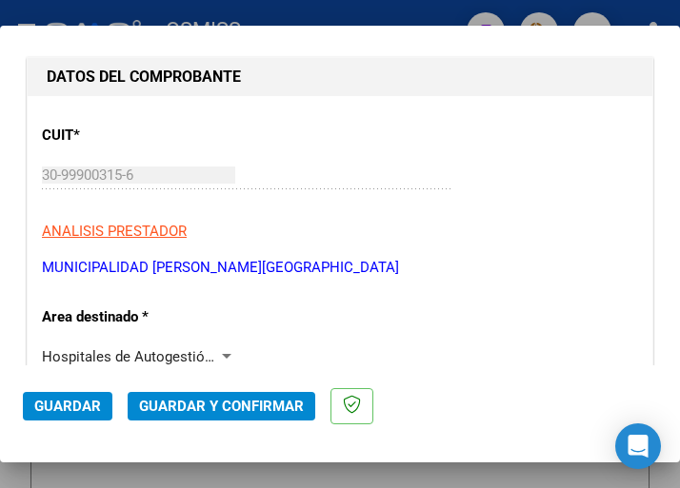
click at [218, 349] on div at bounding box center [226, 356] width 17 height 15
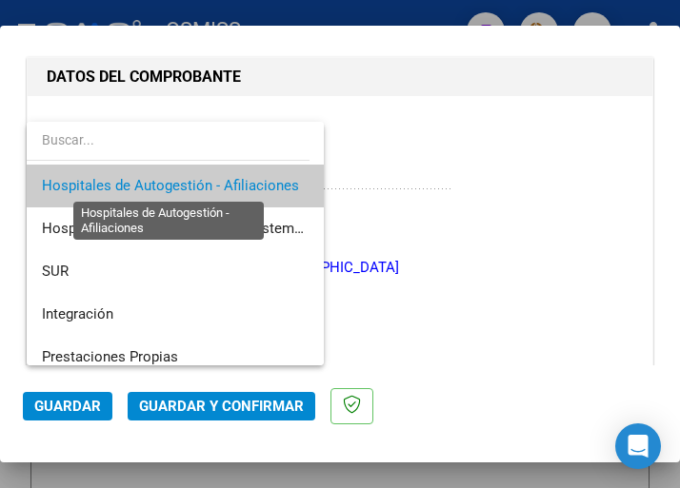
click at [229, 179] on span "Hospitales de Autogestión - Afiliaciones" at bounding box center [170, 185] width 257 height 17
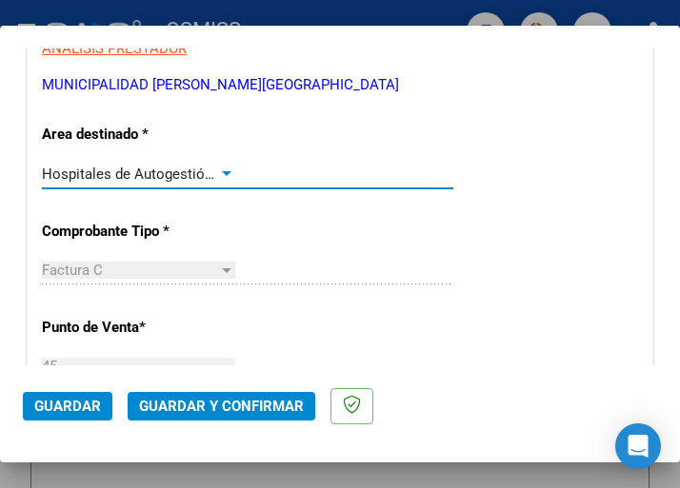
scroll to position [381, 0]
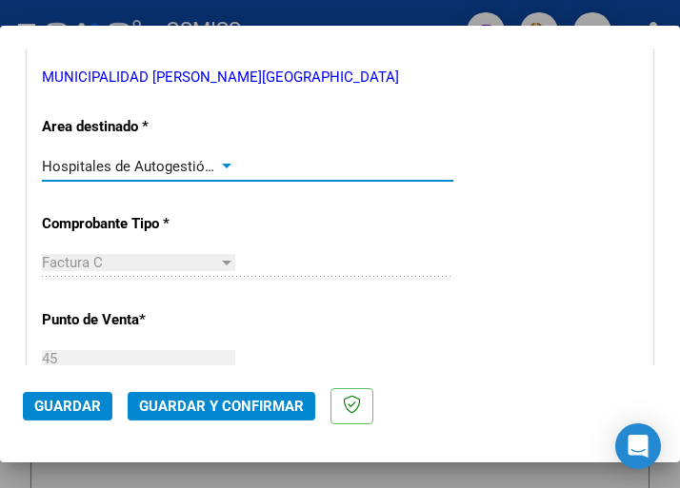
click at [218, 158] on div "Hospitales de Autogestión - Afiliaciones" at bounding box center [138, 166] width 193 height 17
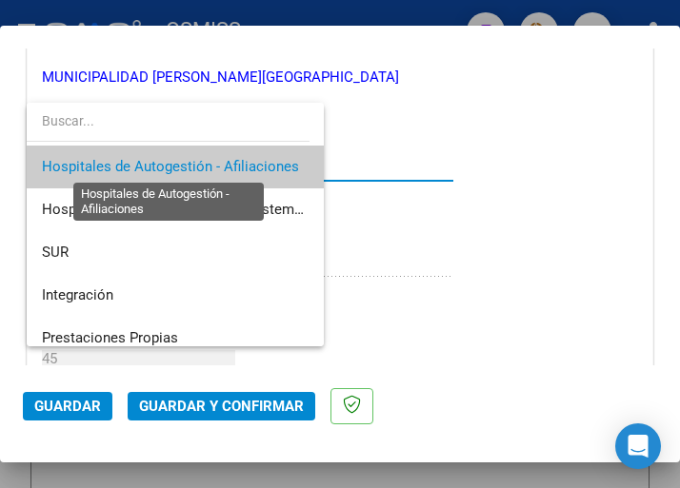
click at [218, 158] on span "Hospitales de Autogestión - Afiliaciones" at bounding box center [170, 166] width 257 height 17
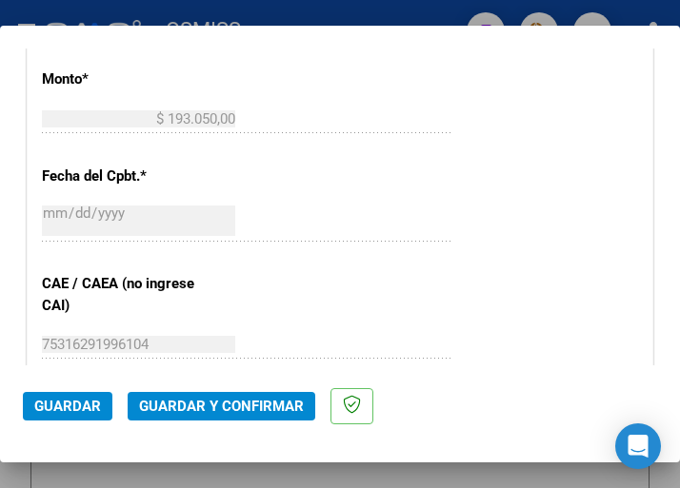
scroll to position [857, 0]
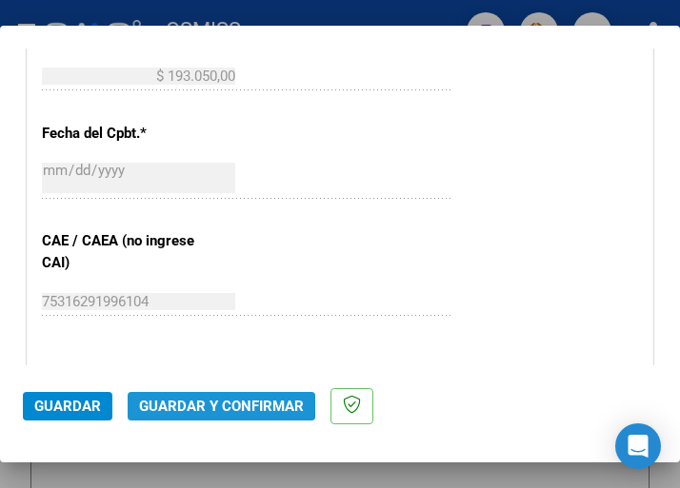
click at [213, 404] on span "Guardar y Confirmar" at bounding box center [221, 406] width 165 height 17
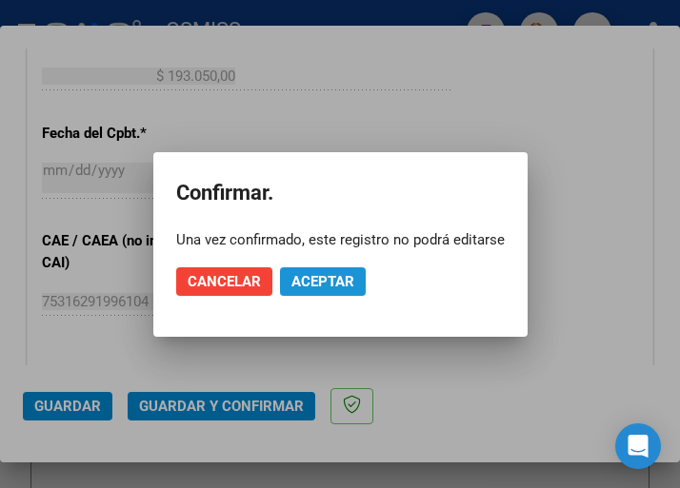
click at [332, 273] on span "Aceptar" at bounding box center [322, 281] width 63 height 17
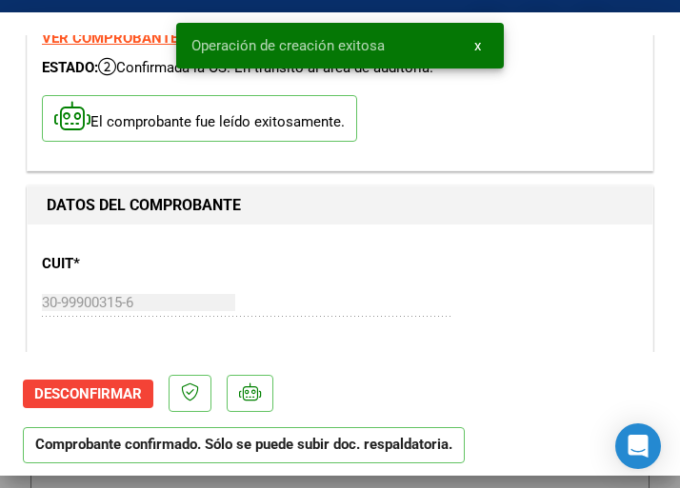
scroll to position [190, 0]
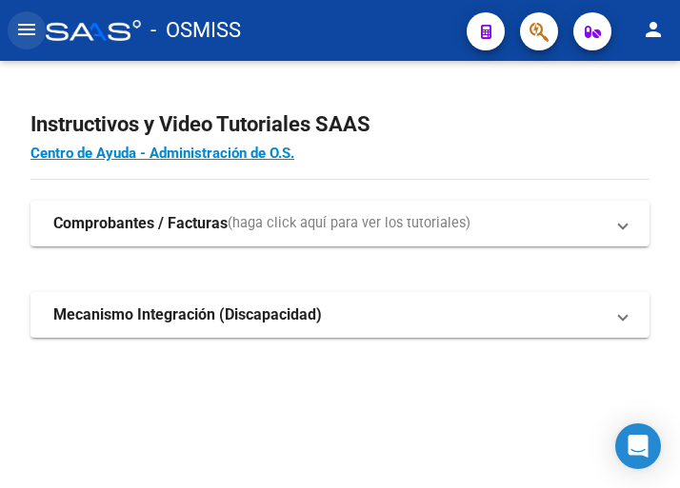
click at [32, 28] on mat-icon "menu" at bounding box center [26, 29] width 23 height 23
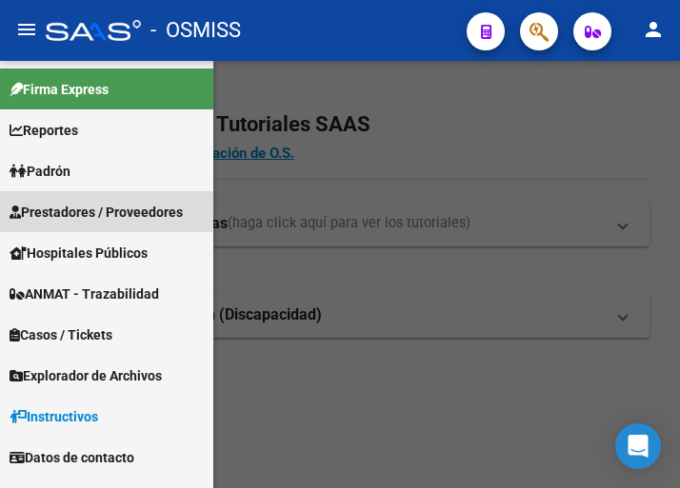
click at [105, 203] on span "Prestadores / Proveedores" at bounding box center [96, 212] width 173 height 21
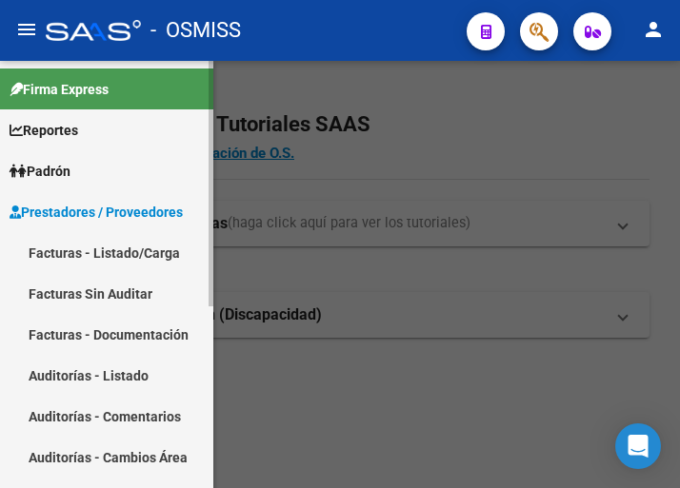
click at [118, 245] on link "Facturas - Listado/Carga" at bounding box center [106, 252] width 213 height 41
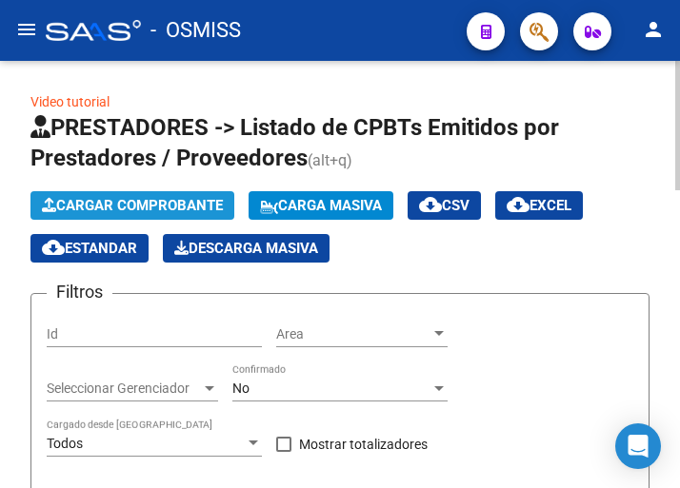
click at [168, 205] on span "Cargar Comprobante" at bounding box center [132, 205] width 181 height 17
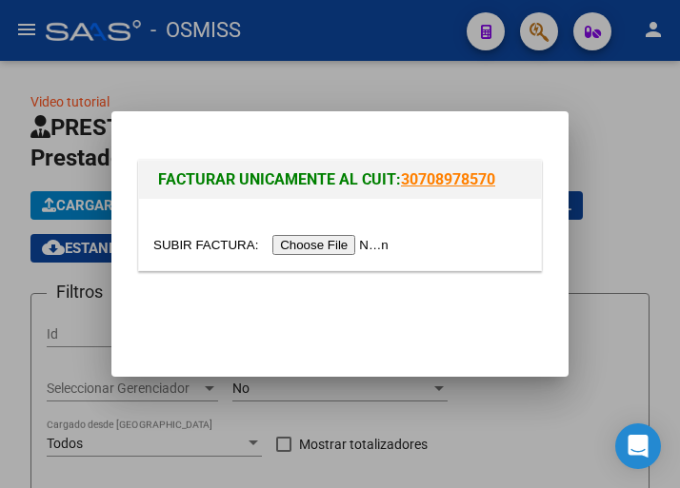
click at [359, 249] on input "file" at bounding box center [273, 245] width 241 height 20
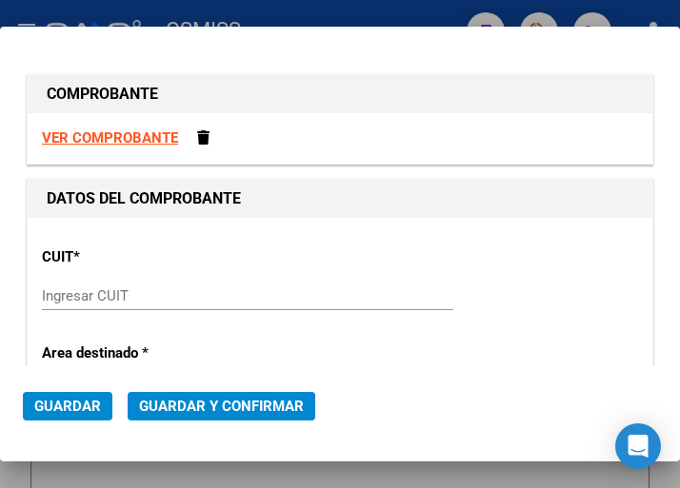
click at [79, 300] on input "Ingresar CUIT" at bounding box center [138, 295] width 193 height 17
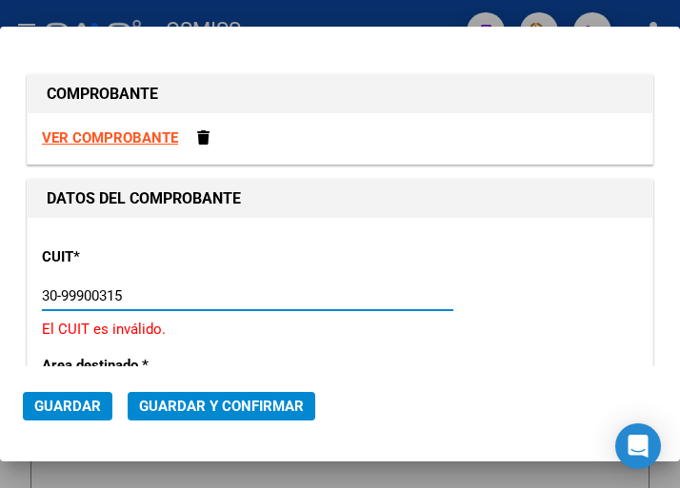
type input "30-99900315-6"
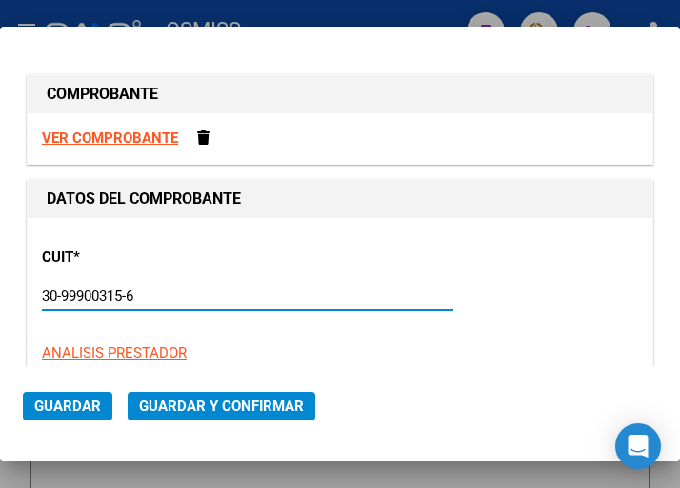
type input "45"
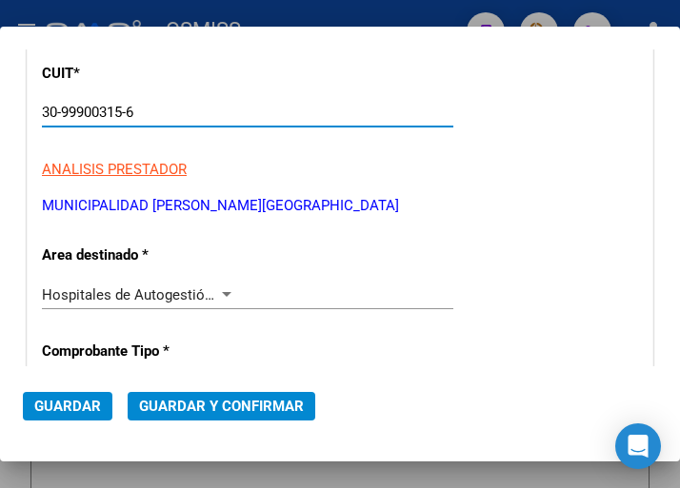
scroll to position [190, 0]
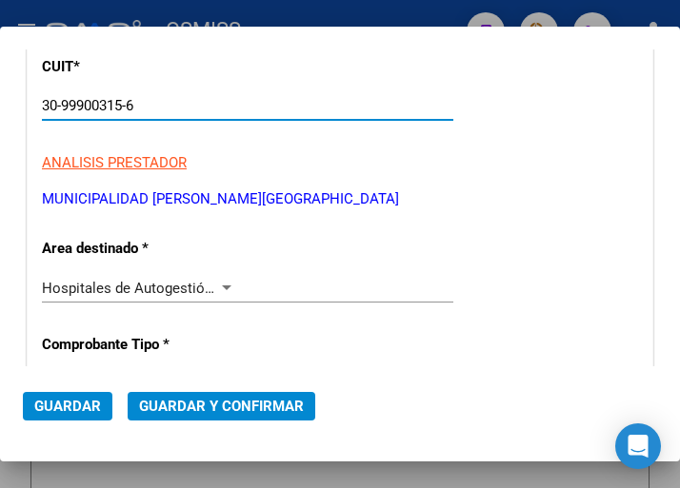
type input "30-99900315-6"
click at [219, 281] on div at bounding box center [226, 288] width 17 height 15
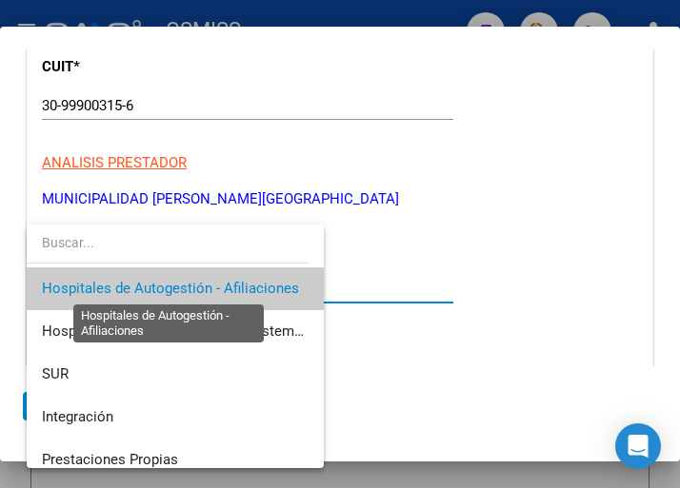
click at [218, 282] on span "Hospitales de Autogestión - Afiliaciones" at bounding box center [170, 288] width 257 height 17
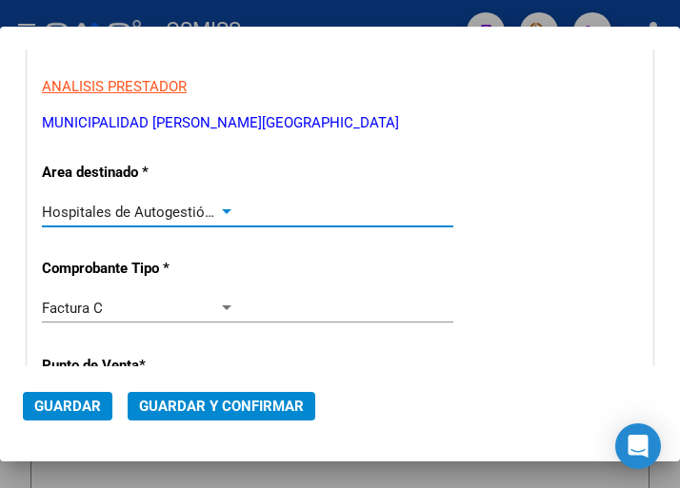
scroll to position [381, 0]
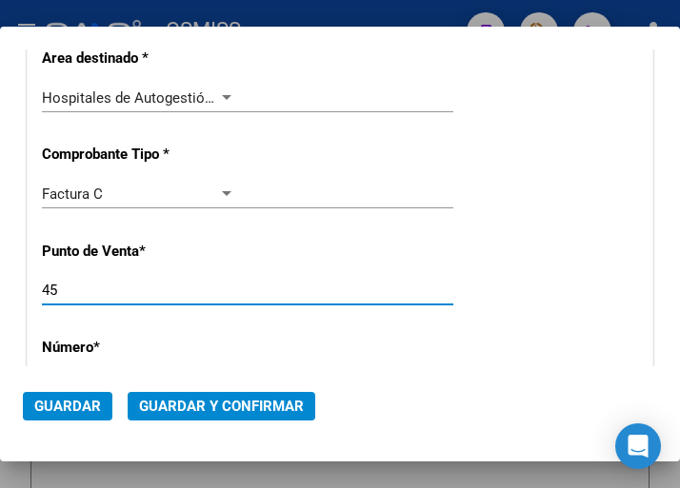
click at [105, 290] on input "45" at bounding box center [138, 290] width 193 height 17
type input "4"
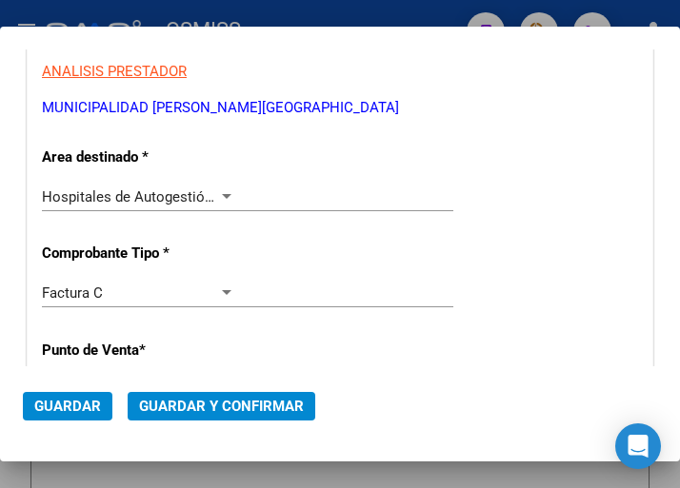
scroll to position [286, 0]
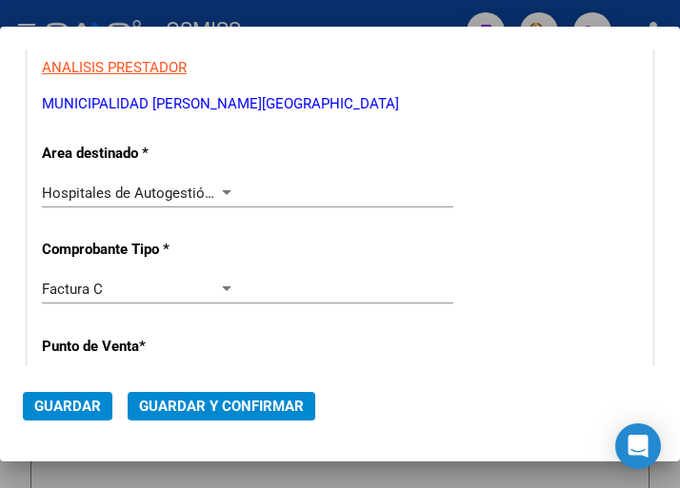
type input "14"
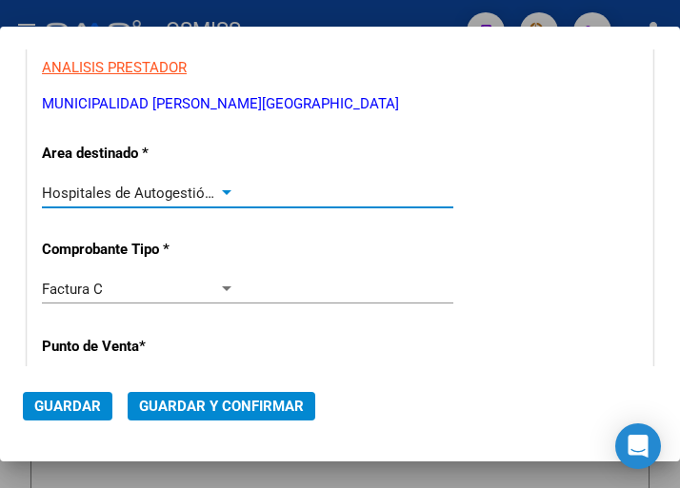
click at [222, 194] on div at bounding box center [227, 192] width 10 height 5
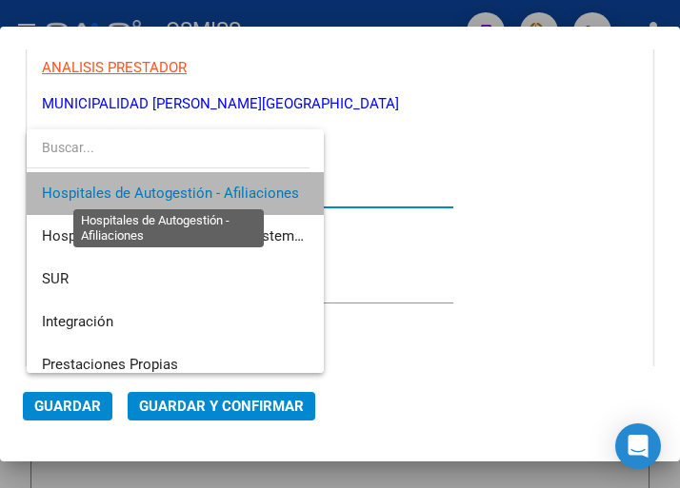
click at [222, 194] on span "Hospitales de Autogestión - Afiliaciones" at bounding box center [170, 193] width 257 height 17
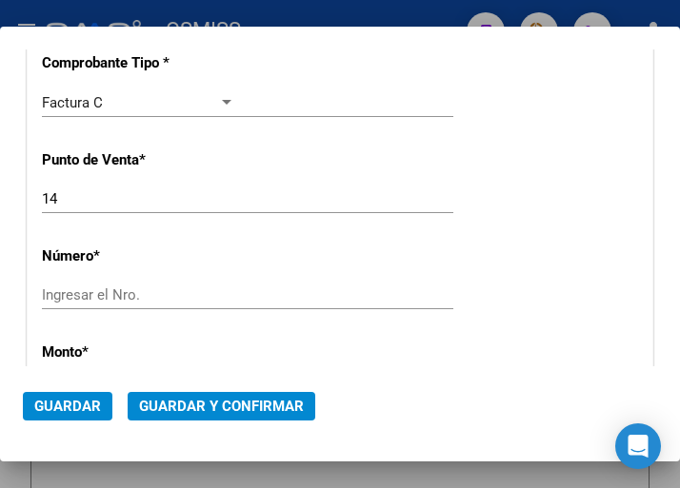
scroll to position [476, 0]
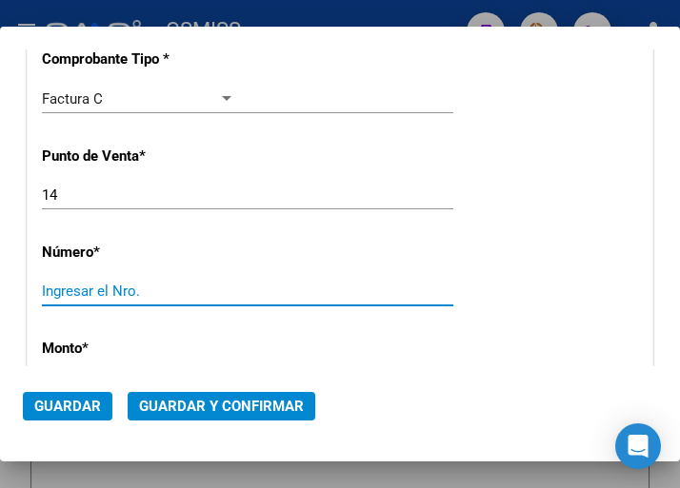
click at [68, 289] on input "Ingresar el Nro." at bounding box center [138, 291] width 193 height 17
type input "4474"
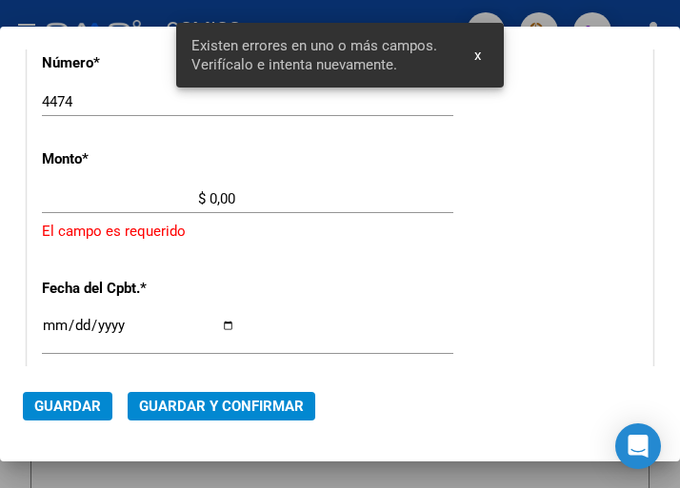
scroll to position [647, 0]
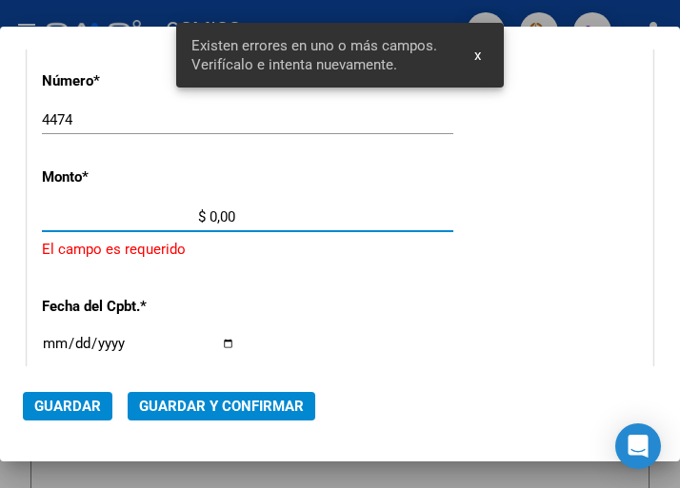
click at [209, 215] on input "$ 0,00" at bounding box center [138, 216] width 193 height 17
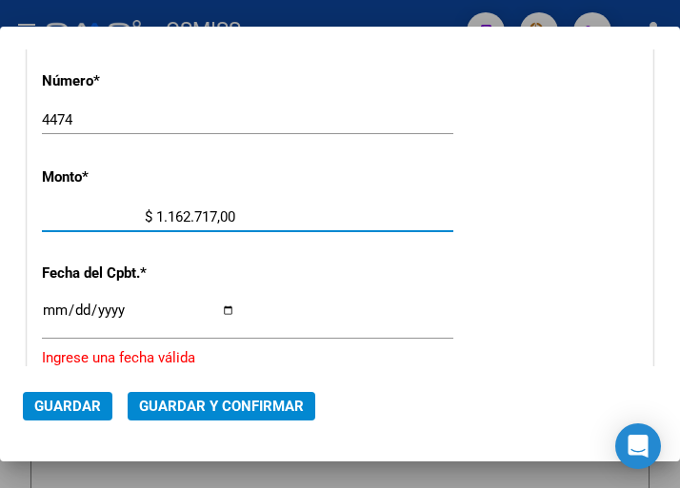
click at [227, 213] on input "$ 1.162.717,00" at bounding box center [138, 216] width 193 height 17
type input "$ 1.162.717,23"
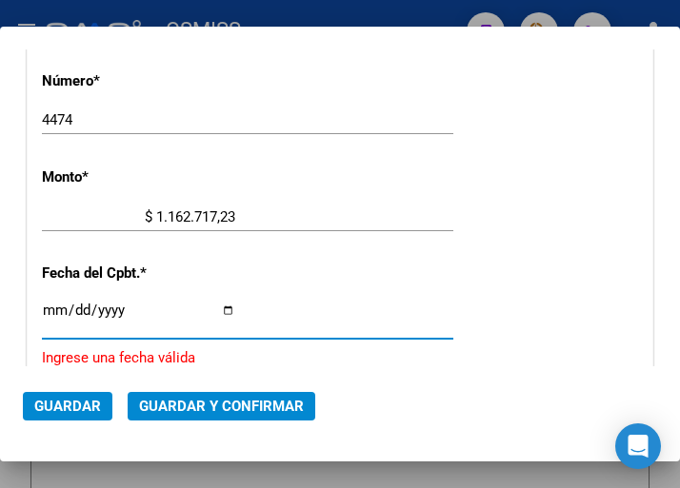
click at [49, 307] on input "Ingresar la fecha" at bounding box center [138, 318] width 193 height 30
type input "2025-07-21"
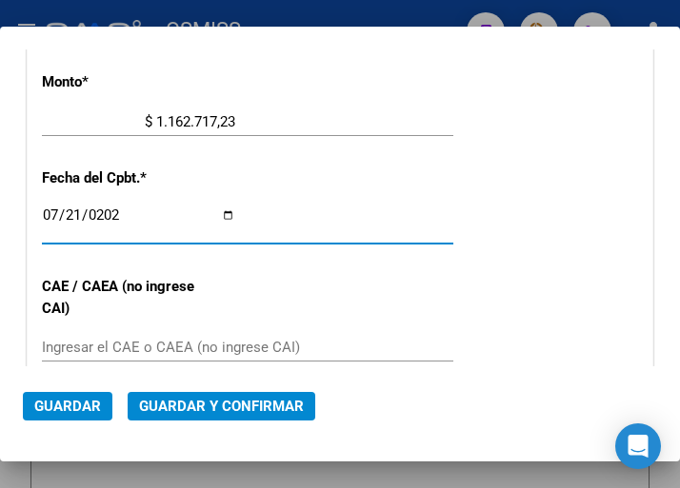
scroll to position [838, 0]
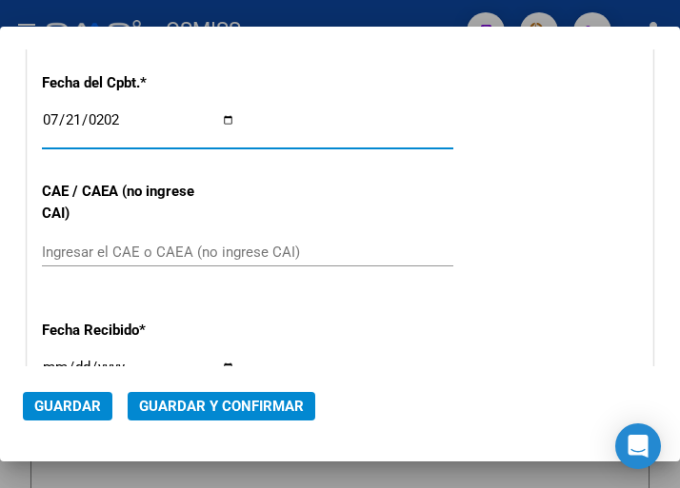
click at [94, 247] on input "Ingresar el CAE o CAEA (no ingrese CAI)" at bounding box center [138, 252] width 193 height 17
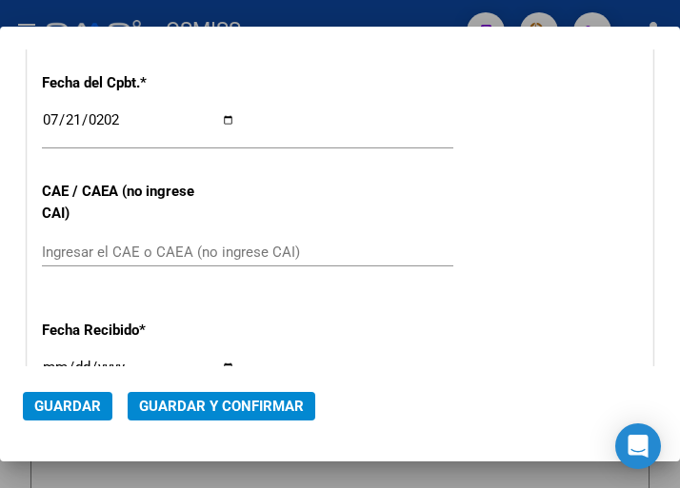
click at [251, 267] on div "Ingresar el CAE o CAEA (no ingrese CAI)" at bounding box center [247, 252] width 411 height 29
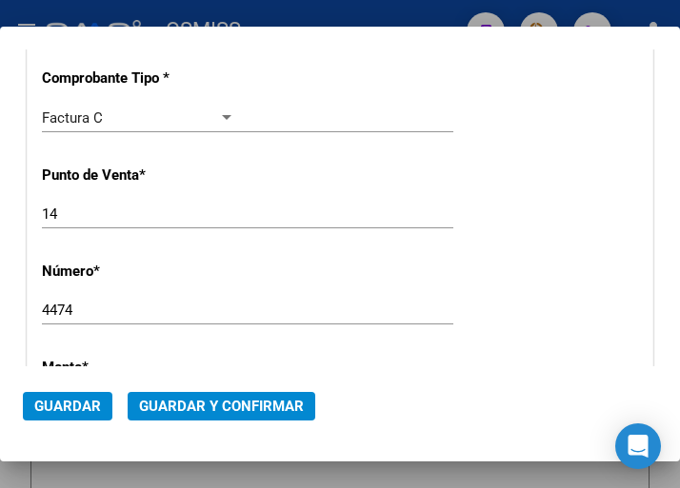
scroll to position [362, 0]
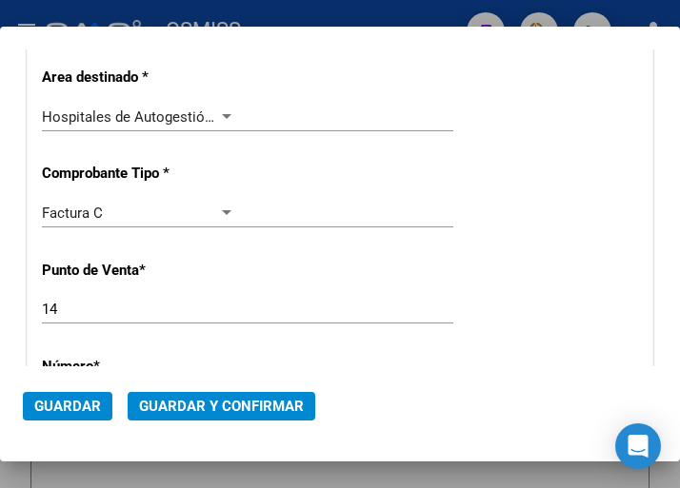
click at [222, 110] on div at bounding box center [226, 116] width 17 height 15
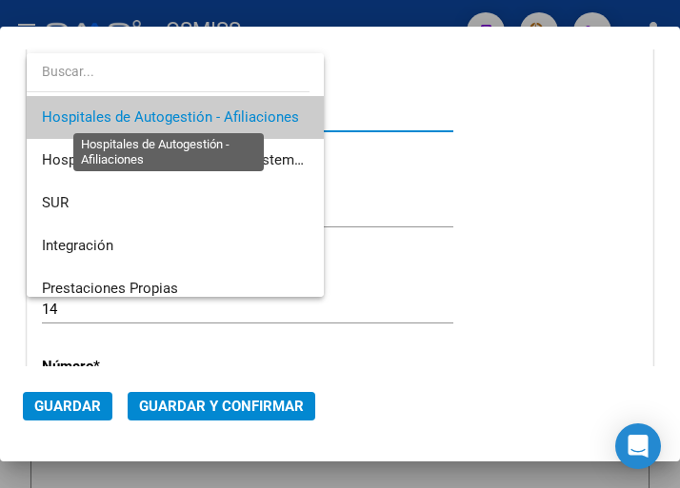
click at [222, 110] on span "Hospitales de Autogestión - Afiliaciones" at bounding box center [170, 117] width 257 height 17
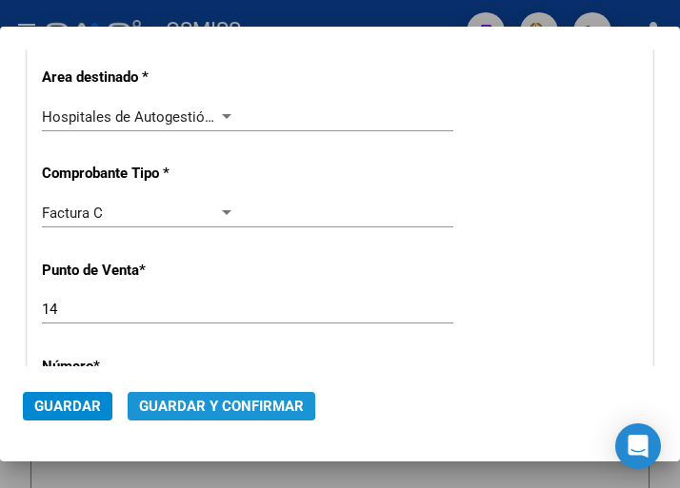
click at [214, 398] on span "Guardar y Confirmar" at bounding box center [221, 406] width 165 height 17
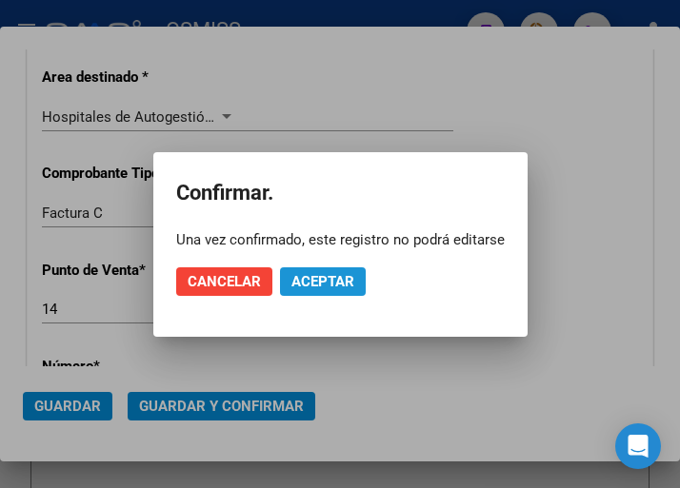
click at [318, 267] on button "Aceptar" at bounding box center [323, 281] width 86 height 29
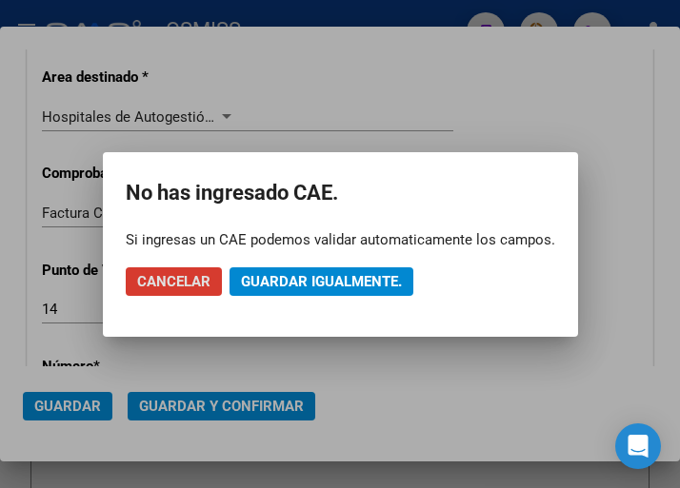
click at [316, 282] on span "Guardar igualmente." at bounding box center [321, 281] width 161 height 17
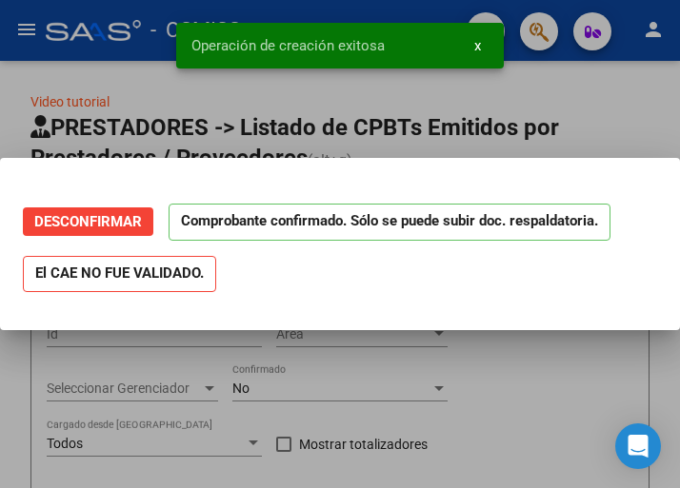
scroll to position [0, 0]
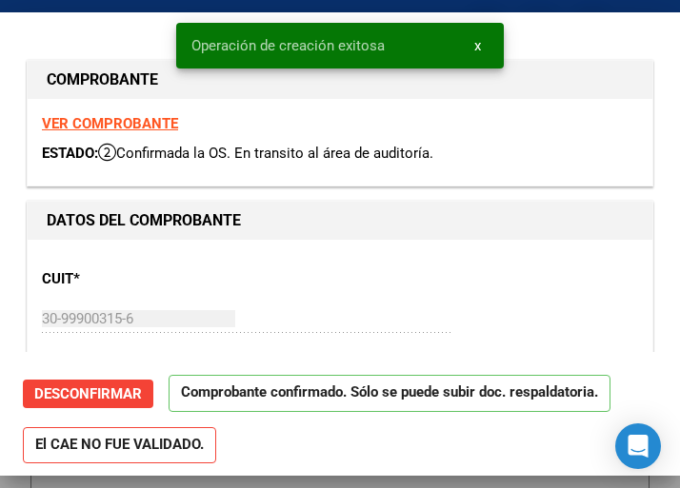
type input "2025-08-20"
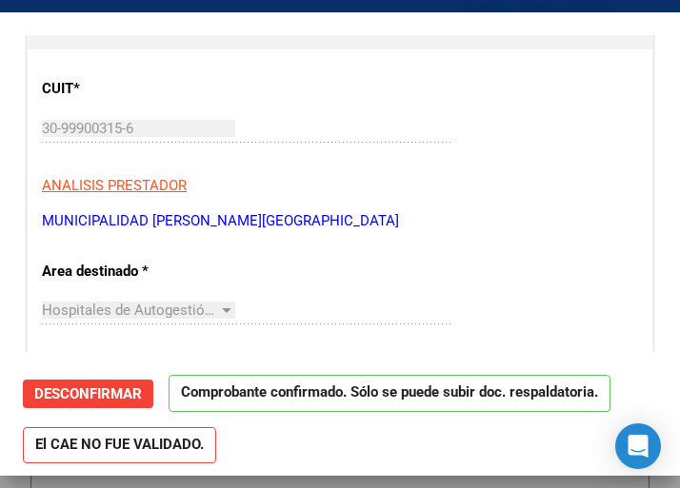
click at [329, 300] on div "Hospitales de Autogestión - Afiliaciones Seleccionar Area" at bounding box center [247, 310] width 411 height 29
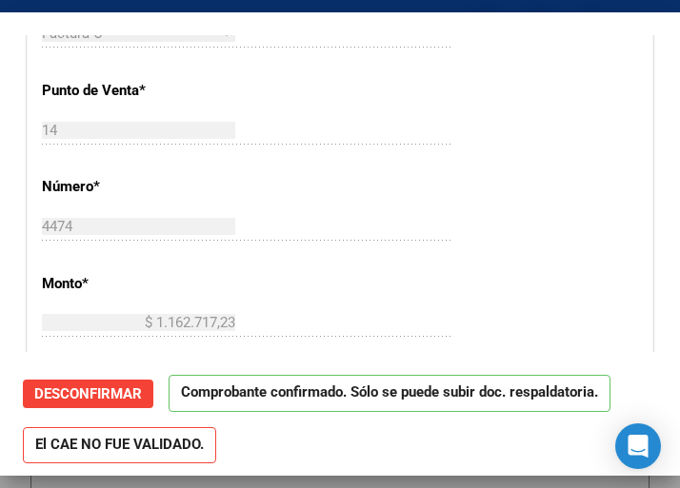
scroll to position [571, 0]
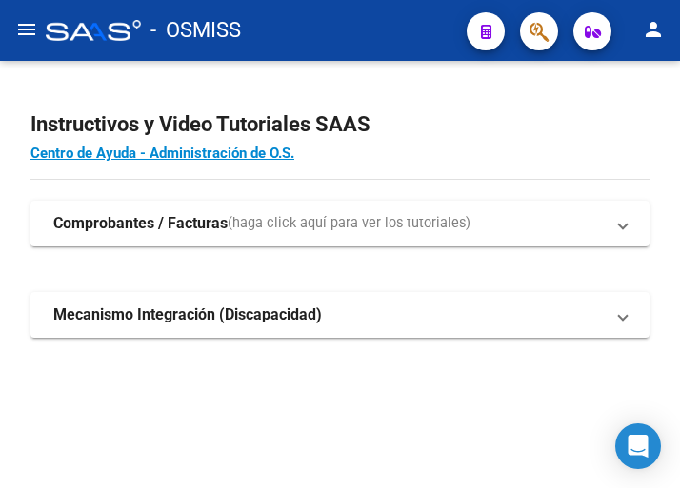
click at [25, 25] on mat-icon "menu" at bounding box center [26, 29] width 23 height 23
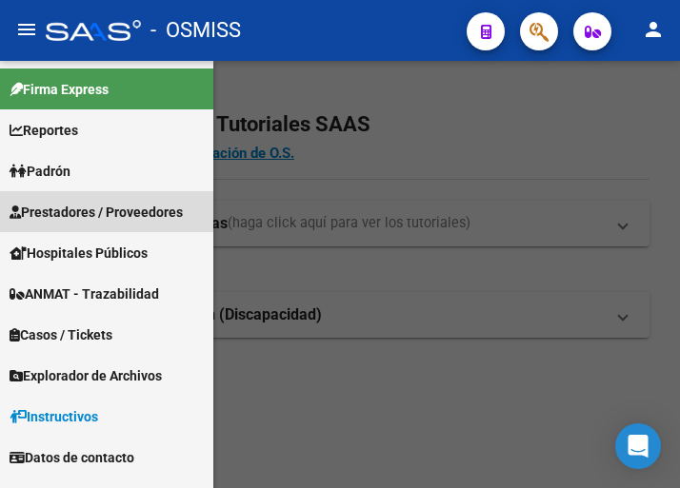
click at [88, 206] on span "Prestadores / Proveedores" at bounding box center [96, 212] width 173 height 21
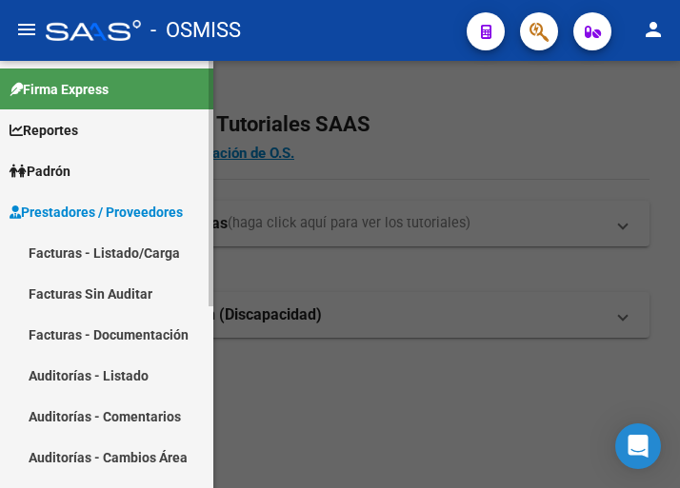
click at [117, 259] on link "Facturas - Listado/Carga" at bounding box center [106, 252] width 213 height 41
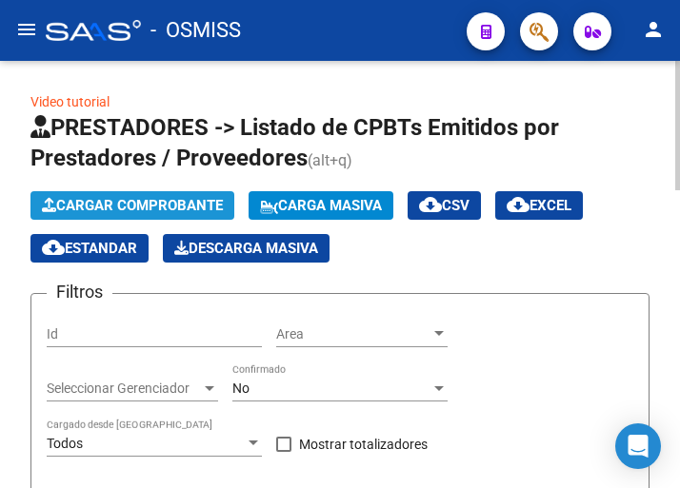
click at [161, 199] on span "Cargar Comprobante" at bounding box center [132, 205] width 181 height 17
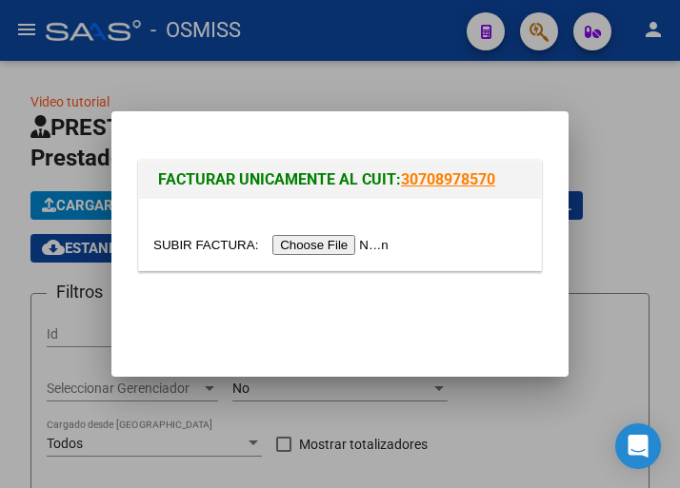
click at [326, 246] on input "file" at bounding box center [273, 245] width 241 height 20
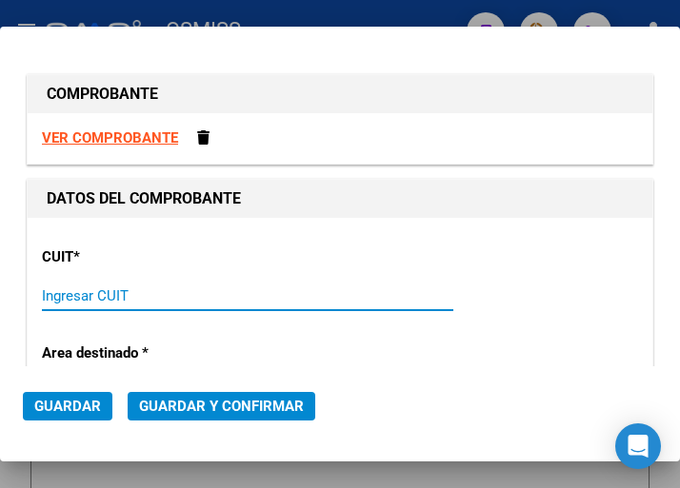
click at [100, 298] on input "Ingresar CUIT" at bounding box center [138, 295] width 193 height 17
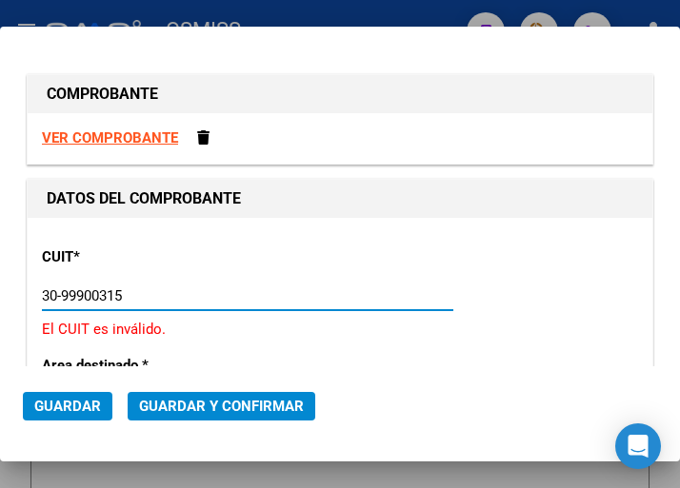
type input "30-99900315-6"
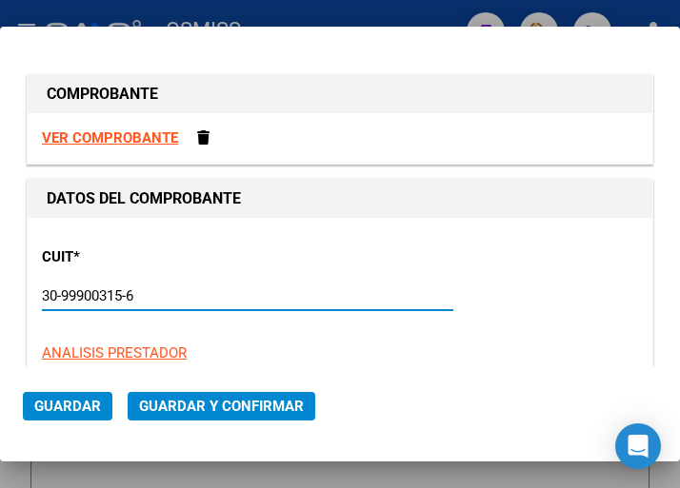
type input "14"
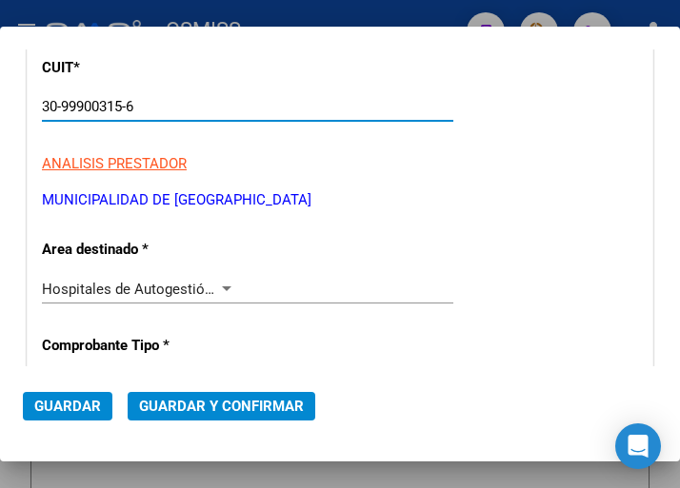
scroll to position [190, 0]
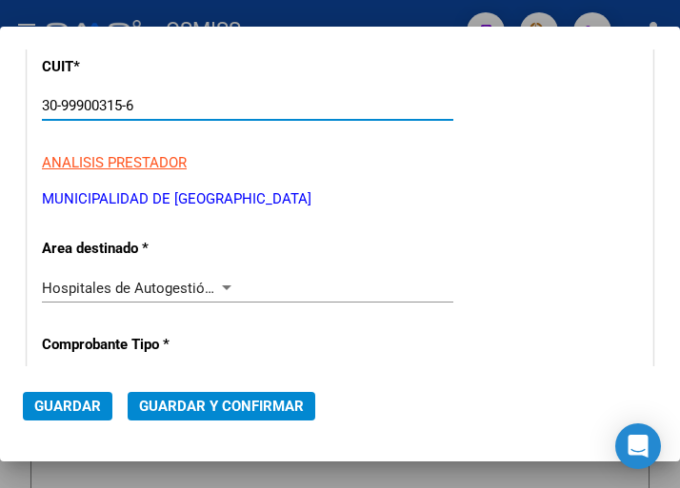
type input "30-99900315-6"
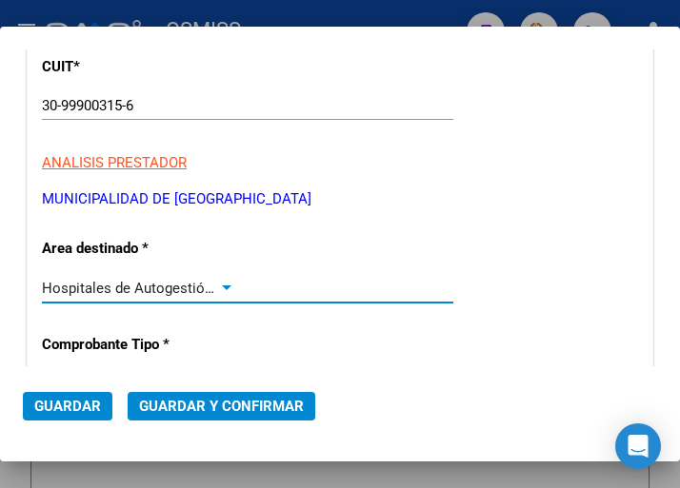
click at [218, 281] on div at bounding box center [226, 288] width 17 height 15
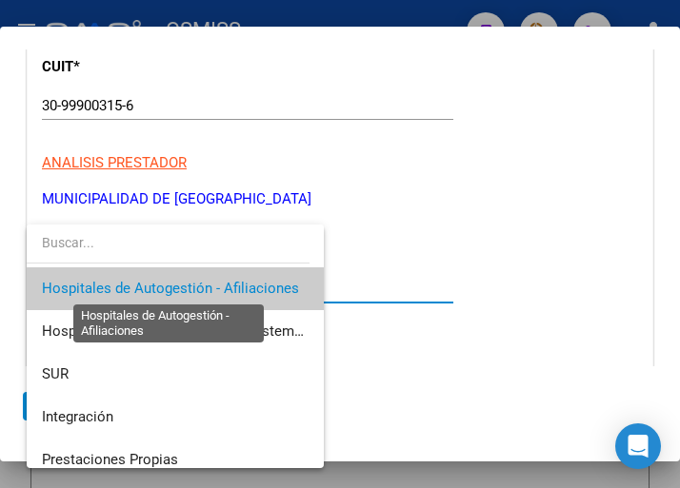
click at [218, 281] on span "Hospitales de Autogestión - Afiliaciones" at bounding box center [170, 288] width 257 height 17
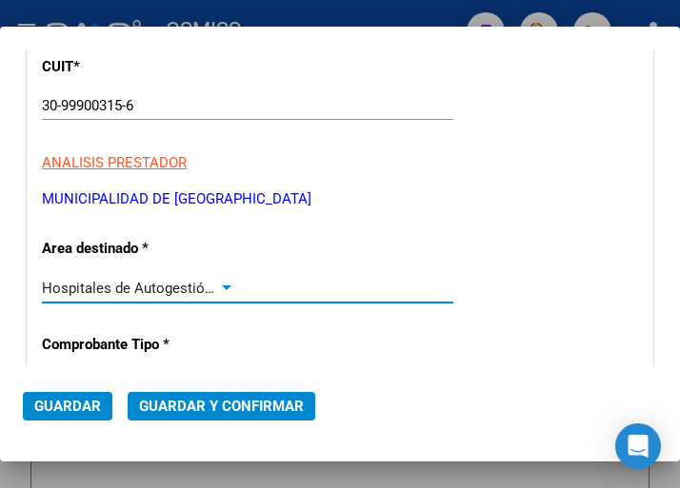
click at [218, 281] on div at bounding box center [226, 288] width 17 height 15
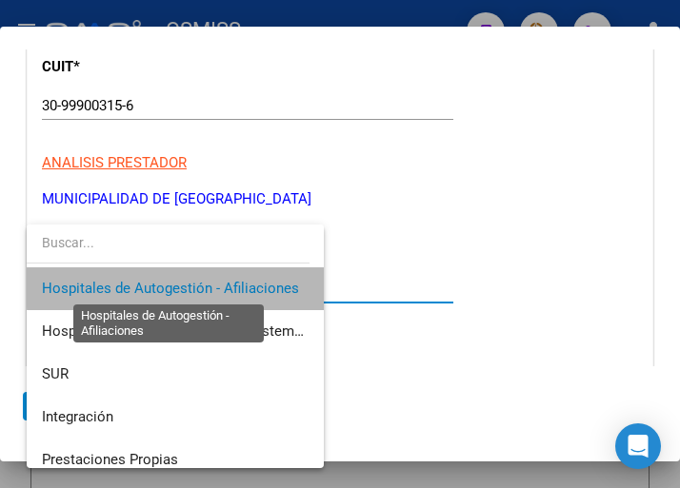
click at [218, 281] on span "Hospitales de Autogestión - Afiliaciones" at bounding box center [170, 288] width 257 height 17
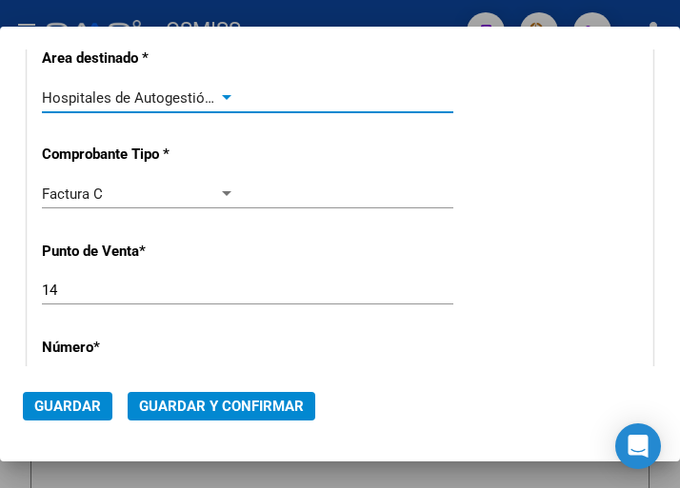
scroll to position [476, 0]
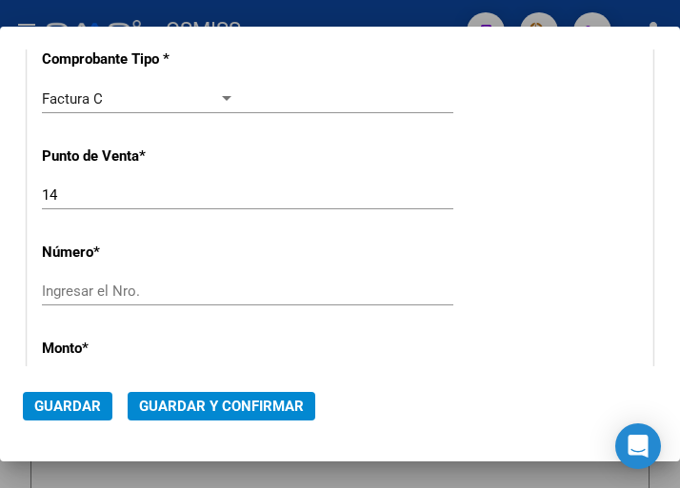
click at [106, 291] on input "Ingresar el Nro." at bounding box center [138, 291] width 193 height 17
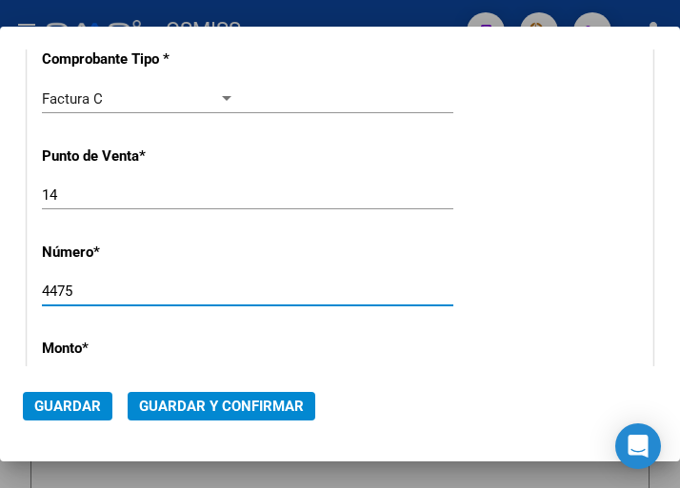
type input "4475"
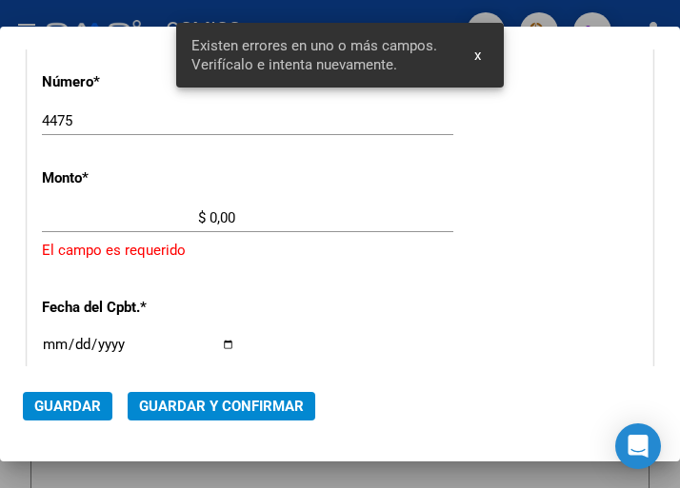
scroll to position [647, 0]
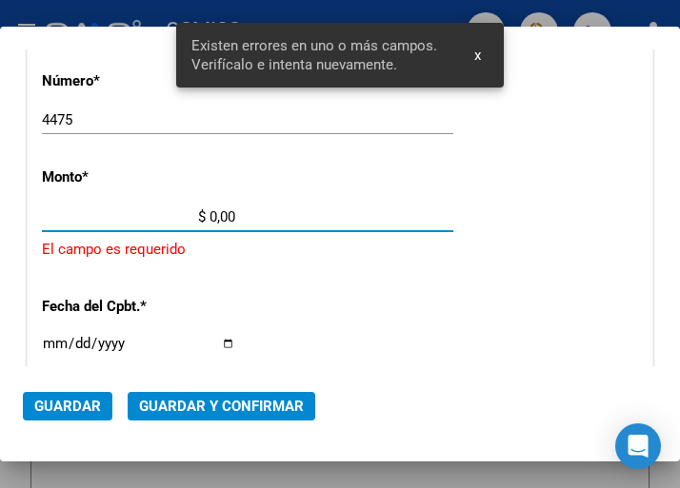
click at [210, 216] on input "$ 0,00" at bounding box center [138, 216] width 193 height 17
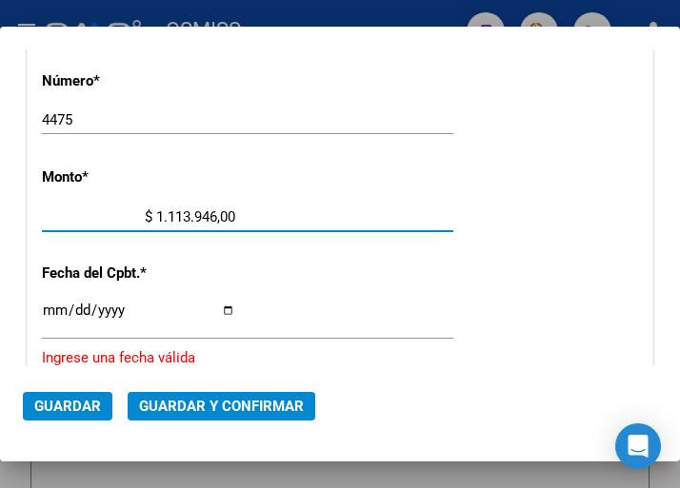
click at [222, 216] on input "$ 1.113.946,00" at bounding box center [138, 216] width 193 height 17
type input "$ 1.113.946,10"
click at [47, 311] on input "Ingresar la fecha" at bounding box center [138, 318] width 193 height 30
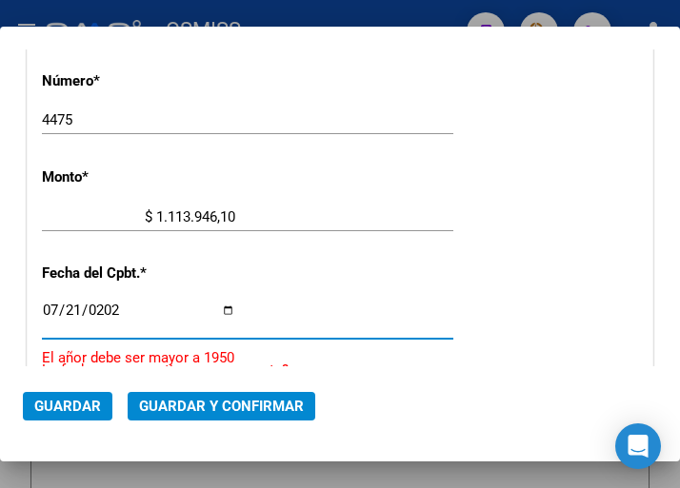
type input "[DATE]"
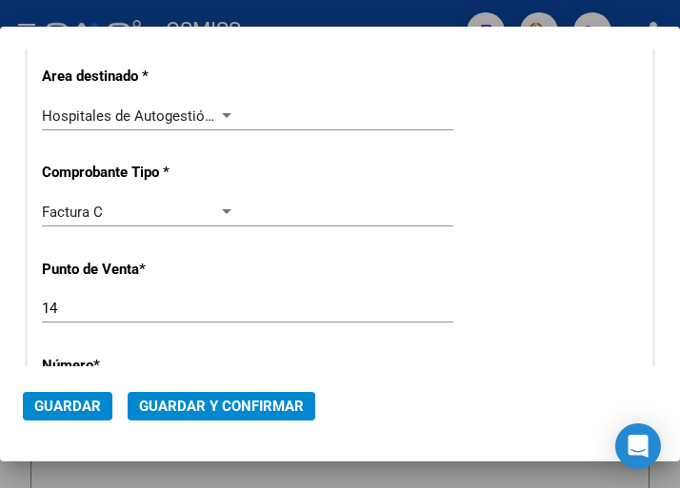
scroll to position [362, 0]
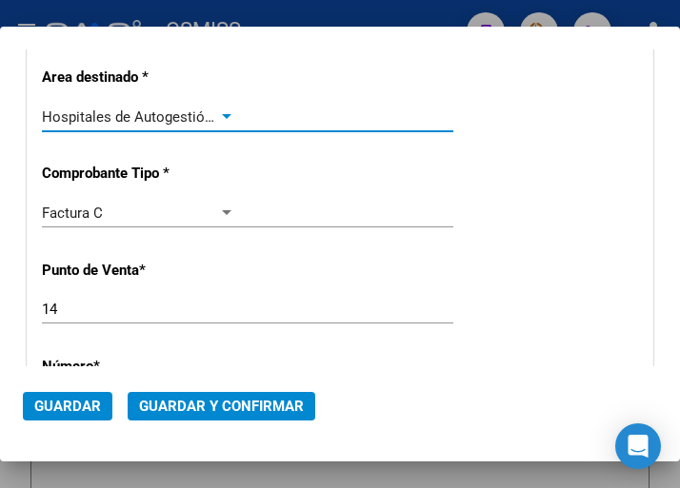
click at [218, 113] on div at bounding box center [226, 116] width 17 height 15
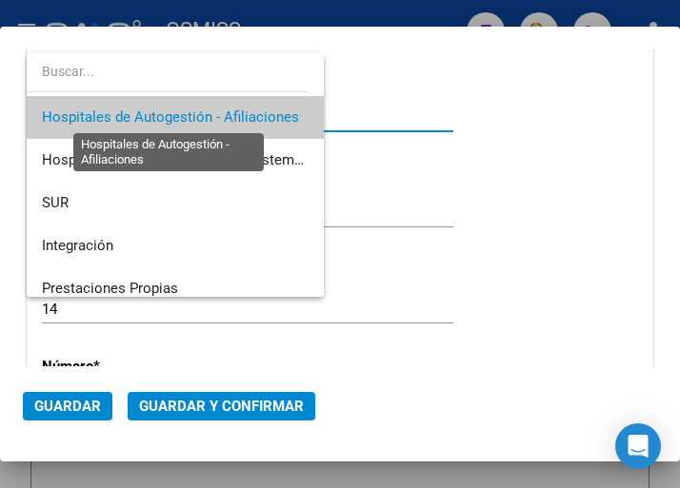
click at [217, 113] on span "Hospitales de Autogestión - Afiliaciones" at bounding box center [170, 117] width 257 height 17
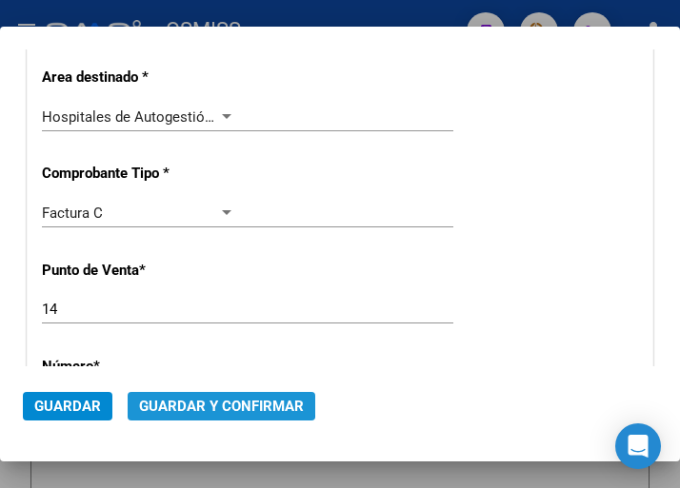
click at [214, 401] on span "Guardar y Confirmar" at bounding box center [221, 406] width 165 height 17
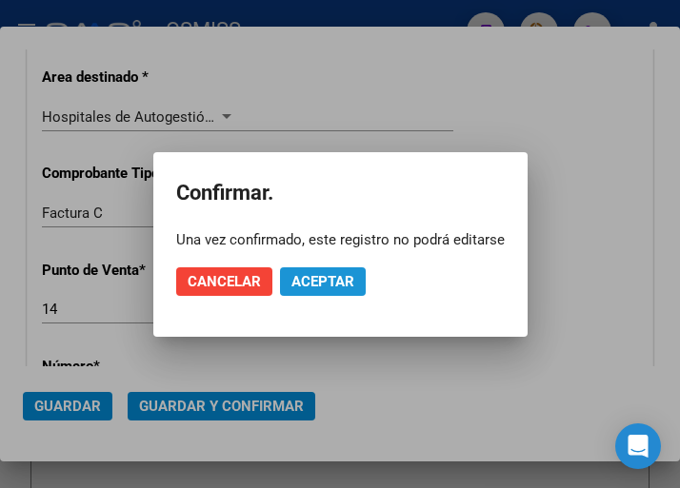
click at [307, 282] on span "Aceptar" at bounding box center [322, 281] width 63 height 17
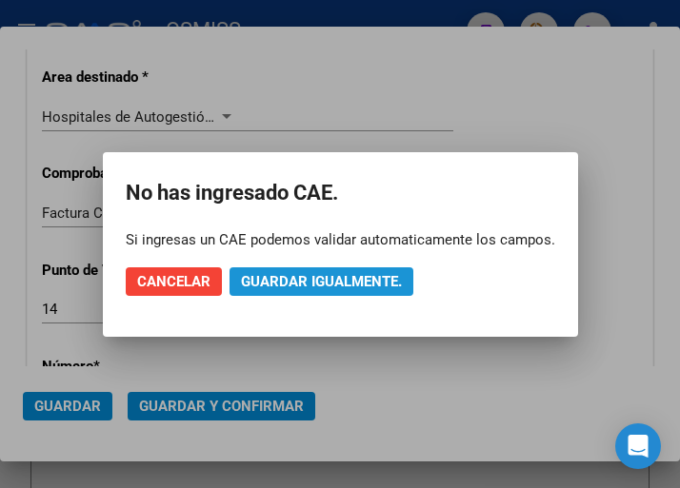
click at [313, 280] on span "Guardar igualmente." at bounding box center [321, 281] width 161 height 17
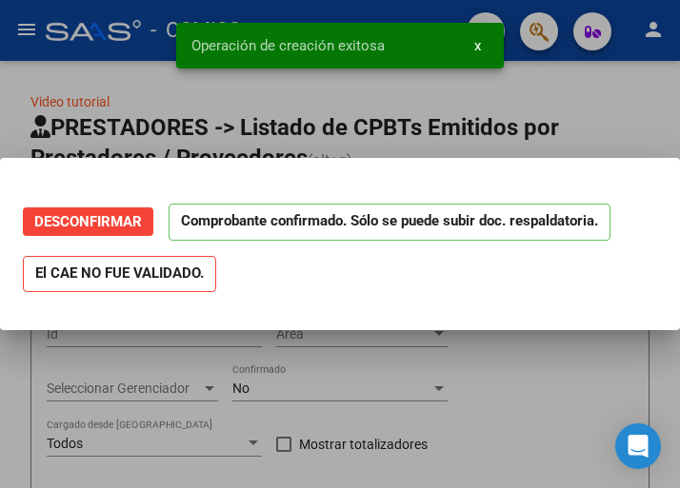
scroll to position [0, 0]
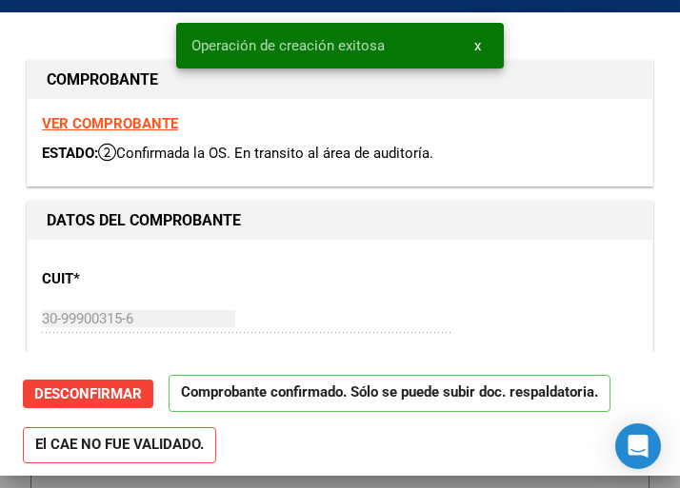
type input "[DATE]"
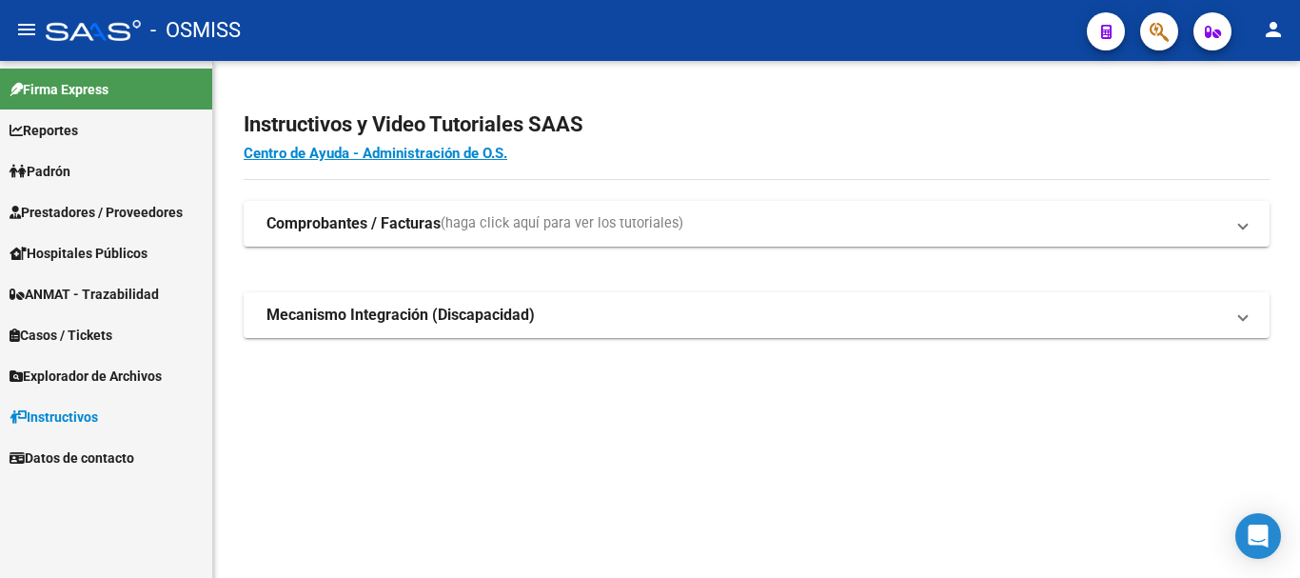
click at [92, 213] on span "Prestadores / Proveedores" at bounding box center [96, 212] width 173 height 21
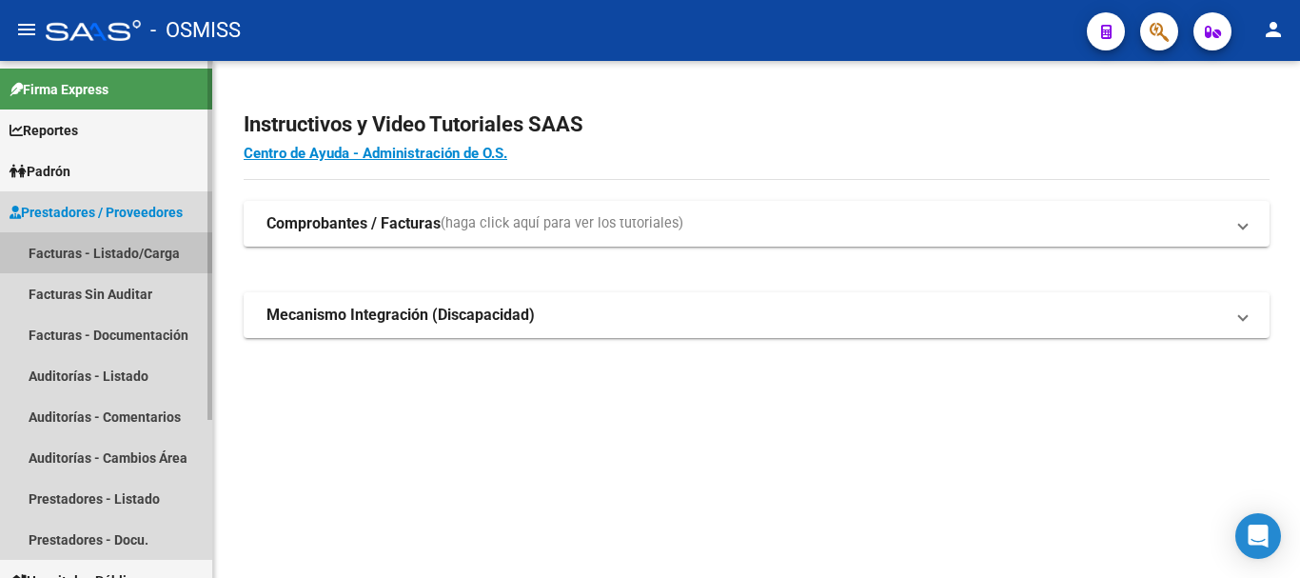
click at [91, 245] on link "Facturas - Listado/Carga" at bounding box center [106, 252] width 212 height 41
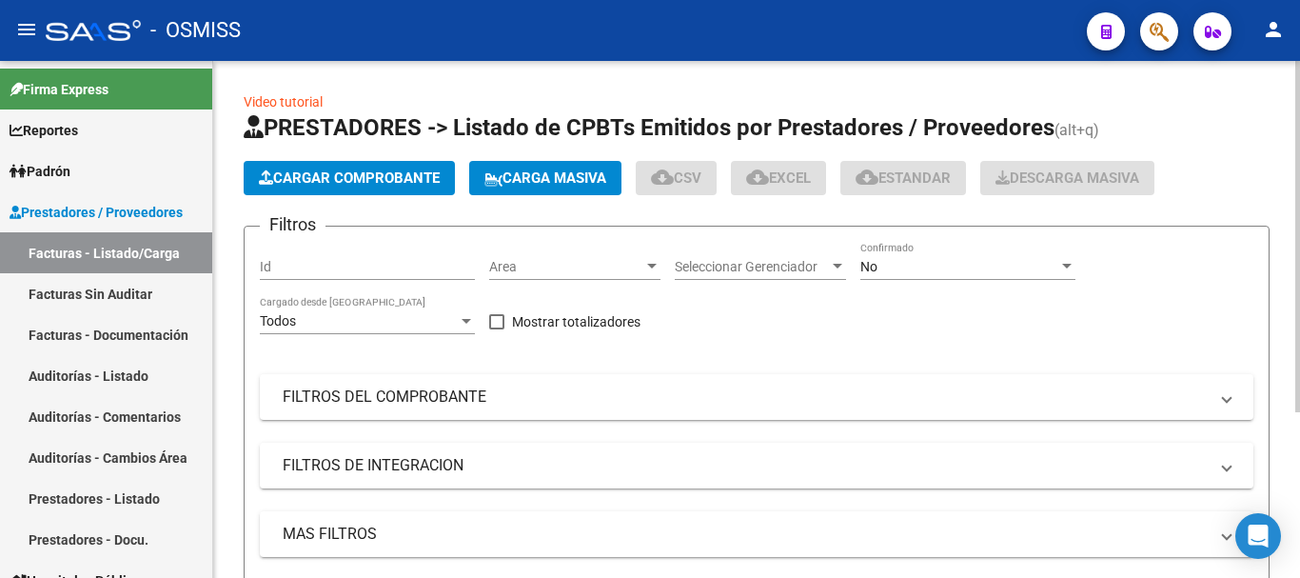
click at [409, 175] on span "Cargar Comprobante" at bounding box center [349, 177] width 181 height 17
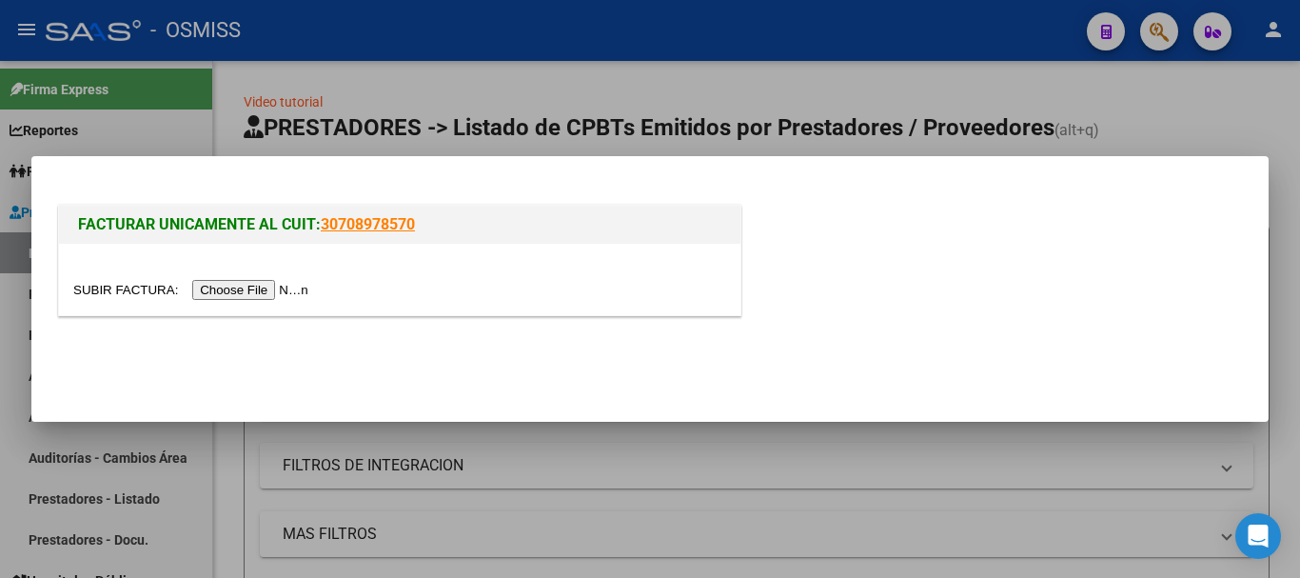
click at [326, 113] on div at bounding box center [650, 289] width 1300 height 578
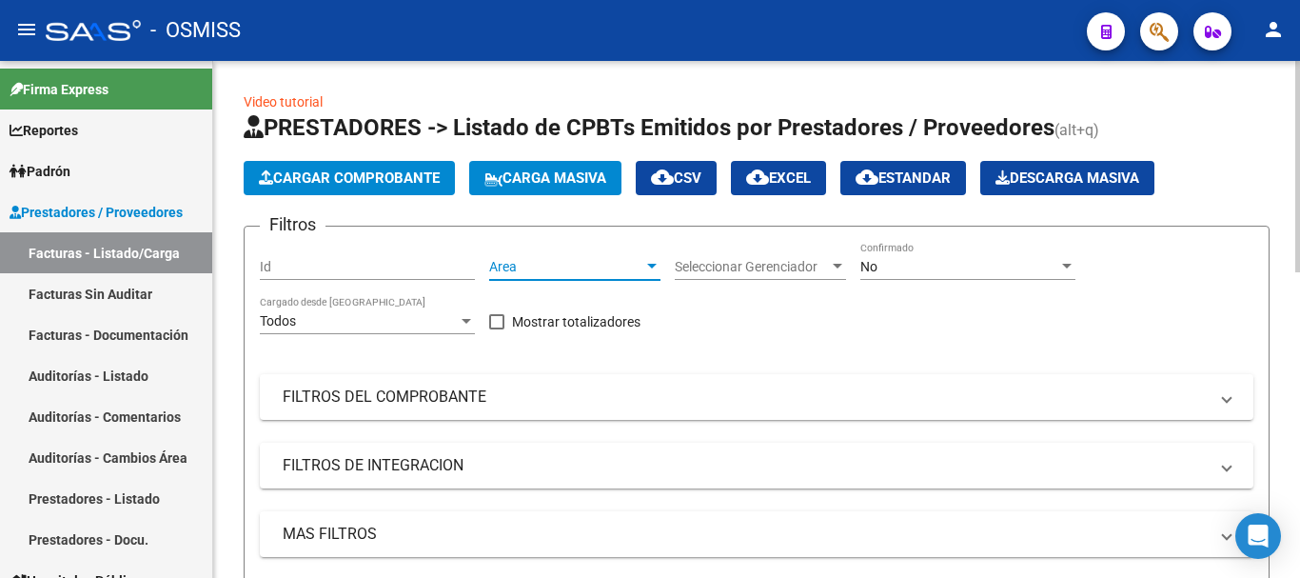
click at [650, 263] on div at bounding box center [651, 266] width 17 height 15
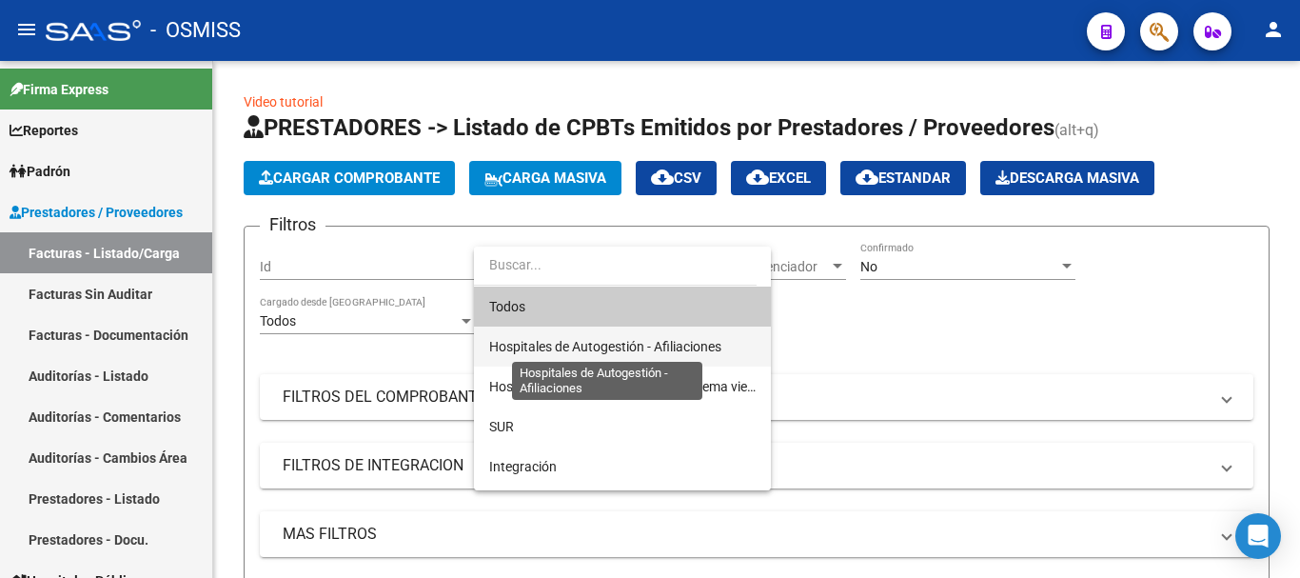
click at [624, 343] on span "Hospitales de Autogestión - Afiliaciones" at bounding box center [605, 346] width 232 height 15
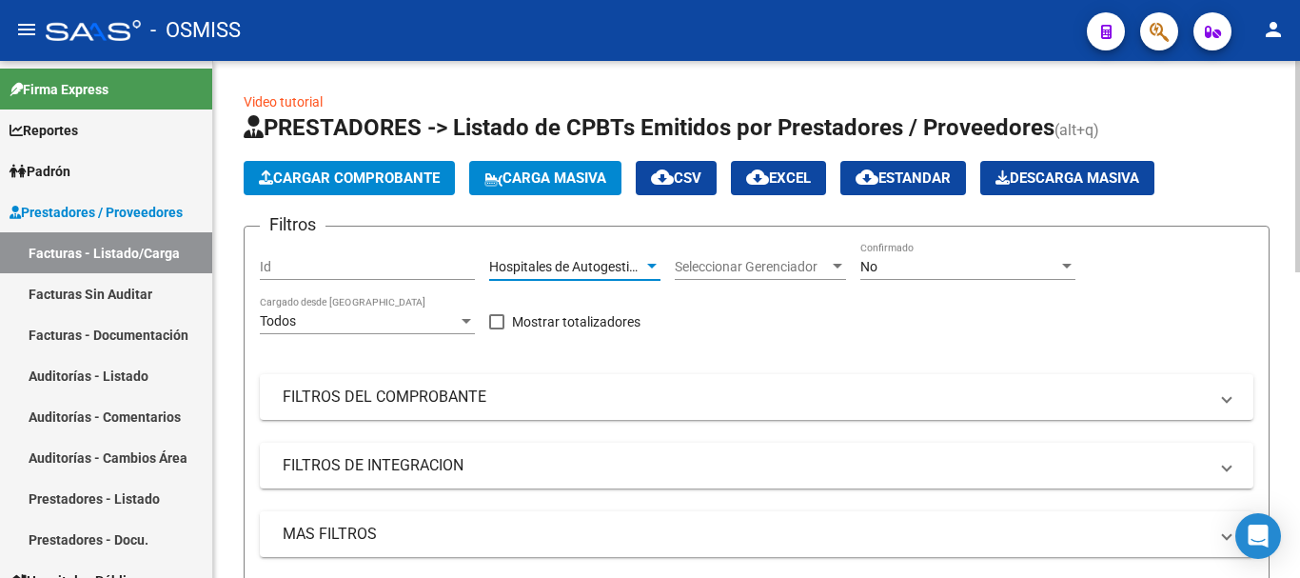
click at [679, 261] on div at bounding box center [1066, 266] width 17 height 15
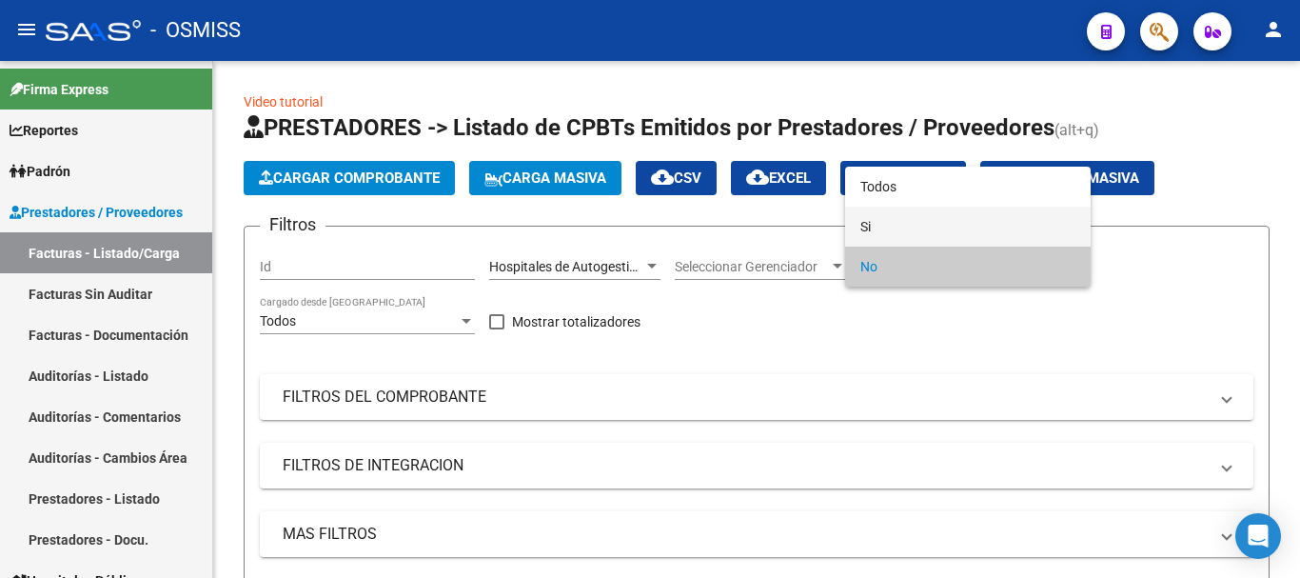
click at [679, 224] on span "Si" at bounding box center [967, 227] width 215 height 40
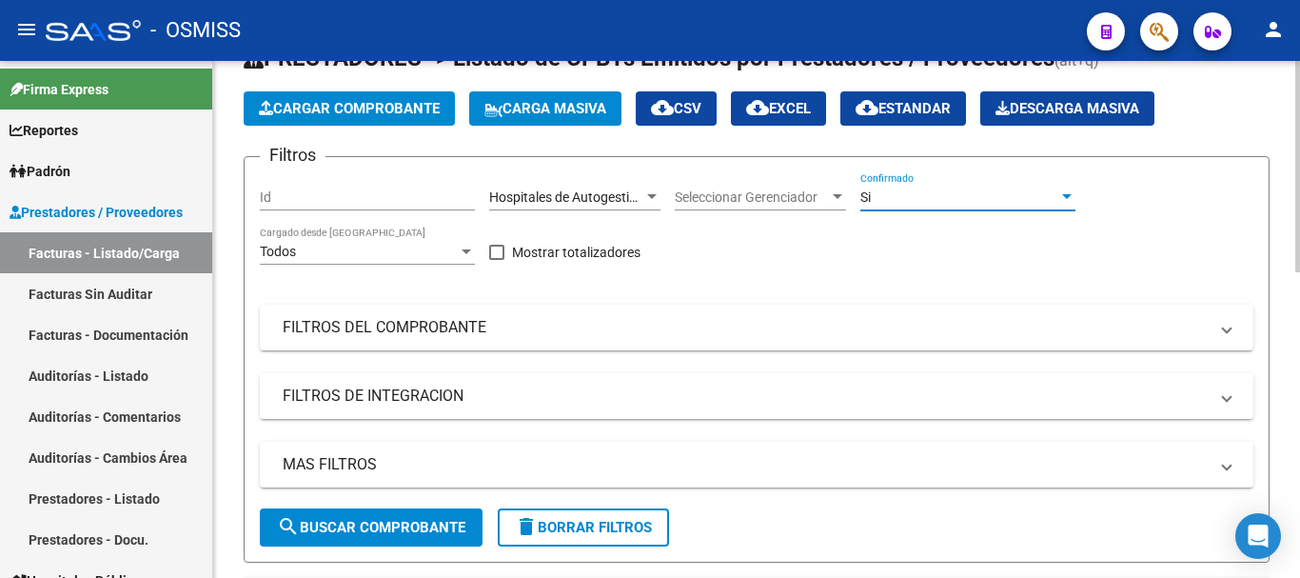
scroll to position [95, 0]
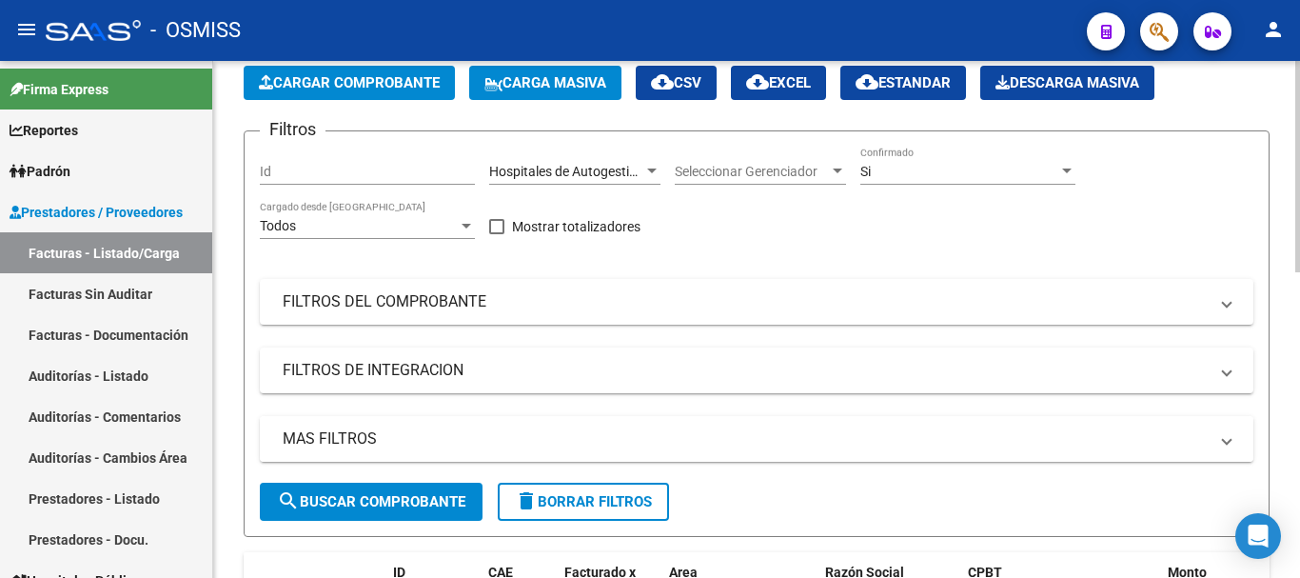
click at [566, 436] on mat-panel-title "MAS FILTROS" at bounding box center [745, 438] width 925 height 21
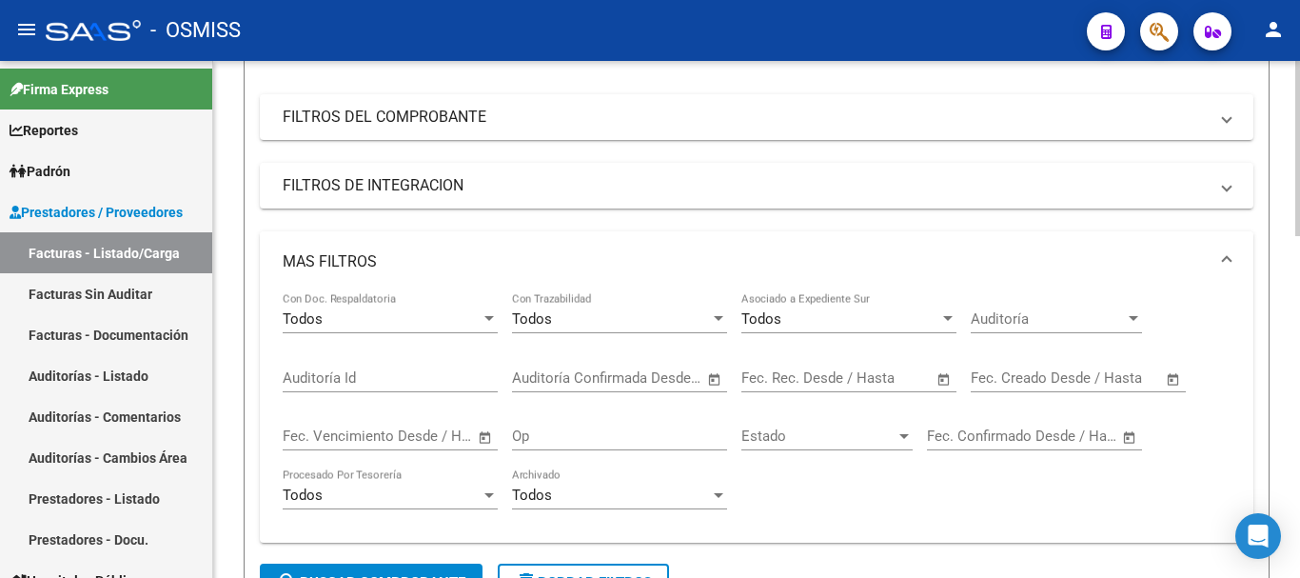
scroll to position [286, 0]
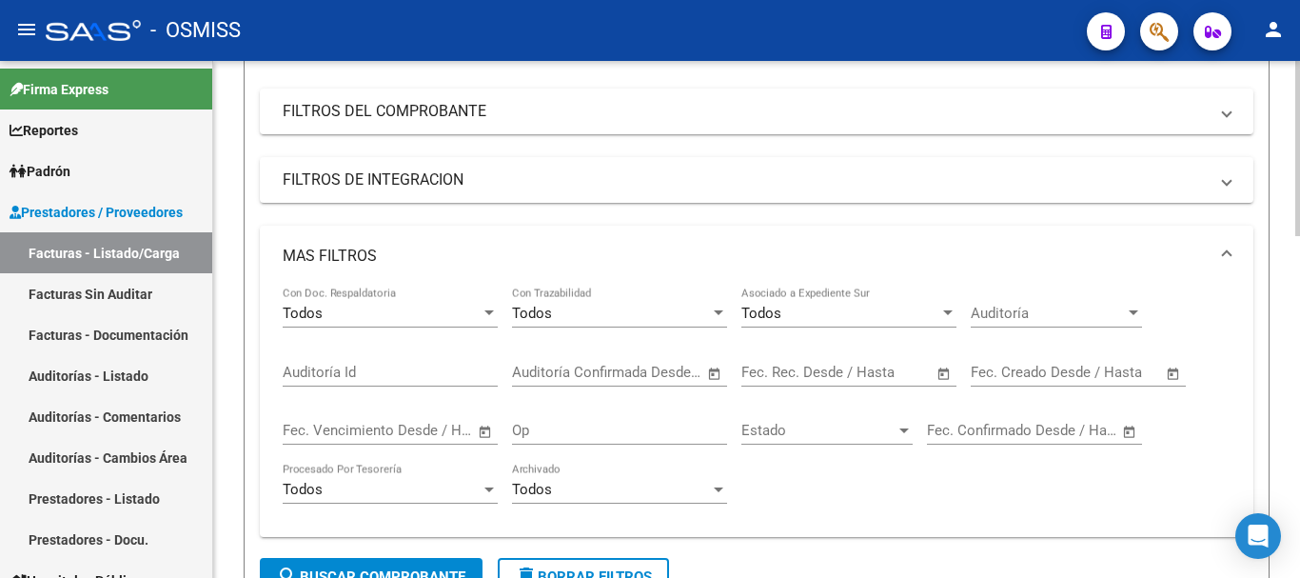
click at [679, 372] on span "Open calendar" at bounding box center [1174, 373] width 46 height 46
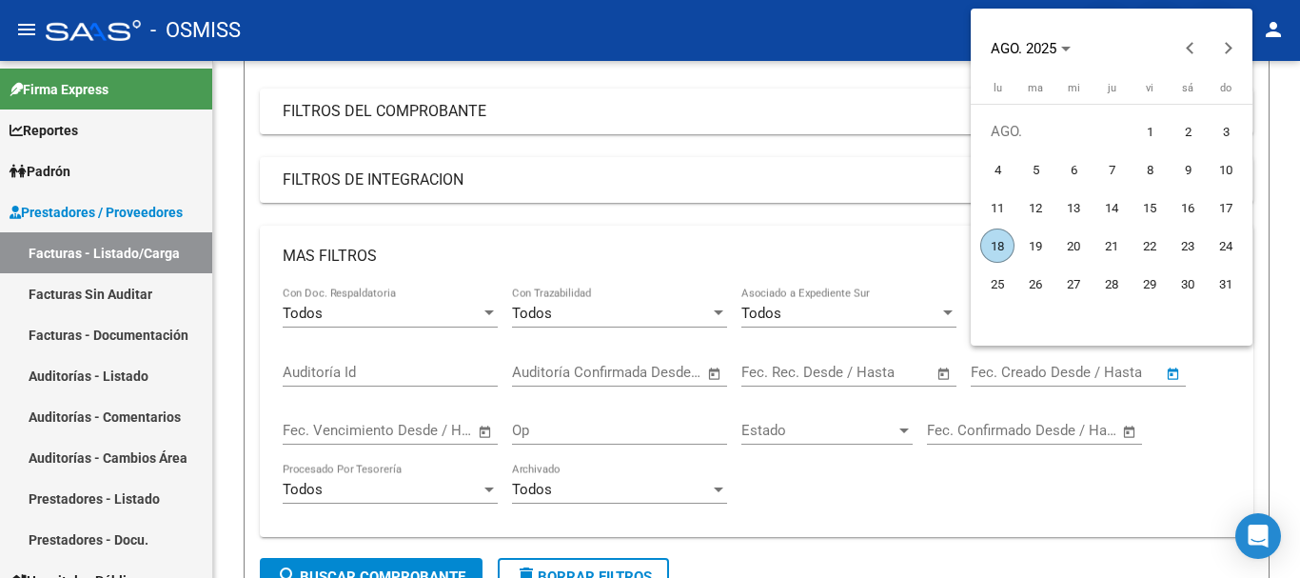
click at [679, 246] on span "18" at bounding box center [997, 245] width 34 height 34
type input "[DATE]"
click at [679, 246] on span "18" at bounding box center [997, 245] width 34 height 34
type input "[DATE]"
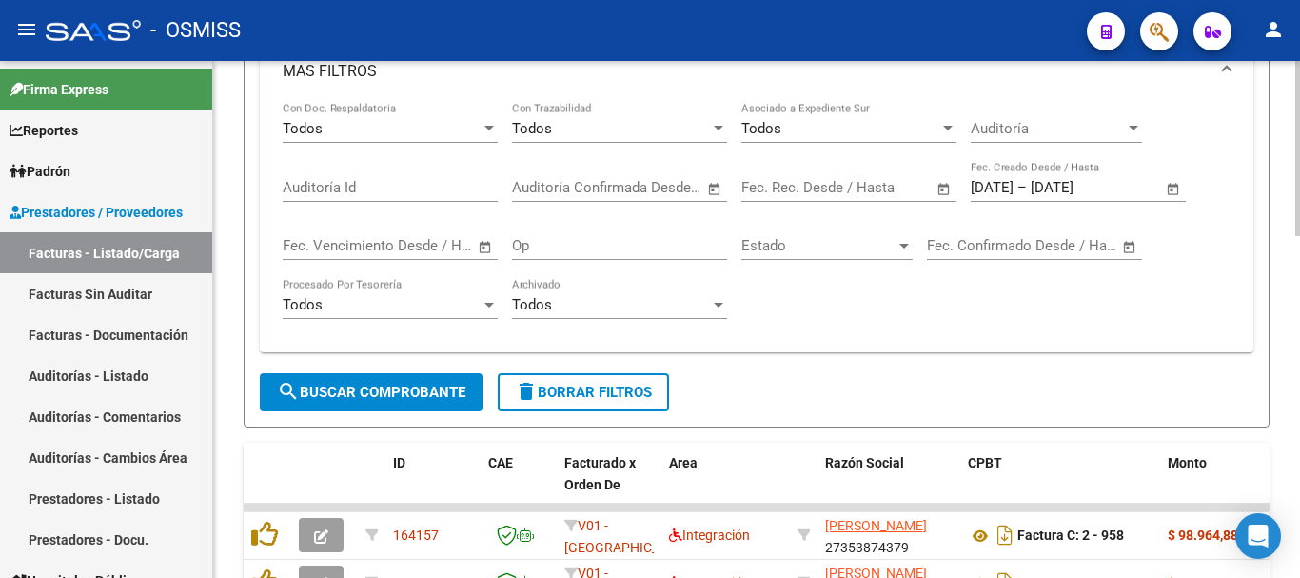
scroll to position [476, 0]
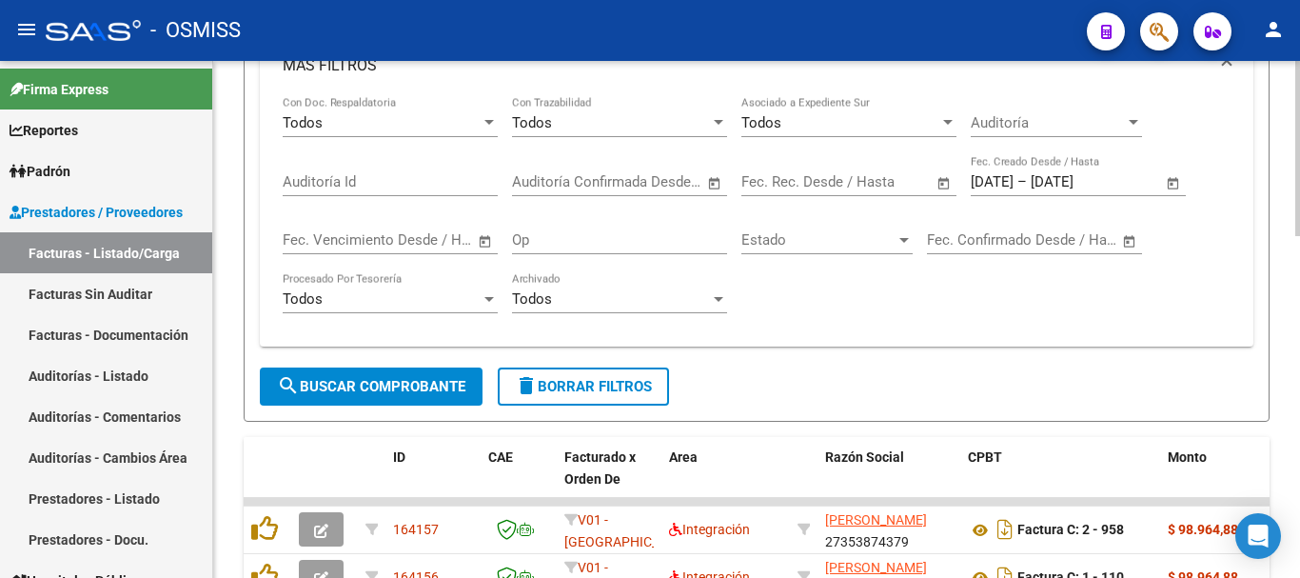
click at [379, 379] on span "search Buscar Comprobante" at bounding box center [371, 386] width 188 height 17
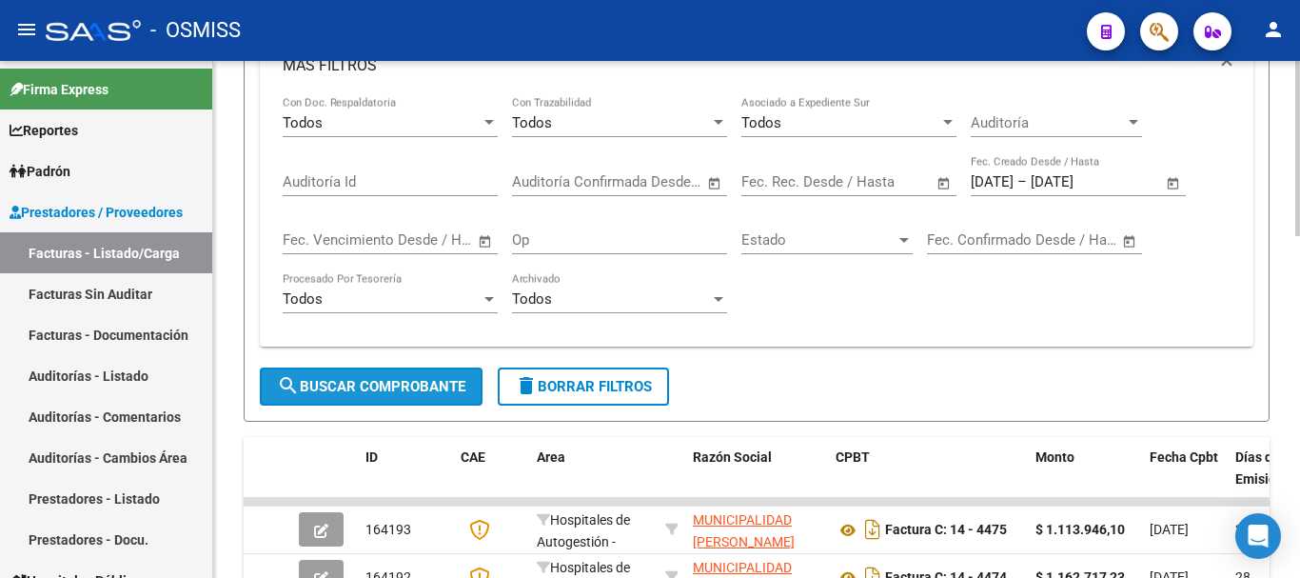
click at [377, 385] on span "search Buscar Comprobante" at bounding box center [371, 386] width 188 height 17
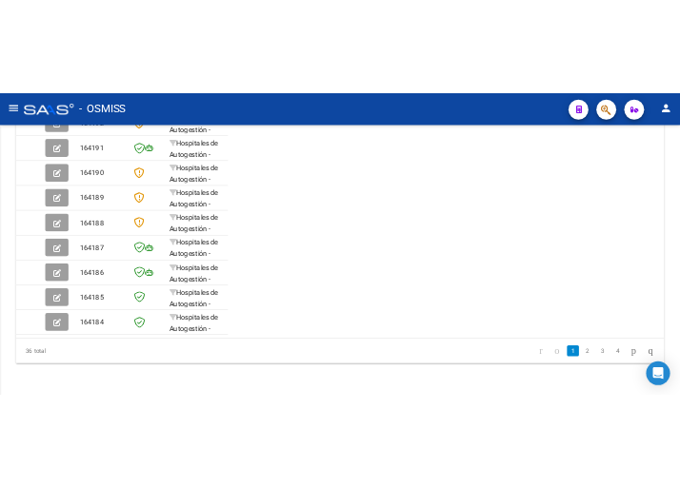
scroll to position [727, 0]
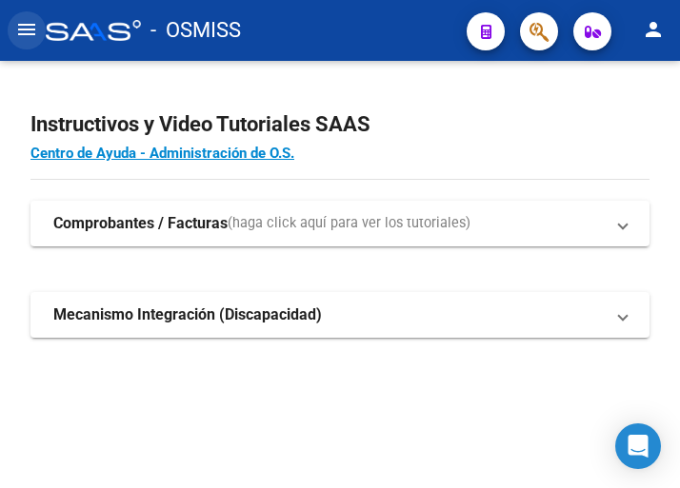
click at [26, 30] on mat-icon "menu" at bounding box center [26, 29] width 23 height 23
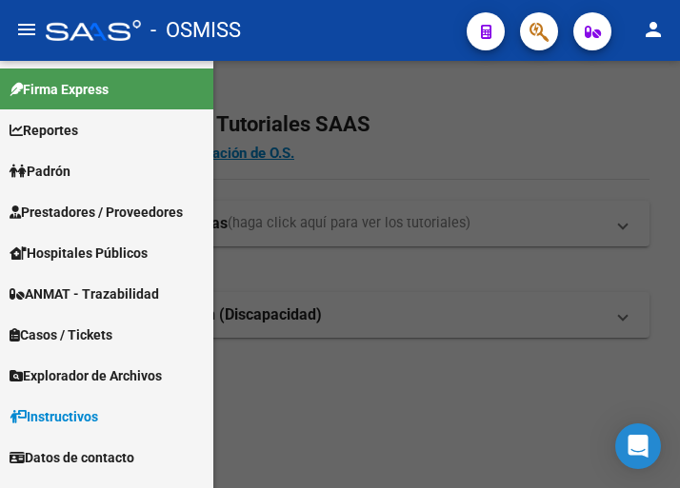
click at [87, 208] on span "Prestadores / Proveedores" at bounding box center [96, 212] width 173 height 21
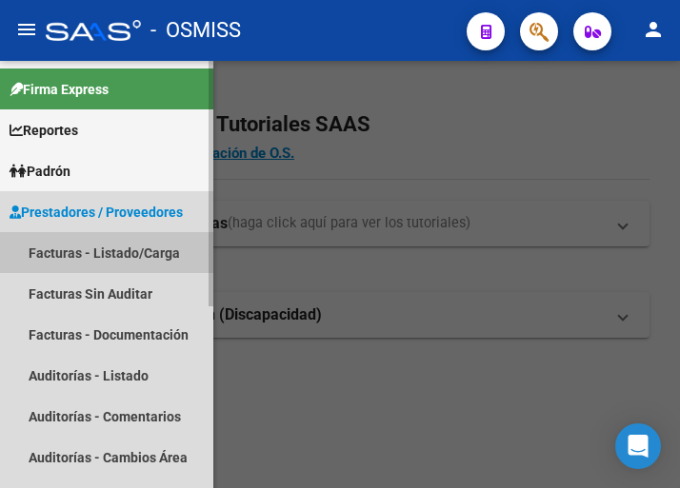
click at [89, 247] on link "Facturas - Listado/Carga" at bounding box center [106, 252] width 213 height 41
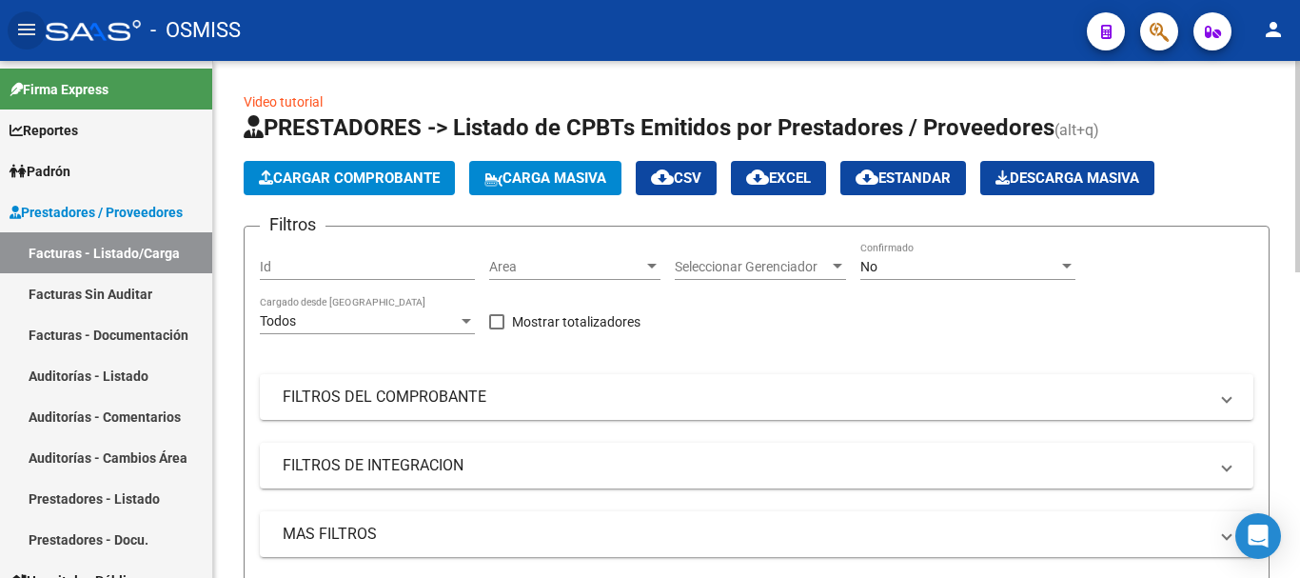
click at [653, 267] on div at bounding box center [652, 266] width 10 height 5
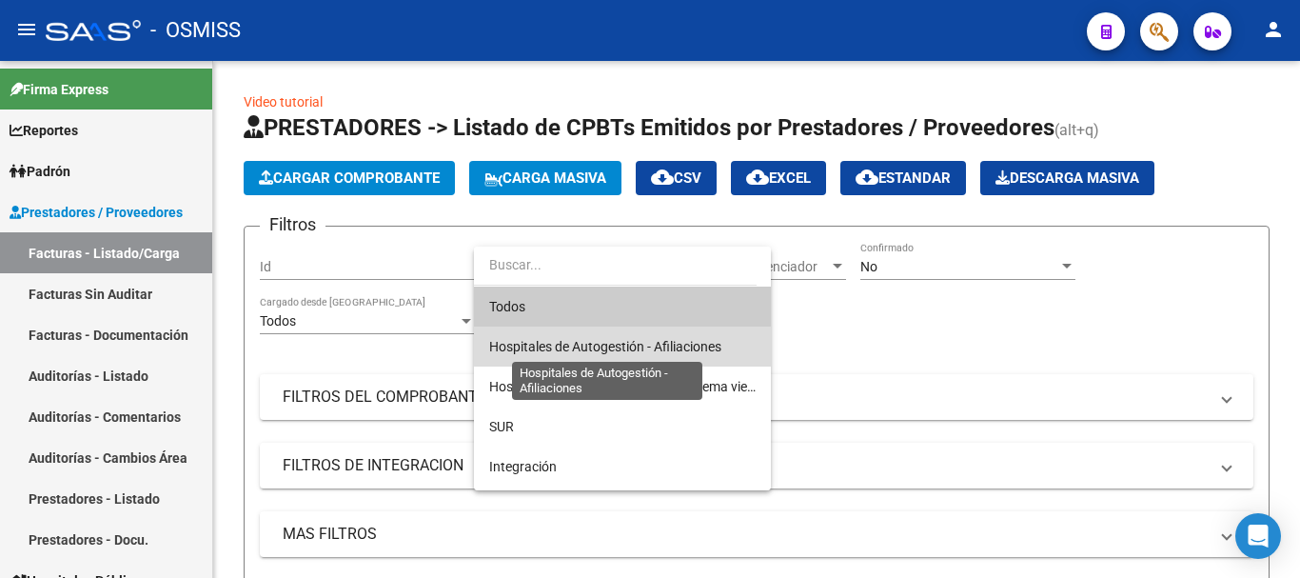
click at [630, 343] on span "Hospitales de Autogestión - Afiliaciones" at bounding box center [605, 346] width 232 height 15
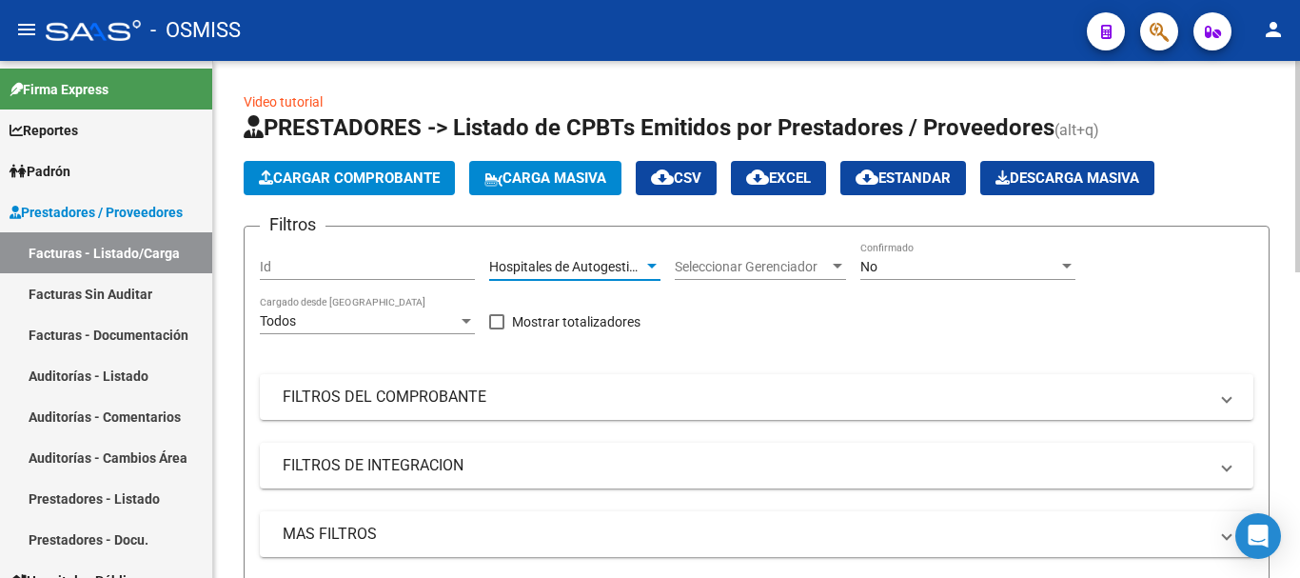
click at [679, 257] on div "No Confirmado" at bounding box center [967, 261] width 215 height 38
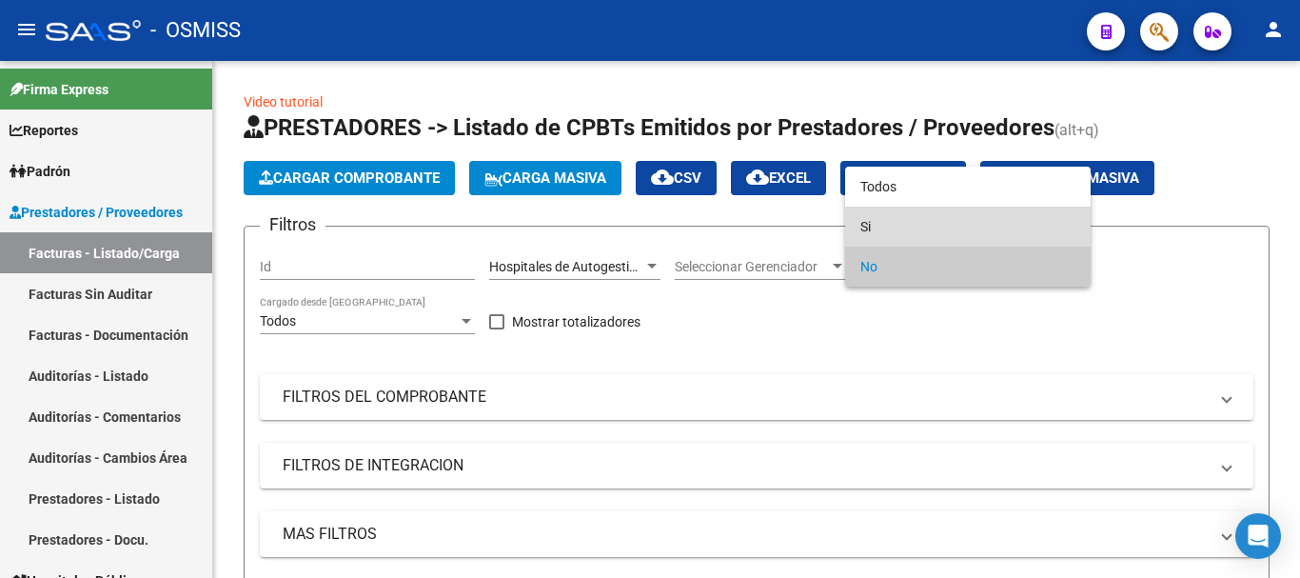
click at [679, 227] on span "Si" at bounding box center [967, 227] width 215 height 40
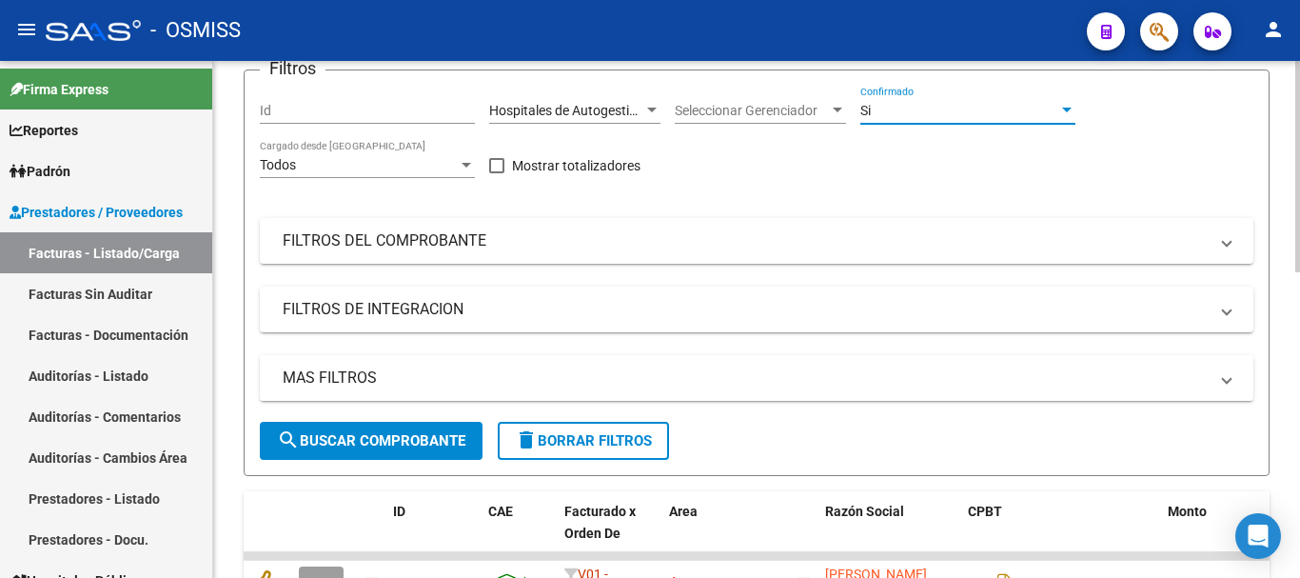
scroll to position [190, 0]
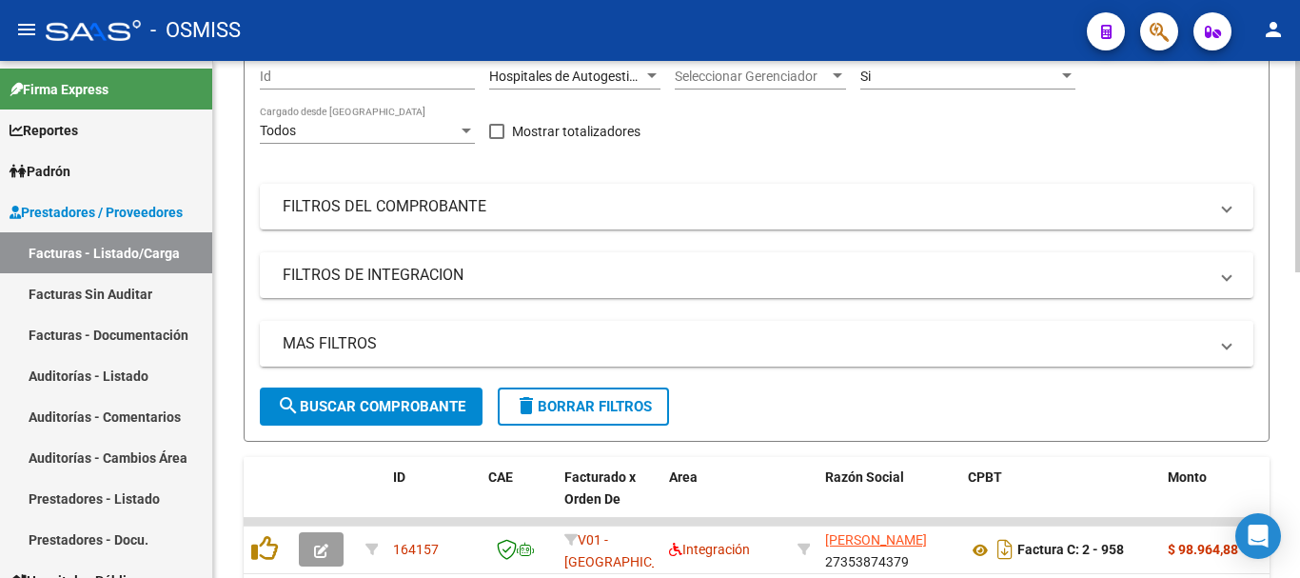
click at [679, 348] on mat-panel-title "MAS FILTROS" at bounding box center [745, 343] width 925 height 21
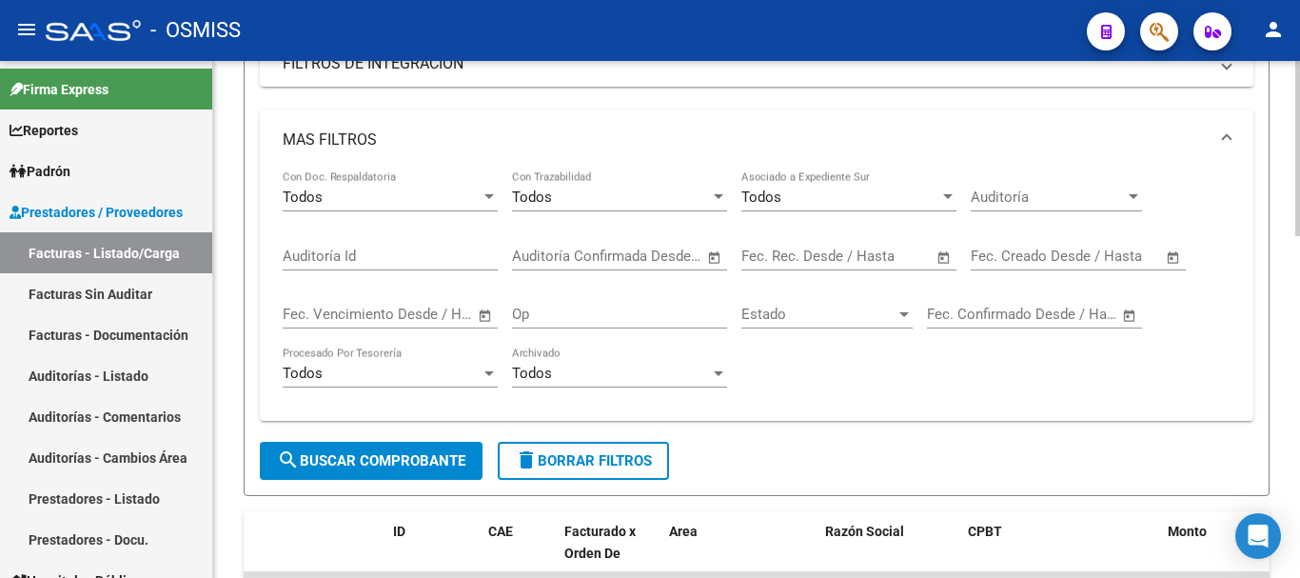
scroll to position [571, 0]
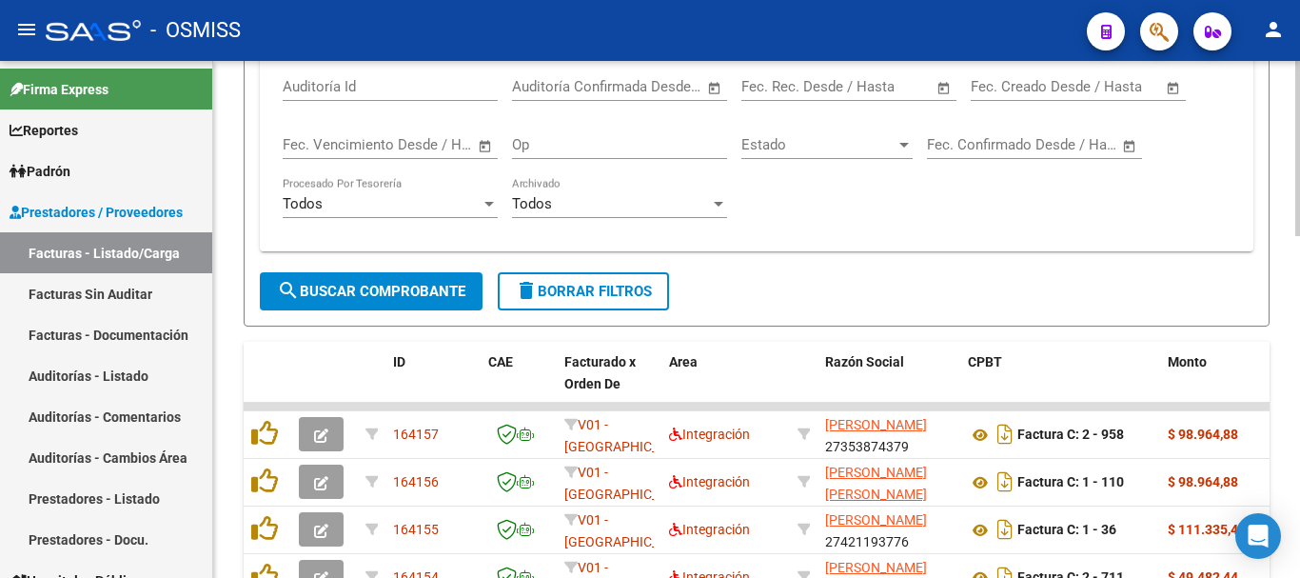
click at [679, 86] on span "Open calendar" at bounding box center [1174, 88] width 46 height 46
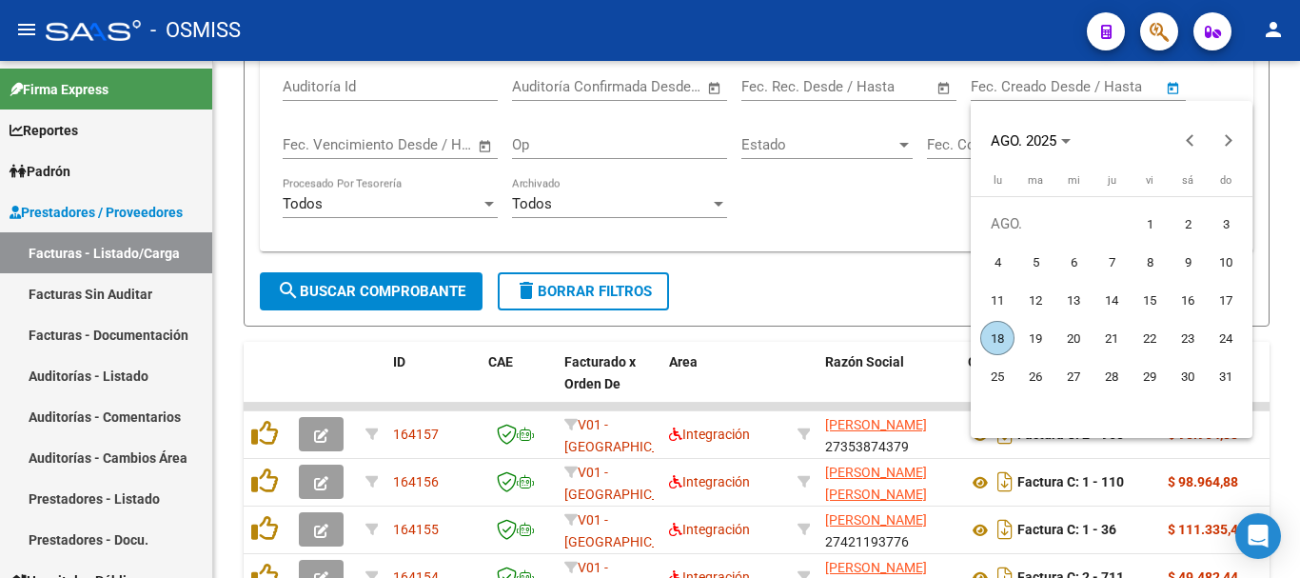
click at [679, 334] on span "18" at bounding box center [997, 338] width 34 height 34
type input "[DATE]"
click at [679, 334] on span "18" at bounding box center [997, 338] width 34 height 34
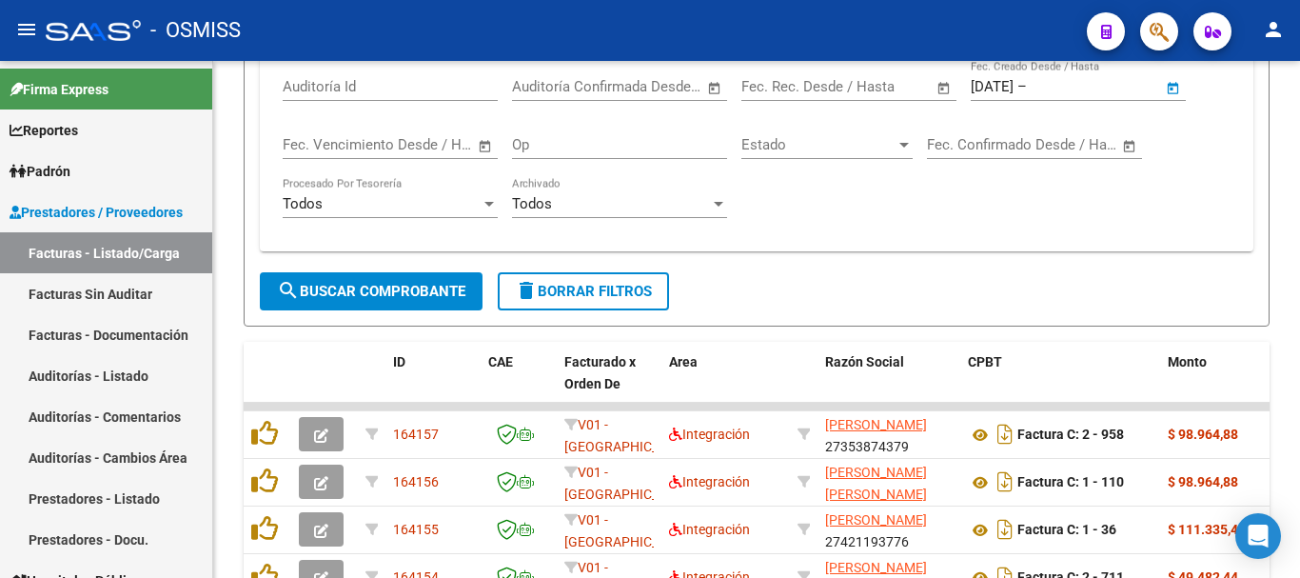
type input "[DATE]"
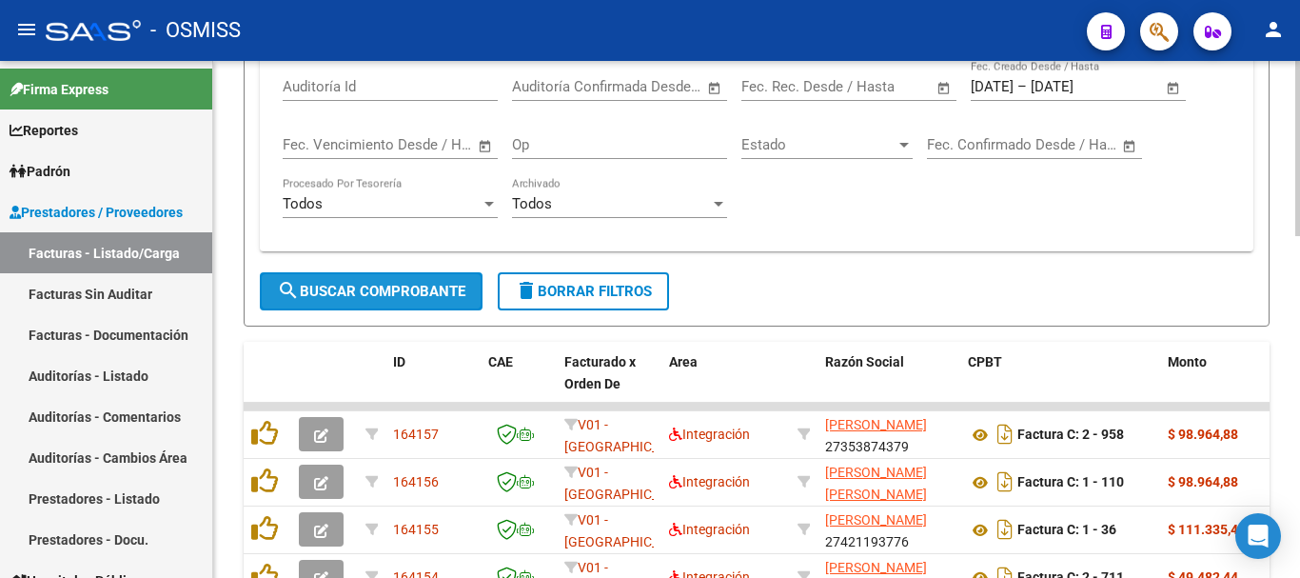
click at [372, 287] on span "search Buscar Comprobante" at bounding box center [371, 291] width 188 height 17
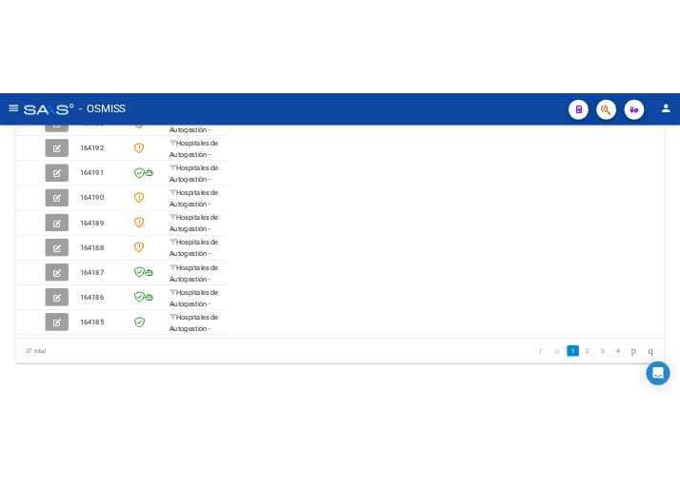
scroll to position [727, 0]
